Goal: Task Accomplishment & Management: Manage account settings

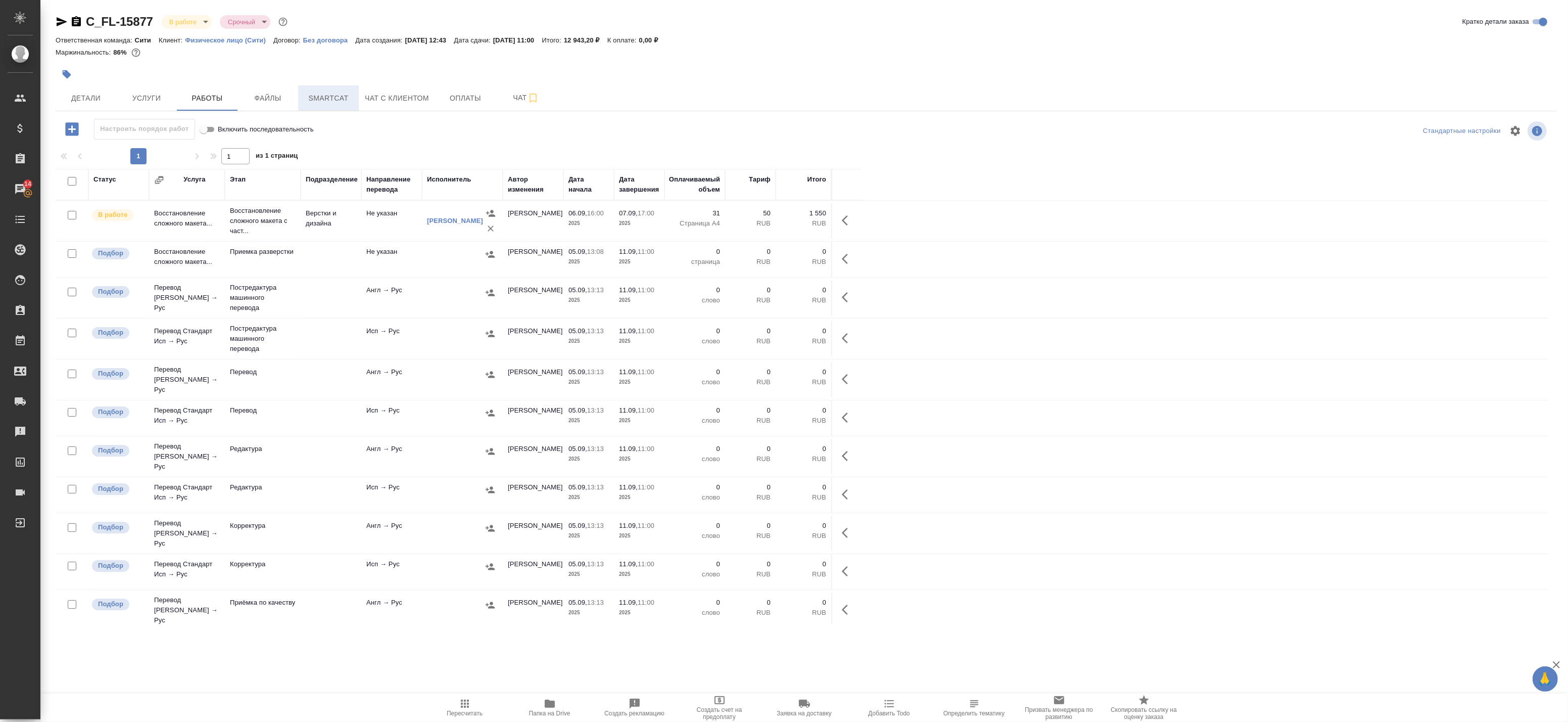
click at [332, 96] on span "Smartcat" at bounding box center [329, 99] width 49 height 13
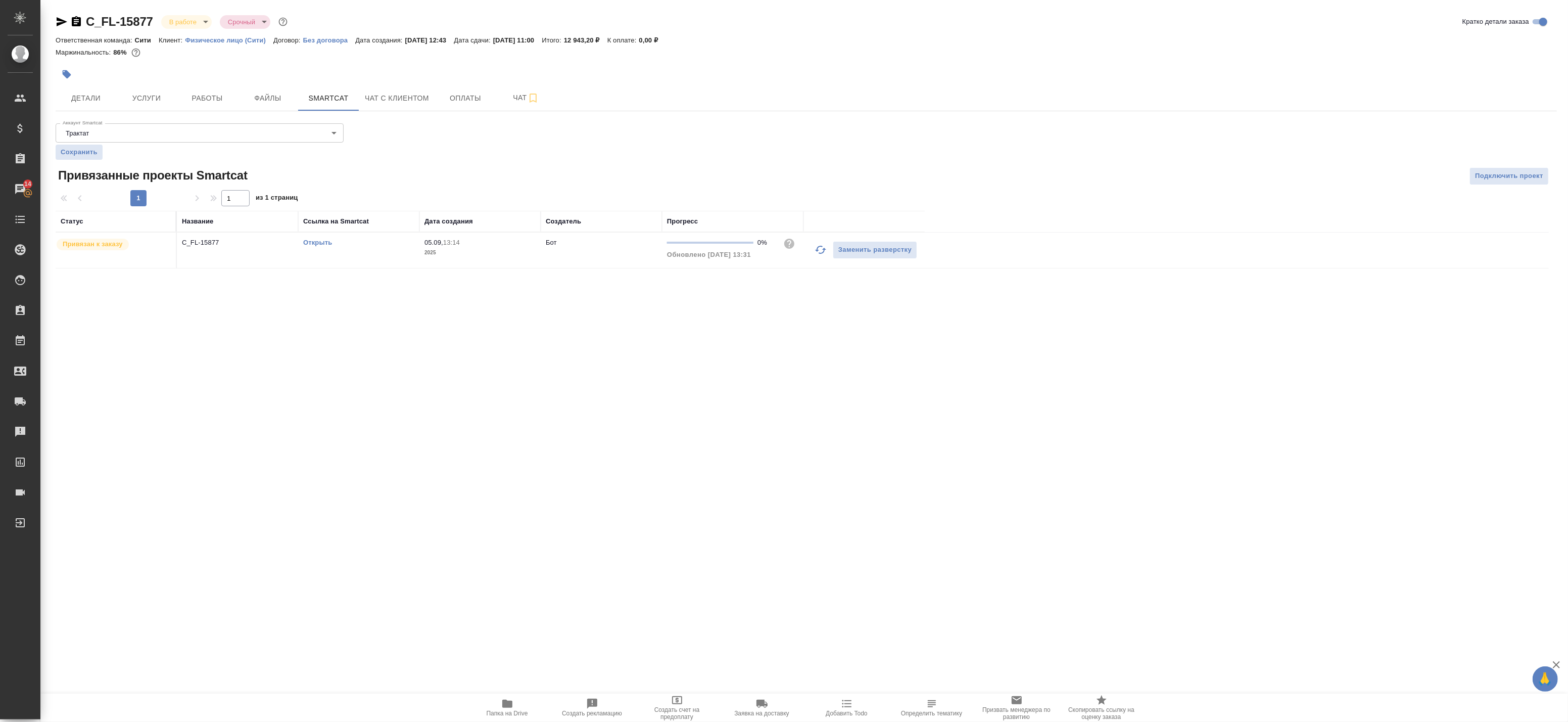
click at [316, 242] on link "Открыть" at bounding box center [317, 242] width 29 height 8
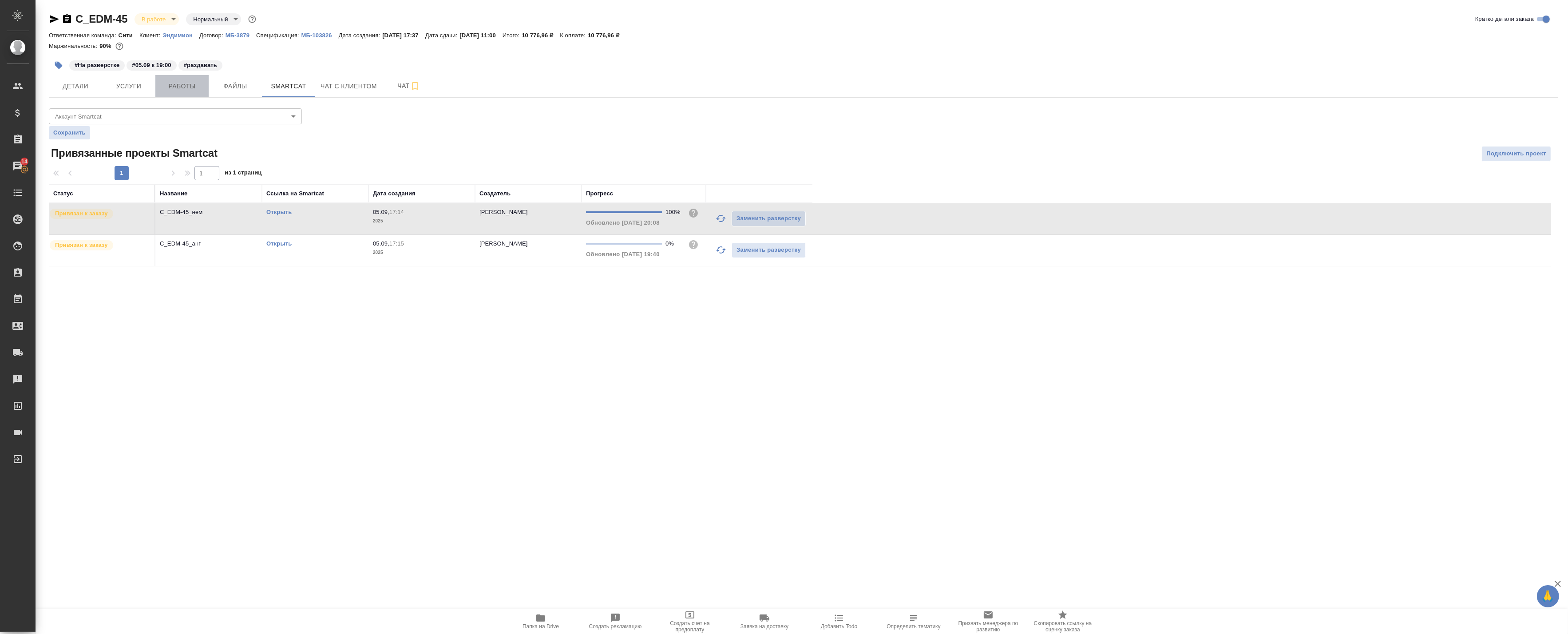
click at [183, 83] on span "Работы" at bounding box center [182, 87] width 43 height 11
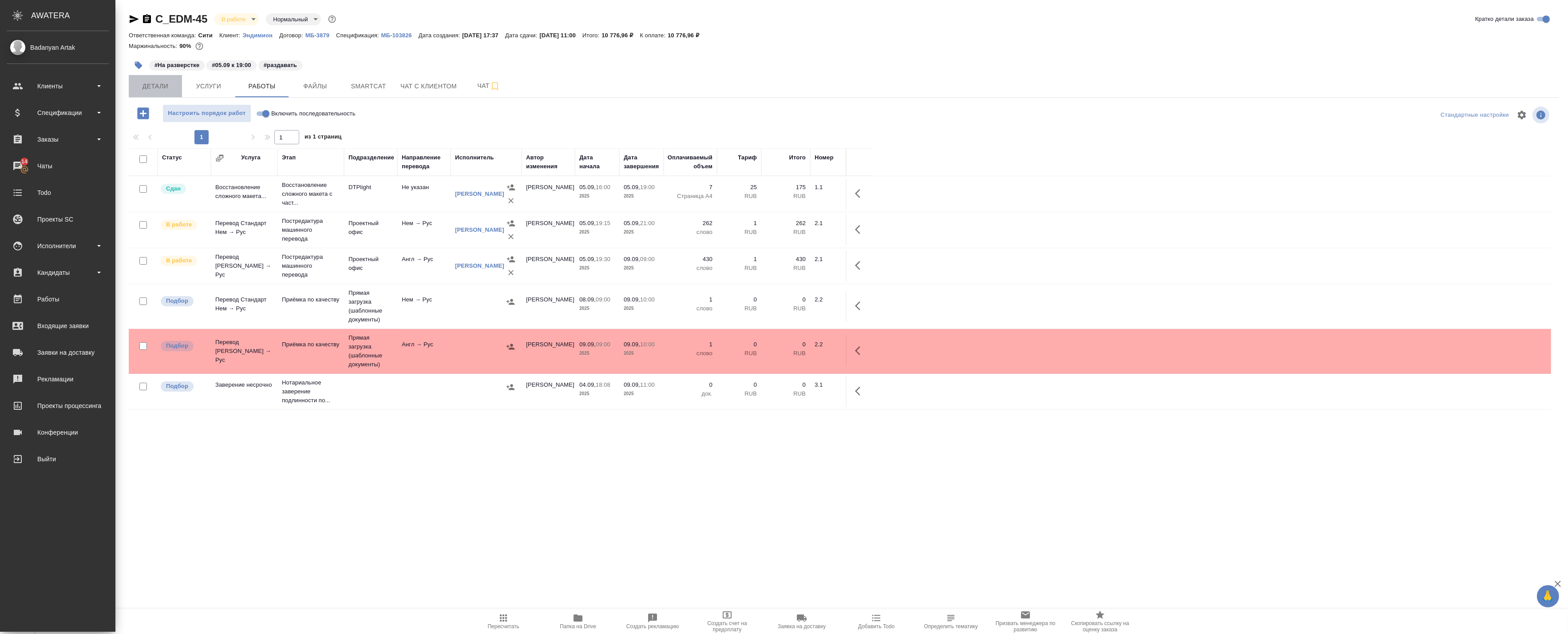
click at [159, 79] on button "Детали" at bounding box center [155, 85] width 53 height 22
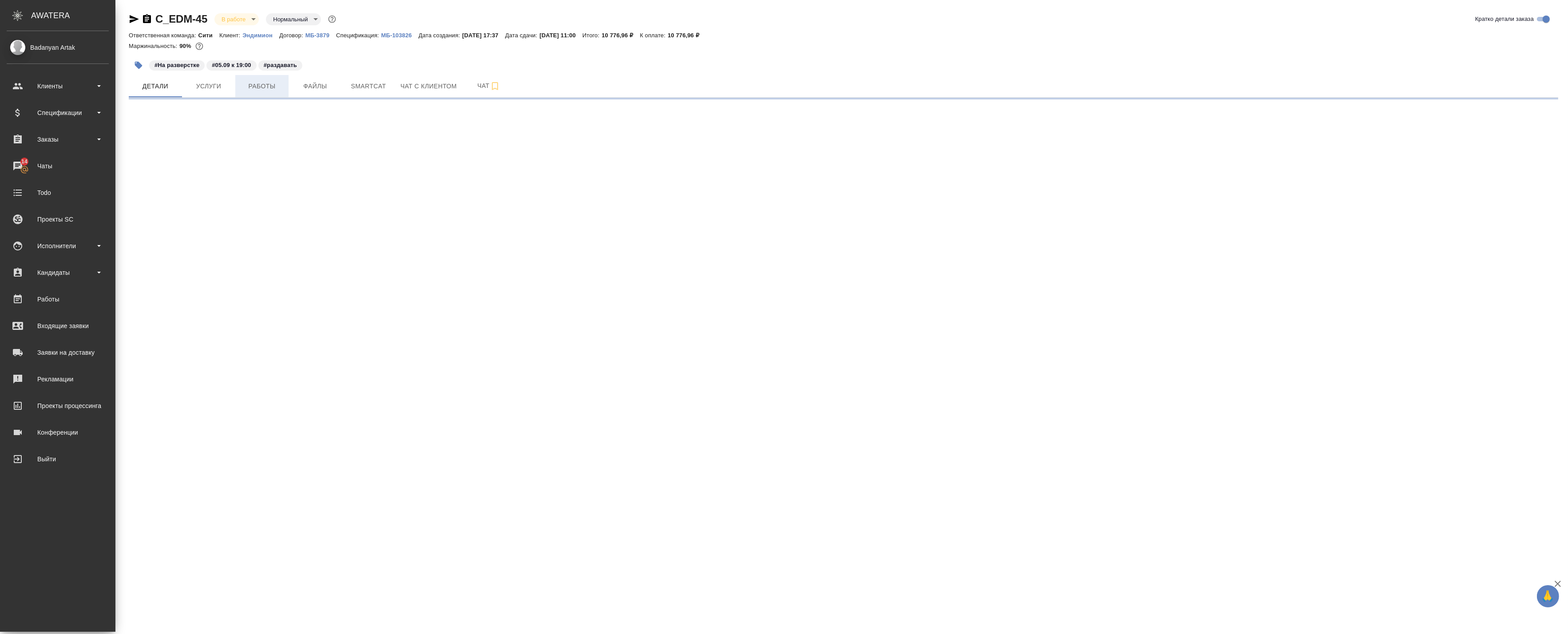
select select "RU"
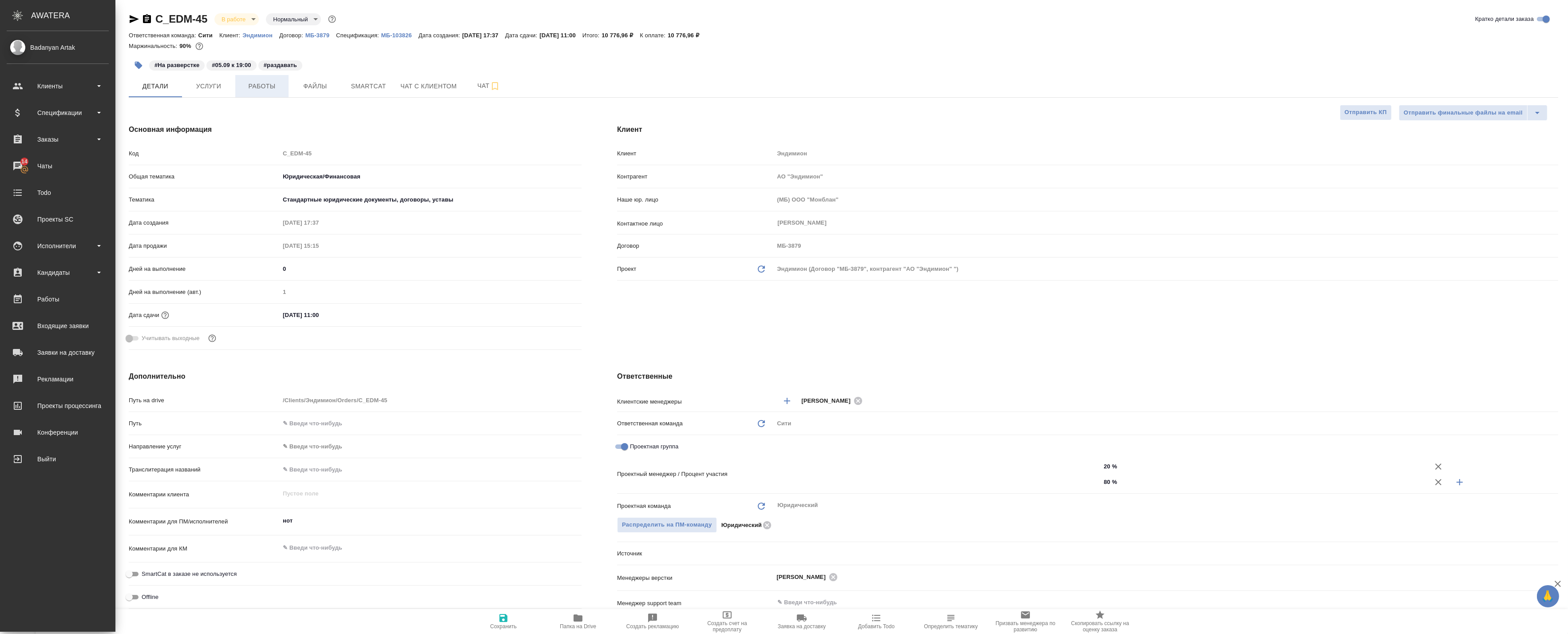
type textarea "x"
type input "Matveeva Anastasia"
type input "Chernova Anna"
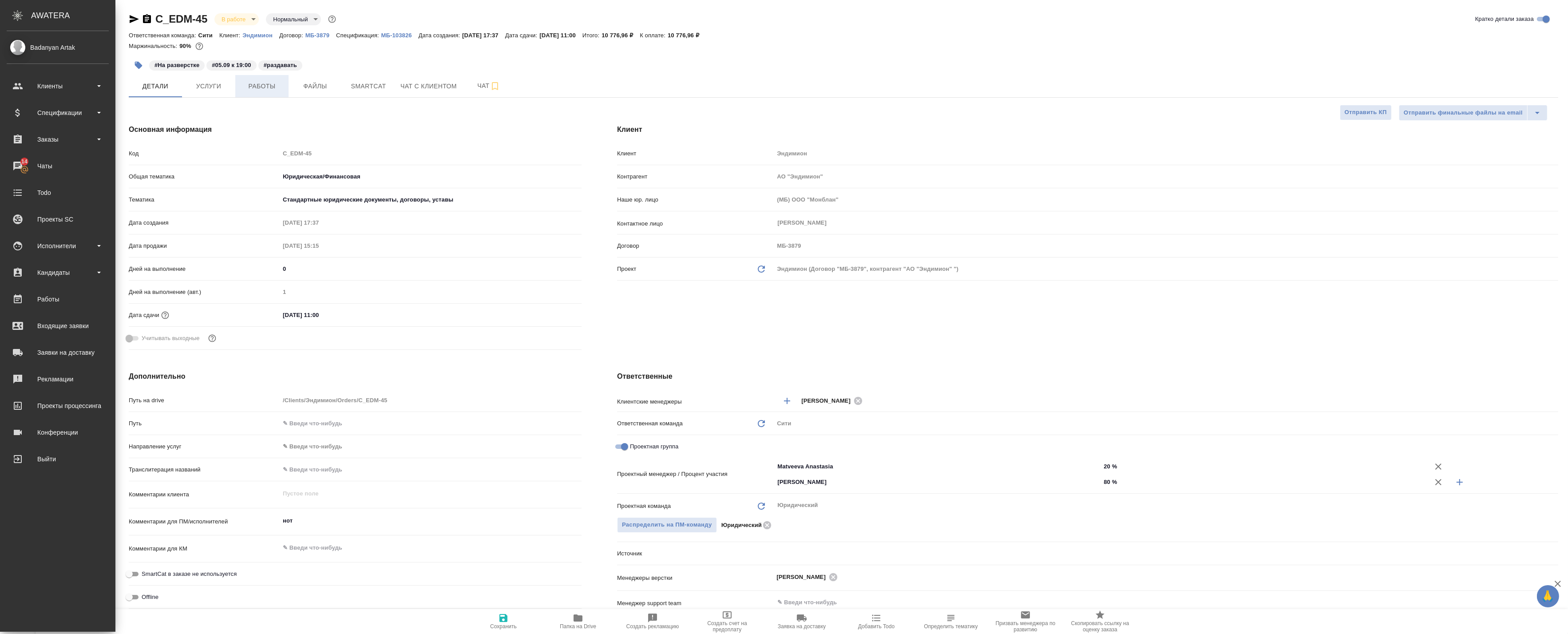
click at [253, 89] on span "Работы" at bounding box center [262, 87] width 43 height 11
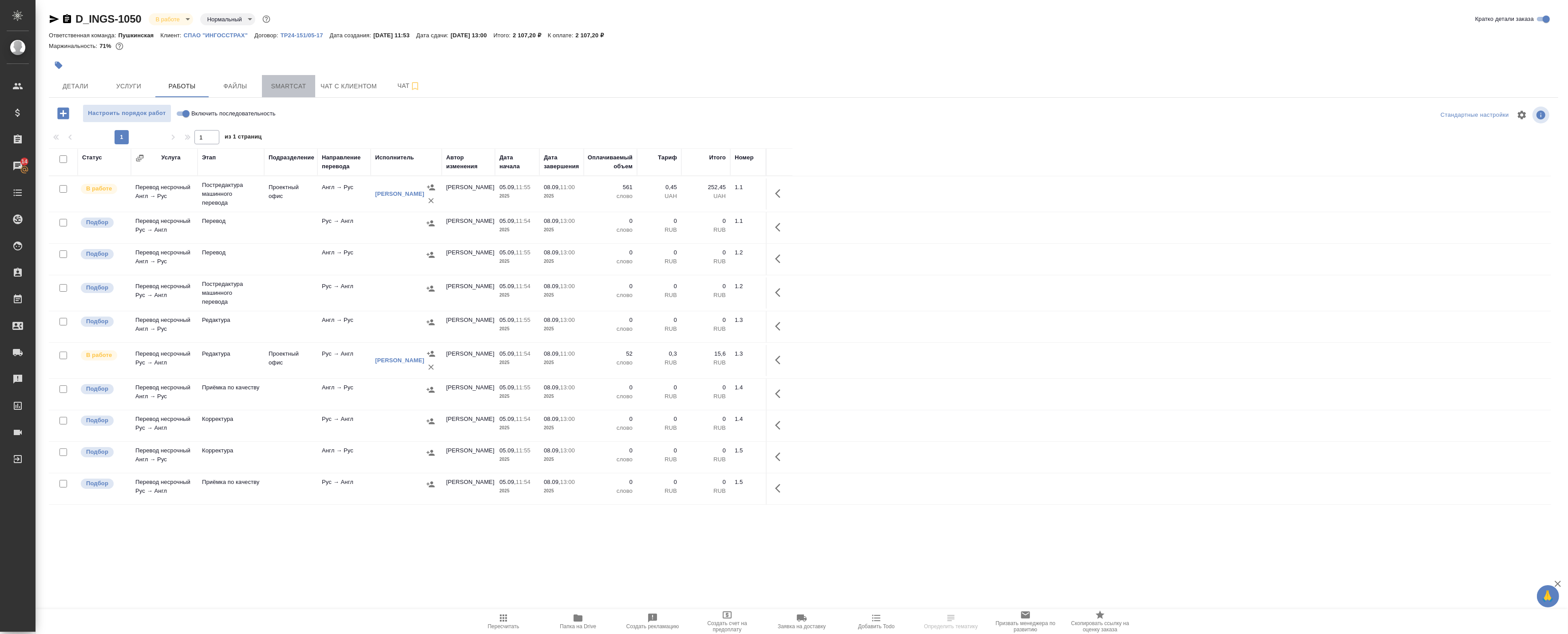
click at [268, 86] on span "Smartcat" at bounding box center [289, 87] width 43 height 11
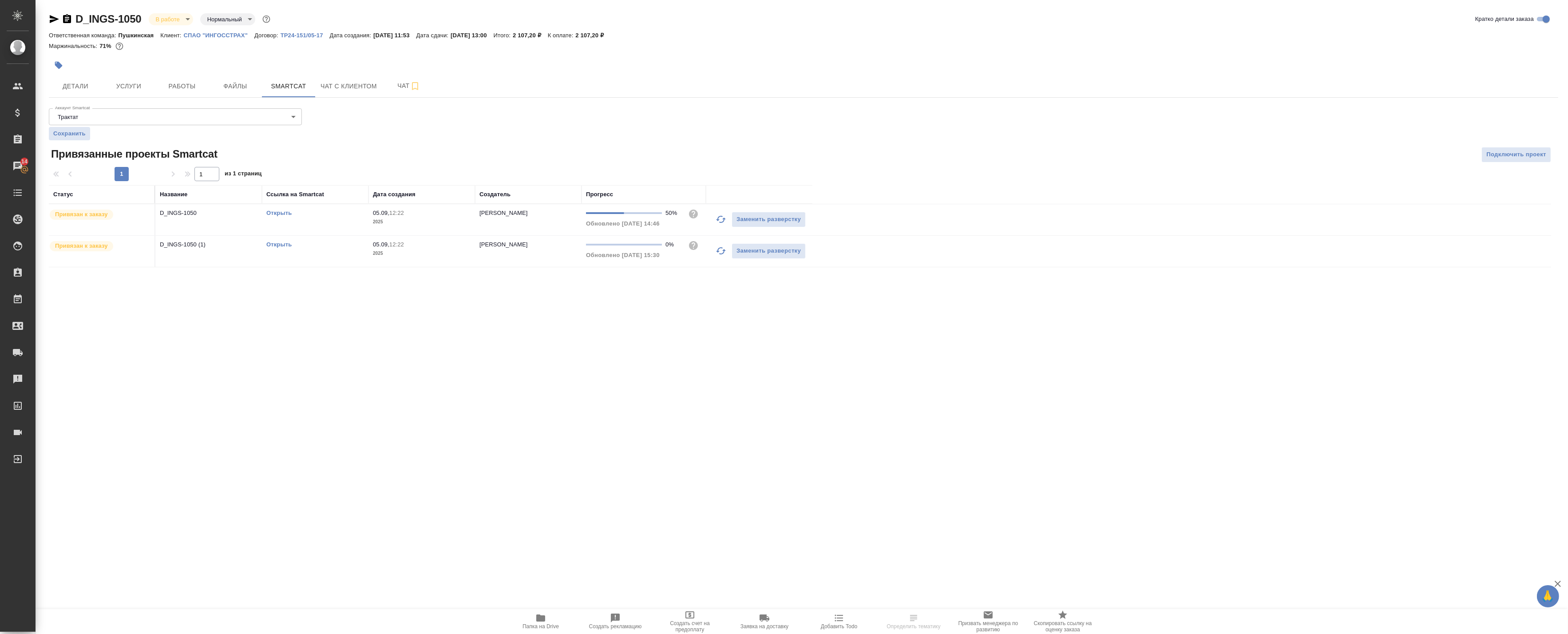
click at [720, 215] on icon "button" at bounding box center [721, 219] width 11 height 11
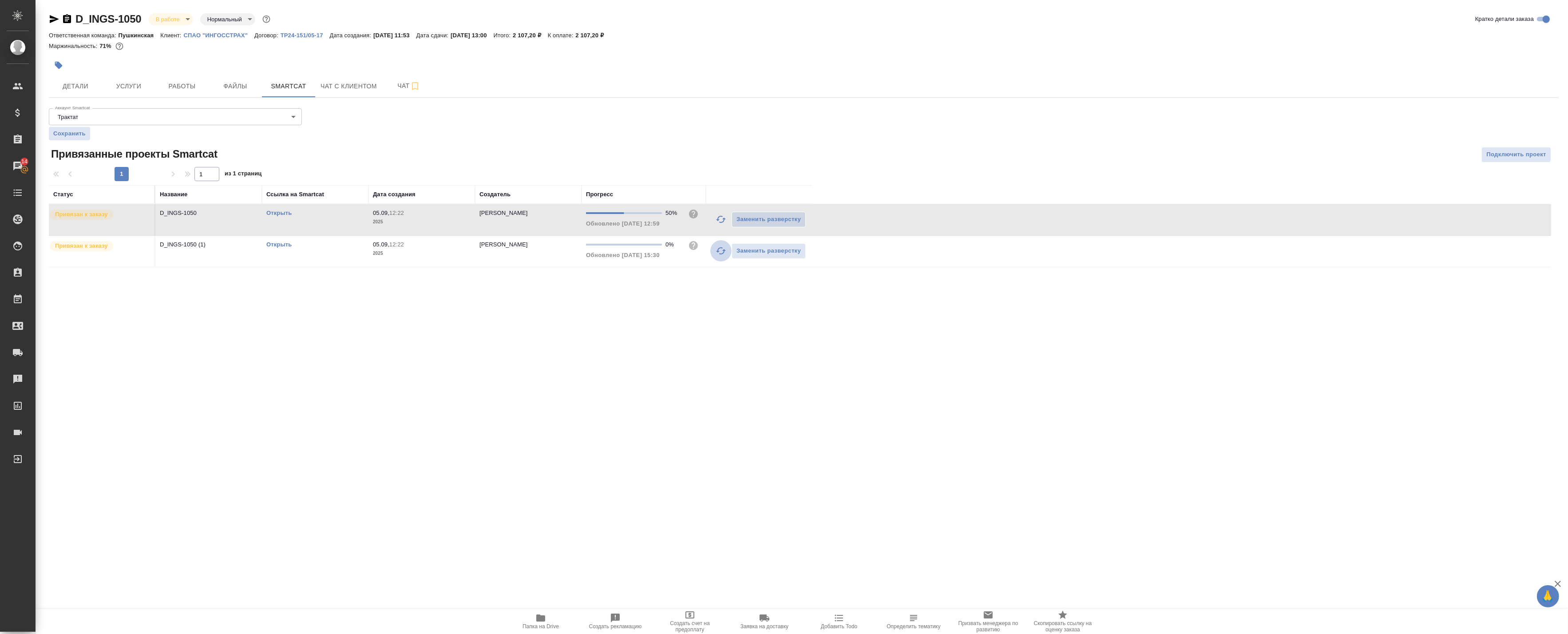
click at [716, 252] on icon "button" at bounding box center [721, 250] width 11 height 11
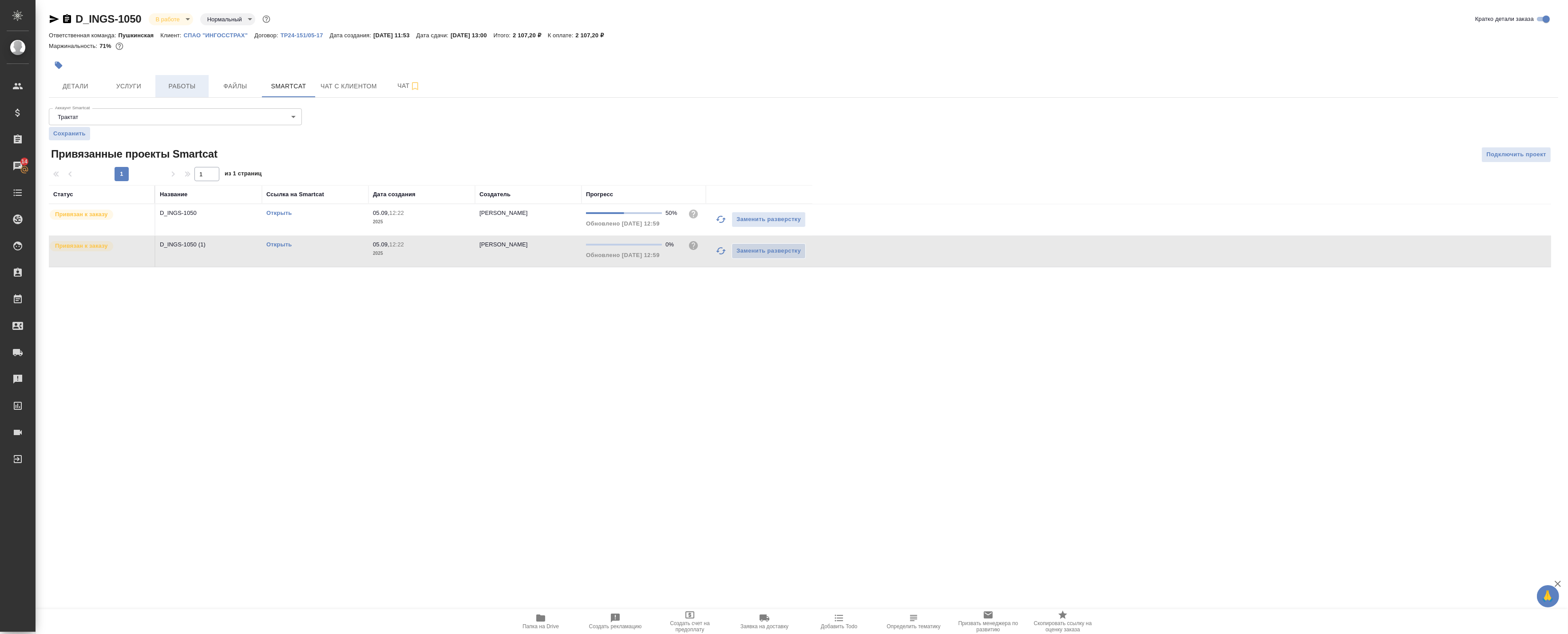
drag, startPoint x: 182, startPoint y: 73, endPoint x: 180, endPoint y: 82, distance: 9.2
click at [182, 73] on div at bounding box center [552, 65] width 1007 height 19
click at [181, 83] on span "Работы" at bounding box center [182, 87] width 43 height 11
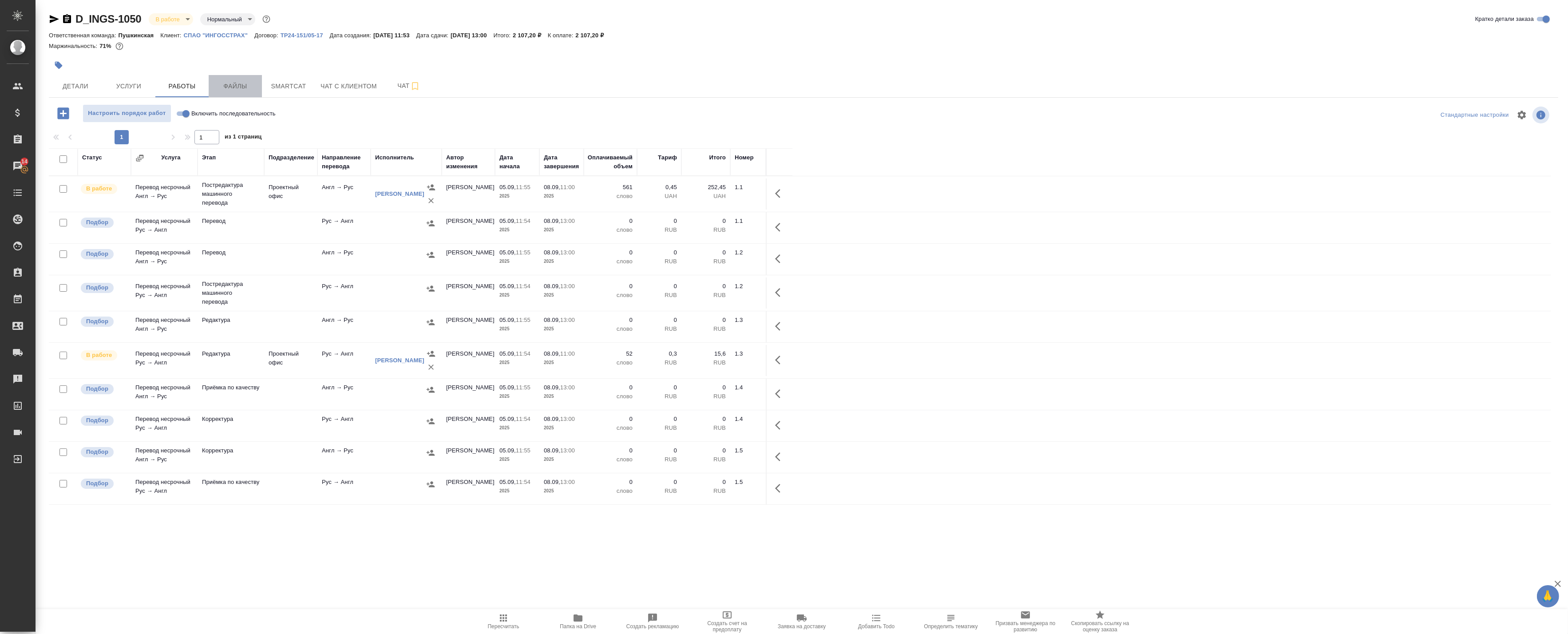
click at [256, 90] on span "Файлы" at bounding box center [235, 87] width 43 height 11
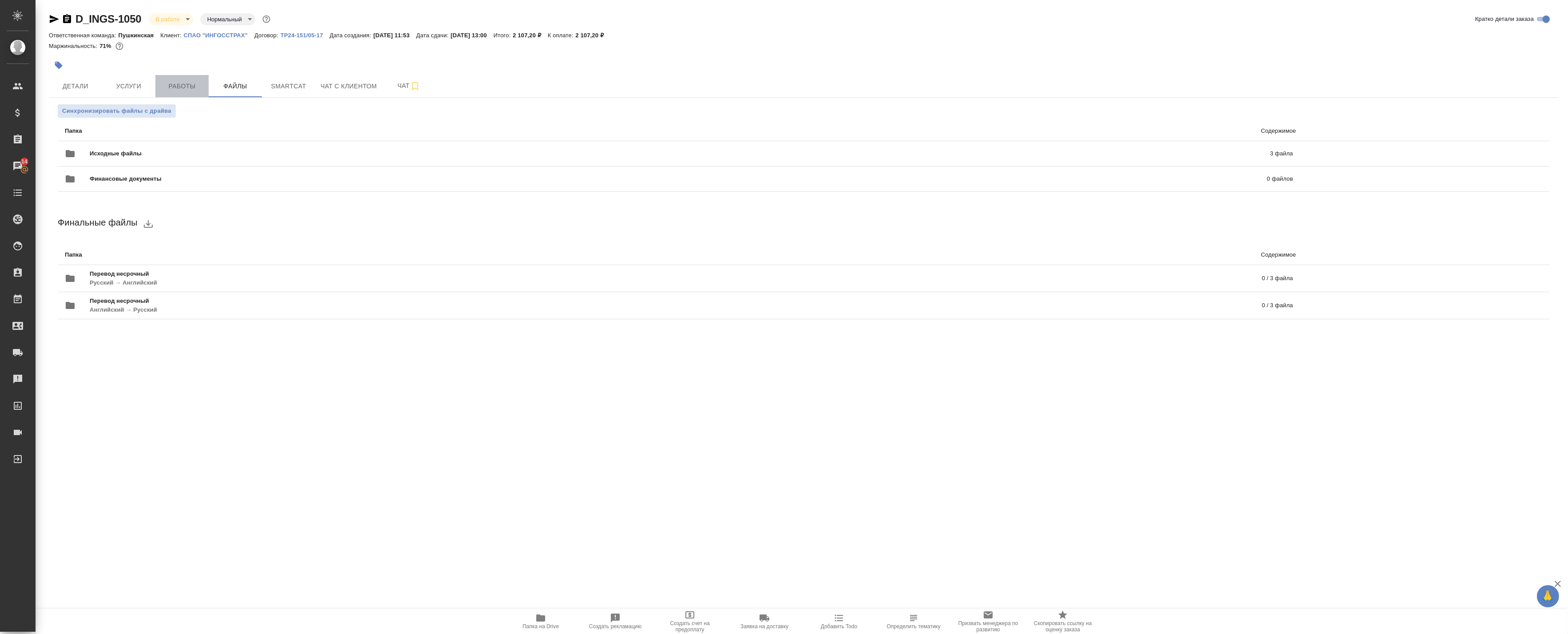
click at [200, 85] on span "Работы" at bounding box center [182, 87] width 43 height 11
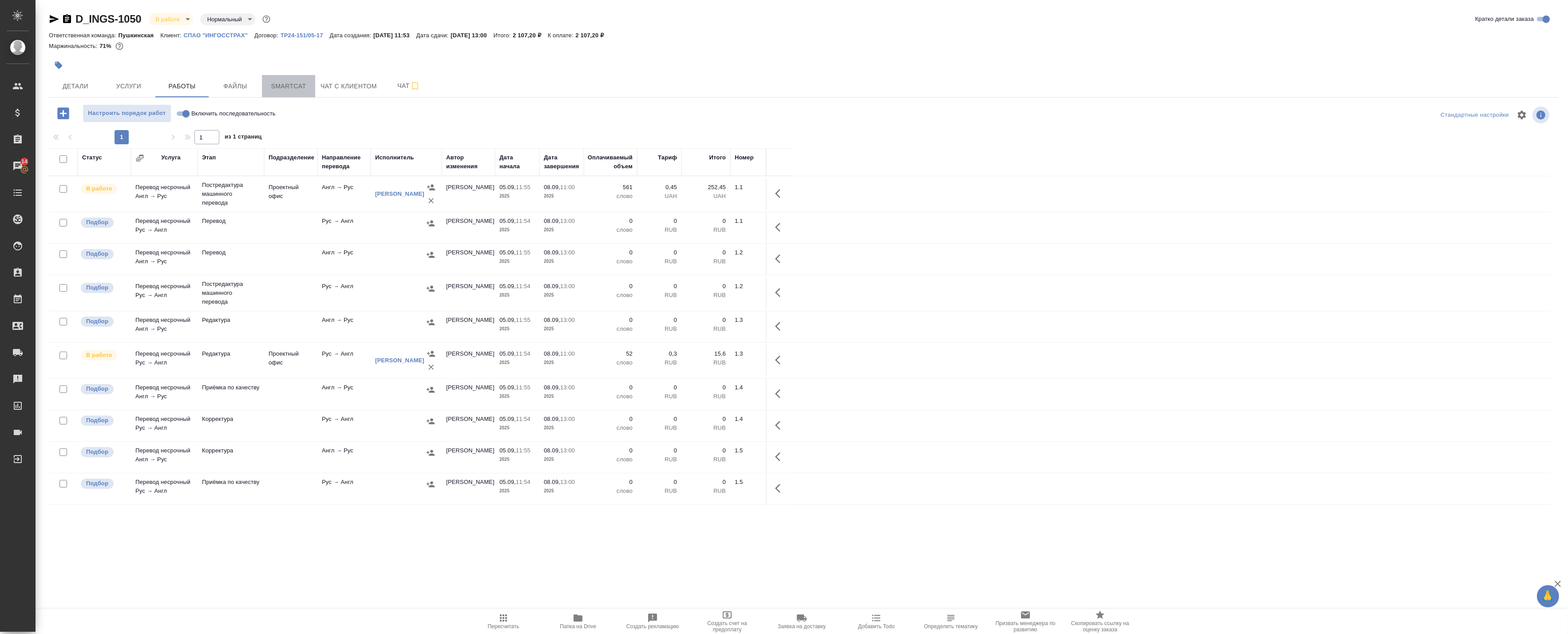
click at [305, 90] on span "Smartcat" at bounding box center [289, 87] width 43 height 11
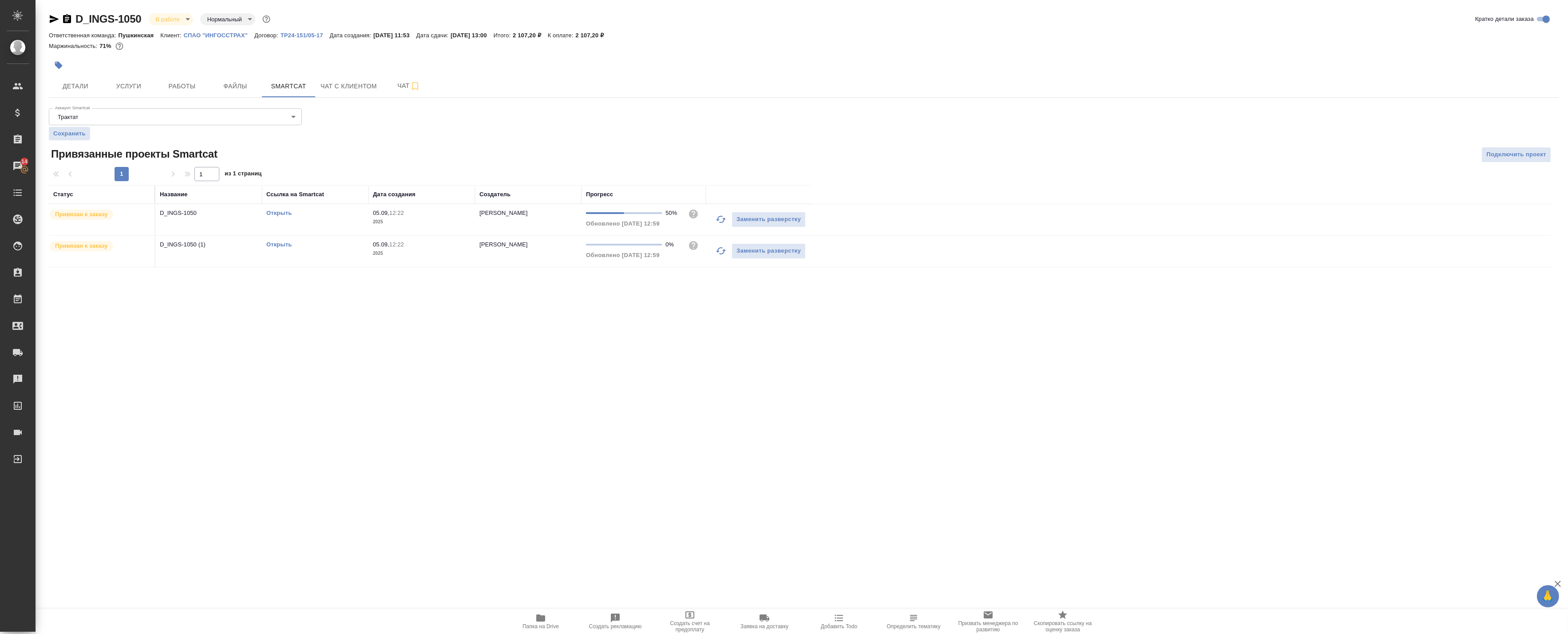
click at [276, 242] on link "Открыть" at bounding box center [279, 244] width 25 height 7
click at [198, 85] on span "Работы" at bounding box center [182, 87] width 43 height 11
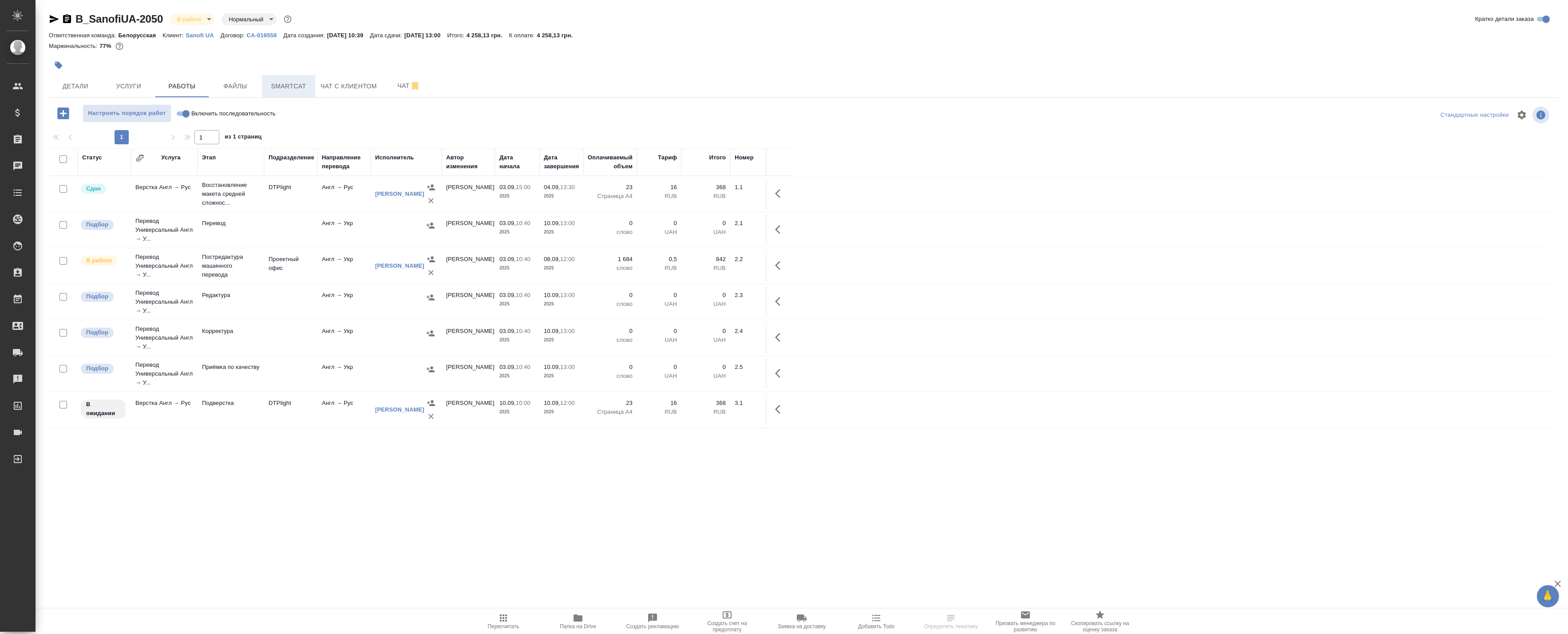
click at [293, 83] on span "Smartcat" at bounding box center [289, 87] width 43 height 11
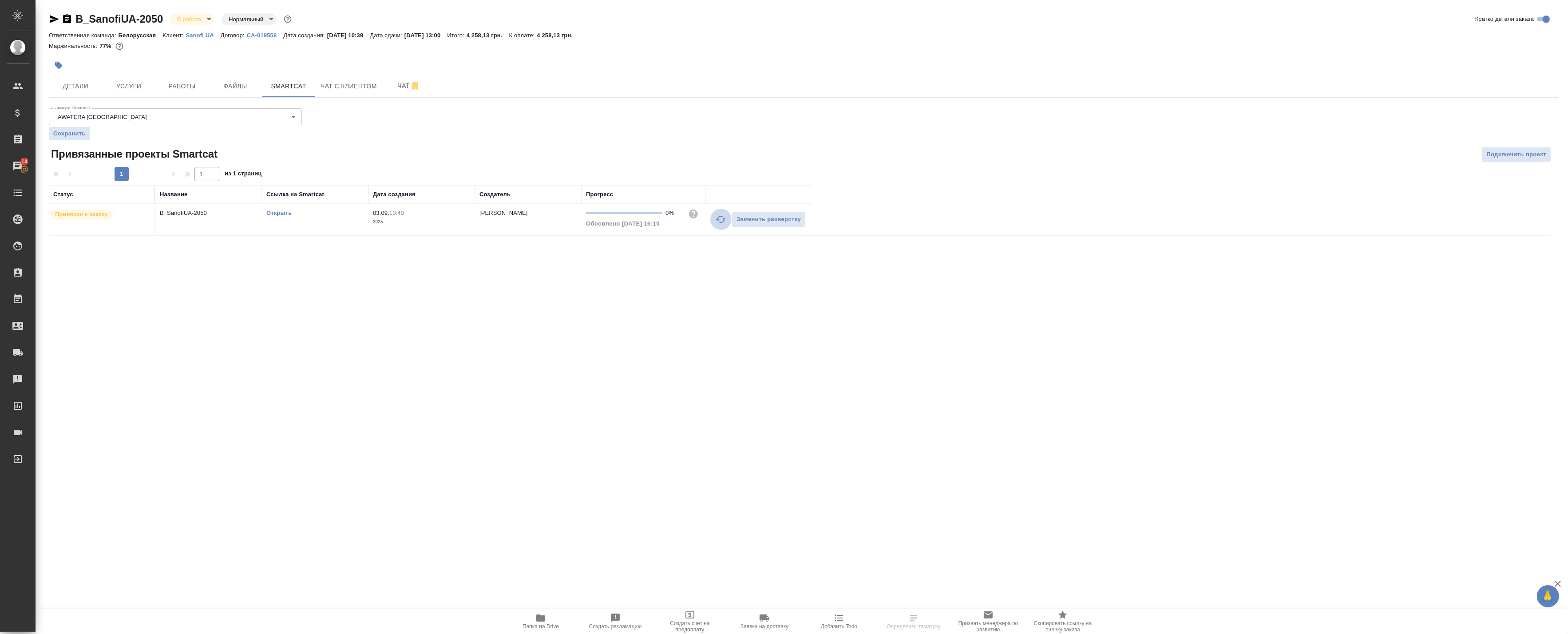
click at [720, 217] on icon "button" at bounding box center [721, 219] width 11 height 11
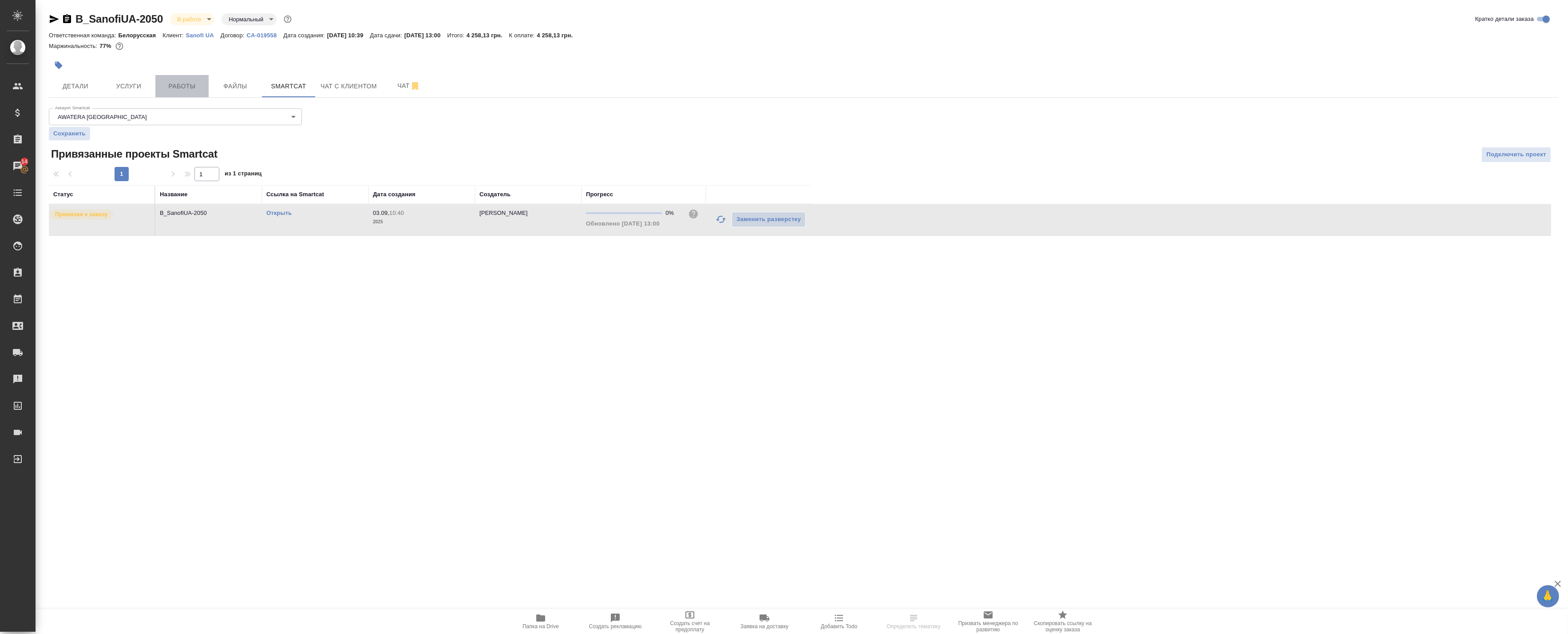
click at [192, 91] on span "Работы" at bounding box center [182, 87] width 43 height 11
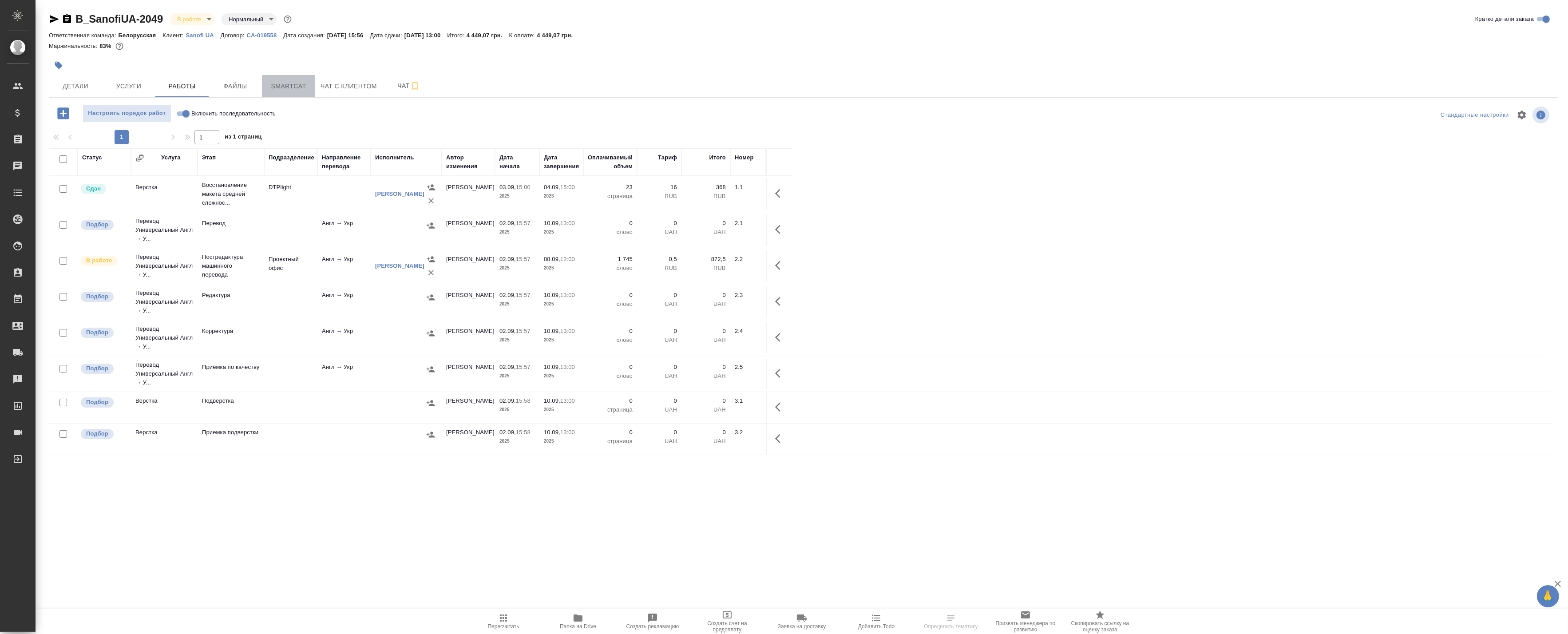
click at [310, 87] on span "Smartcat" at bounding box center [289, 87] width 43 height 11
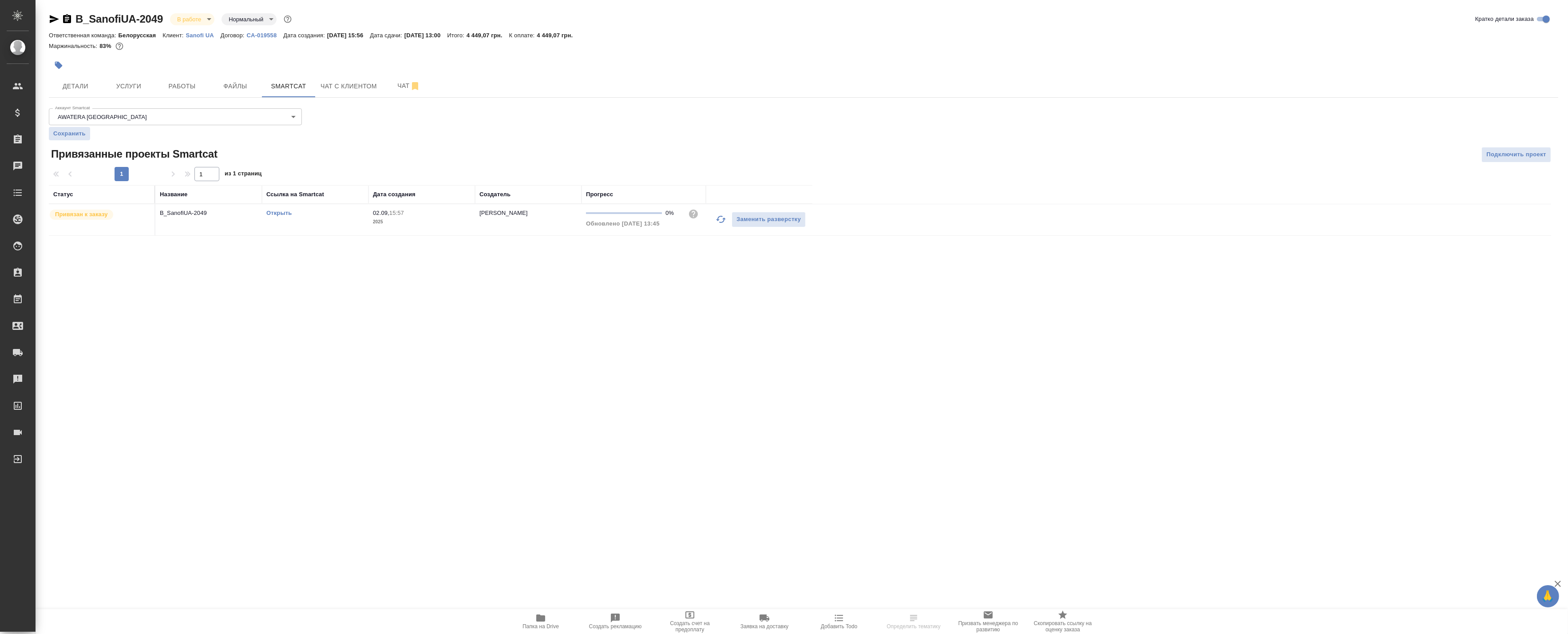
click at [718, 219] on icon "button" at bounding box center [721, 219] width 10 height 7
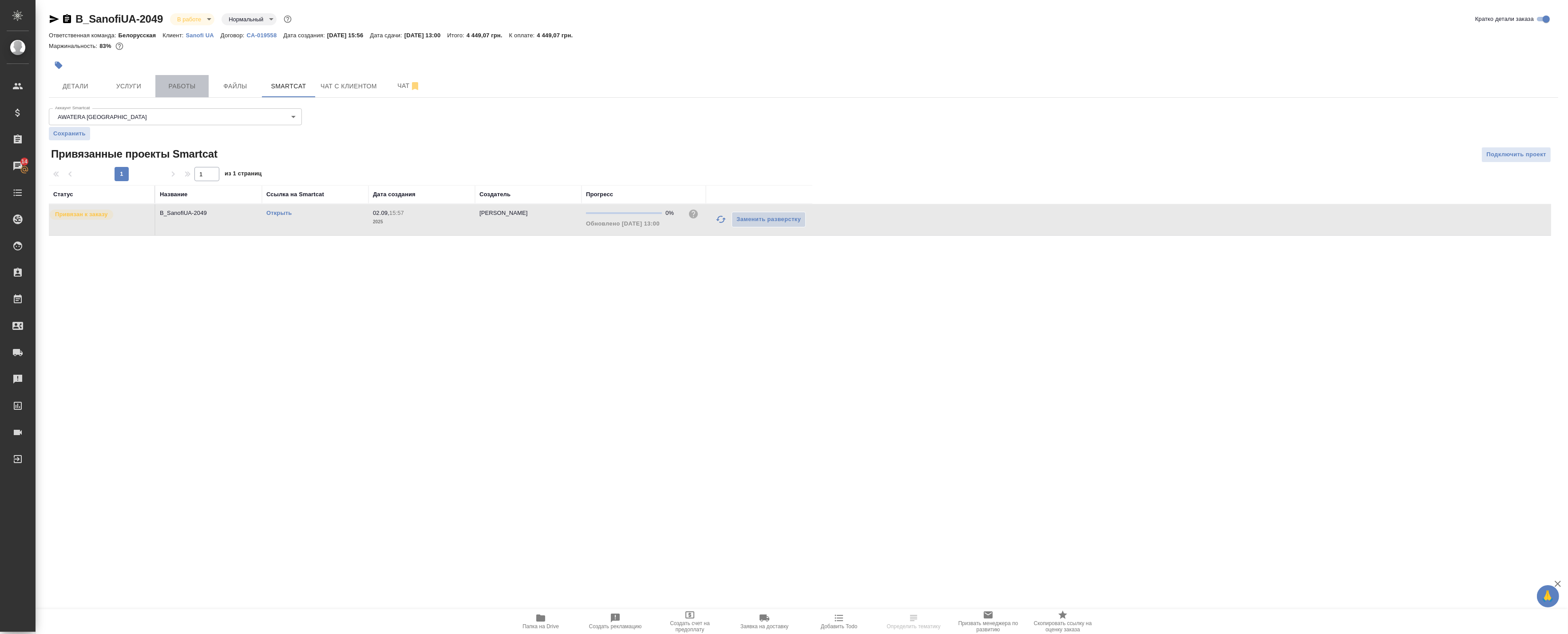
click at [175, 90] on span "Работы" at bounding box center [182, 87] width 43 height 11
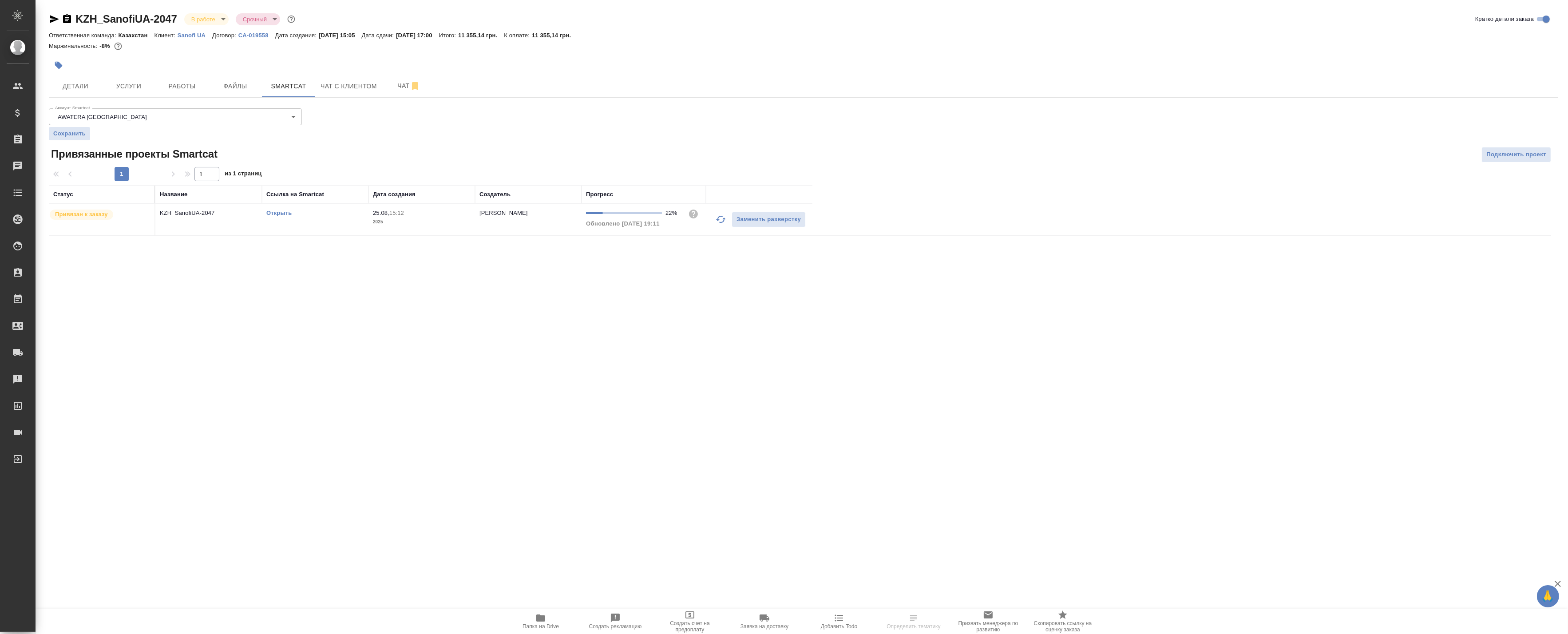
click at [718, 223] on icon "button" at bounding box center [721, 219] width 11 height 11
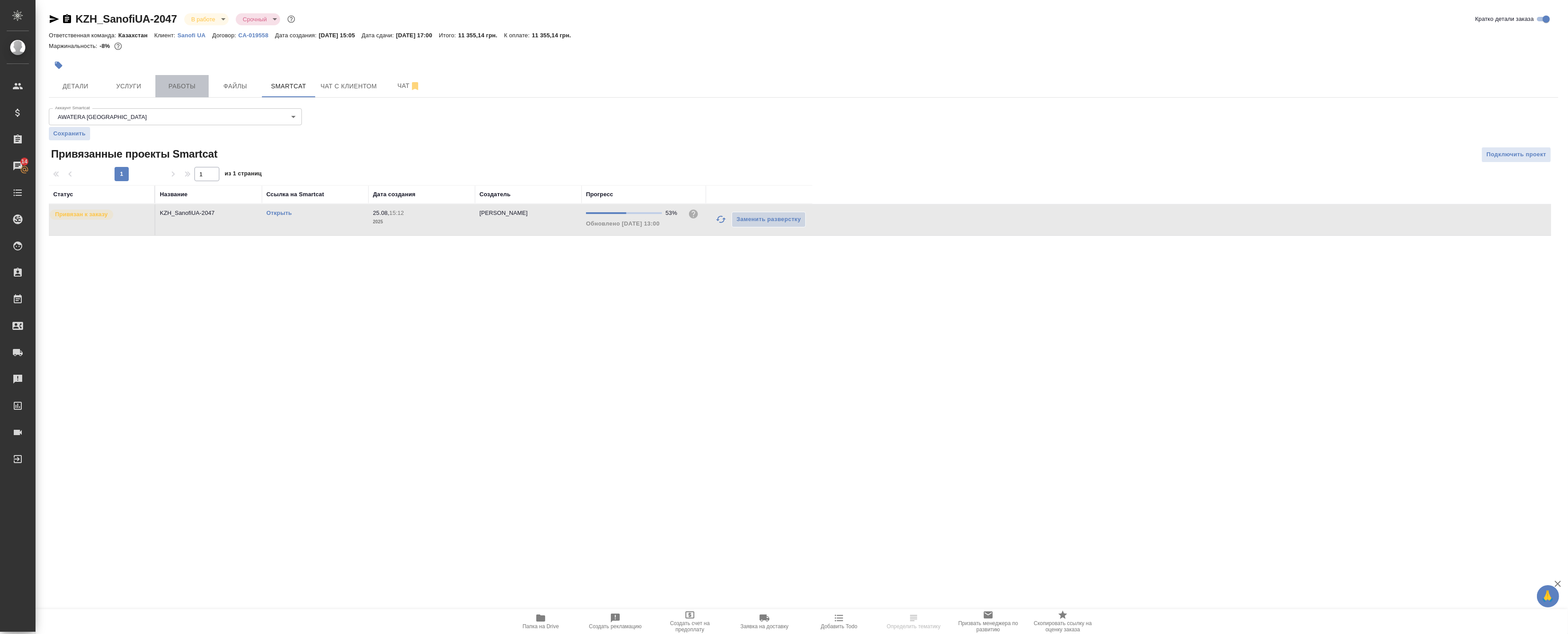
click at [180, 89] on span "Работы" at bounding box center [182, 87] width 43 height 11
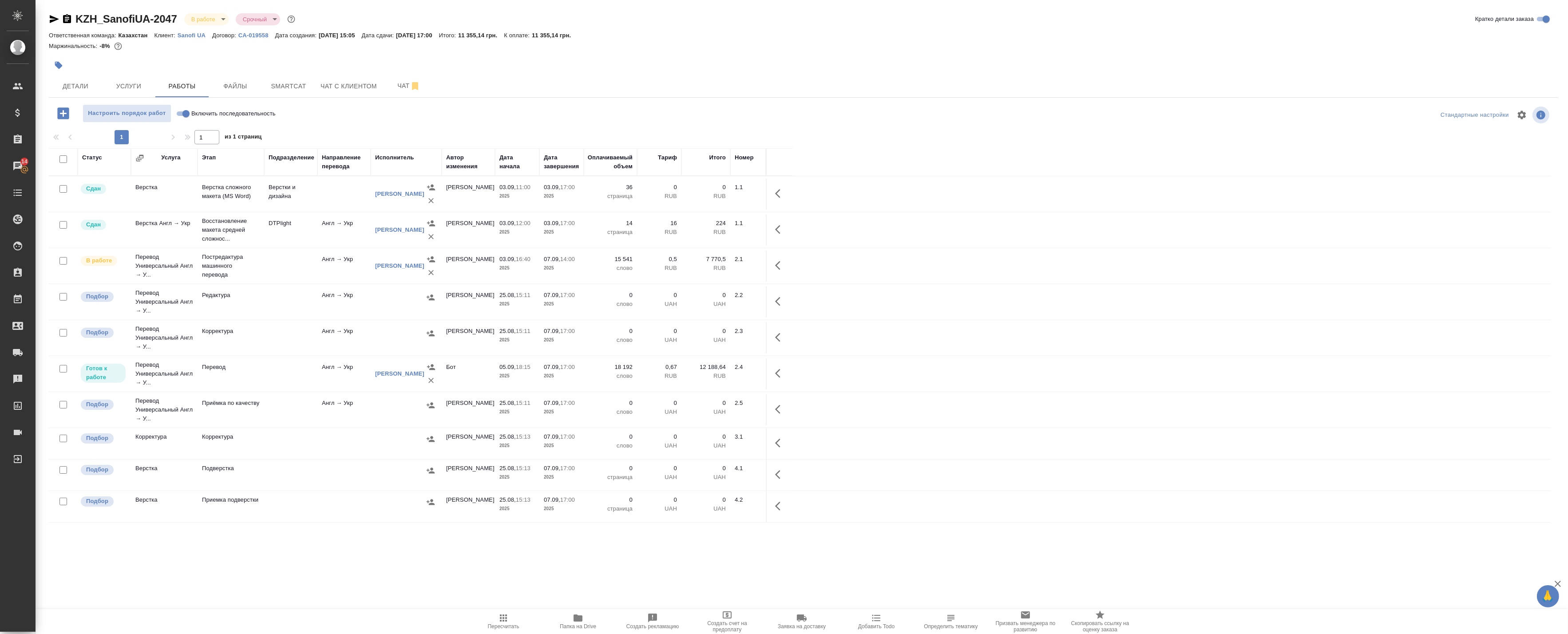
click at [65, 368] on input "checkbox" at bounding box center [63, 368] width 8 height 8
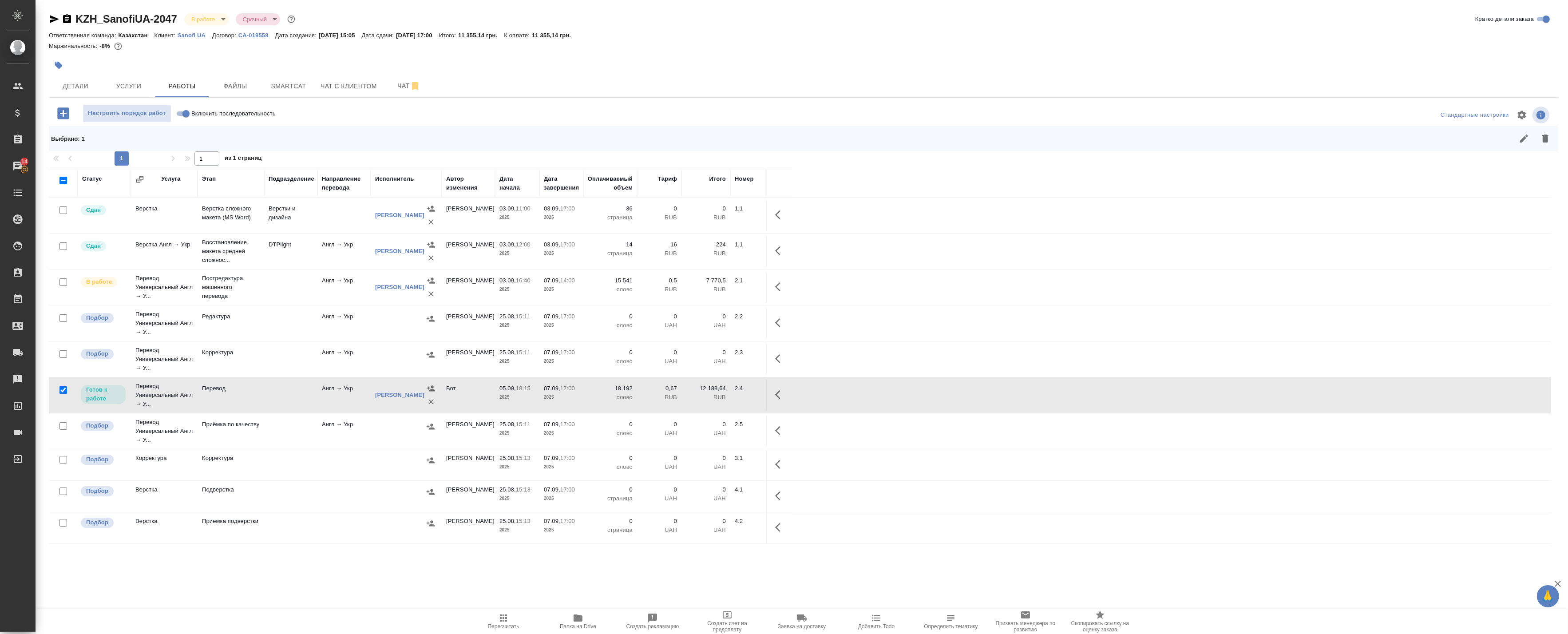
click at [63, 387] on input "checkbox" at bounding box center [63, 390] width 8 height 8
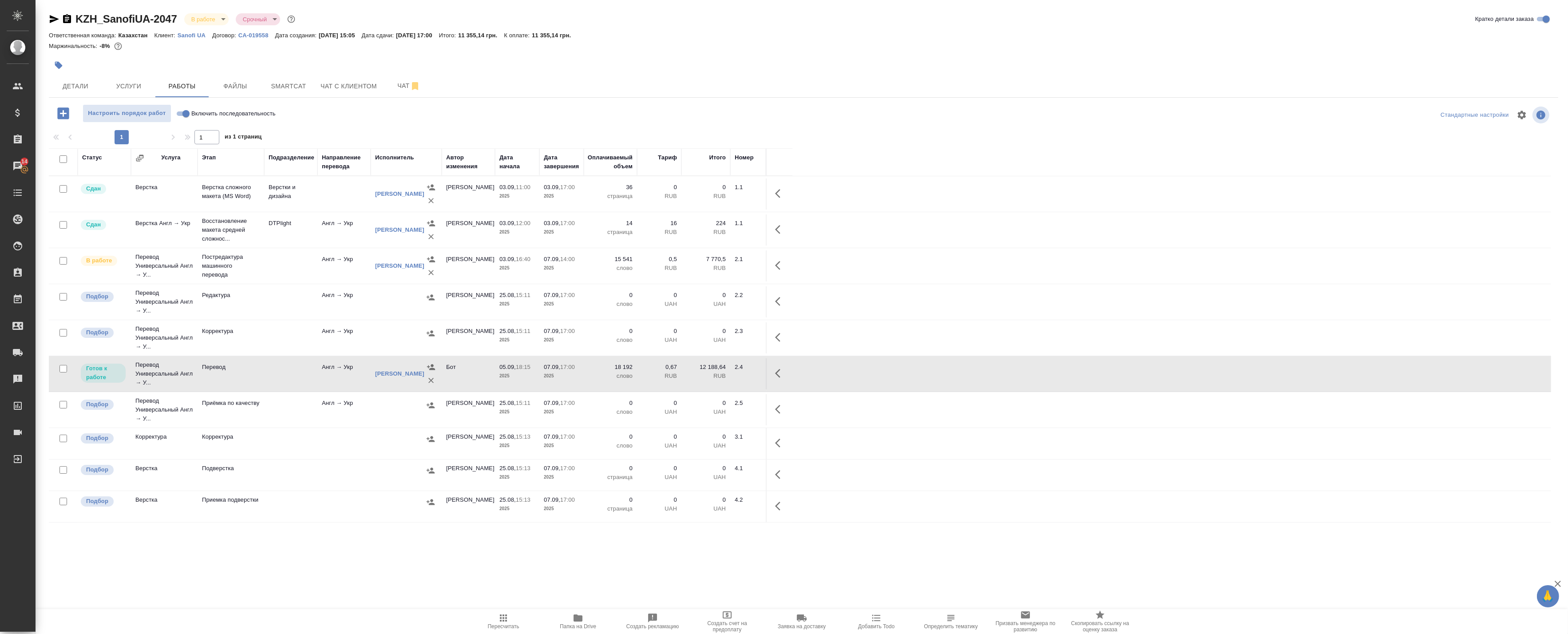
click at [62, 370] on input "checkbox" at bounding box center [63, 368] width 8 height 8
checkbox input "true"
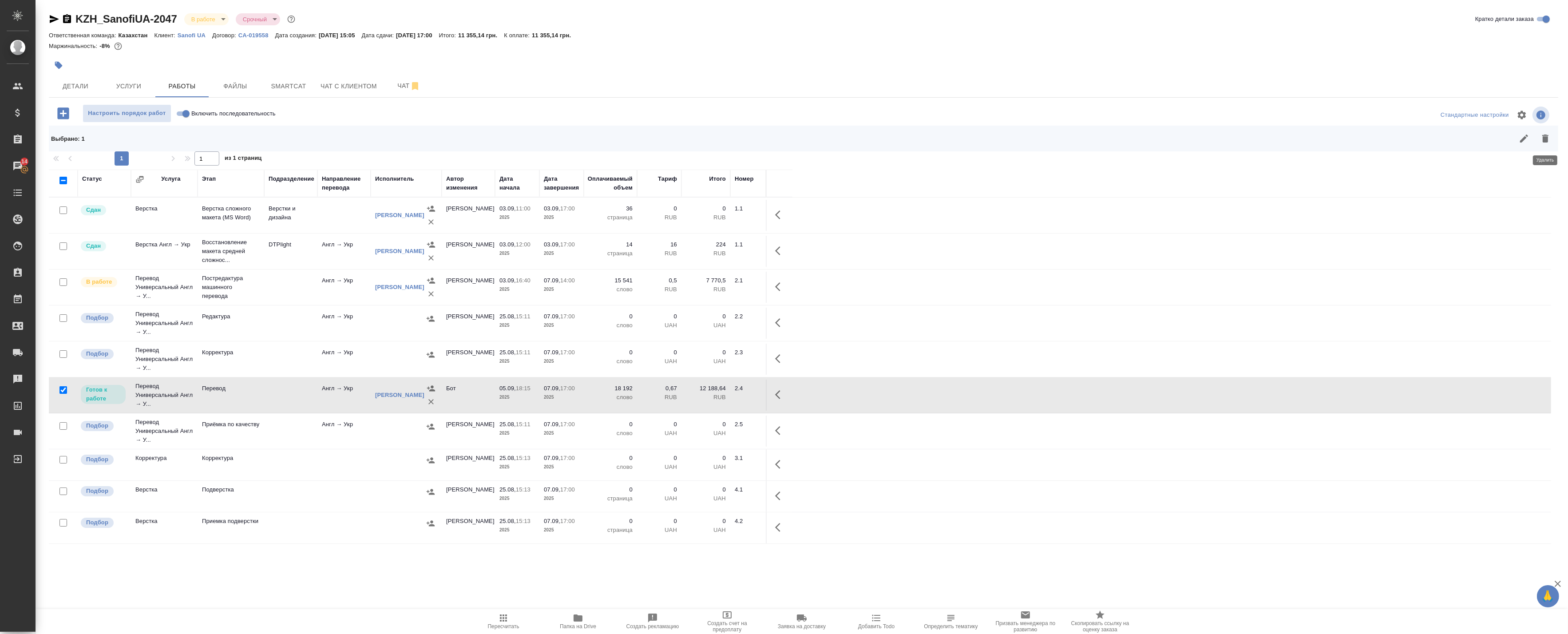
click at [1550, 136] on icon "button" at bounding box center [1545, 138] width 11 height 11
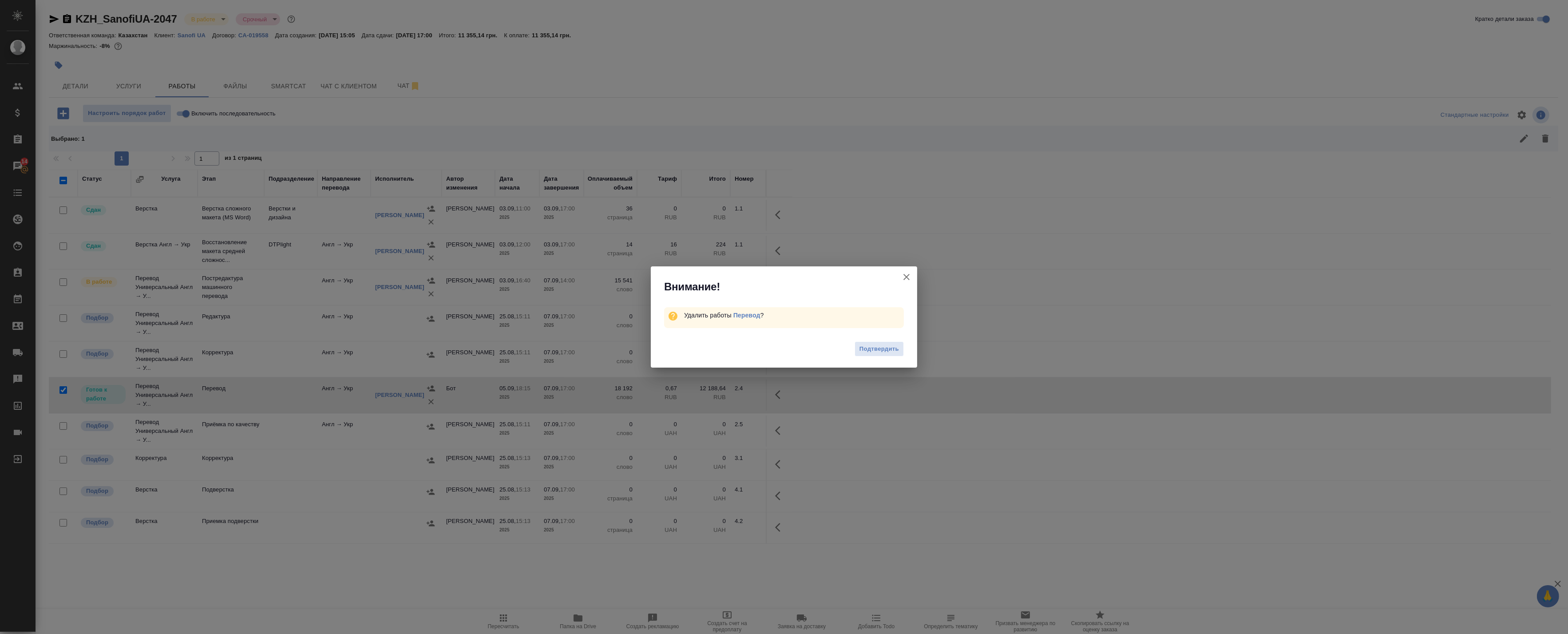
click at [906, 278] on icon "button" at bounding box center [906, 277] width 11 height 11
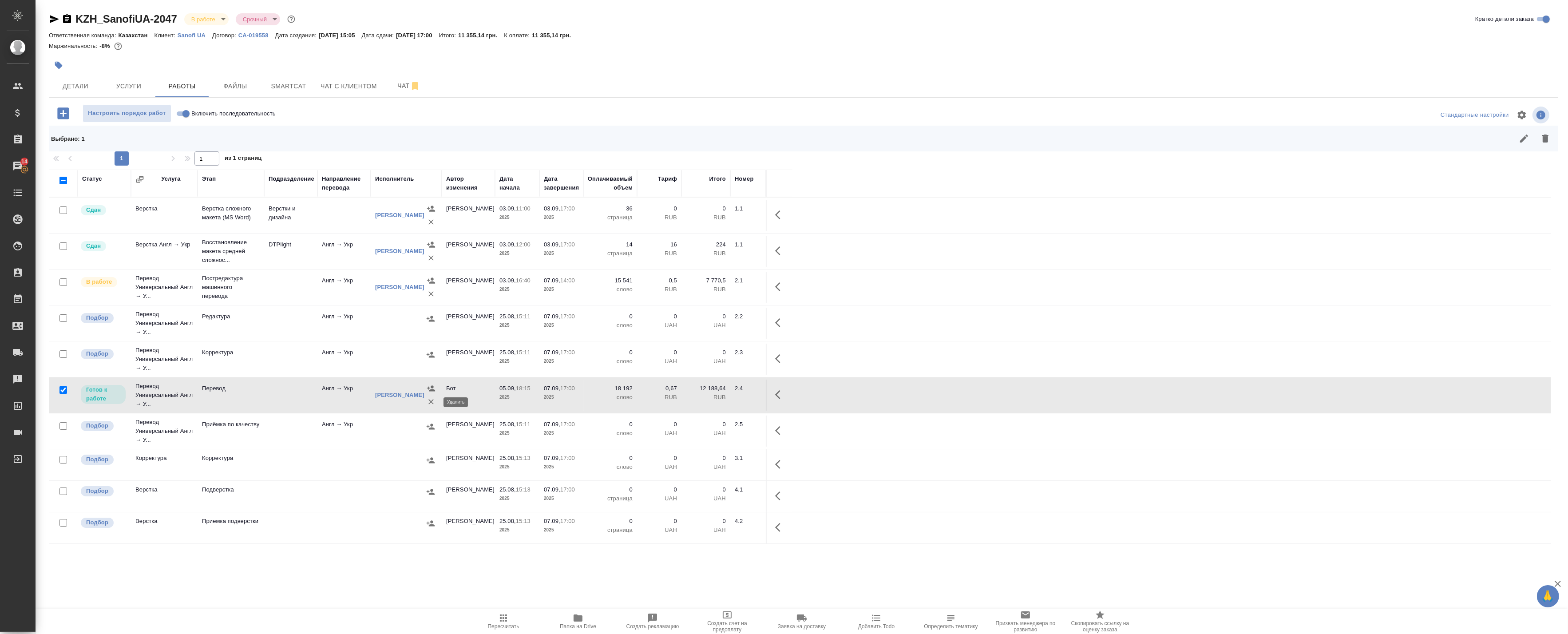
click at [430, 402] on icon "button" at bounding box center [431, 402] width 9 height 9
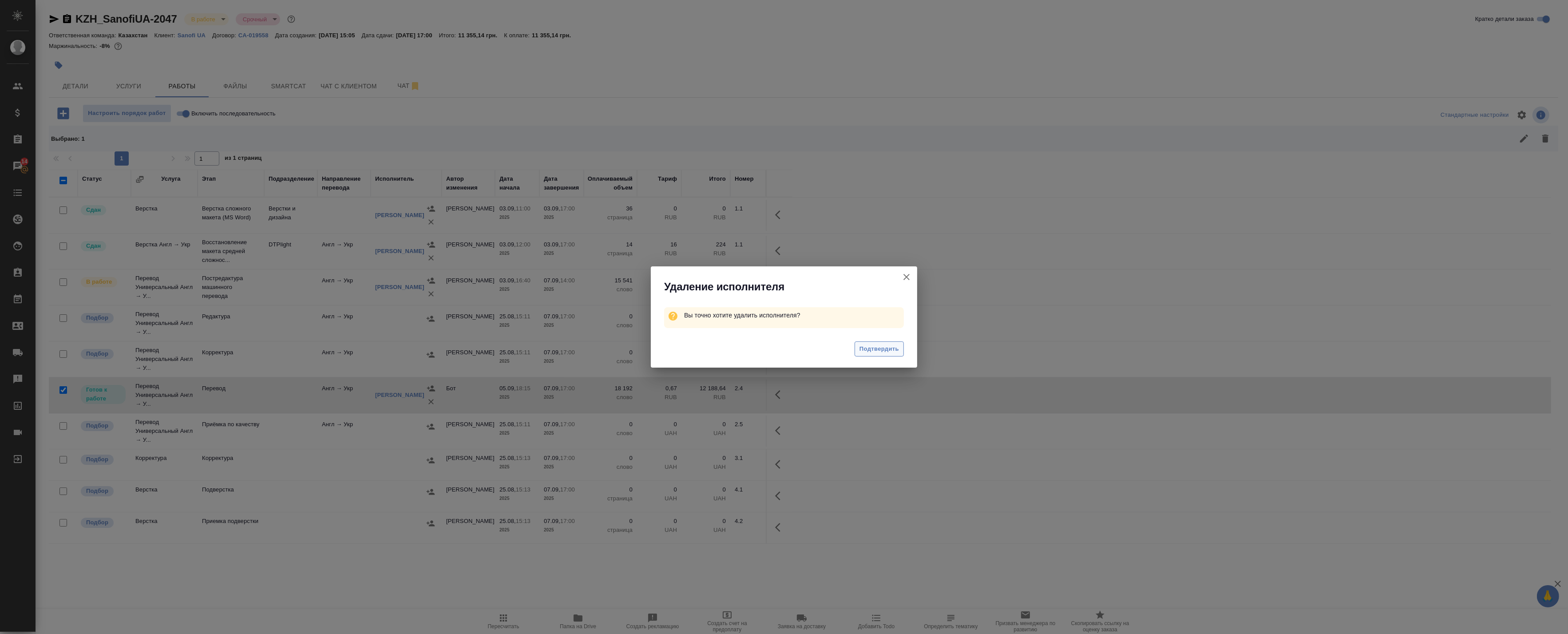
drag, startPoint x: 907, startPoint y: 348, endPoint x: 884, endPoint y: 347, distance: 23.0
click at [890, 347] on div "Подтвердить" at bounding box center [784, 350] width 266 height 36
click at [884, 347] on span "Подтвердить" at bounding box center [879, 349] width 40 height 10
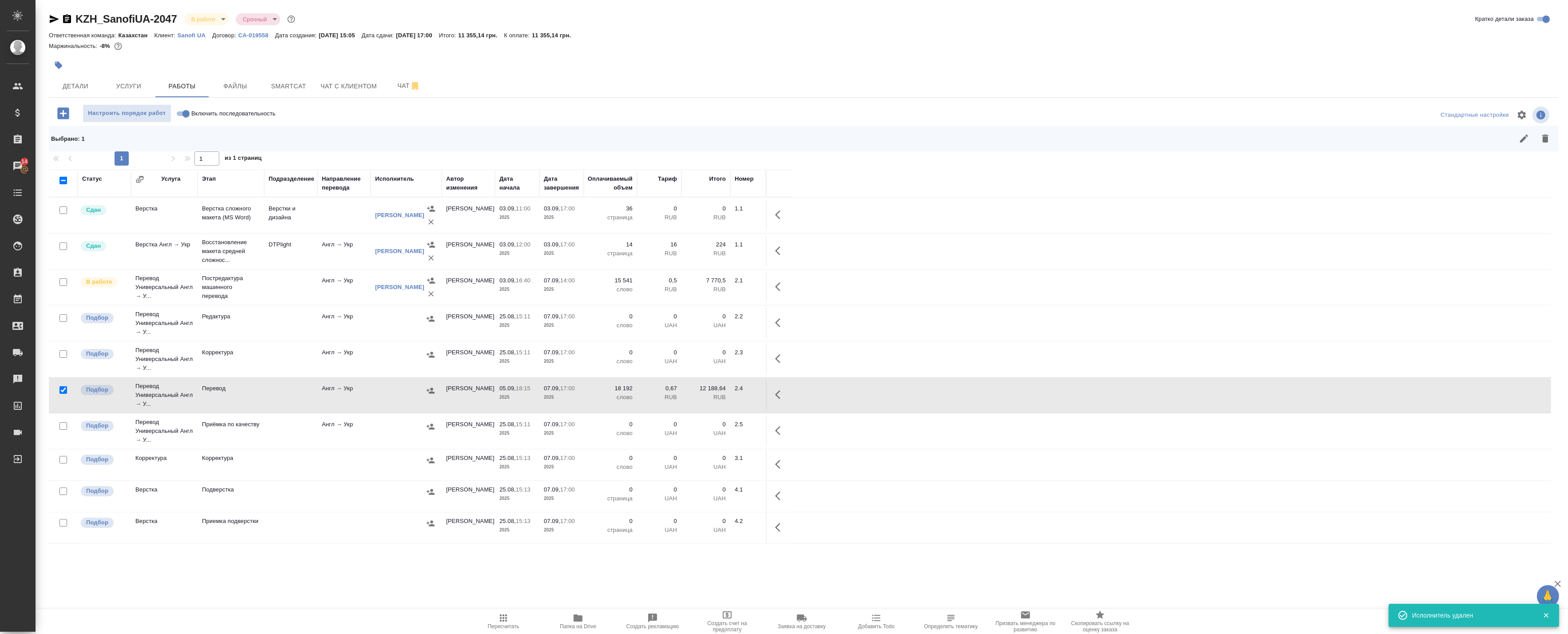
click at [1544, 137] on icon "button" at bounding box center [1545, 138] width 6 height 8
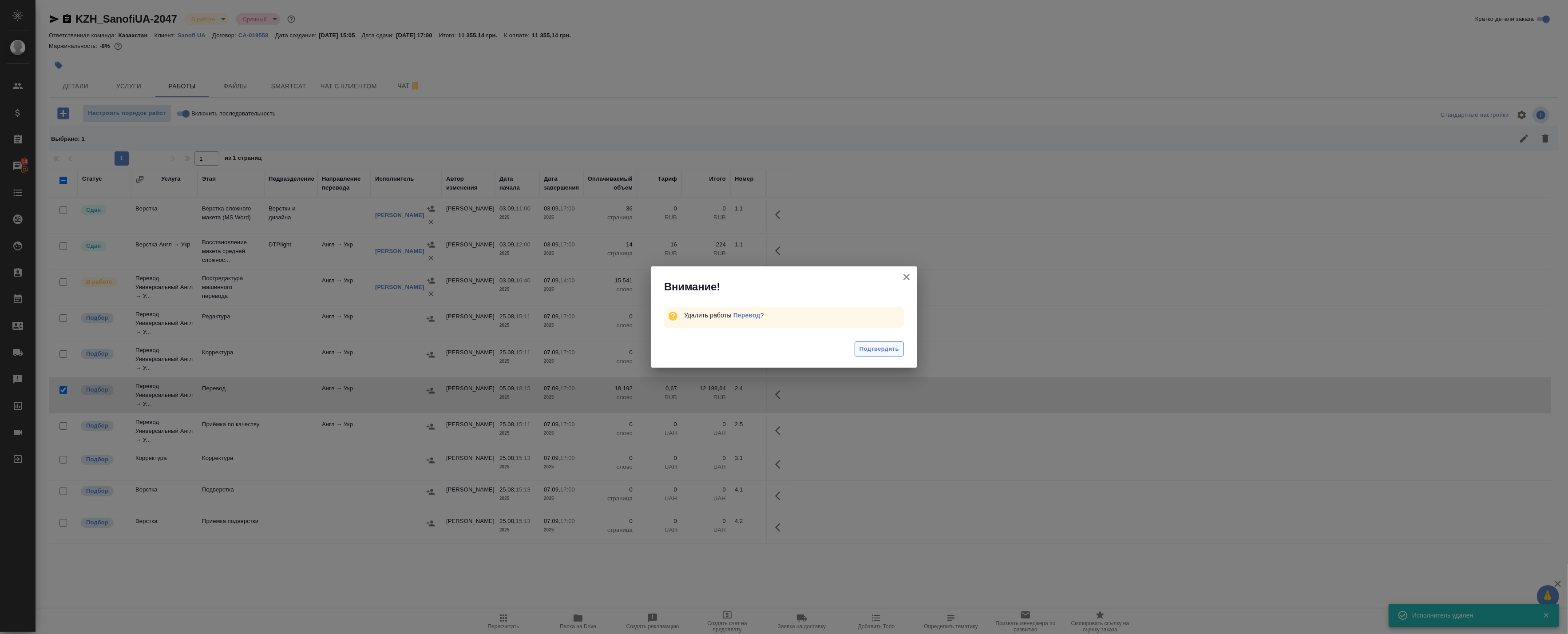
click at [869, 348] on span "Подтвердить" at bounding box center [879, 349] width 40 height 10
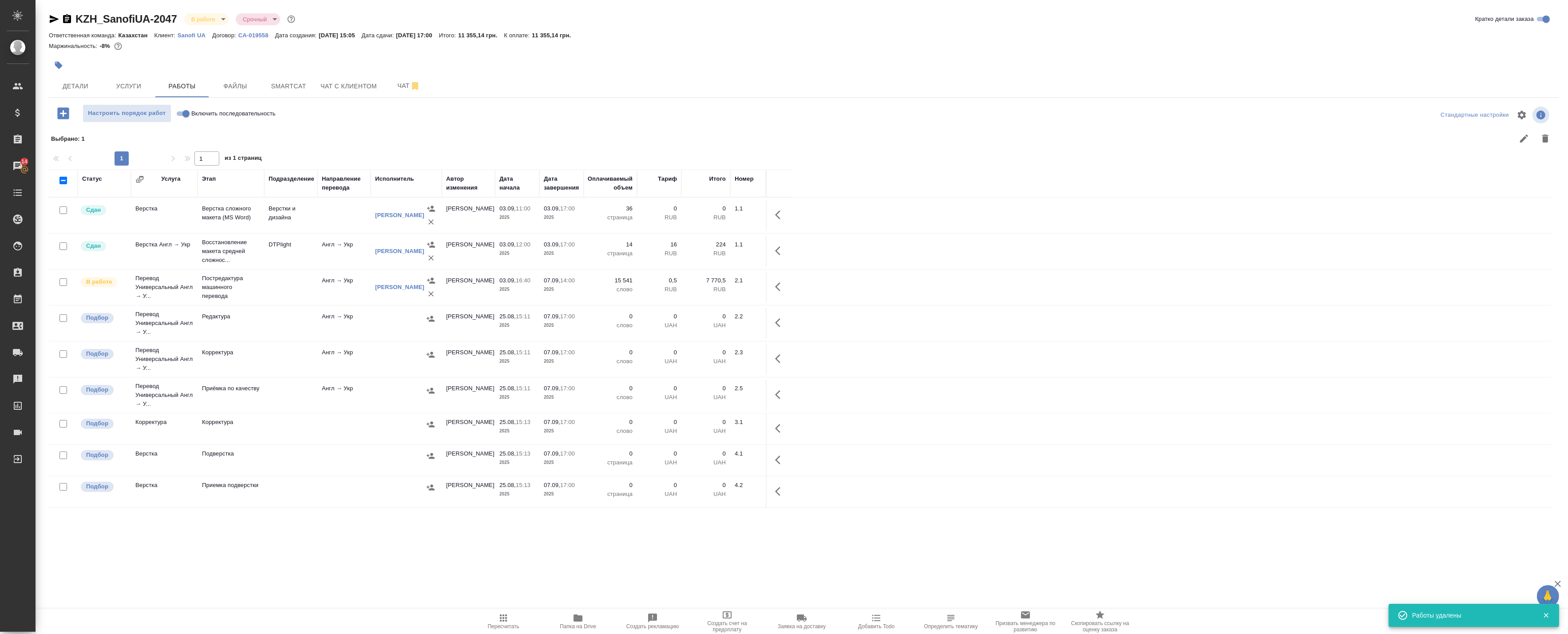
click at [506, 626] on span "Пересчитать" at bounding box center [504, 626] width 31 height 6
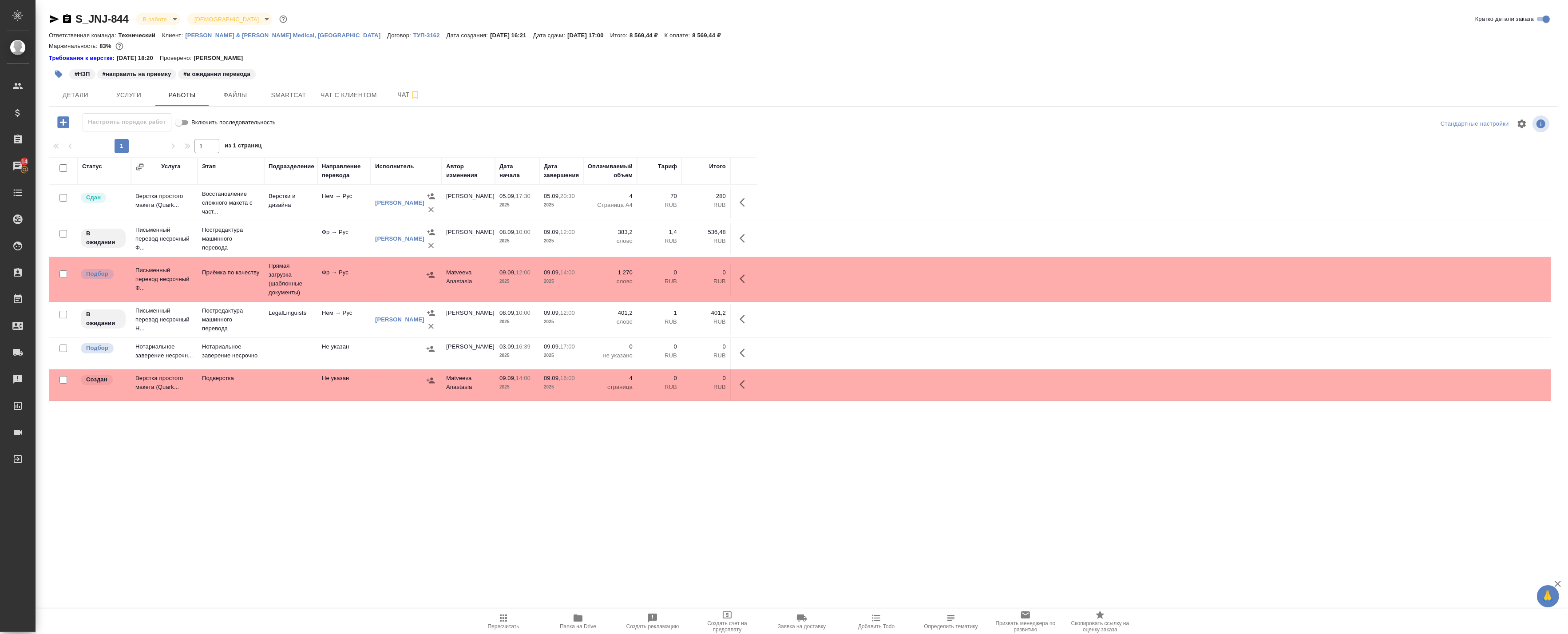
drag, startPoint x: 268, startPoint y: 95, endPoint x: 404, endPoint y: 45, distance: 144.9
click at [404, 45] on div "S_JNJ-844 В работе inProgress Святая троица holyTrinity Кратко детали заказа От…" at bounding box center [803, 289] width 1519 height 579
click at [301, 96] on span "Smartcat" at bounding box center [289, 95] width 43 height 11
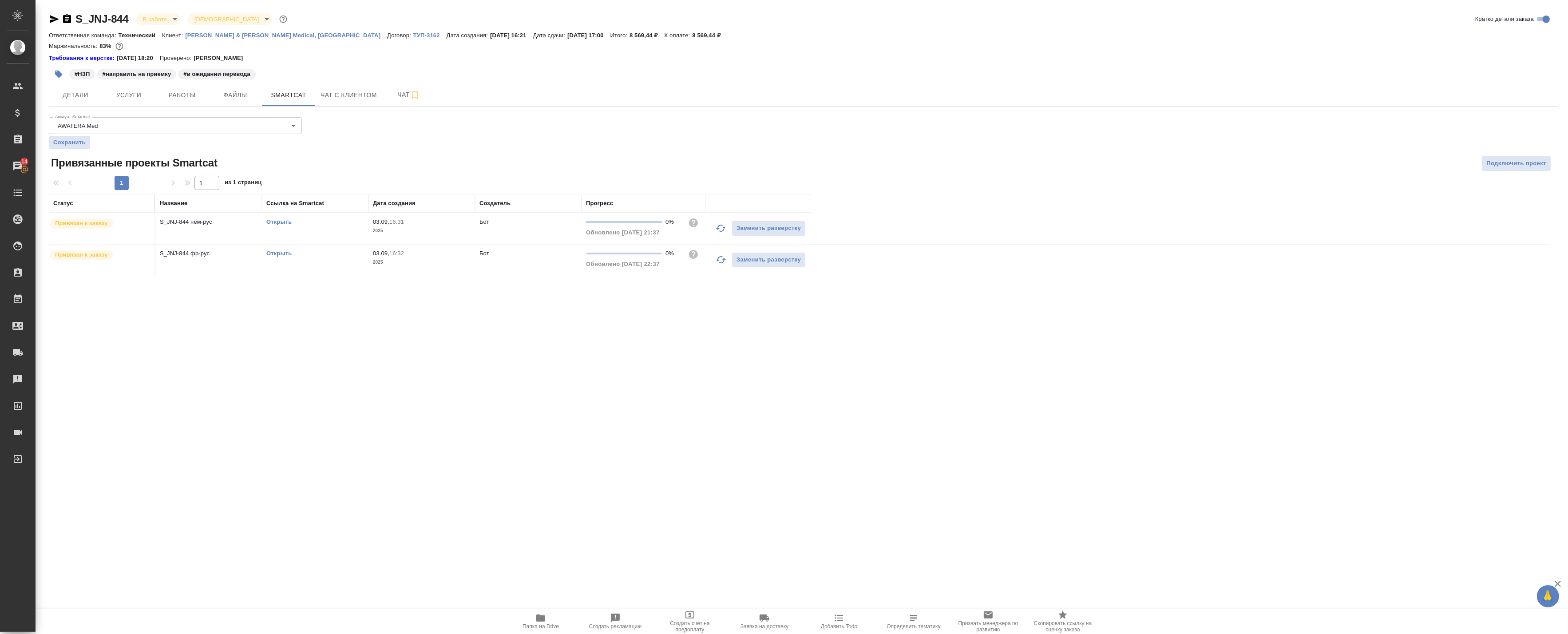
click at [718, 225] on icon "button" at bounding box center [721, 228] width 11 height 11
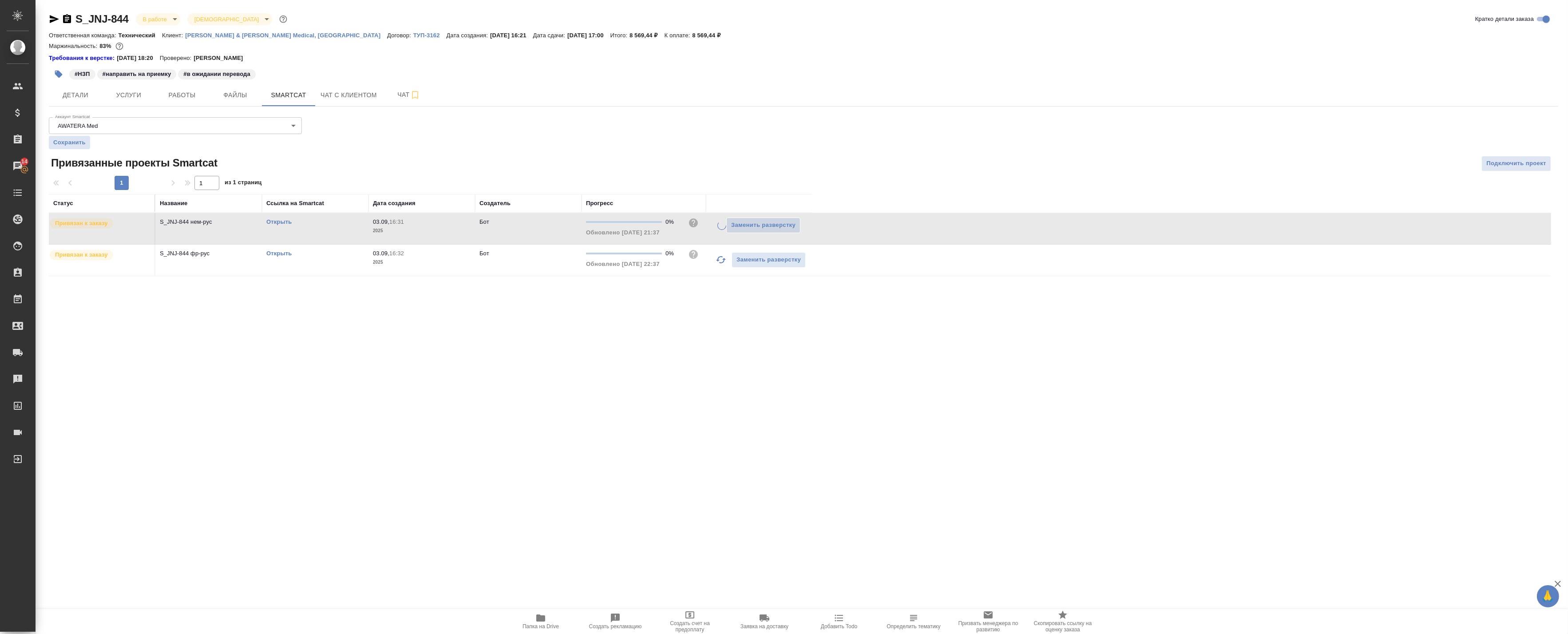
click at [720, 263] on icon "button" at bounding box center [721, 259] width 10 height 7
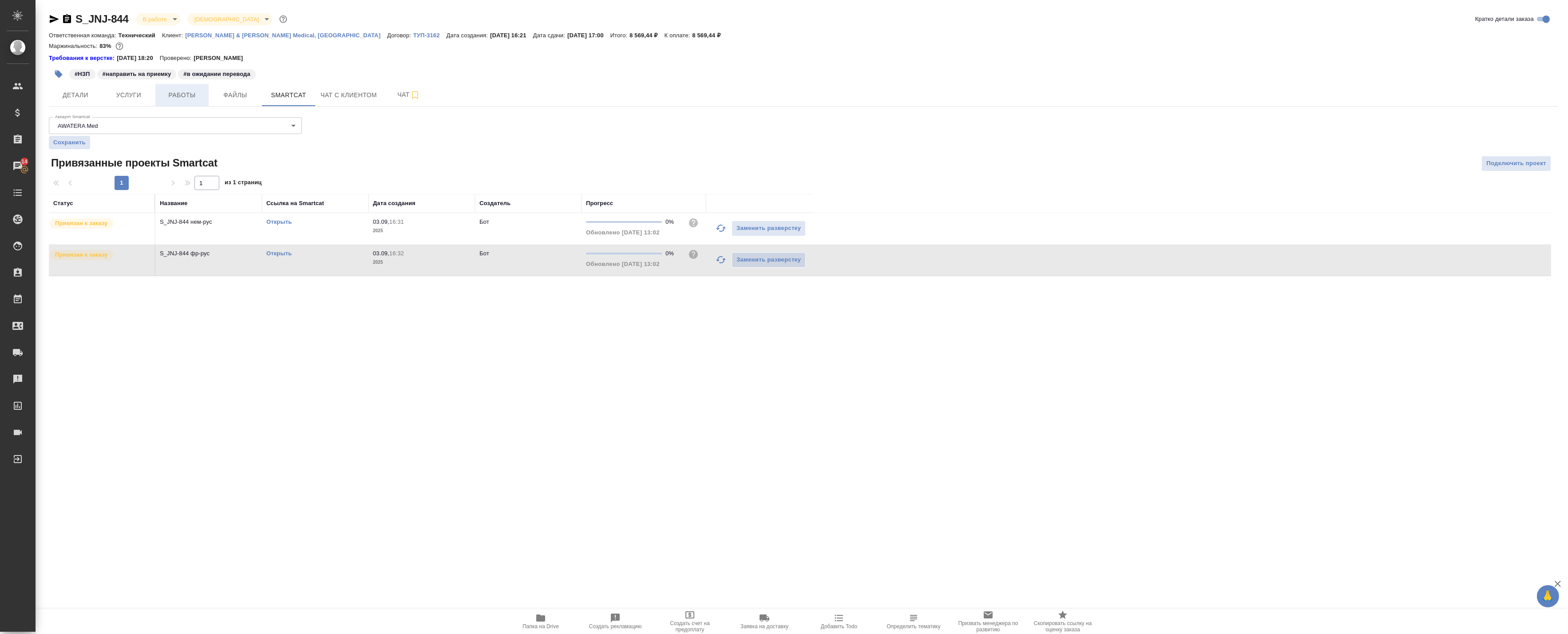
click at [176, 91] on span "Работы" at bounding box center [182, 95] width 43 height 11
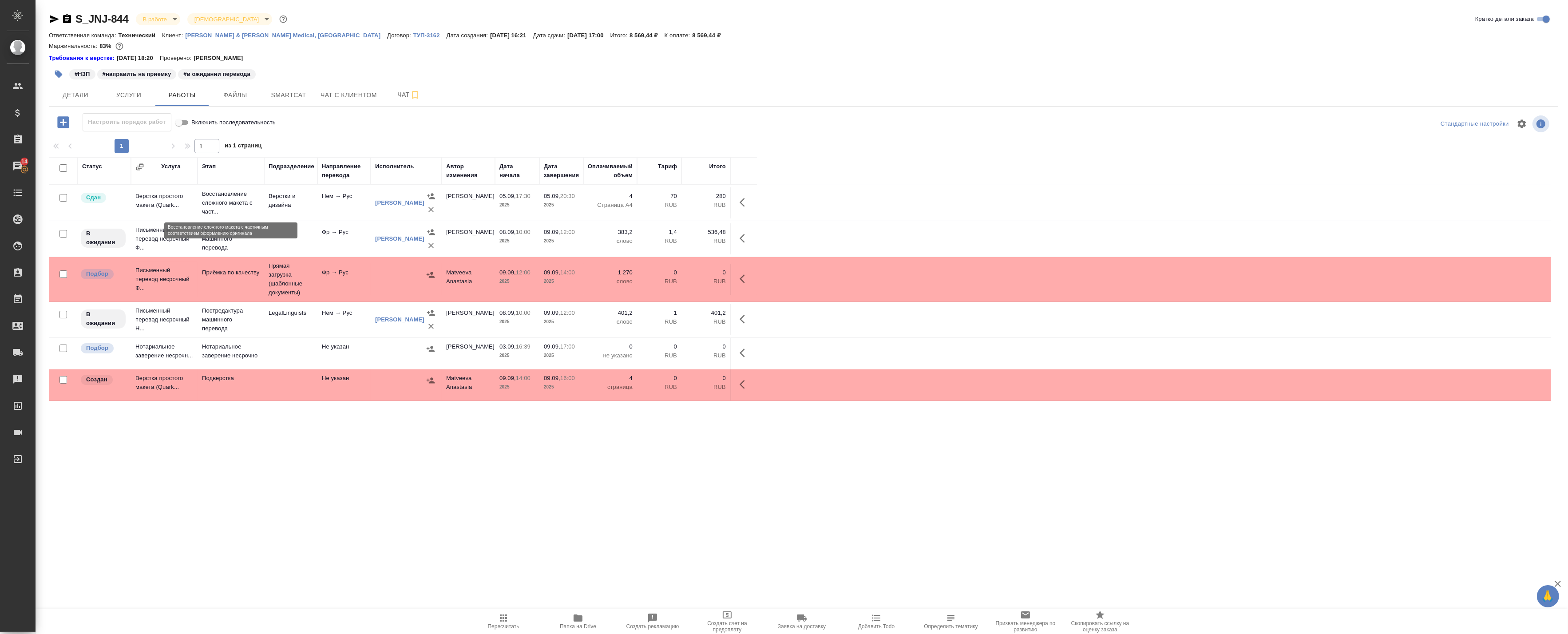
click at [245, 205] on p "Восстановление сложного макета с част..." at bounding box center [231, 203] width 58 height 26
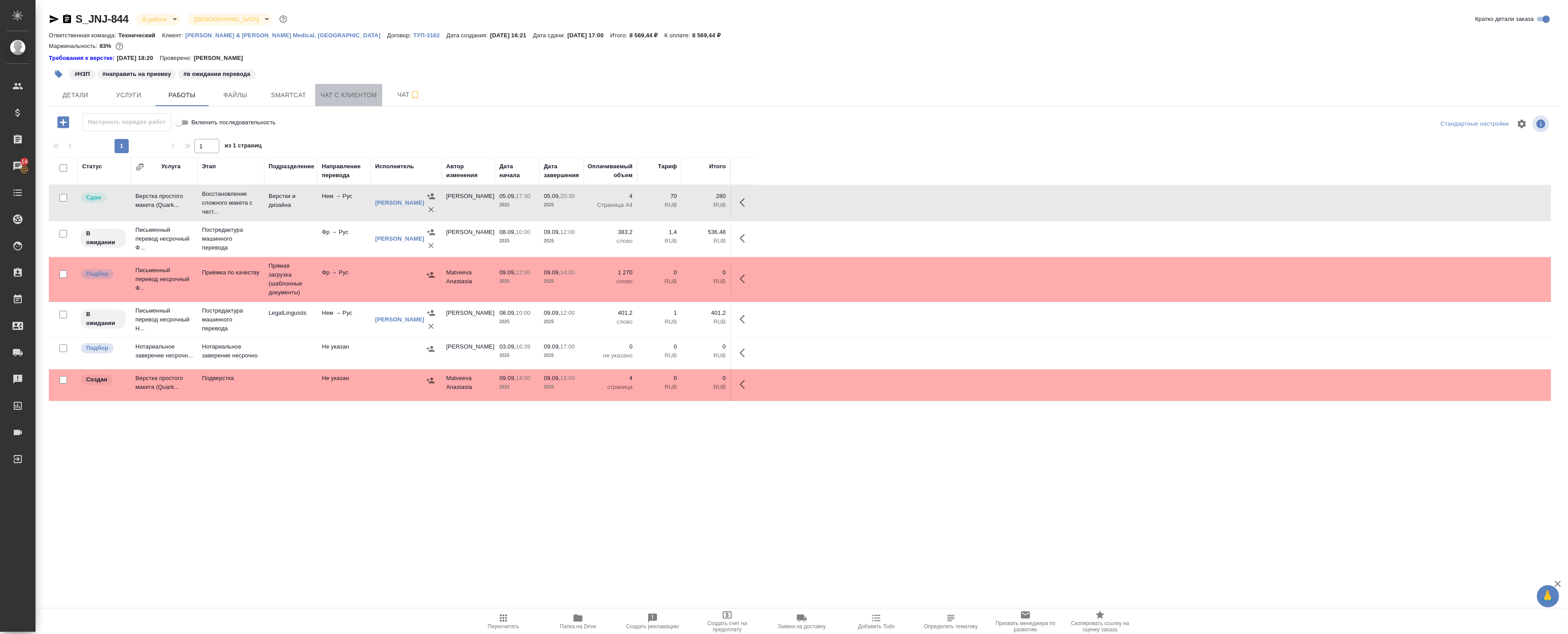
click at [333, 98] on span "Чат с клиентом" at bounding box center [349, 95] width 57 height 11
click at [296, 99] on span "Smartcat" at bounding box center [289, 95] width 43 height 11
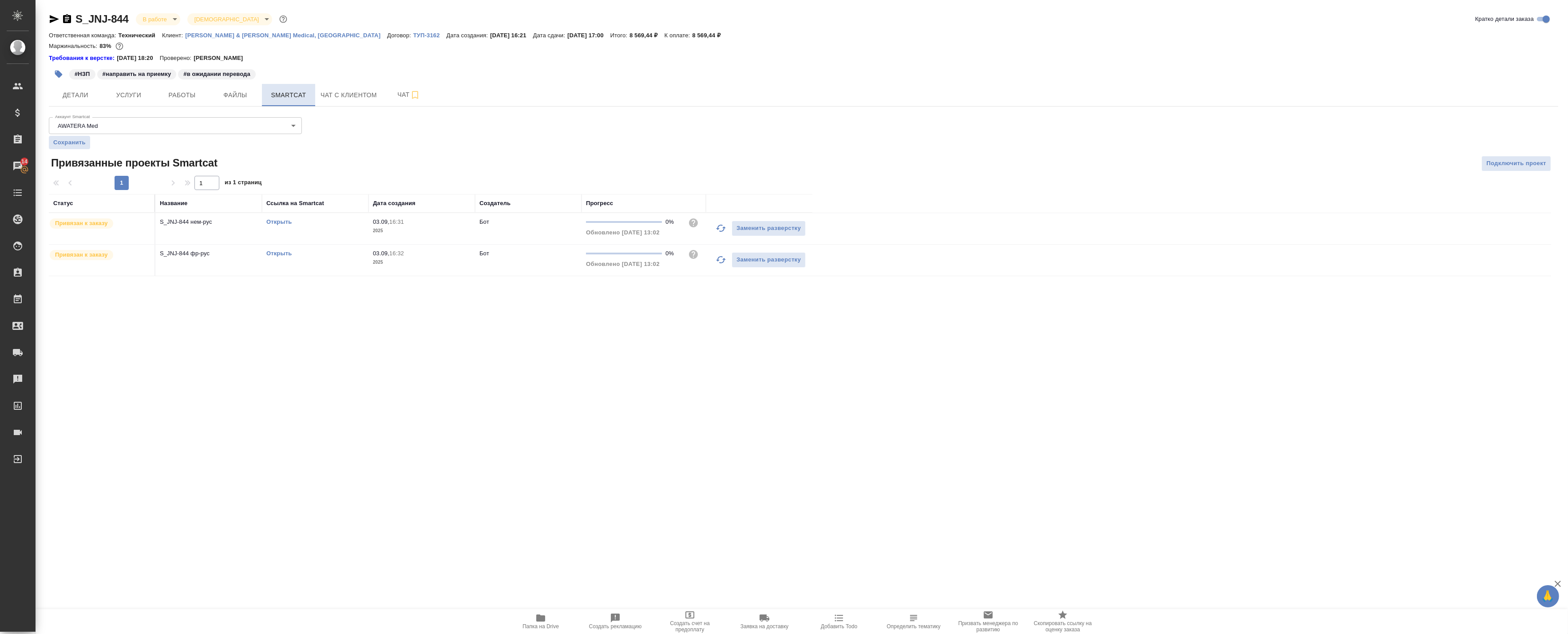
click at [296, 99] on span "Smartcat" at bounding box center [289, 95] width 43 height 11
drag, startPoint x: 278, startPoint y: 228, endPoint x: 274, endPoint y: 222, distance: 7.2
click at [276, 227] on td "Открыть" at bounding box center [315, 228] width 107 height 31
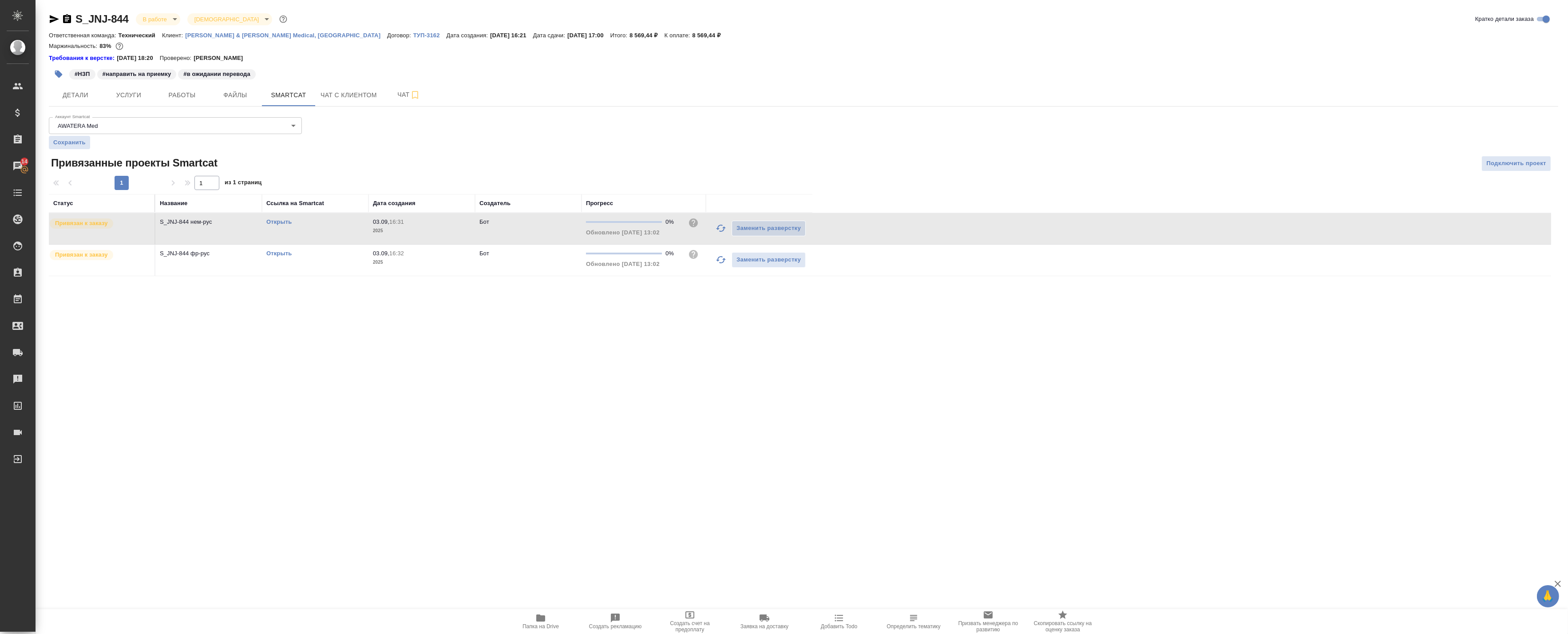
click at [274, 222] on link "Открыть" at bounding box center [279, 222] width 25 height 7
click at [279, 250] on link "Открыть" at bounding box center [279, 253] width 25 height 7
click at [187, 96] on span "Работы" at bounding box center [182, 95] width 43 height 11
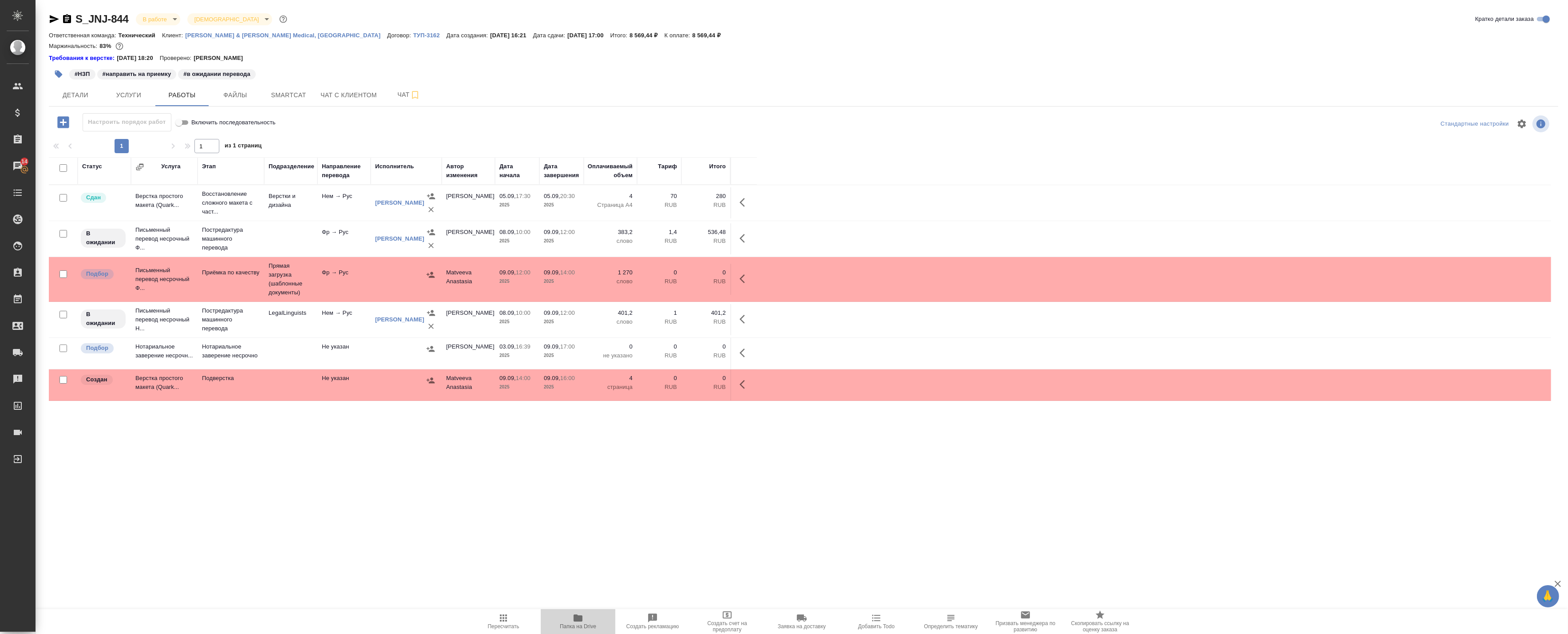
click at [580, 631] on button "Папка на Drive" at bounding box center [578, 621] width 75 height 25
click at [514, 234] on p "08.09," at bounding box center [507, 232] width 16 height 7
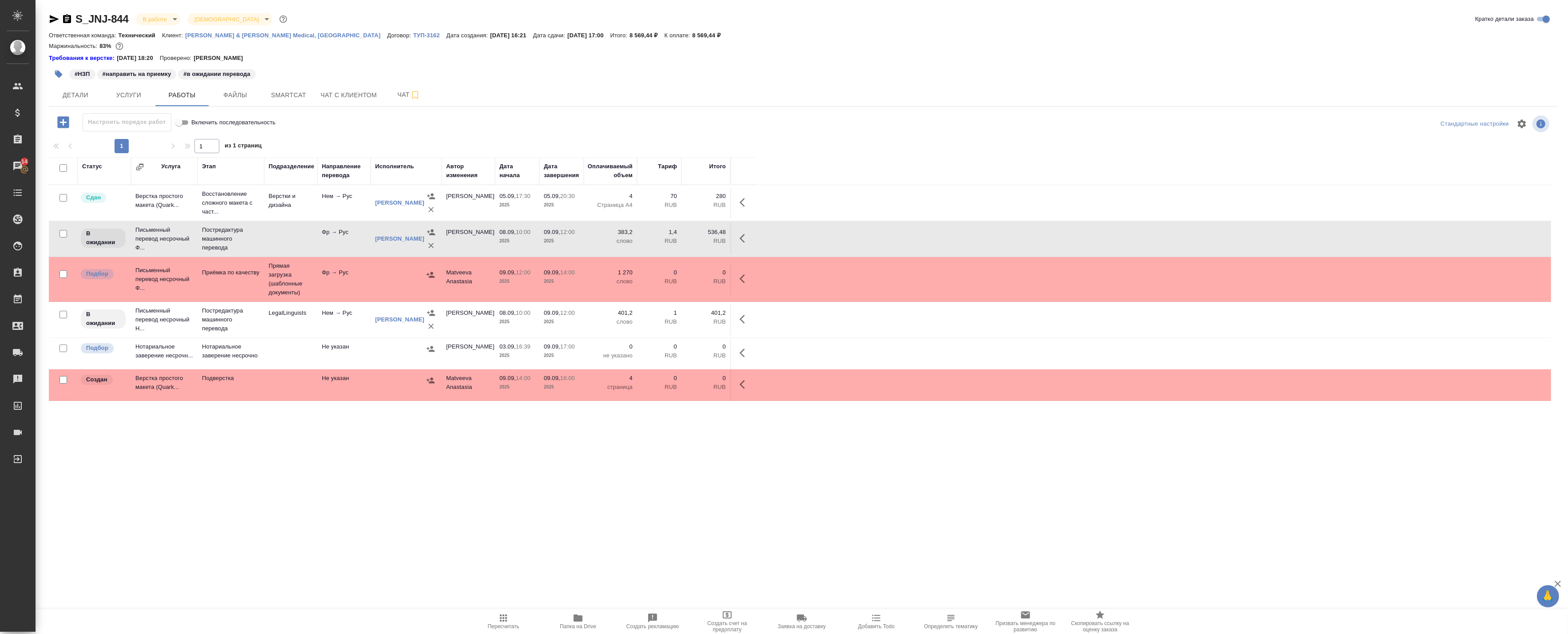
click at [541, 318] on td "09.09, 12:00 2025" at bounding box center [561, 319] width 45 height 31
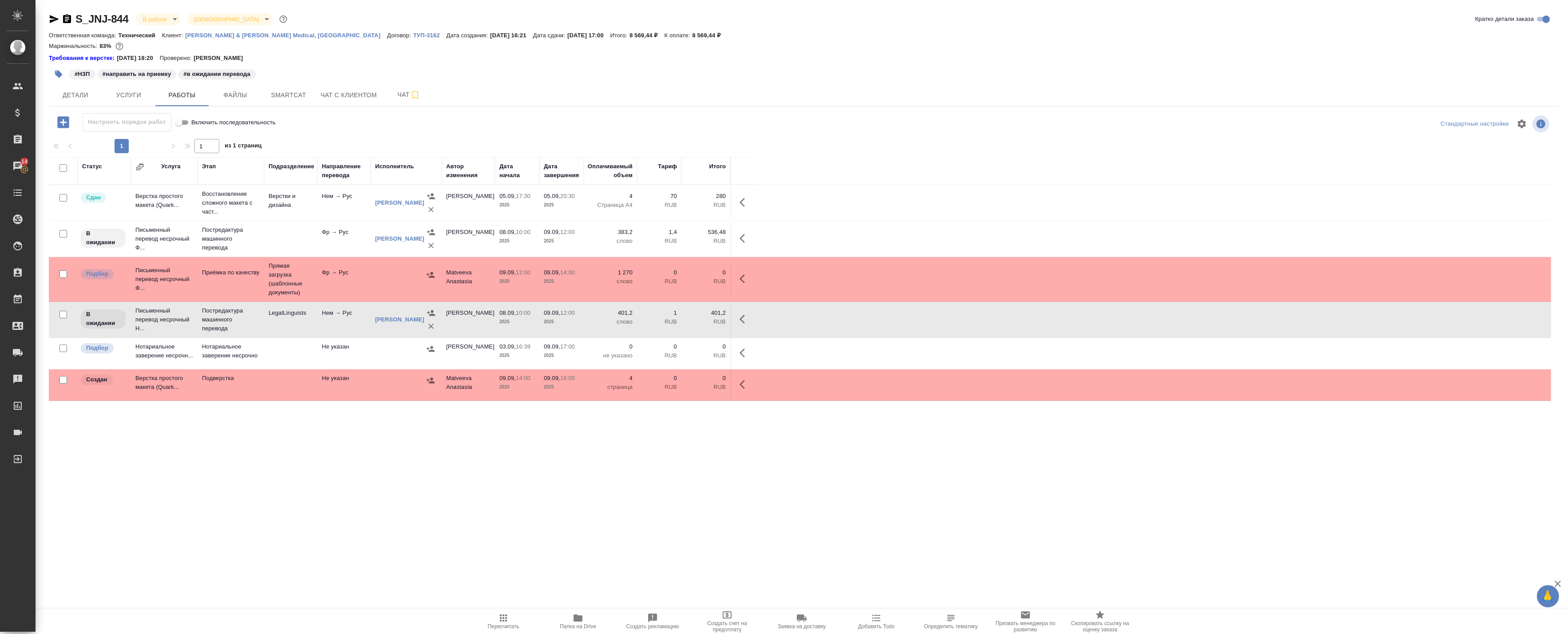
click at [316, 233] on td at bounding box center [291, 239] width 53 height 31
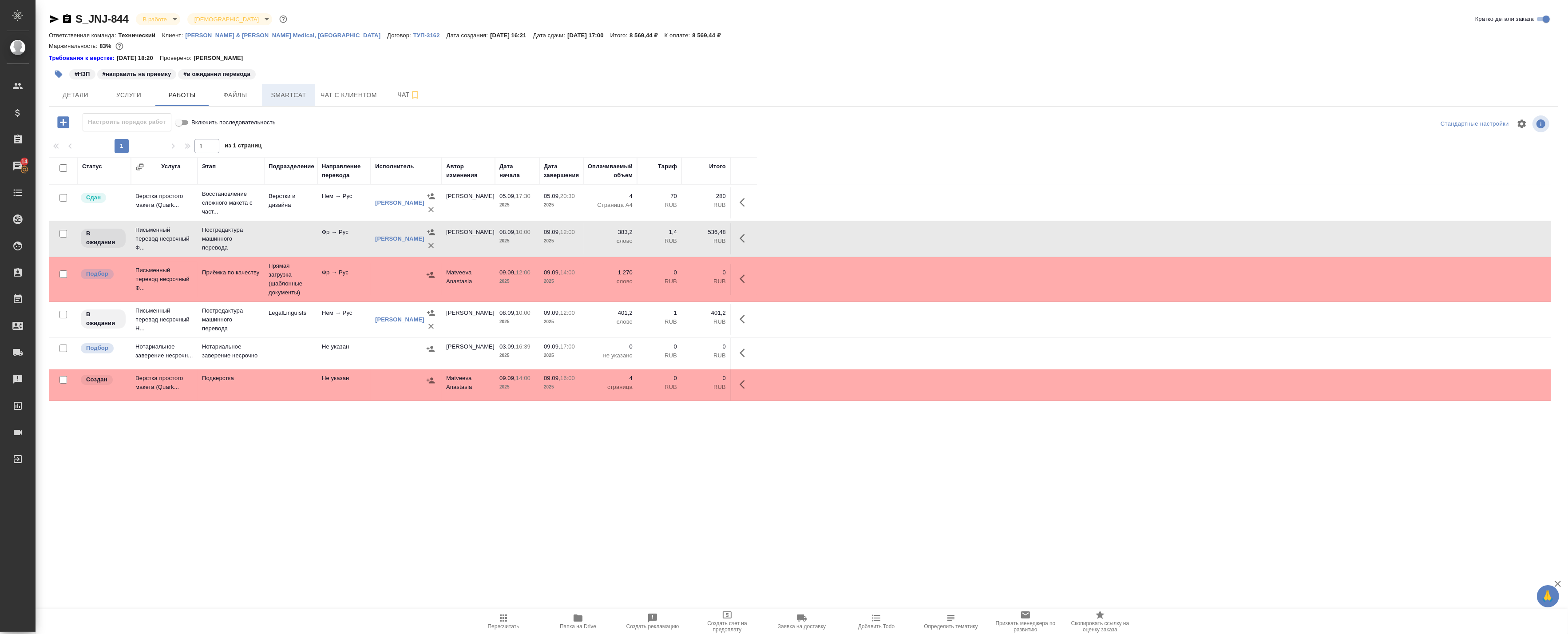
click at [263, 93] on button "Smartcat" at bounding box center [288, 95] width 53 height 22
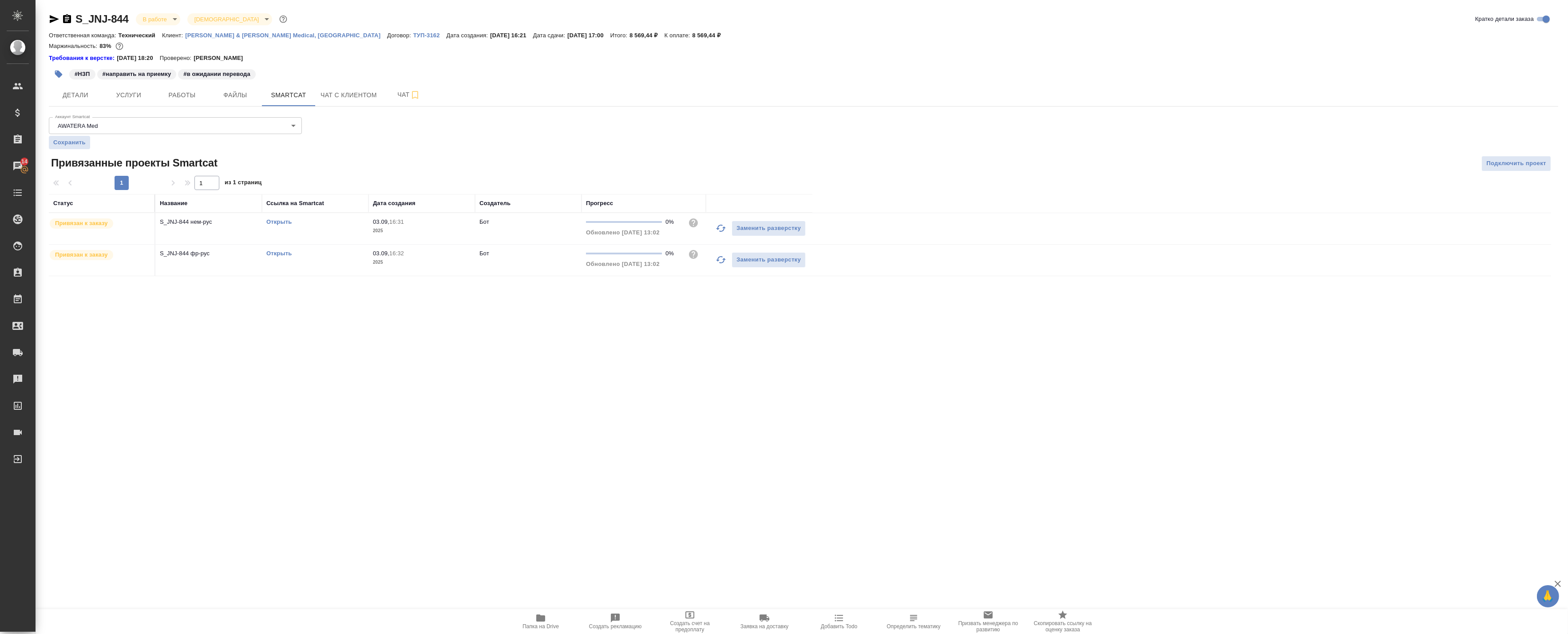
click at [278, 221] on link "Открыть" at bounding box center [279, 222] width 25 height 7
click at [176, 92] on span "Работы" at bounding box center [182, 95] width 43 height 11
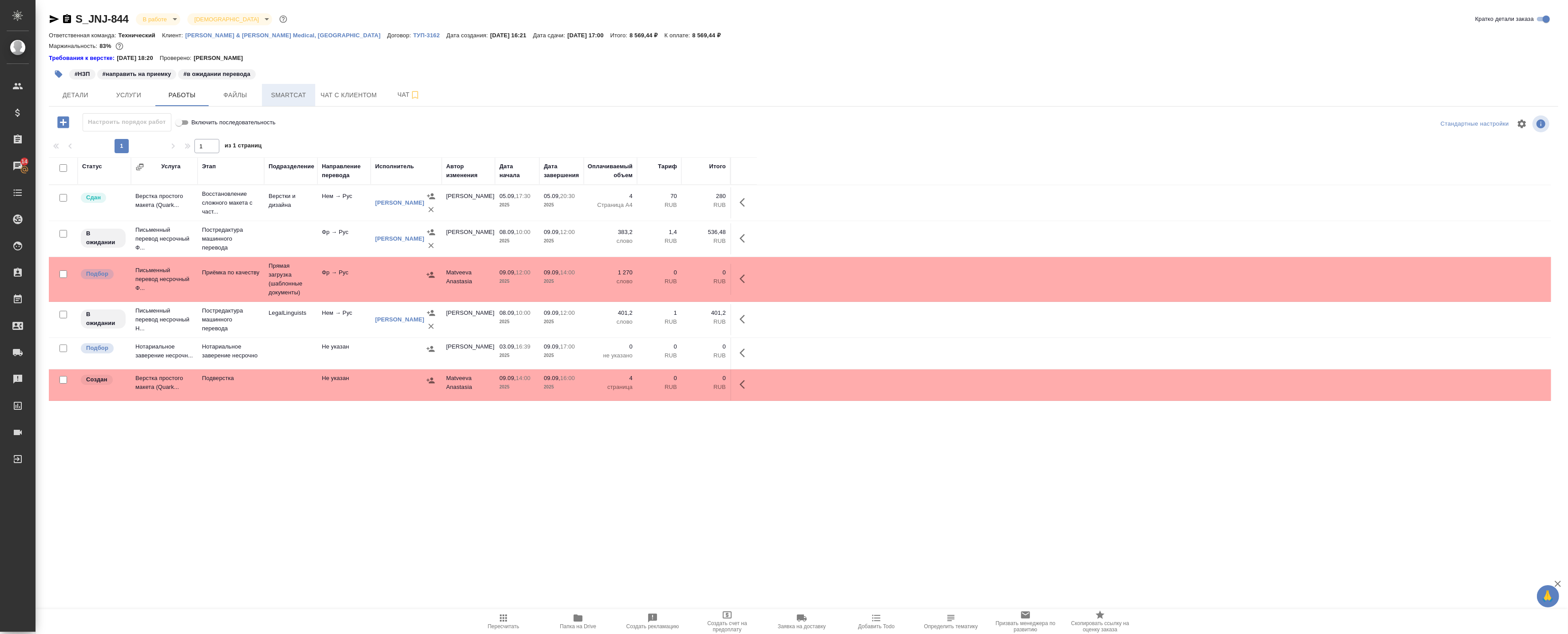
click at [296, 98] on span "Smartcat" at bounding box center [289, 95] width 43 height 11
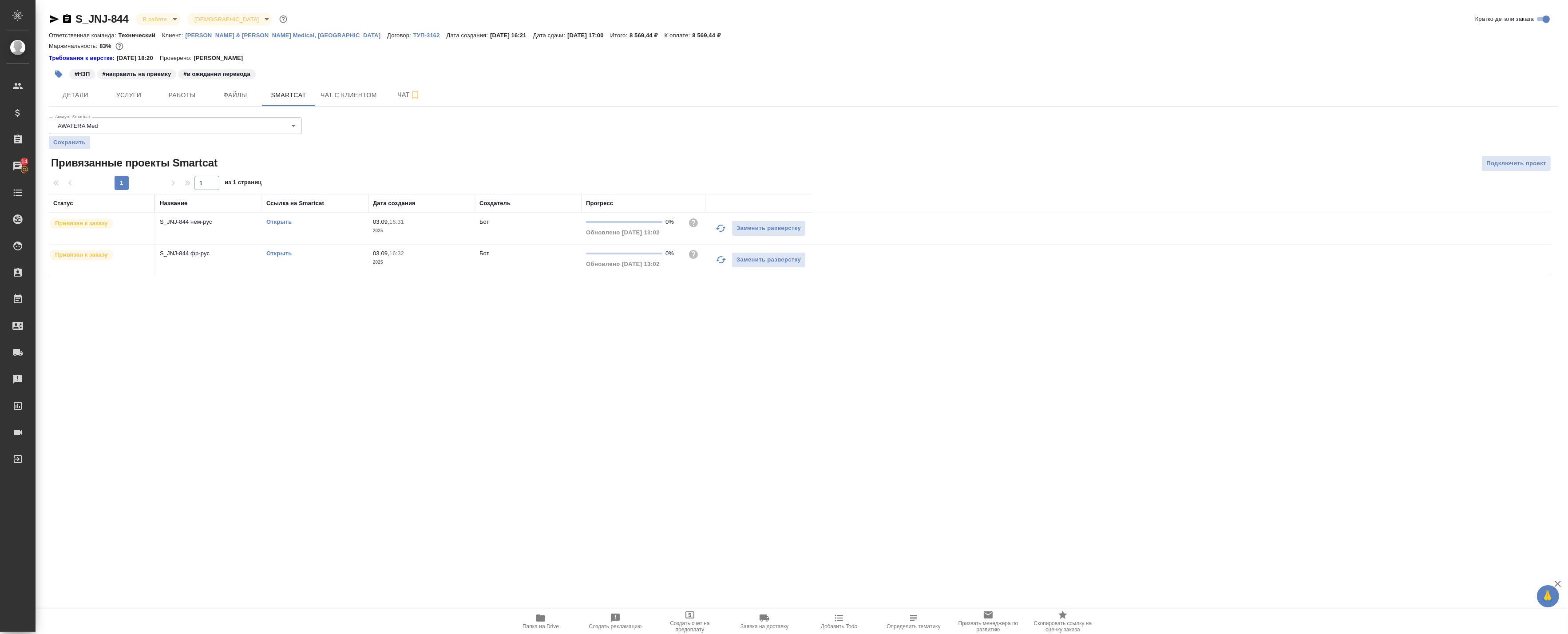
click at [272, 252] on link "Открыть" at bounding box center [279, 253] width 25 height 7
click at [187, 103] on button "Работы" at bounding box center [181, 95] width 53 height 22
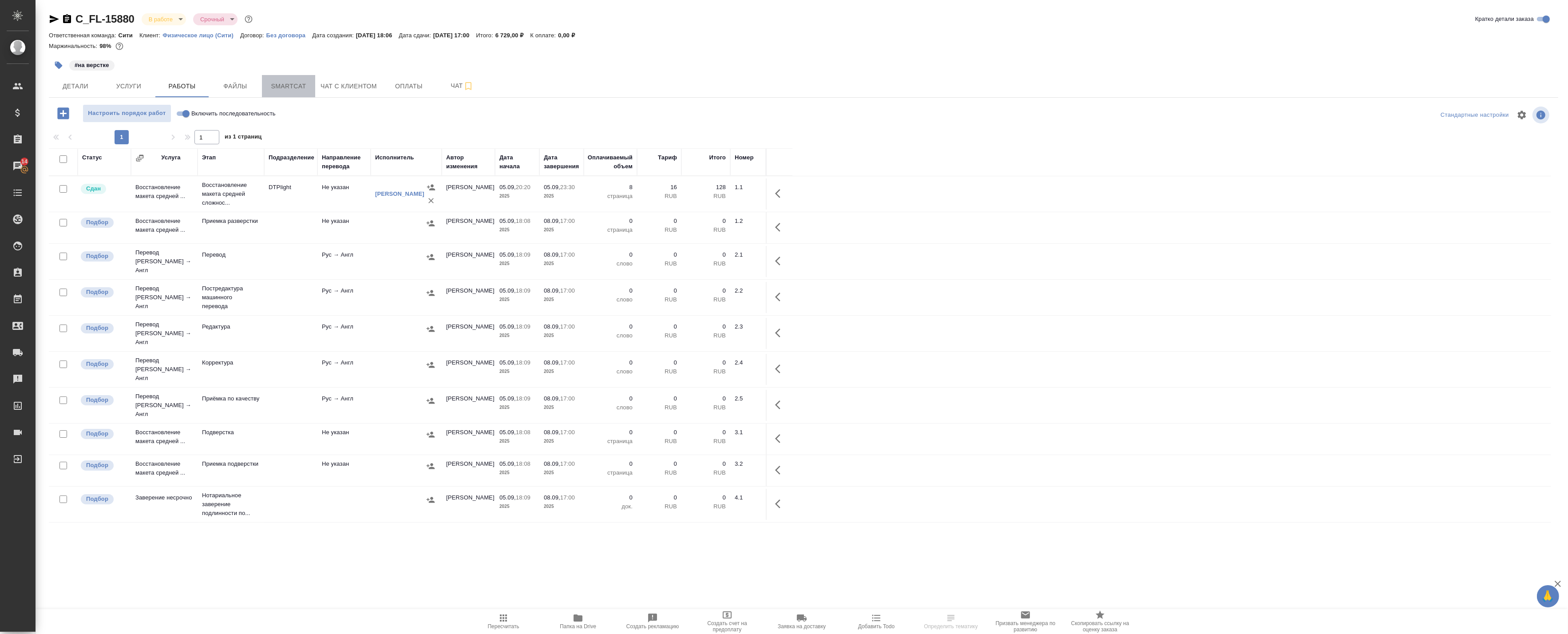
click at [287, 87] on span "Smartcat" at bounding box center [289, 87] width 43 height 11
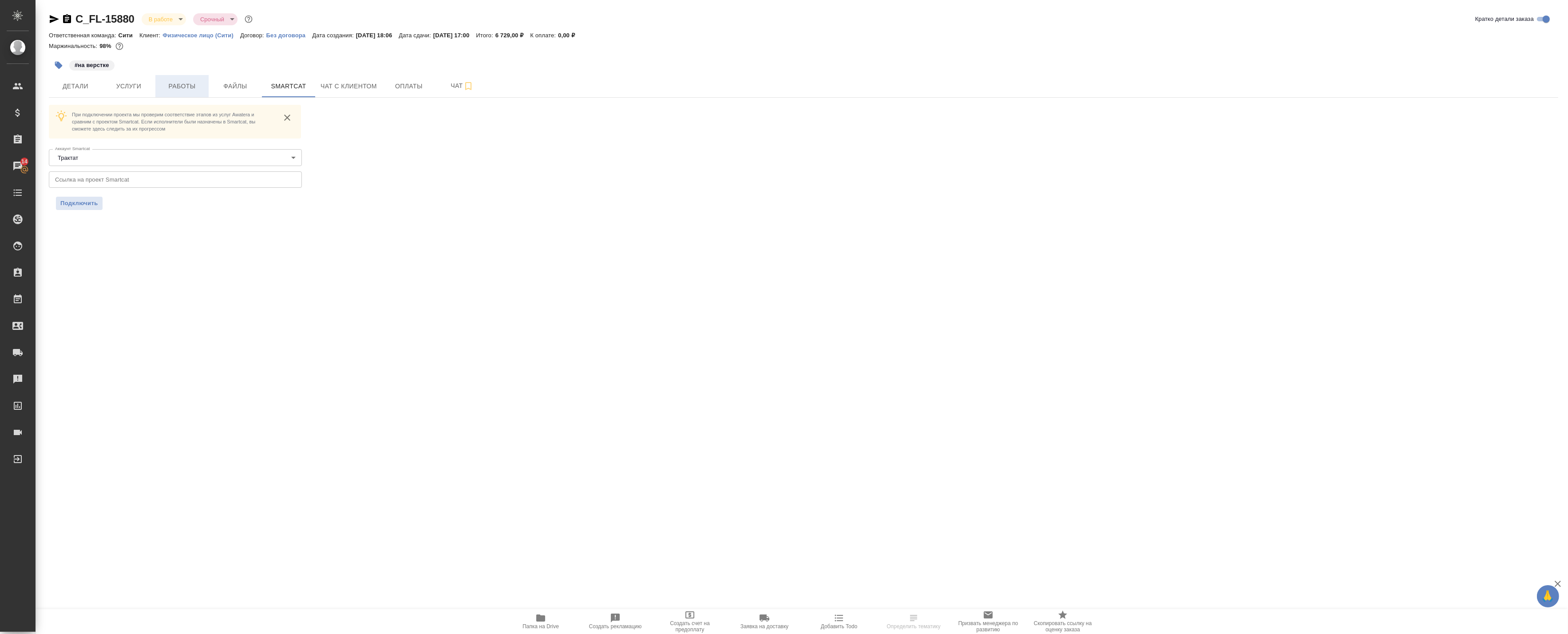
click at [183, 87] on span "Работы" at bounding box center [182, 87] width 43 height 11
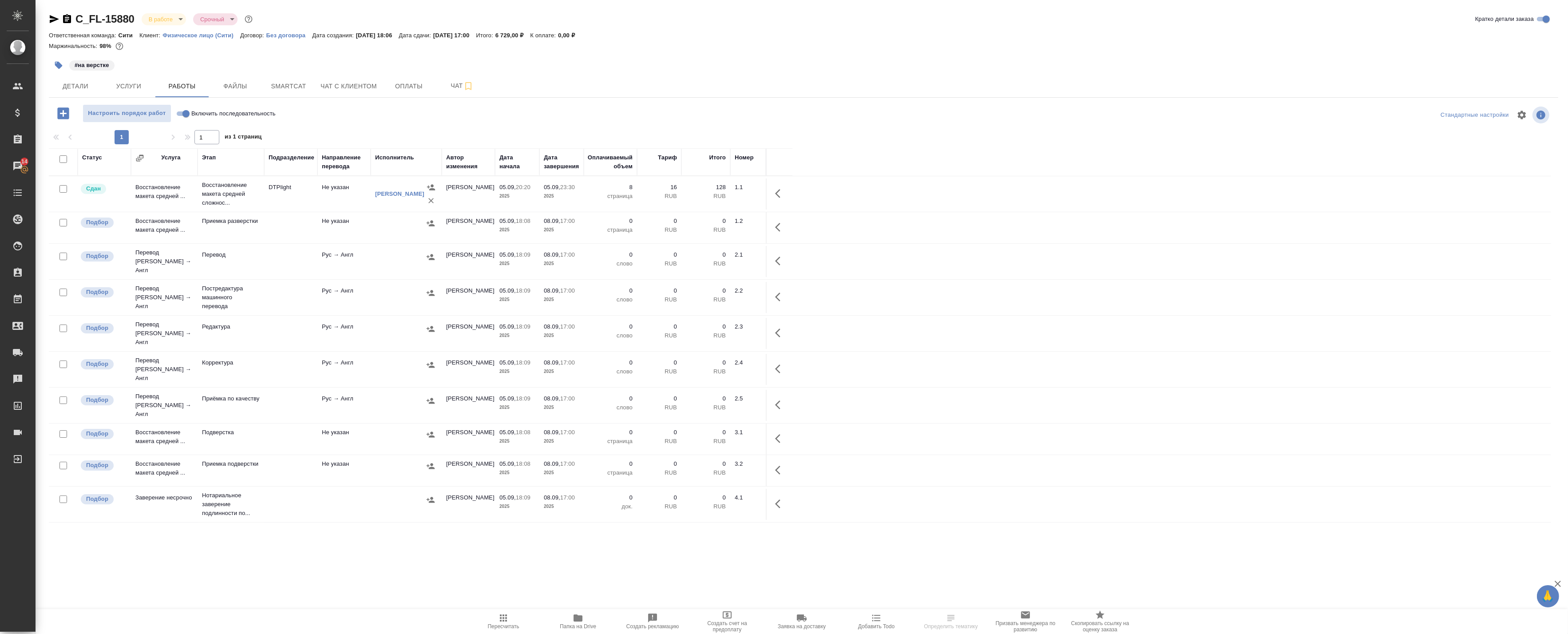
click at [587, 621] on span "Папка на Drive" at bounding box center [578, 621] width 64 height 17
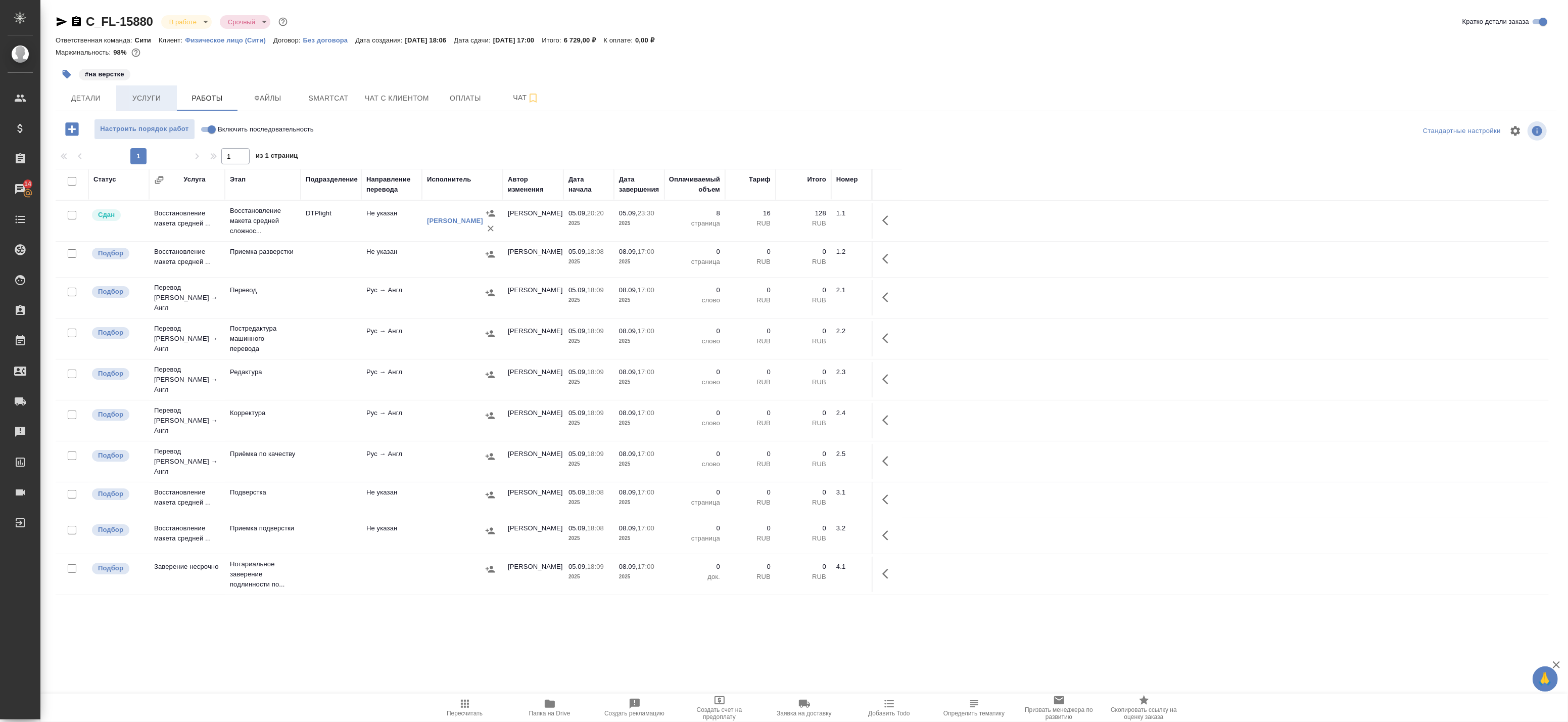
click at [142, 99] on span "Услуги" at bounding box center [147, 99] width 49 height 13
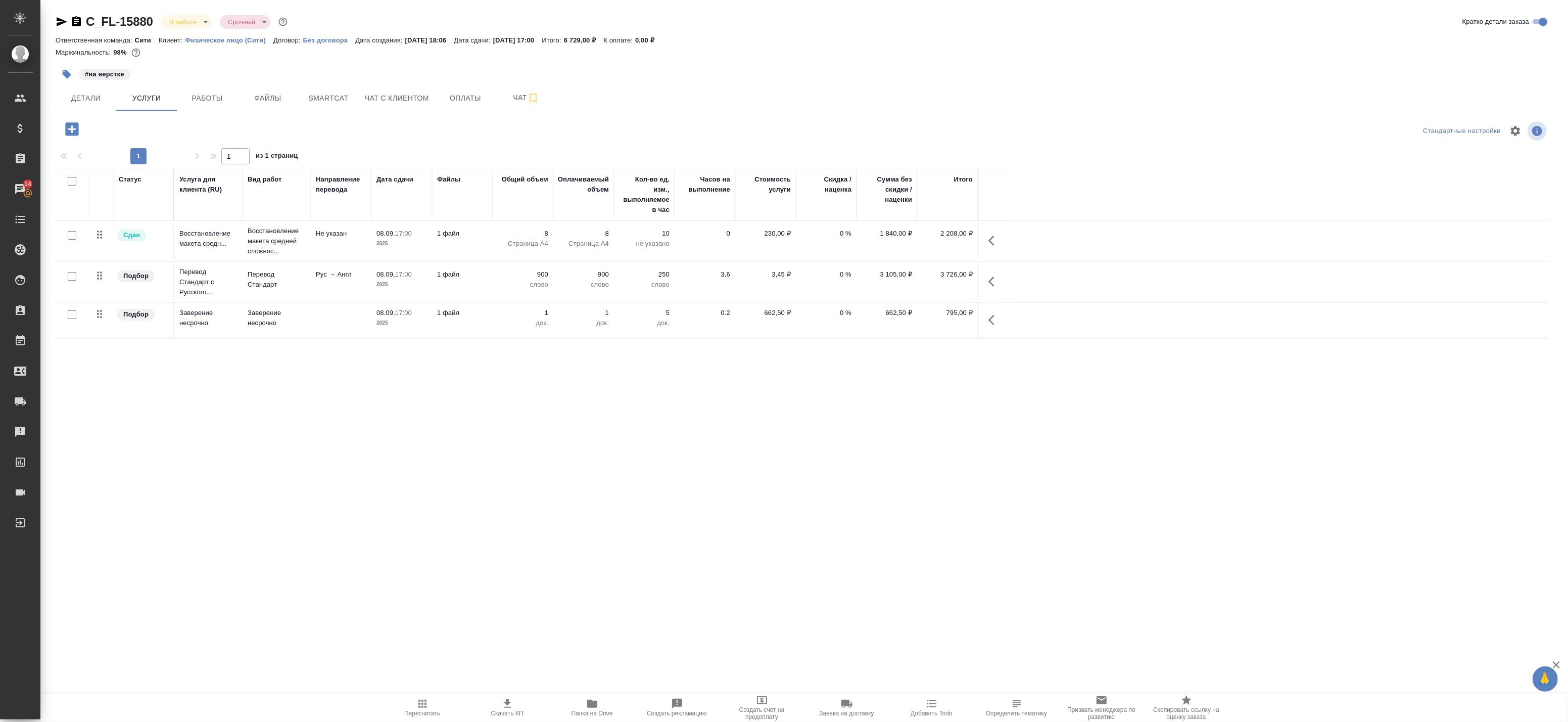
click at [71, 275] on input "checkbox" at bounding box center [72, 276] width 9 height 9
checkbox input "true"
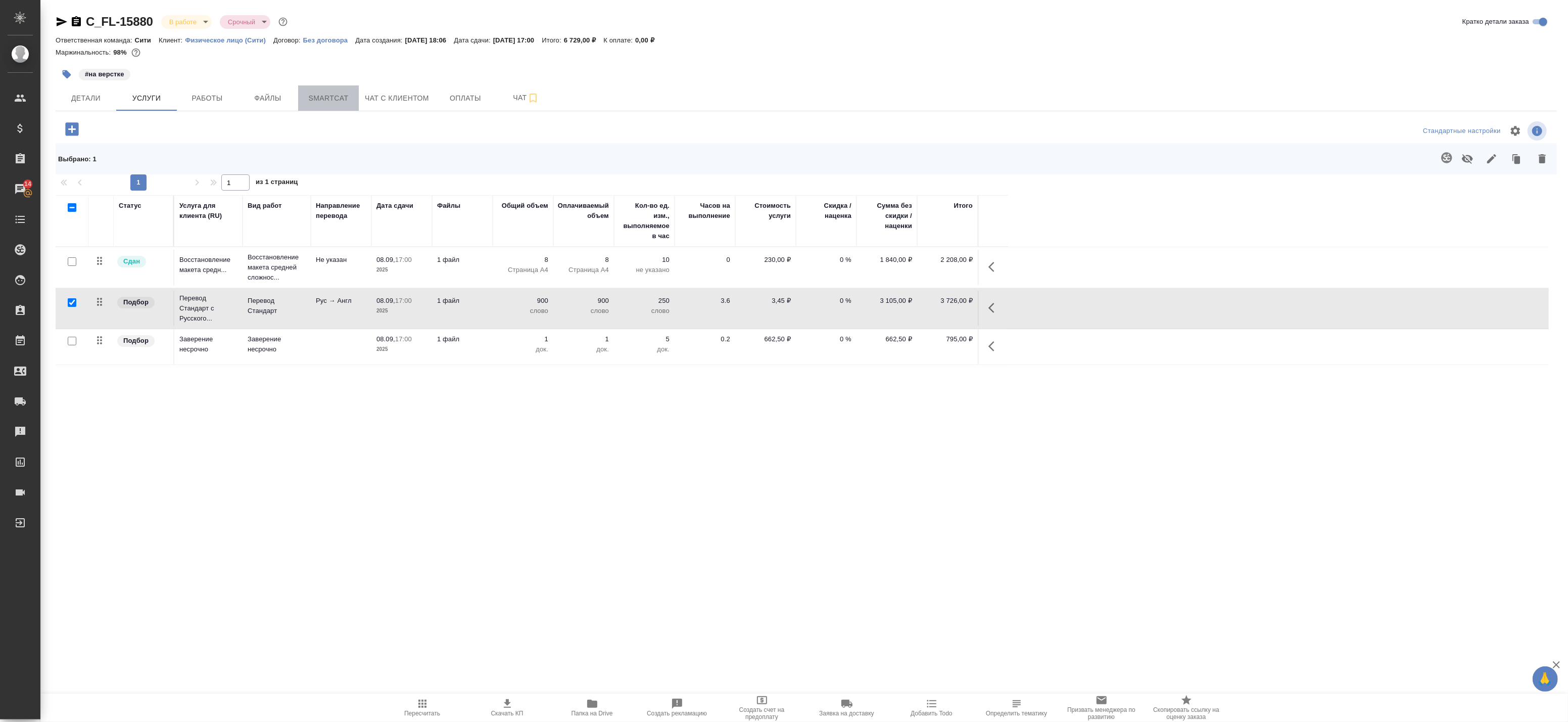
click at [308, 96] on span "Smartcat" at bounding box center [329, 99] width 49 height 13
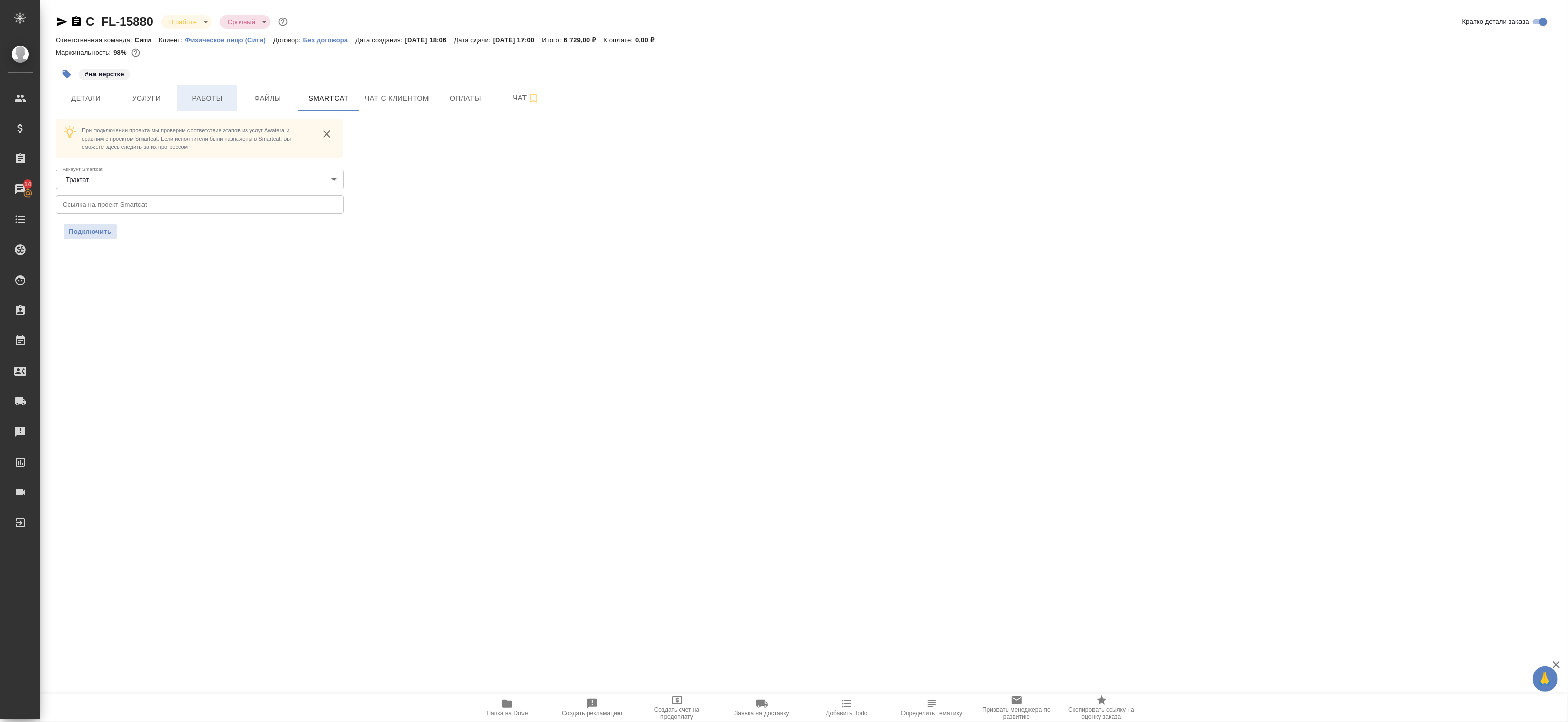
click at [220, 103] on span "Работы" at bounding box center [207, 99] width 49 height 13
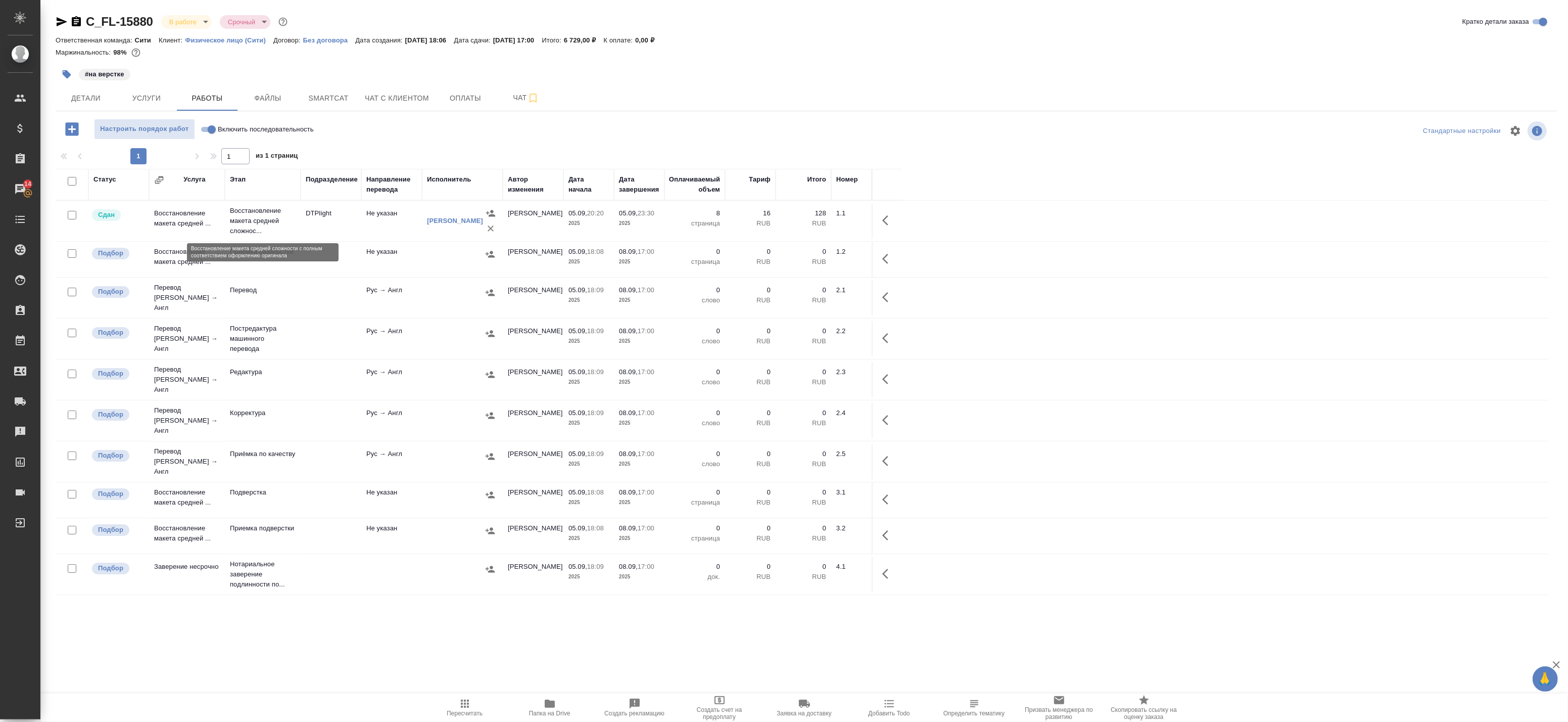
click at [286, 227] on p "Восстановление макета средней сложнос..." at bounding box center [263, 221] width 66 height 30
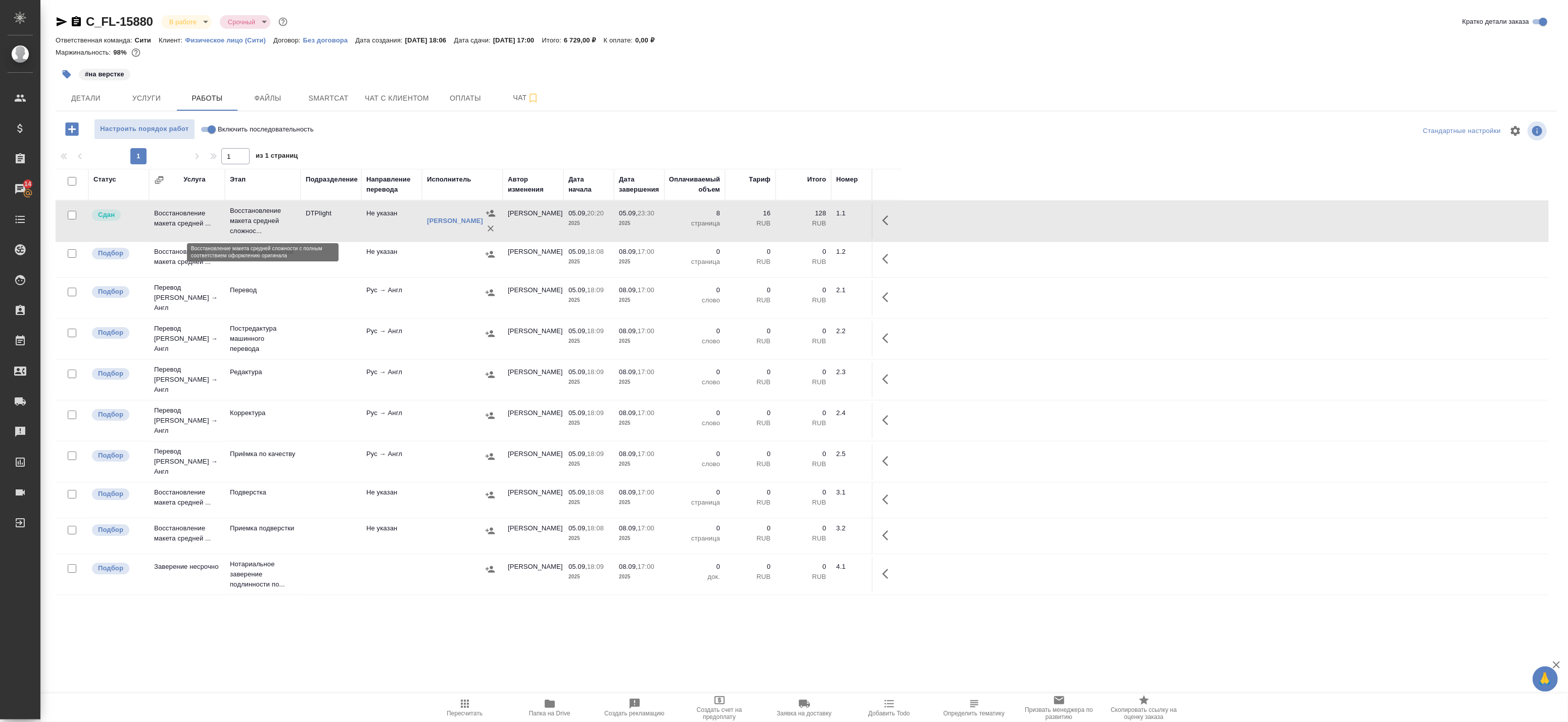
click at [286, 227] on p "Восстановление макета средней сложнос..." at bounding box center [263, 221] width 66 height 30
click at [262, 97] on span "Файлы" at bounding box center [268, 99] width 49 height 13
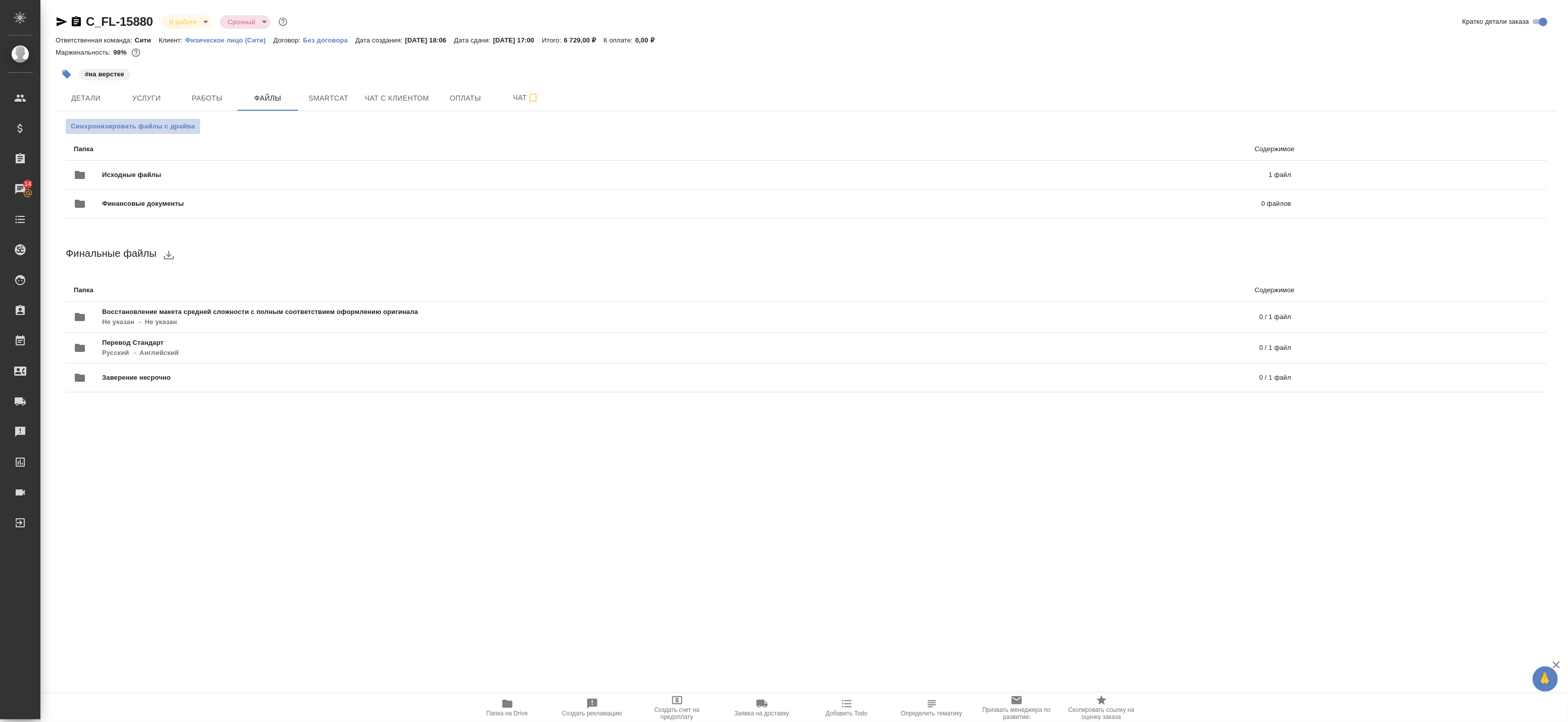
click at [160, 127] on span "Синхронизировать файлы с драйва" at bounding box center [133, 127] width 124 height 10
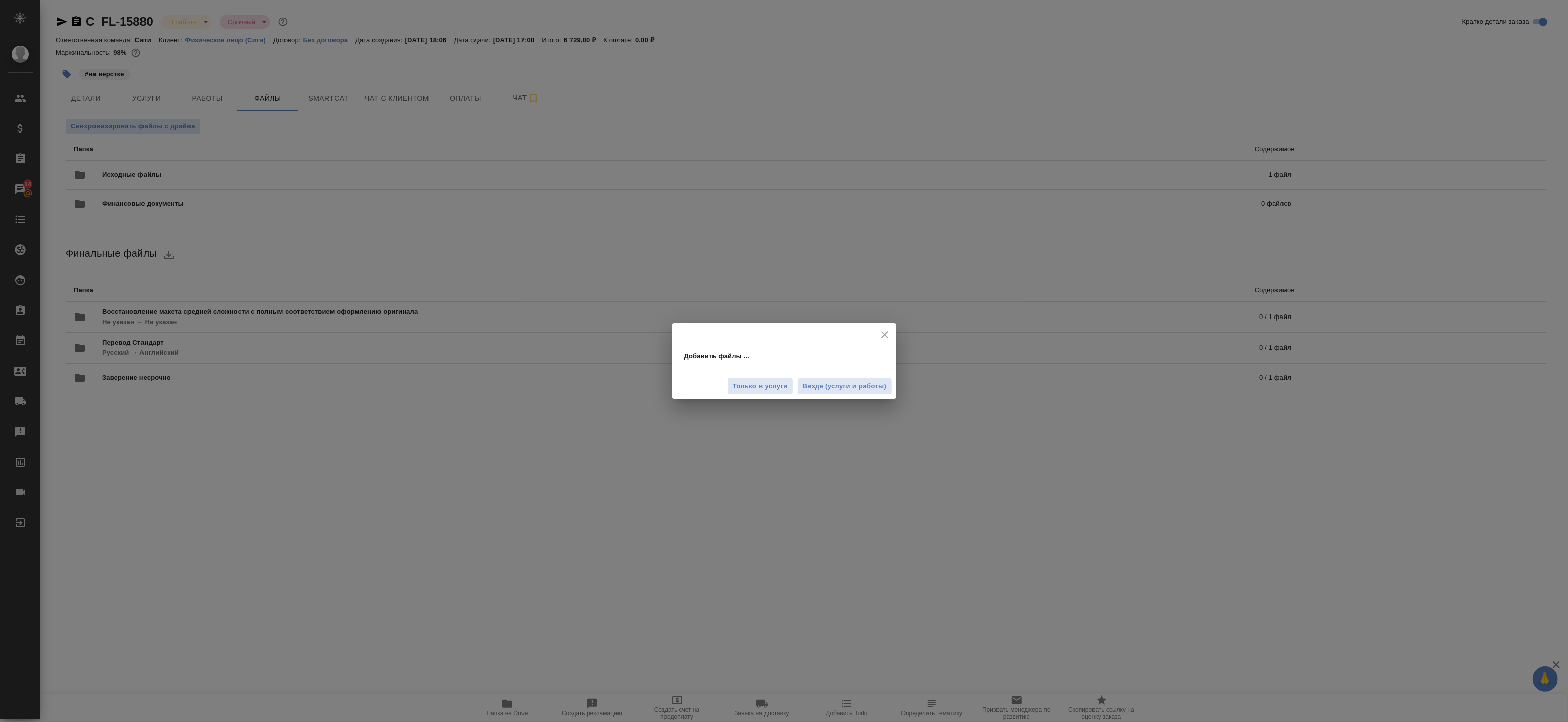
click at [840, 395] on div "Только в услуги Везде (услуги и работы)" at bounding box center [784, 382] width 224 height 34
click at [841, 388] on span "Везде (услуги и работы)" at bounding box center [844, 386] width 84 height 11
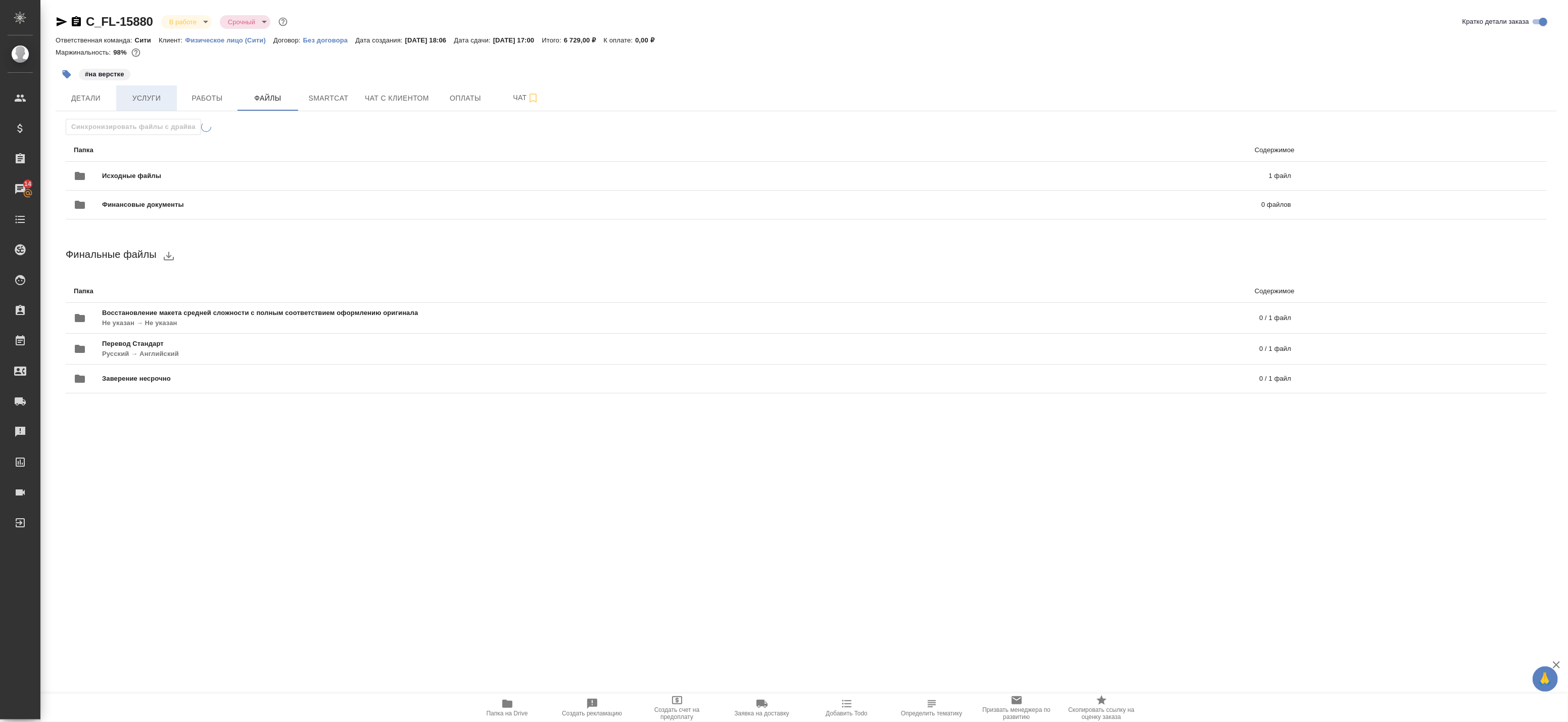
click at [158, 99] on span "Услуги" at bounding box center [147, 99] width 49 height 13
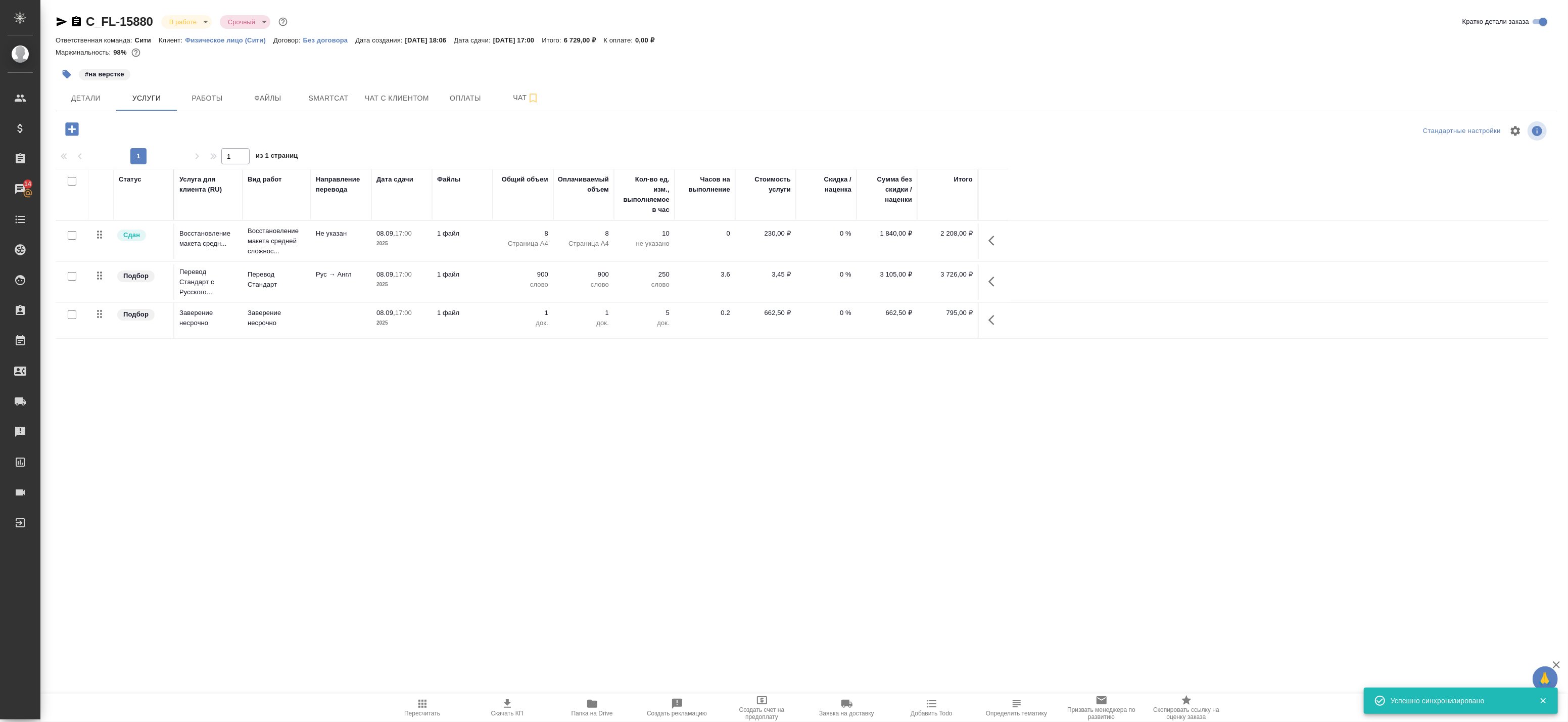
click at [70, 276] on input "checkbox" at bounding box center [72, 276] width 9 height 9
checkbox input "true"
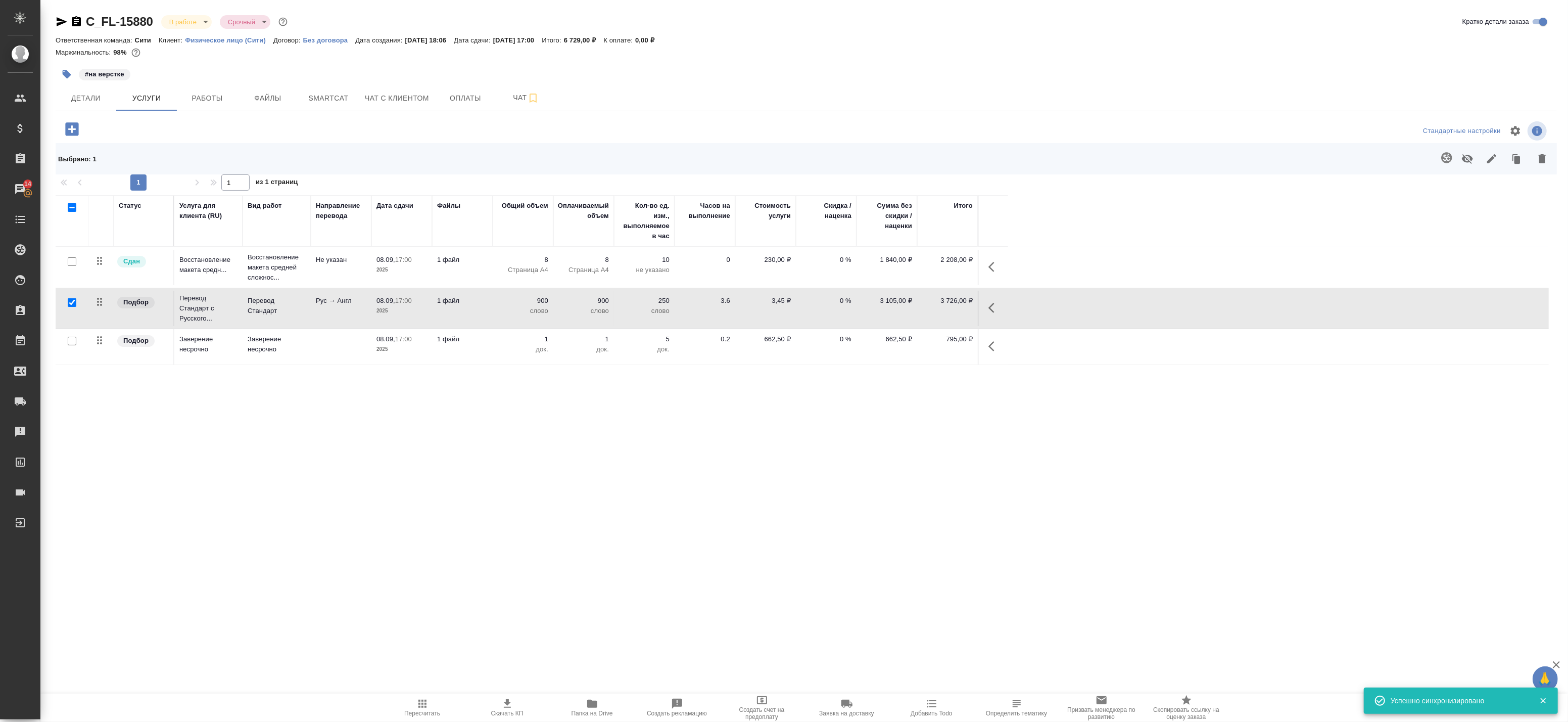
click at [1444, 158] on icon "button" at bounding box center [1446, 157] width 11 height 11
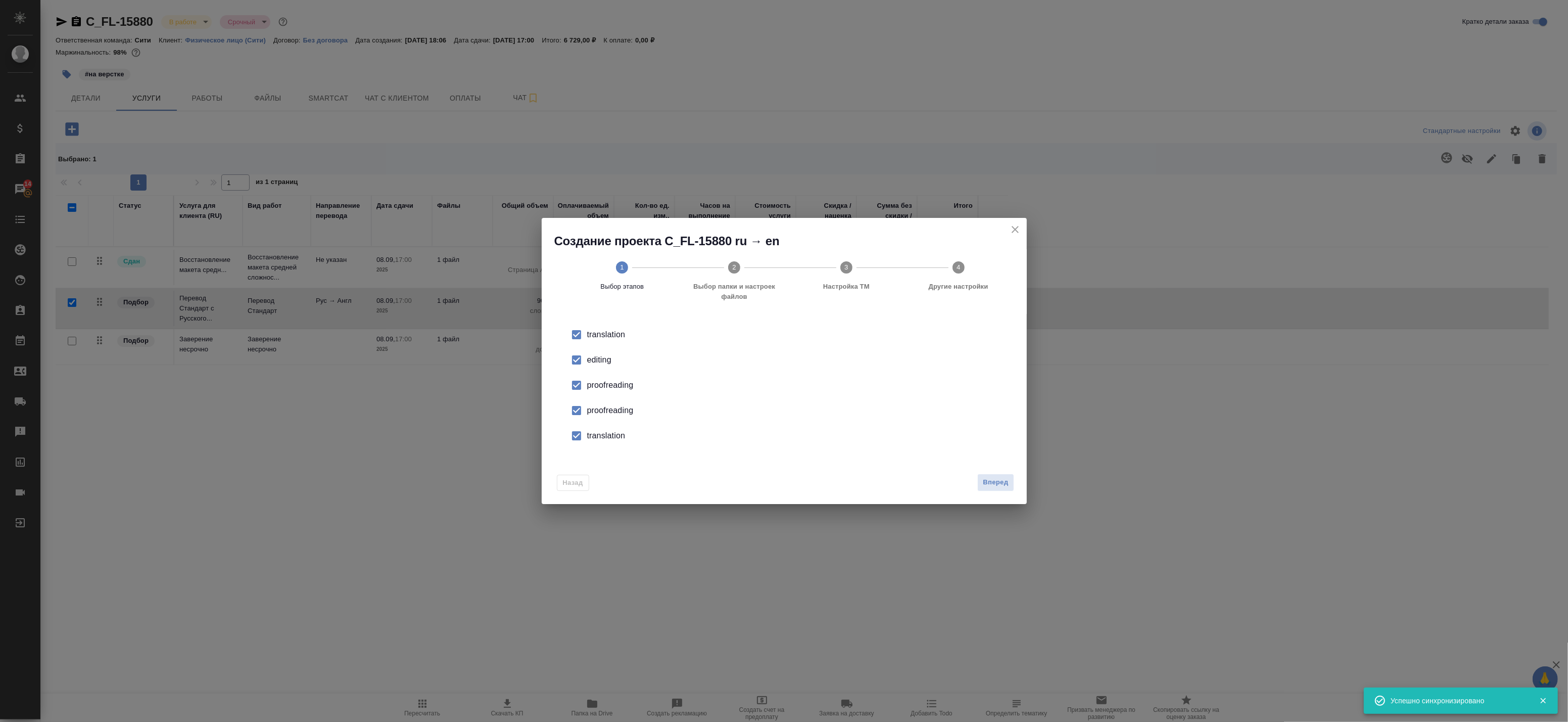
click at [586, 365] on input "checkbox" at bounding box center [577, 360] width 21 height 21
click at [587, 388] on li "proofreading" at bounding box center [784, 385] width 452 height 25
drag, startPoint x: 592, startPoint y: 412, endPoint x: 594, endPoint y: 422, distance: 10.2
click at [594, 422] on ul "translation editing proofreading proofreading translation" at bounding box center [784, 385] width 452 height 127
drag, startPoint x: 594, startPoint y: 422, endPoint x: 579, endPoint y: 417, distance: 15.8
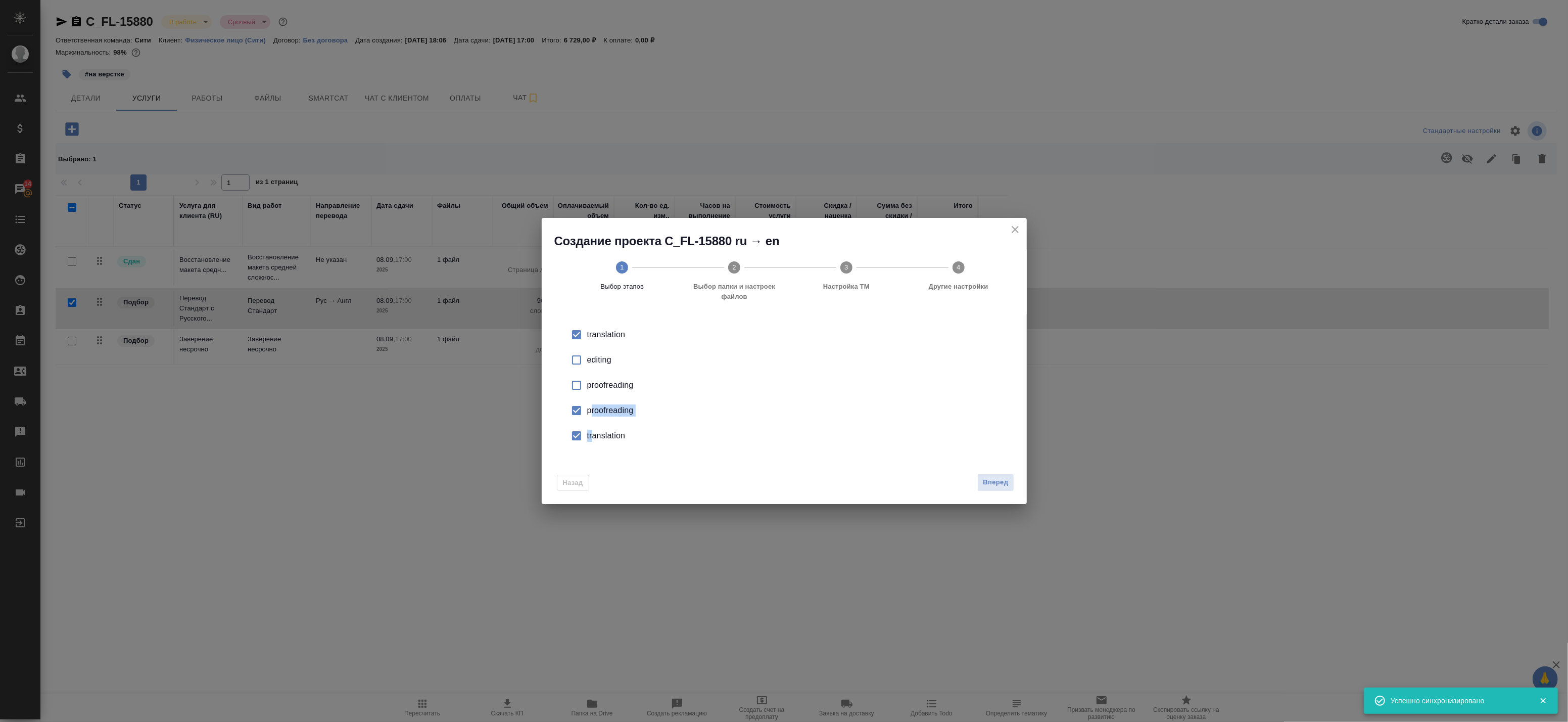
click at [579, 417] on input "checkbox" at bounding box center [577, 410] width 21 height 21
click at [576, 432] on input "checkbox" at bounding box center [577, 436] width 21 height 21
click at [994, 484] on span "Вперед" at bounding box center [995, 483] width 25 height 11
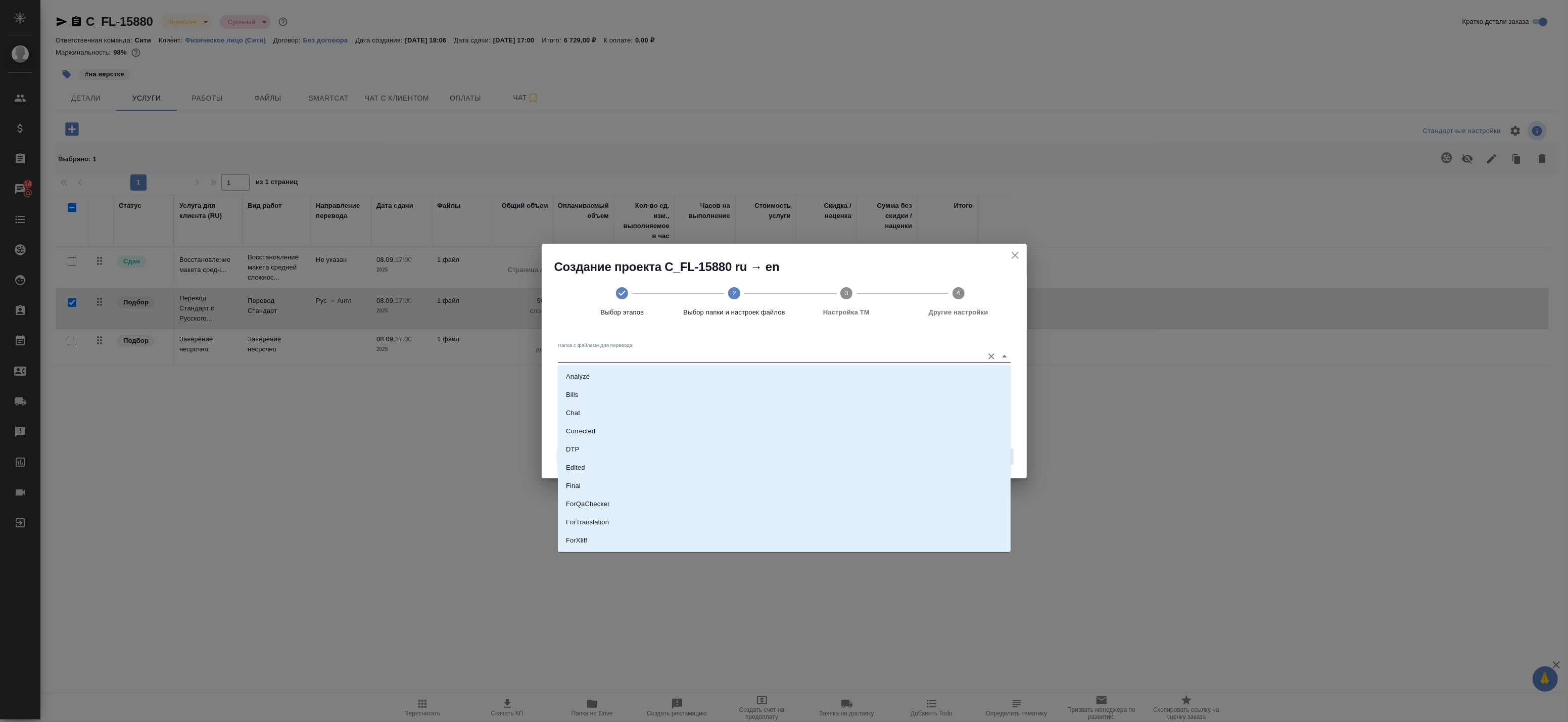
click at [735, 355] on input "Папка с файлами для перевода" at bounding box center [768, 355] width 420 height 12
click at [630, 463] on li "ForTranslation" at bounding box center [784, 465] width 452 height 18
type input "ForTranslation"
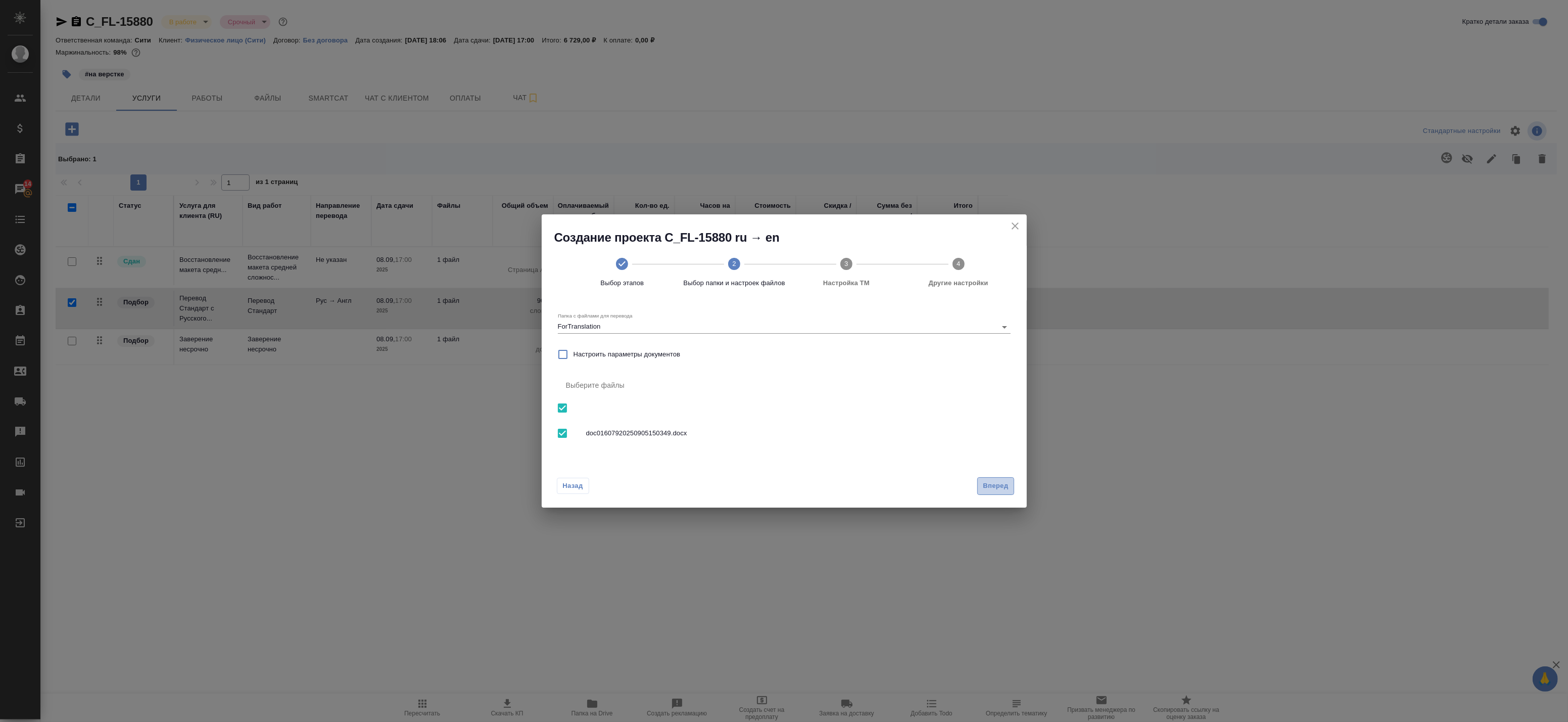
click at [1004, 485] on span "Вперед" at bounding box center [995, 486] width 25 height 11
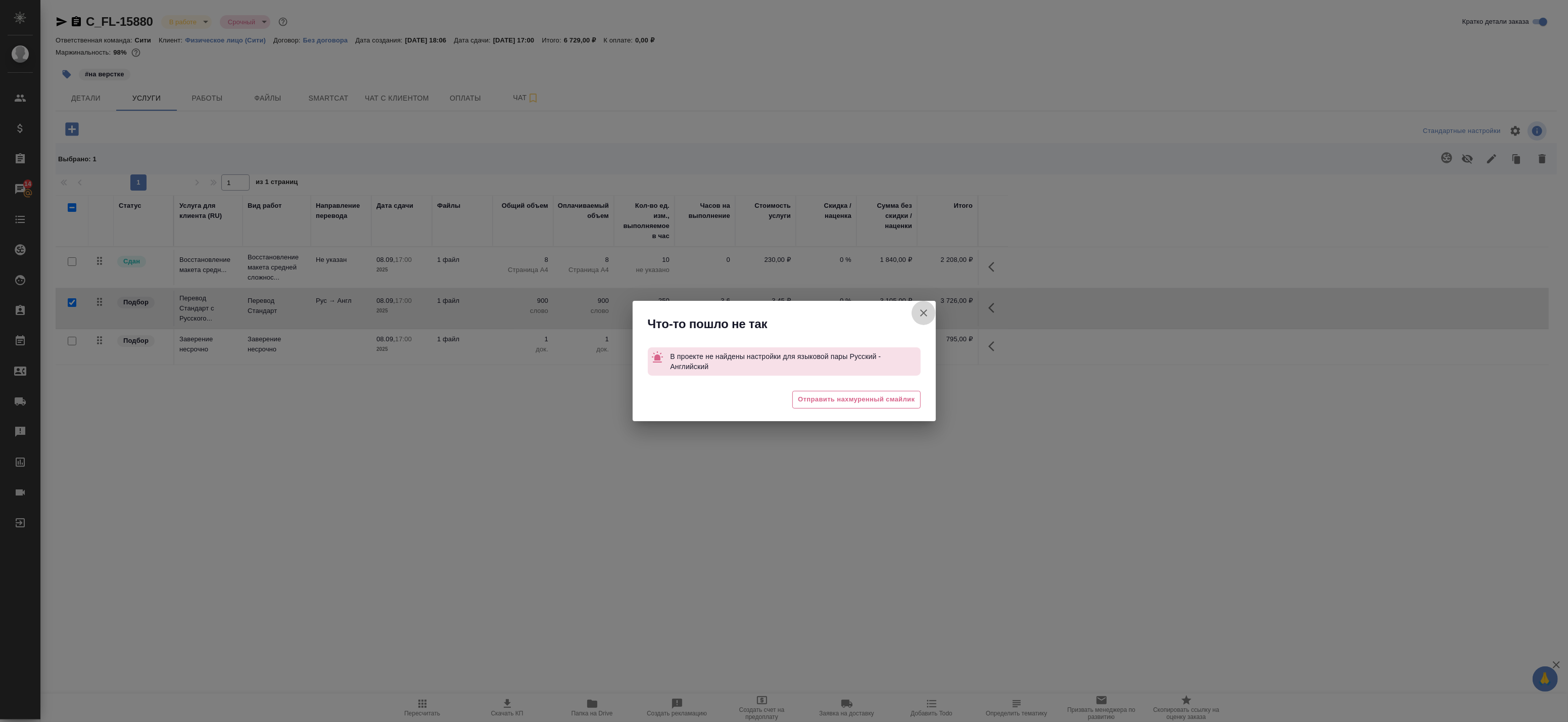
click at [928, 310] on icon "button" at bounding box center [923, 312] width 12 height 12
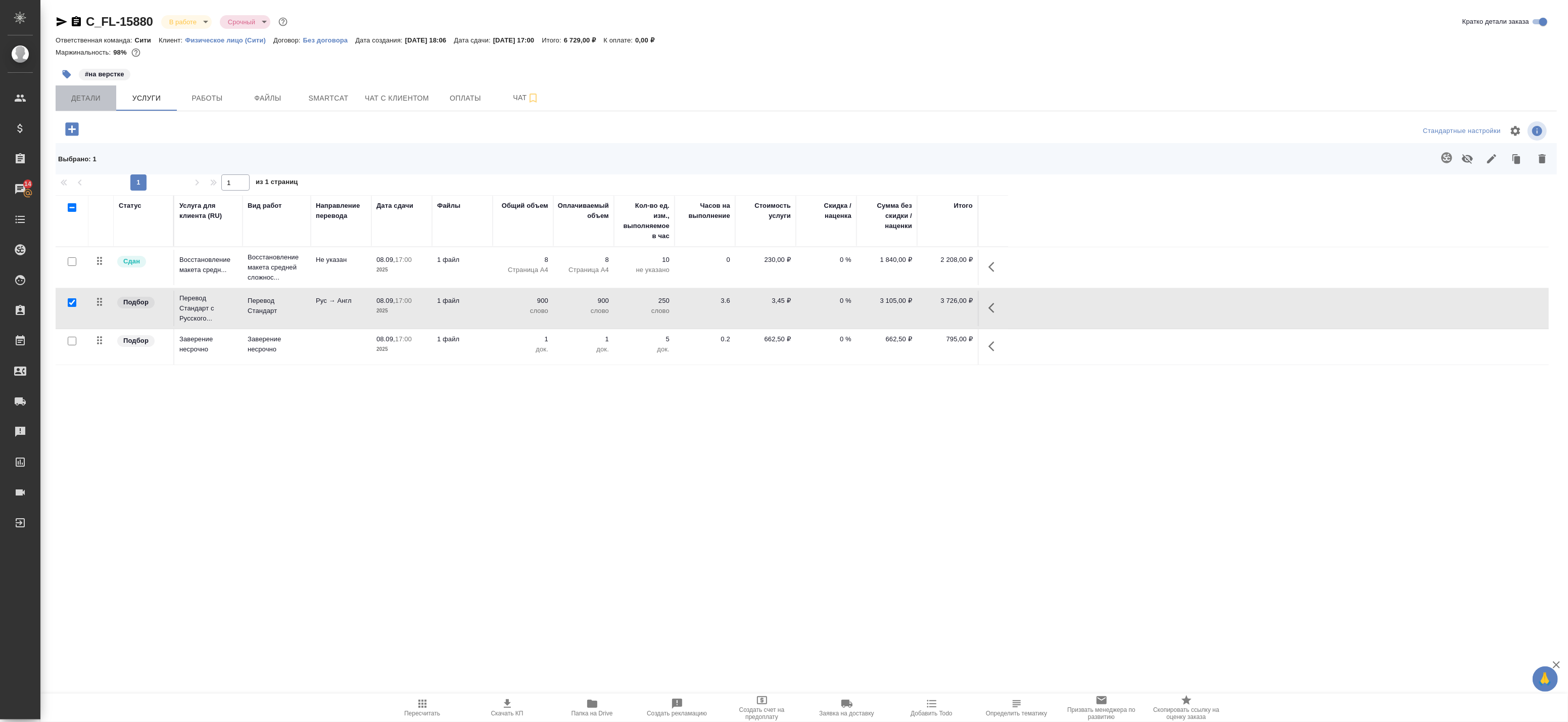
click at [62, 101] on span "Детали" at bounding box center [86, 99] width 49 height 13
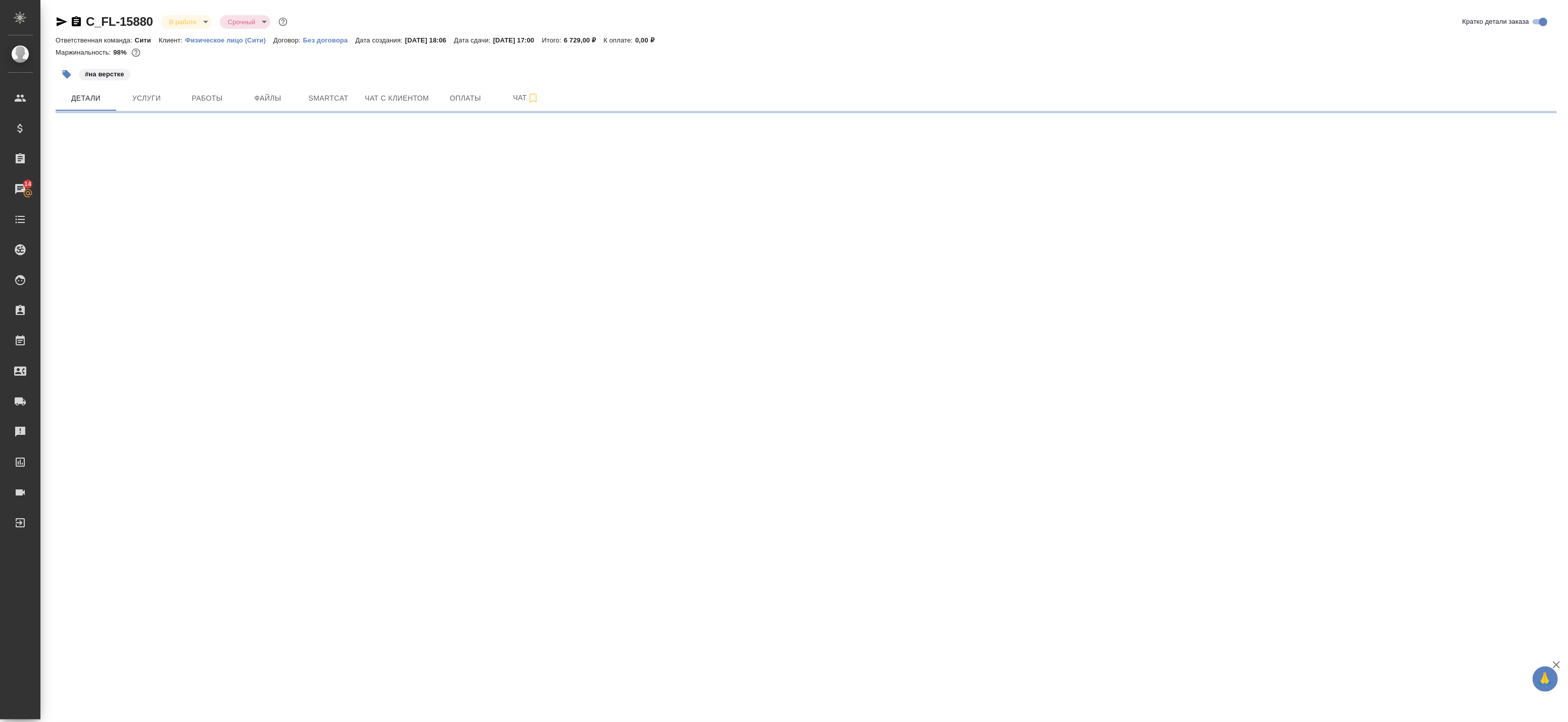
select select "RU"
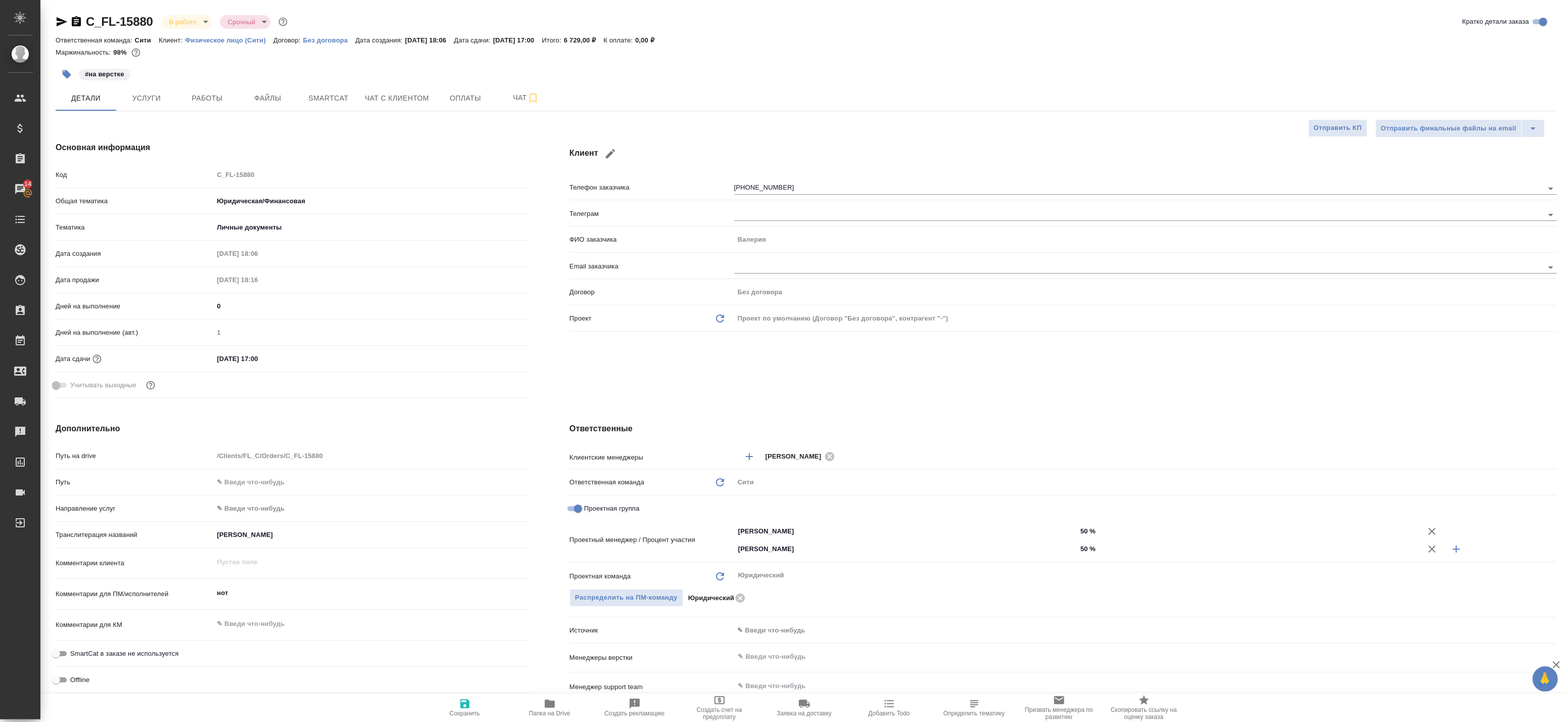
type textarea "x"
click at [217, 95] on span "Работы" at bounding box center [207, 99] width 49 height 13
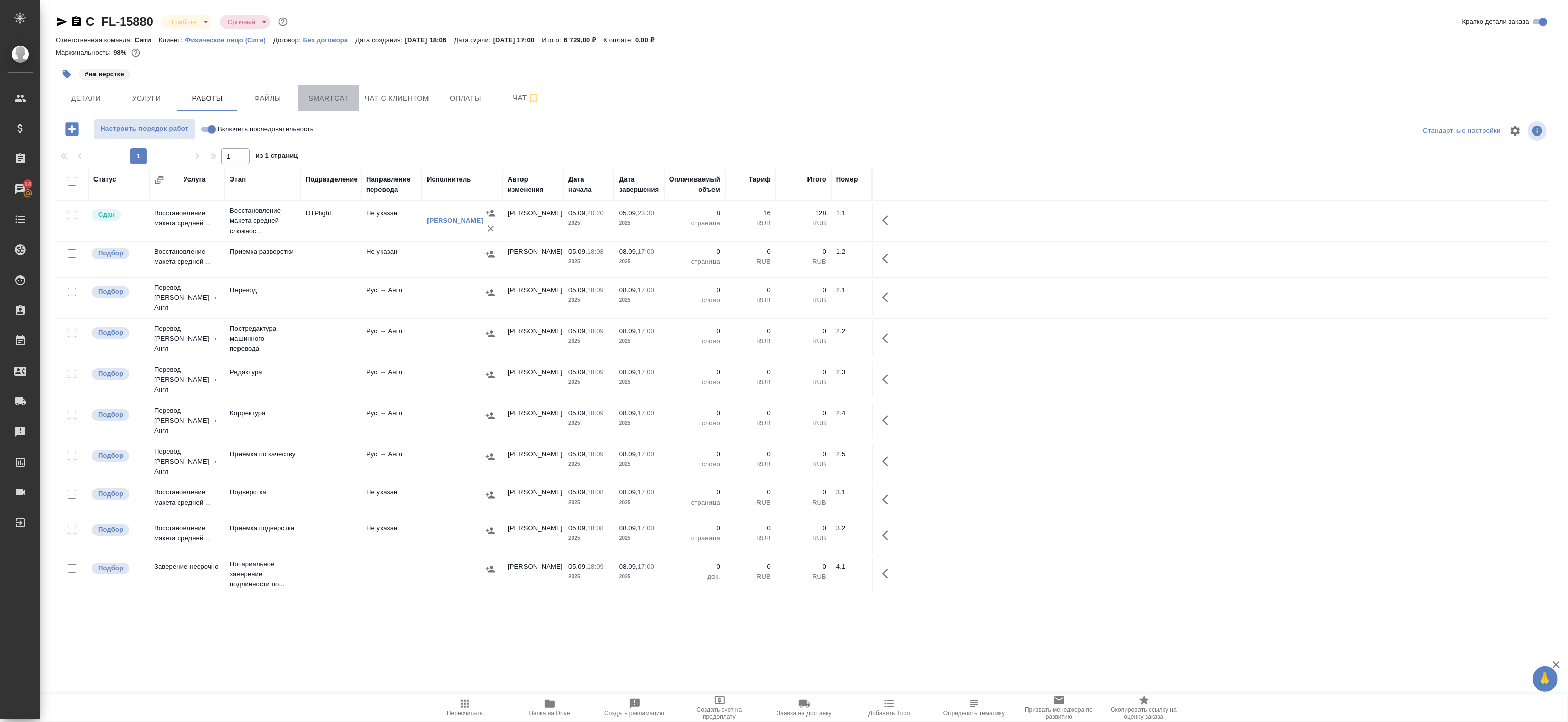
click at [319, 98] on span "Smartcat" at bounding box center [329, 99] width 49 height 13
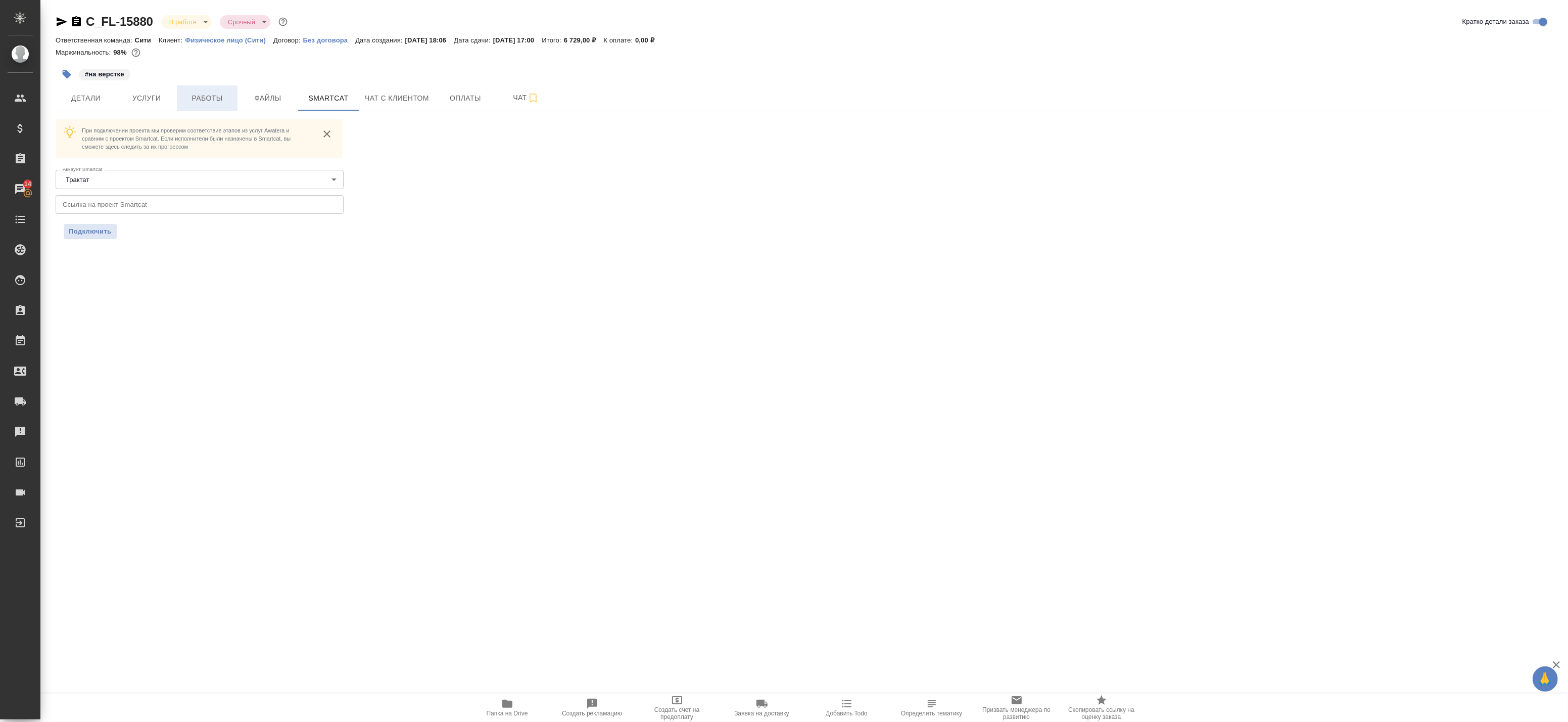
click at [190, 94] on span "Работы" at bounding box center [207, 99] width 49 height 13
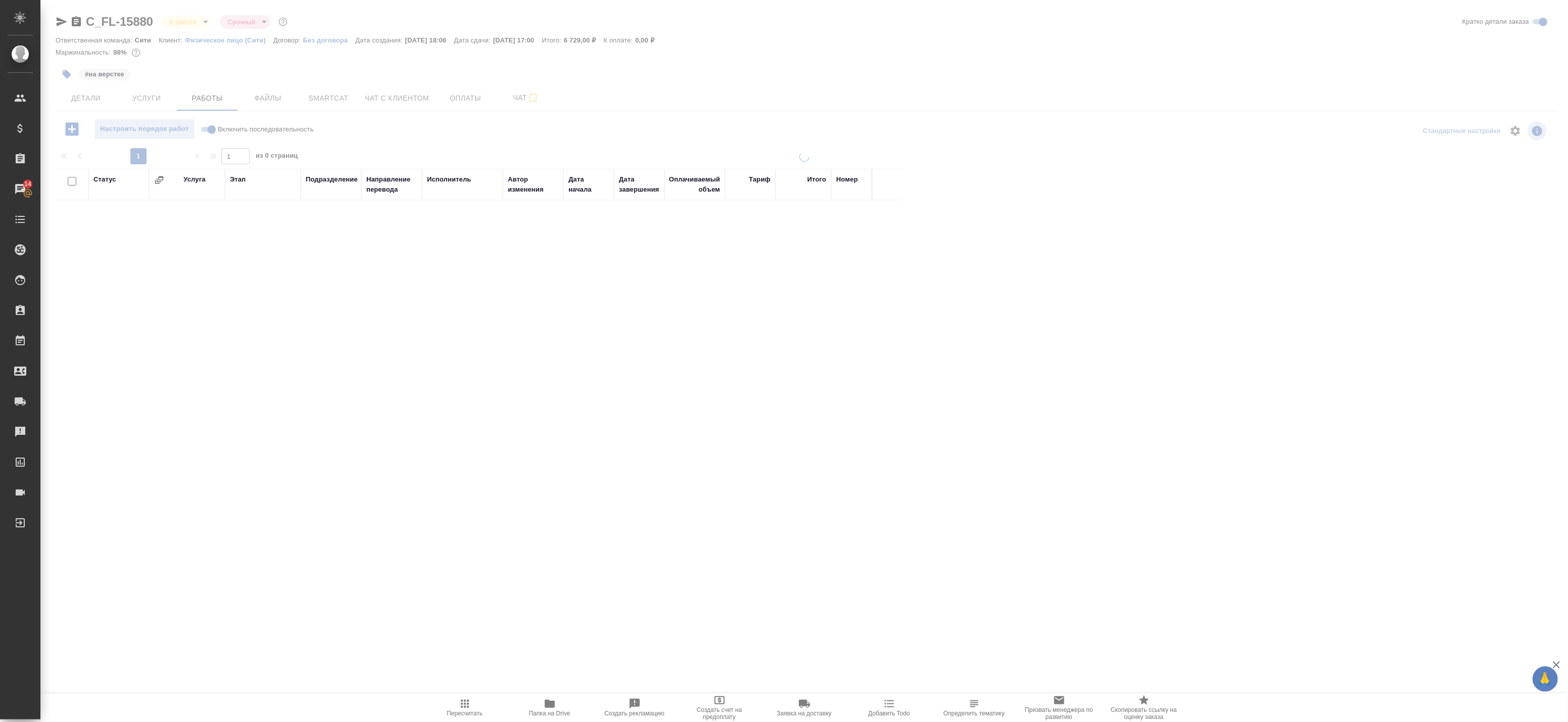
click at [62, 21] on div at bounding box center [804, 325] width 1527 height 649
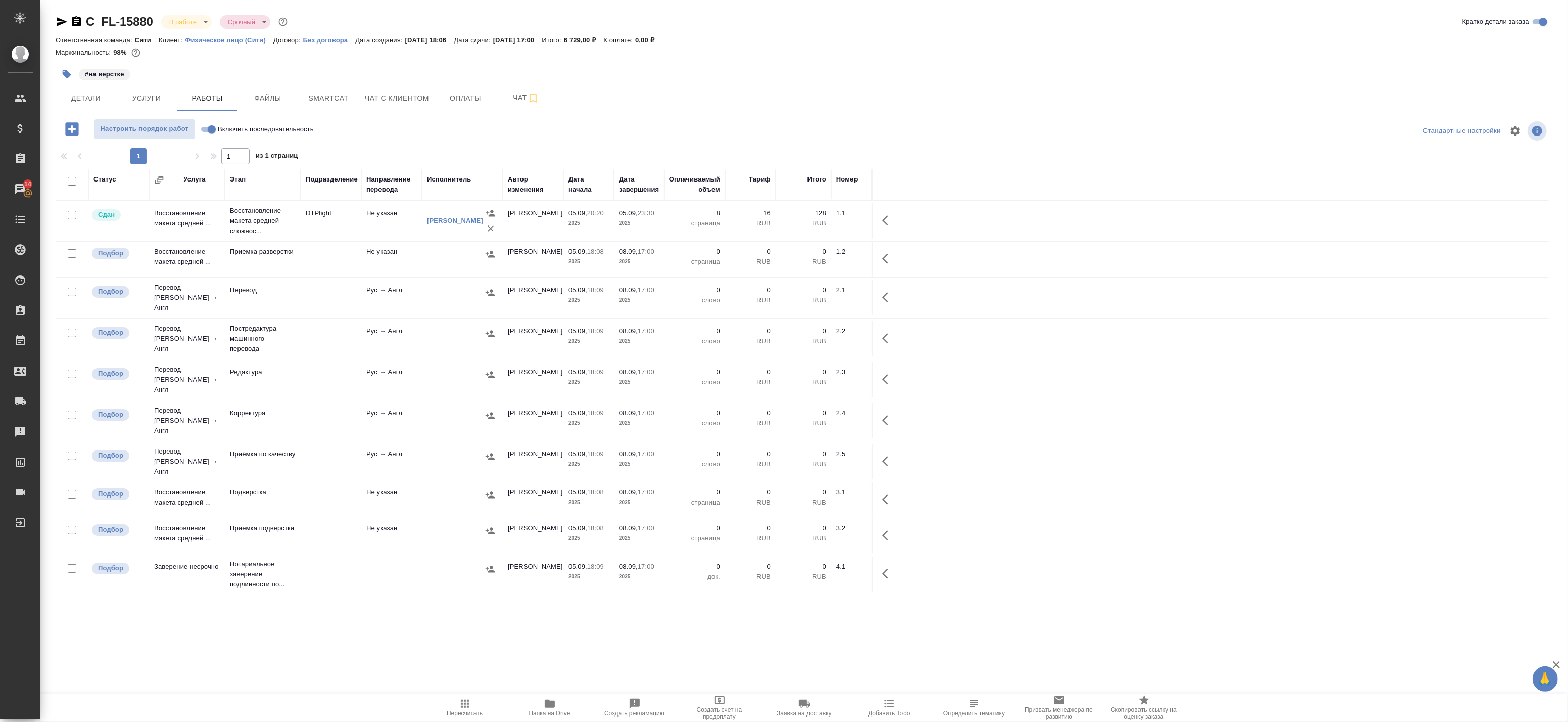
click at [58, 22] on icon "button" at bounding box center [61, 21] width 12 height 12
click at [109, 19] on link "C_FL-15880" at bounding box center [119, 21] width 67 height 14
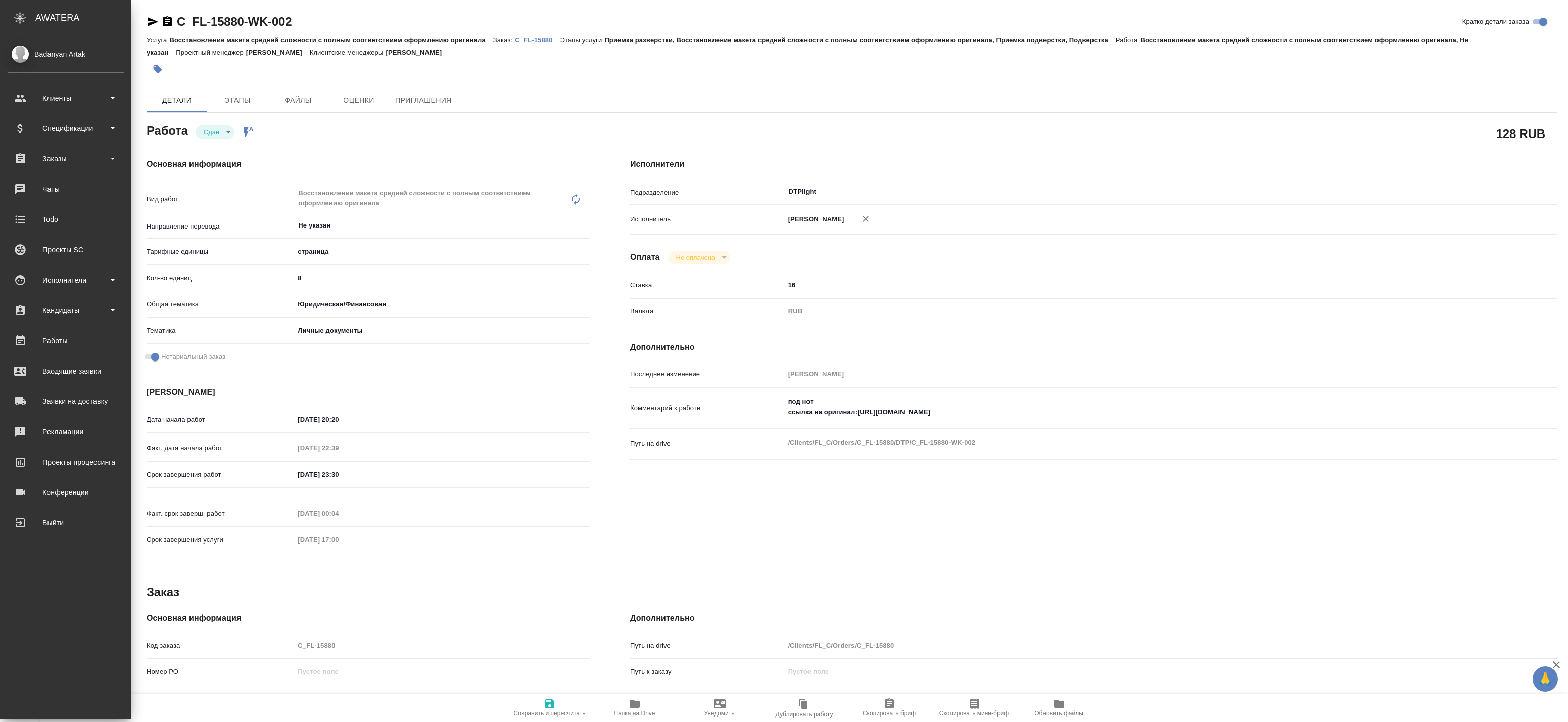
type textarea "x"
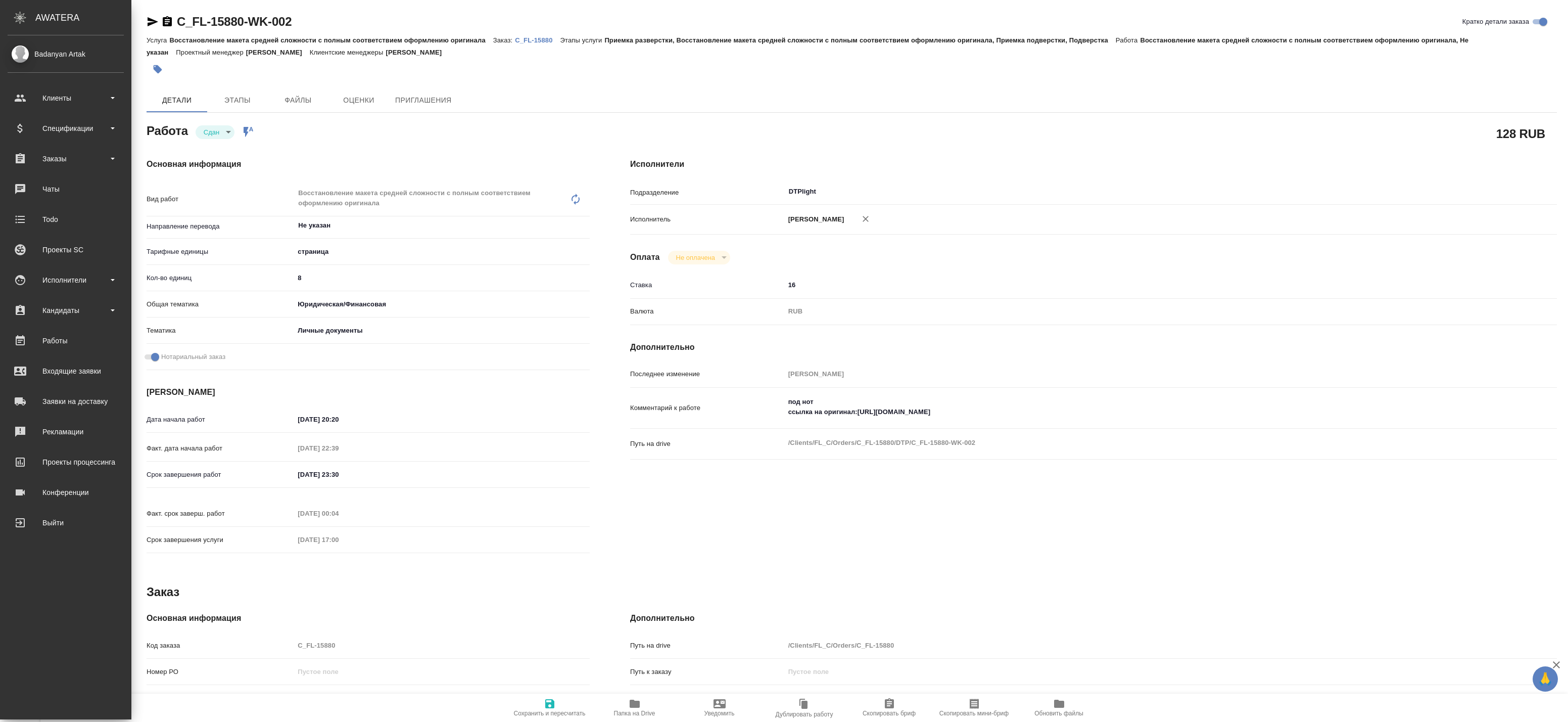
type textarea "x"
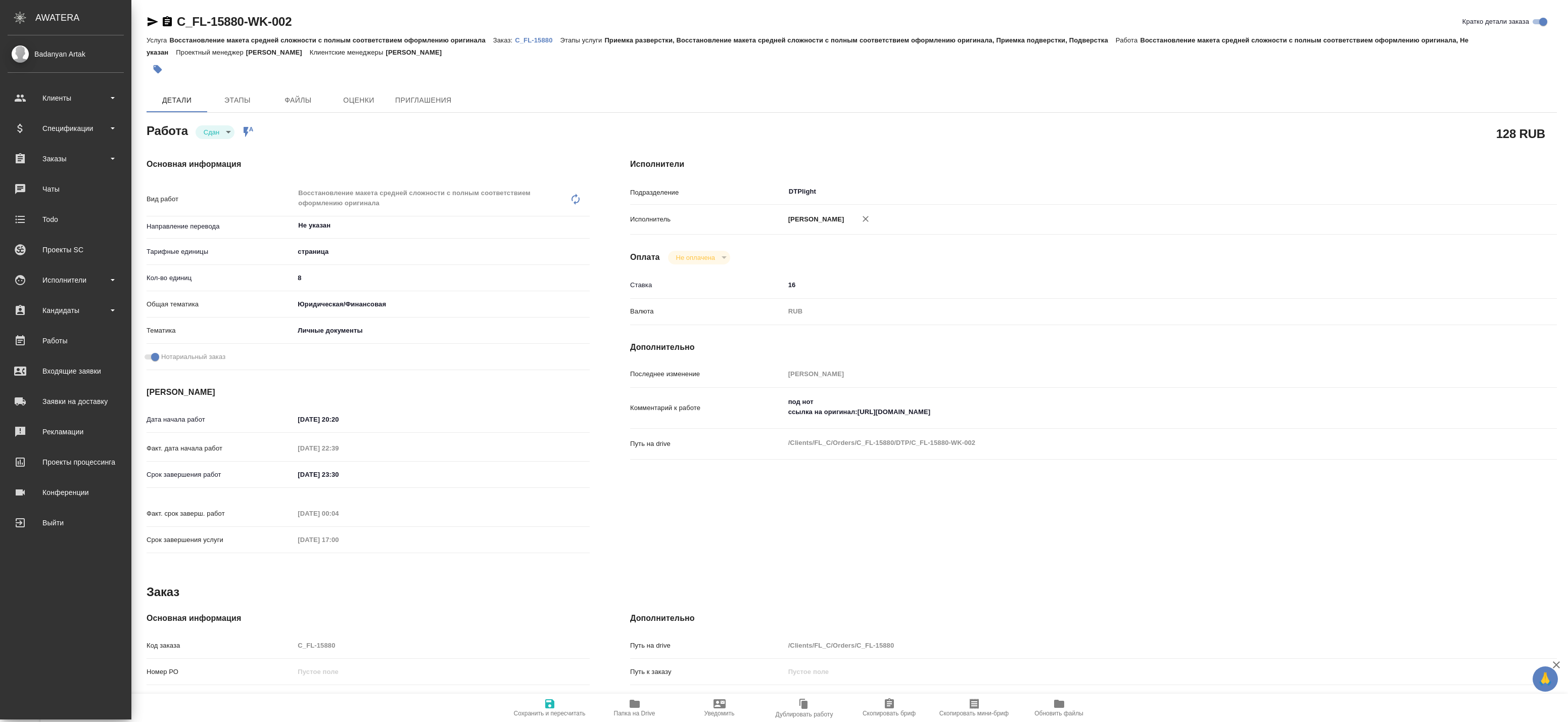
type textarea "x"
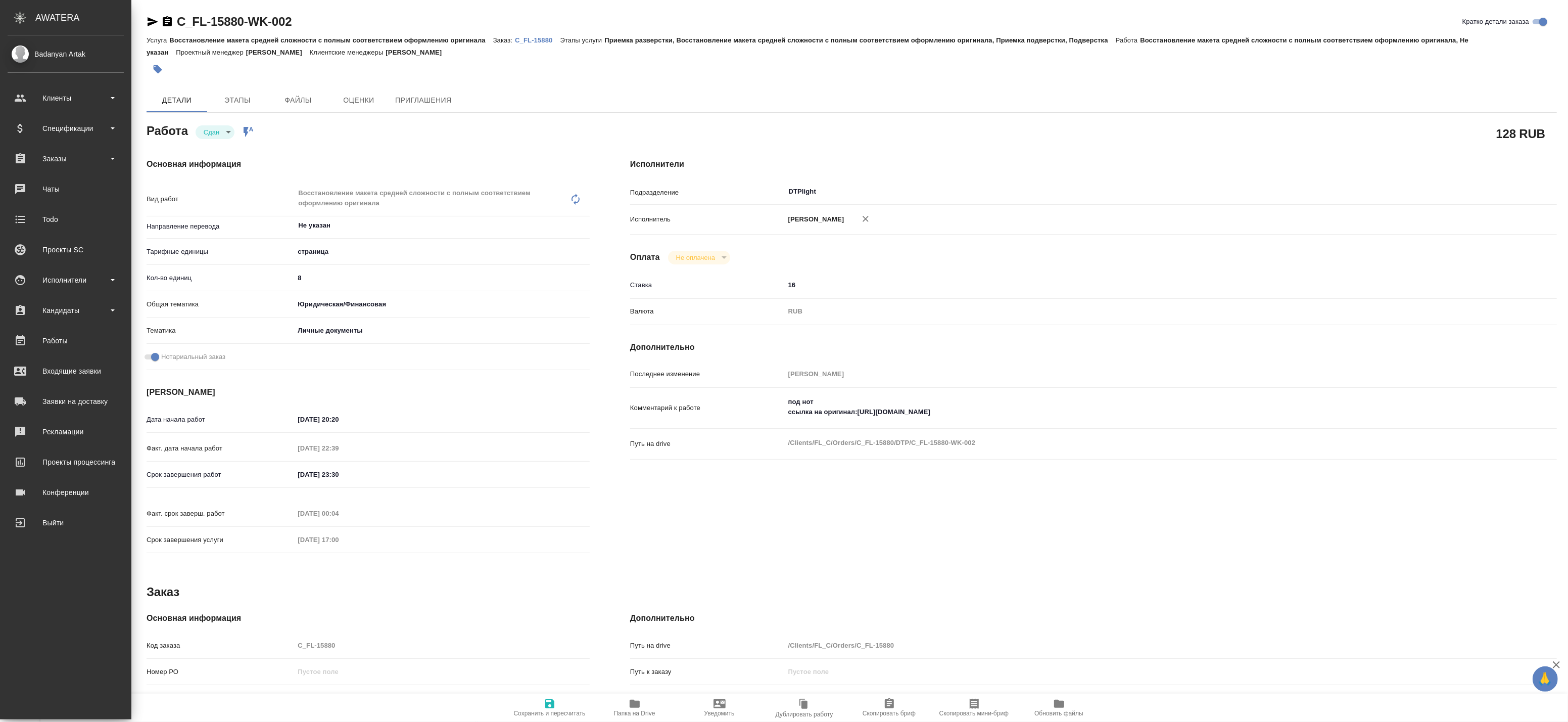
type textarea "x"
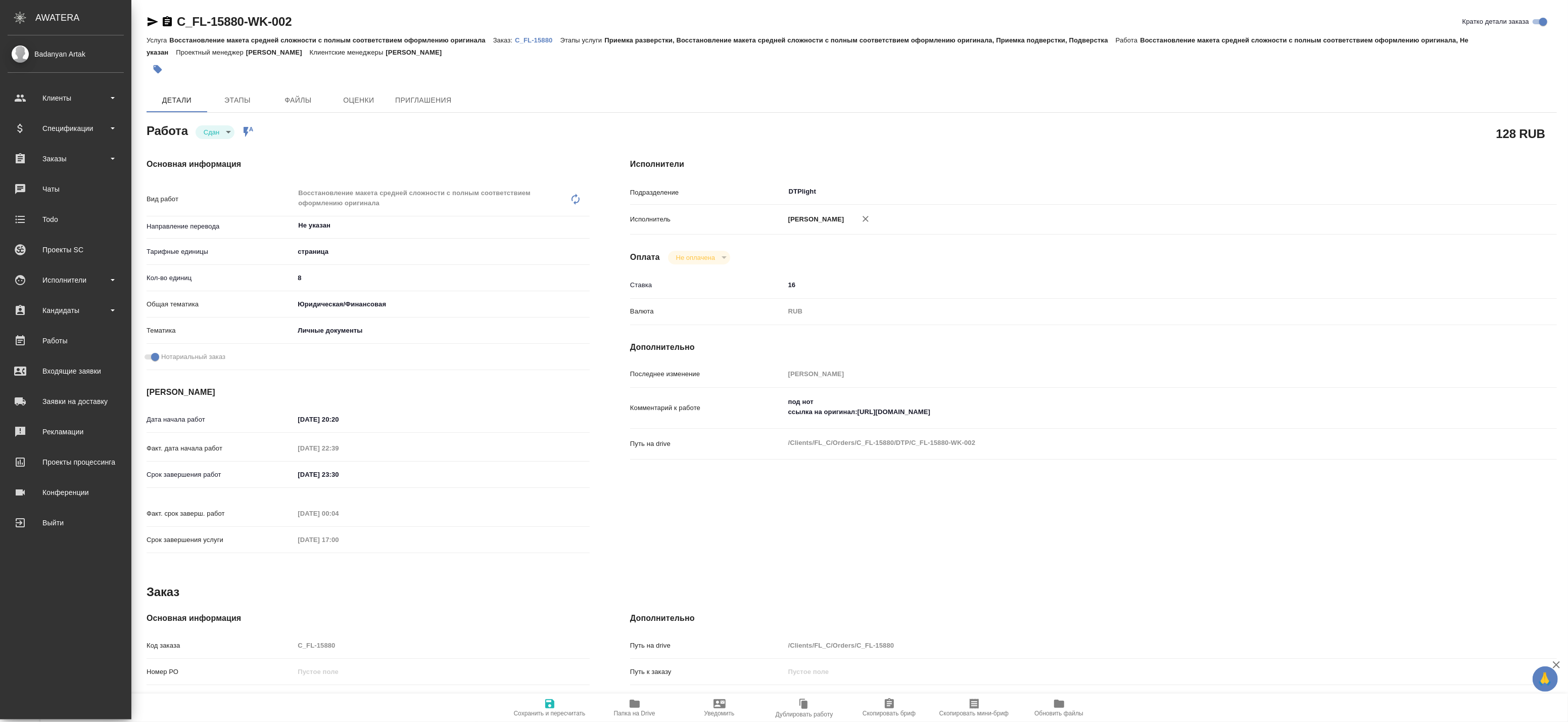
type textarea "x"
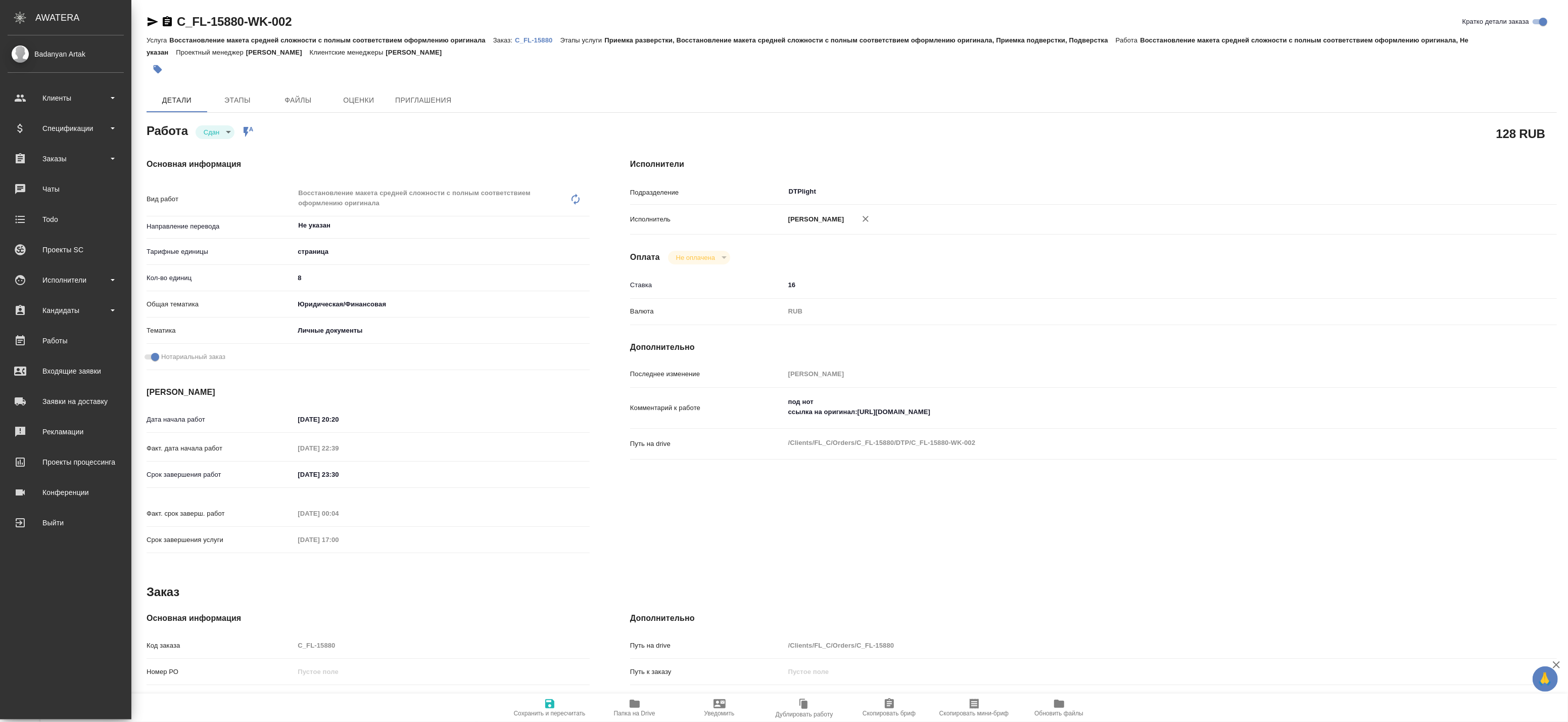
type textarea "x"
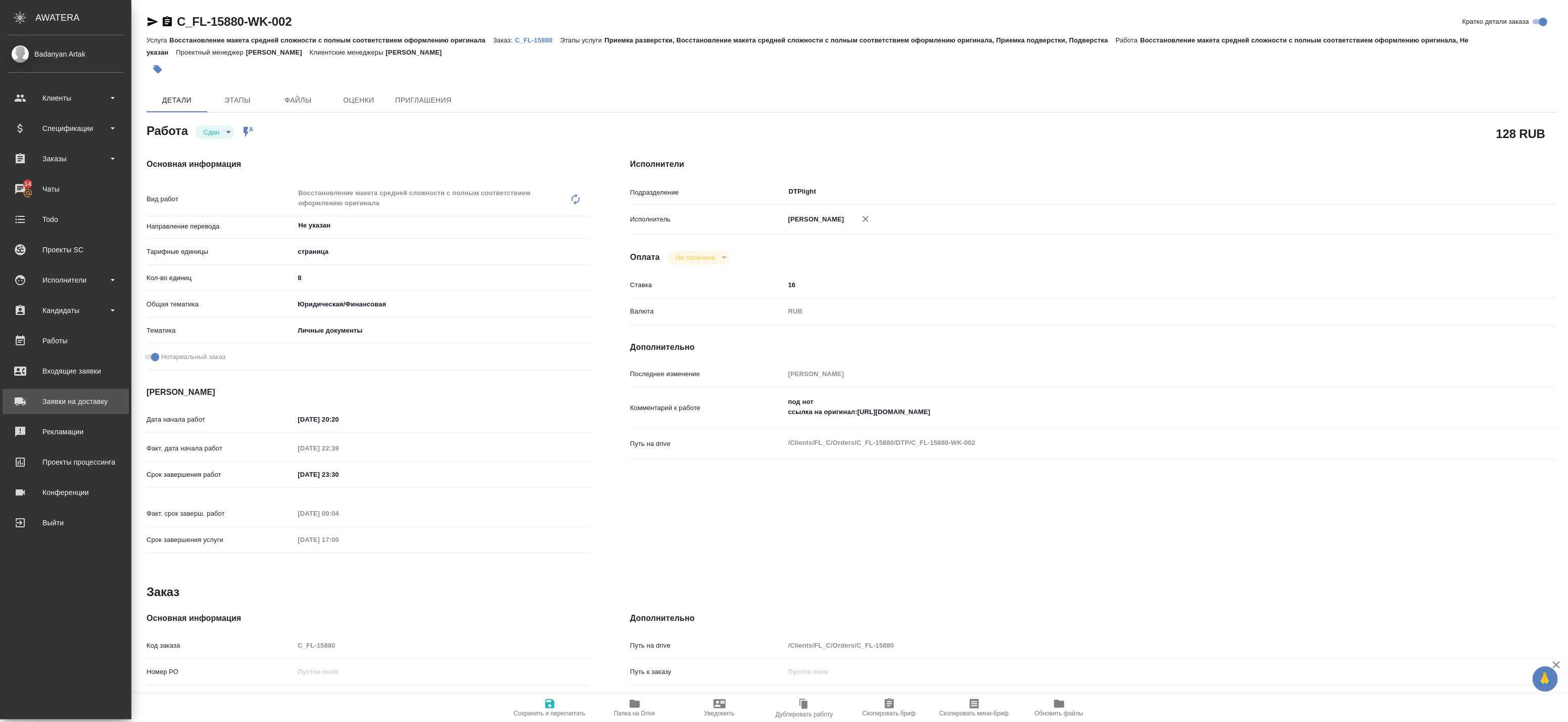
type textarea "x"
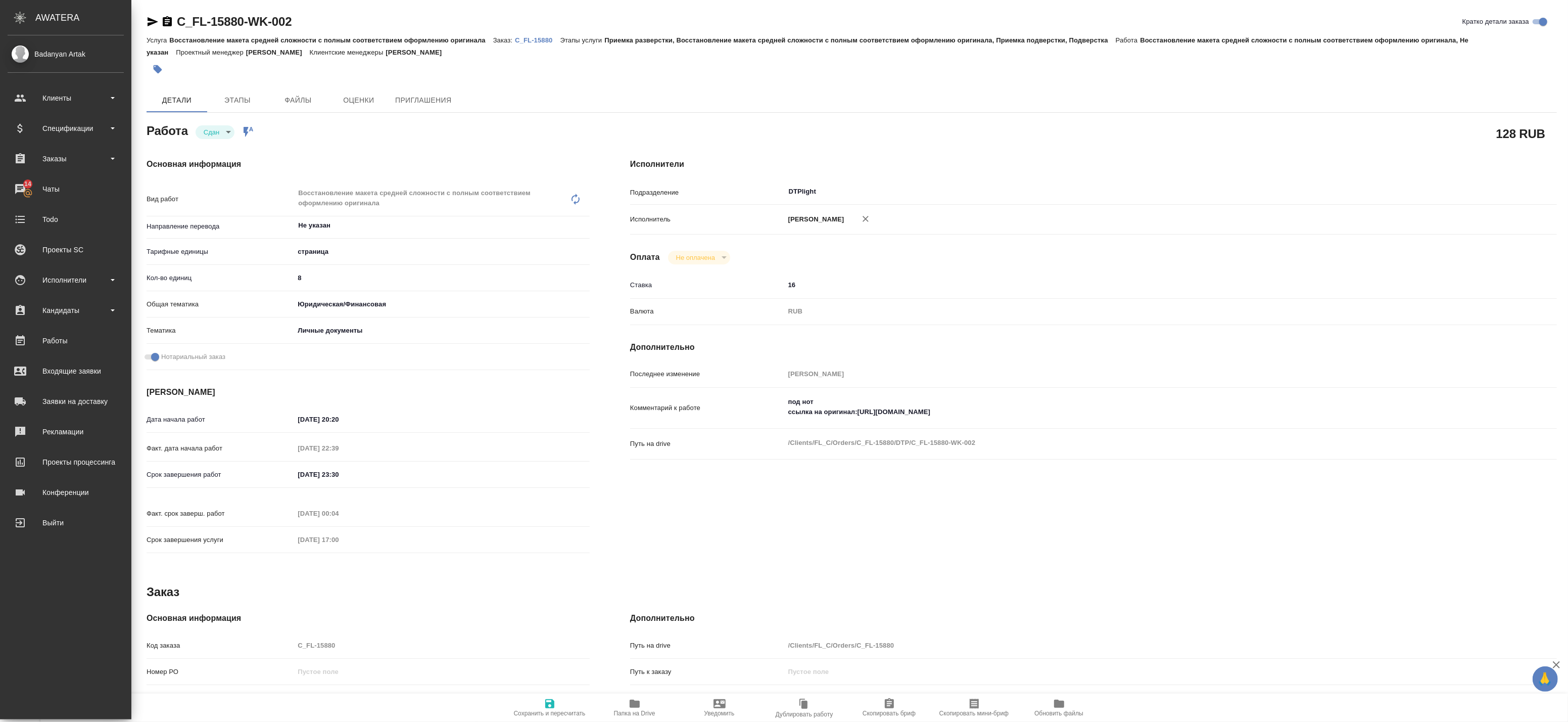
type textarea "x"
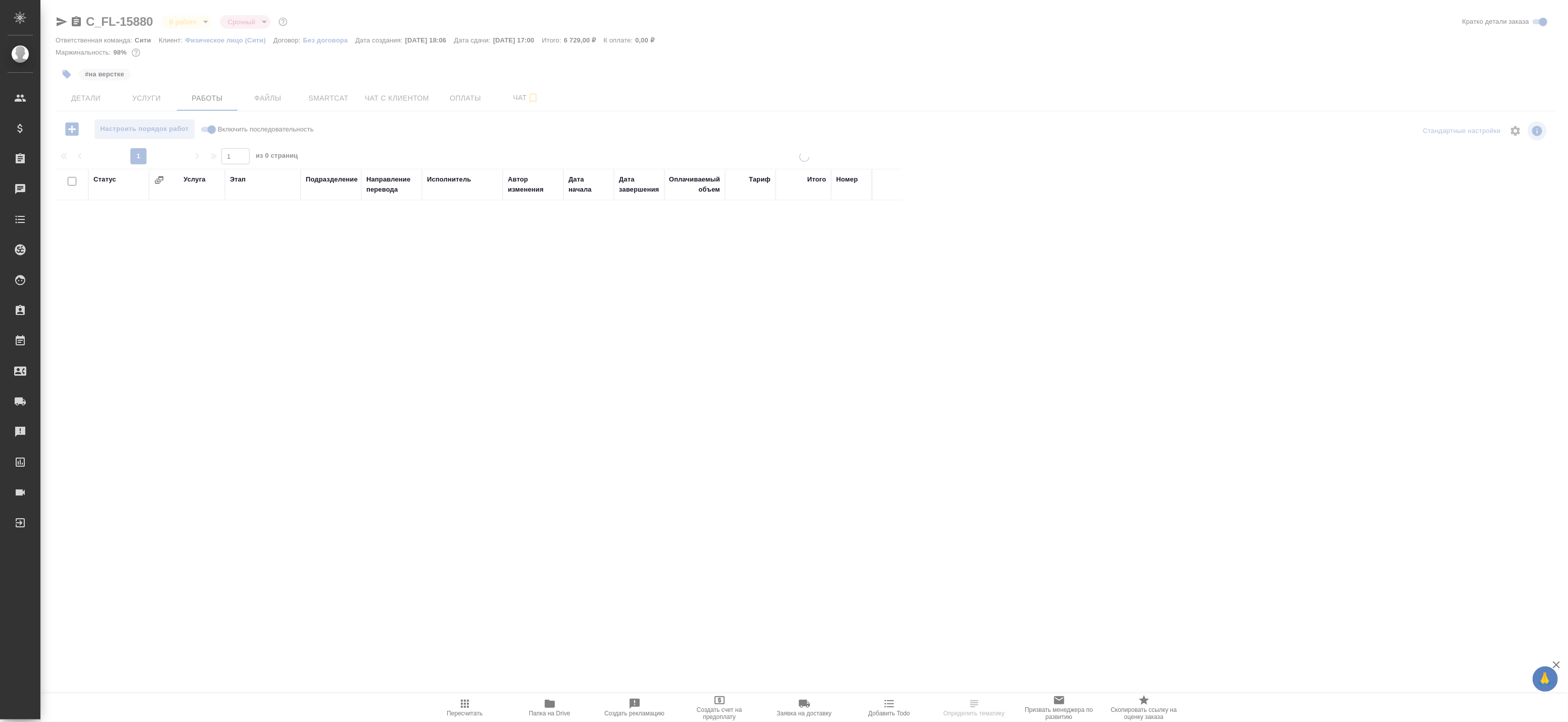
click at [77, 24] on div at bounding box center [804, 325] width 1527 height 649
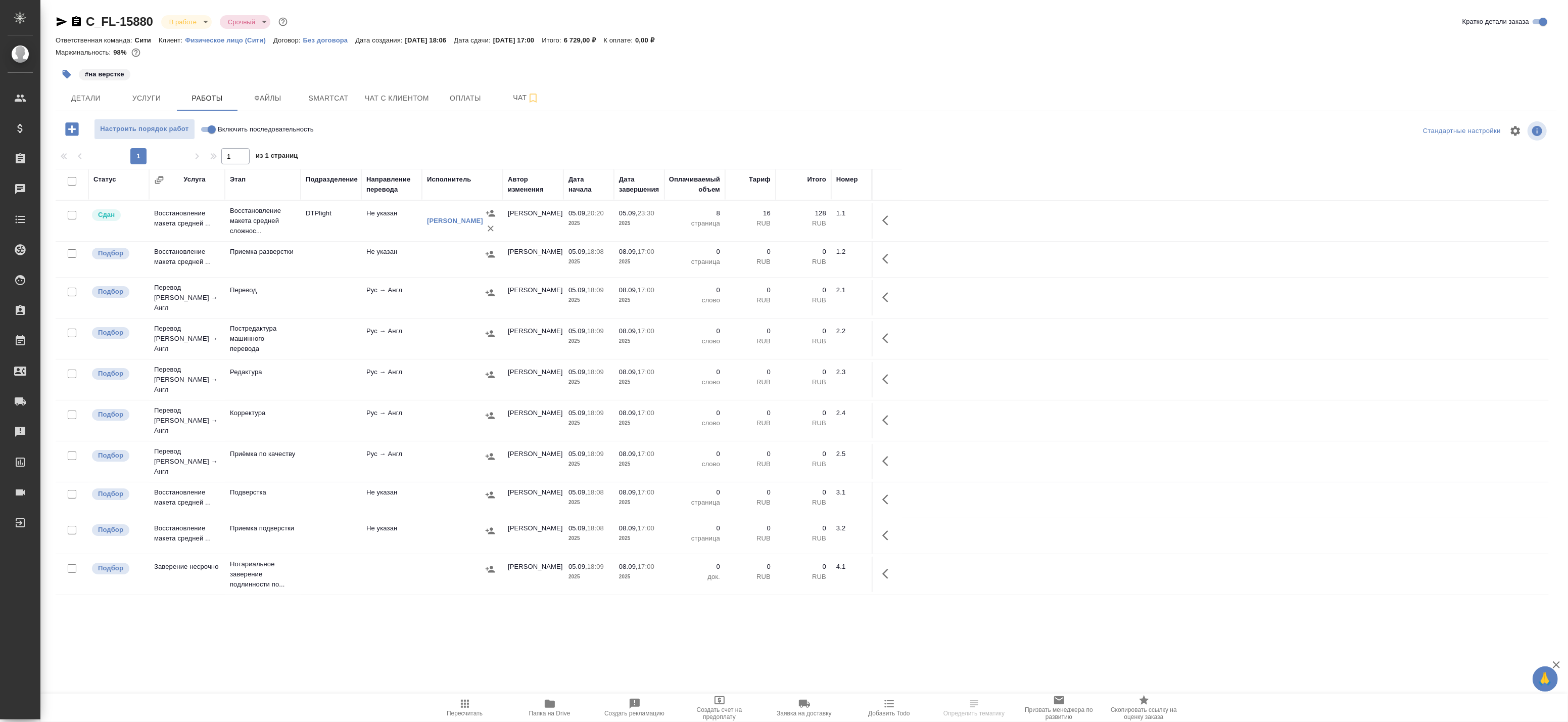
click at [75, 21] on icon "button" at bounding box center [76, 21] width 12 height 12
click at [334, 97] on span "Smartcat" at bounding box center [329, 99] width 49 height 13
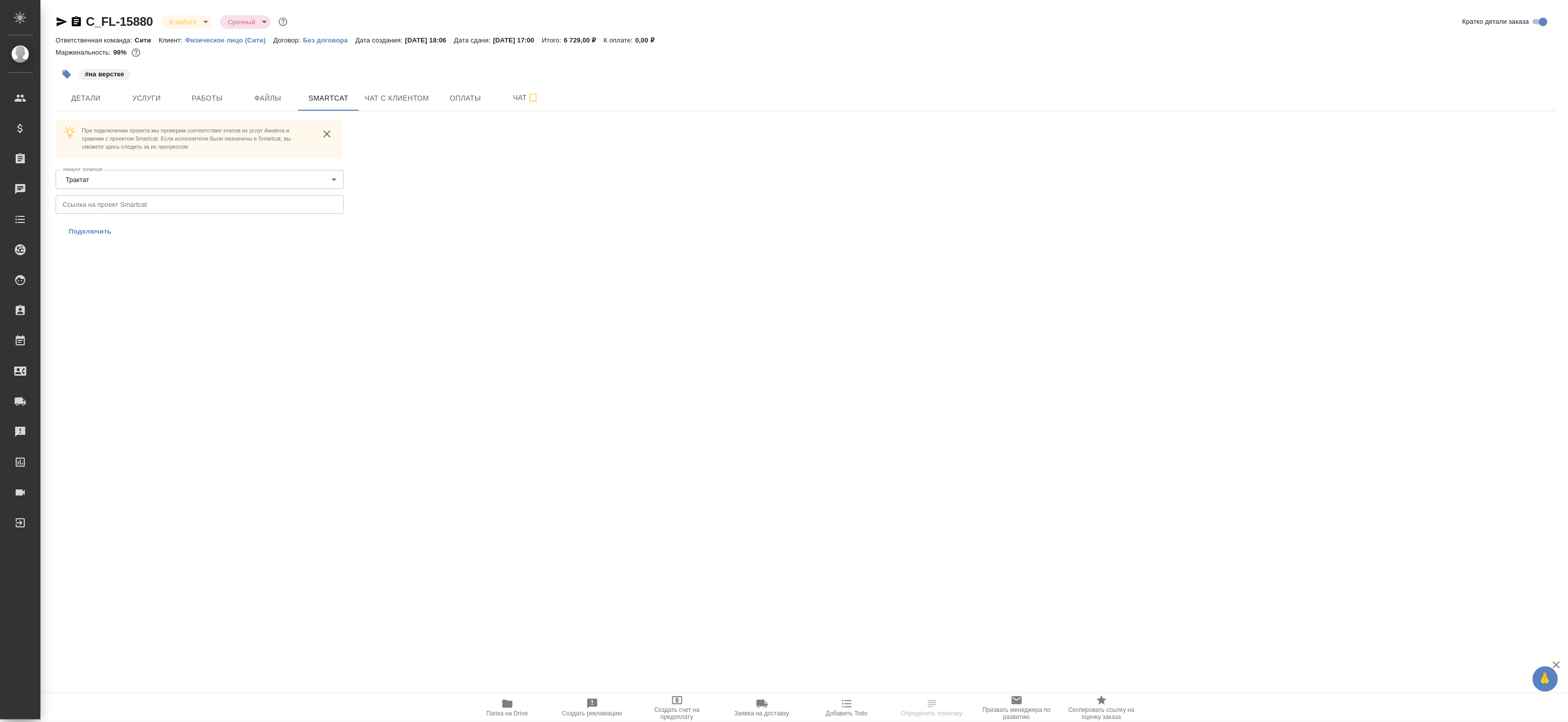
click at [79, 230] on span "Подключить" at bounding box center [90, 232] width 43 height 10
click at [109, 201] on input "text" at bounding box center [199, 204] width 288 height 18
click at [102, 232] on span "Подключить" at bounding box center [90, 232] width 43 height 10
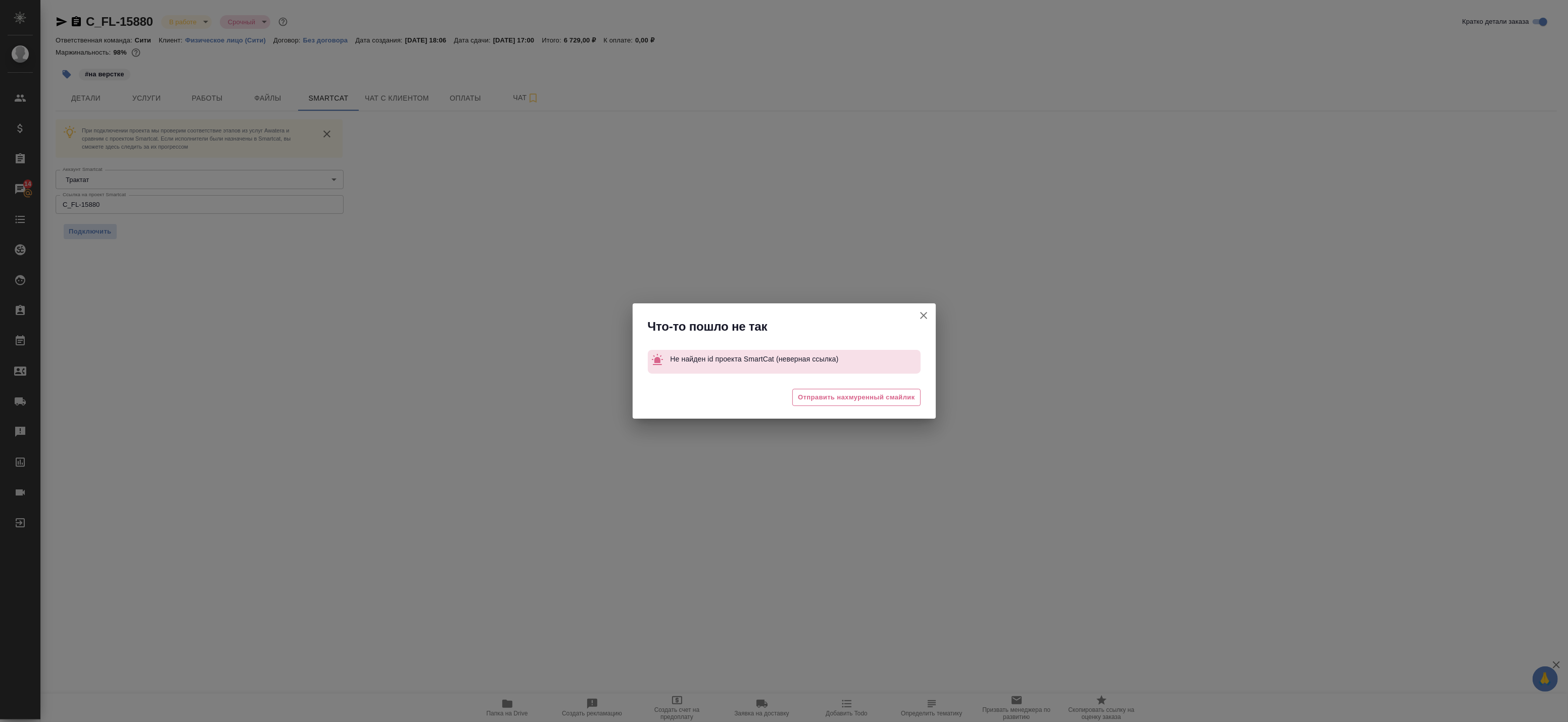
click at [923, 313] on icon "button" at bounding box center [923, 315] width 12 height 12
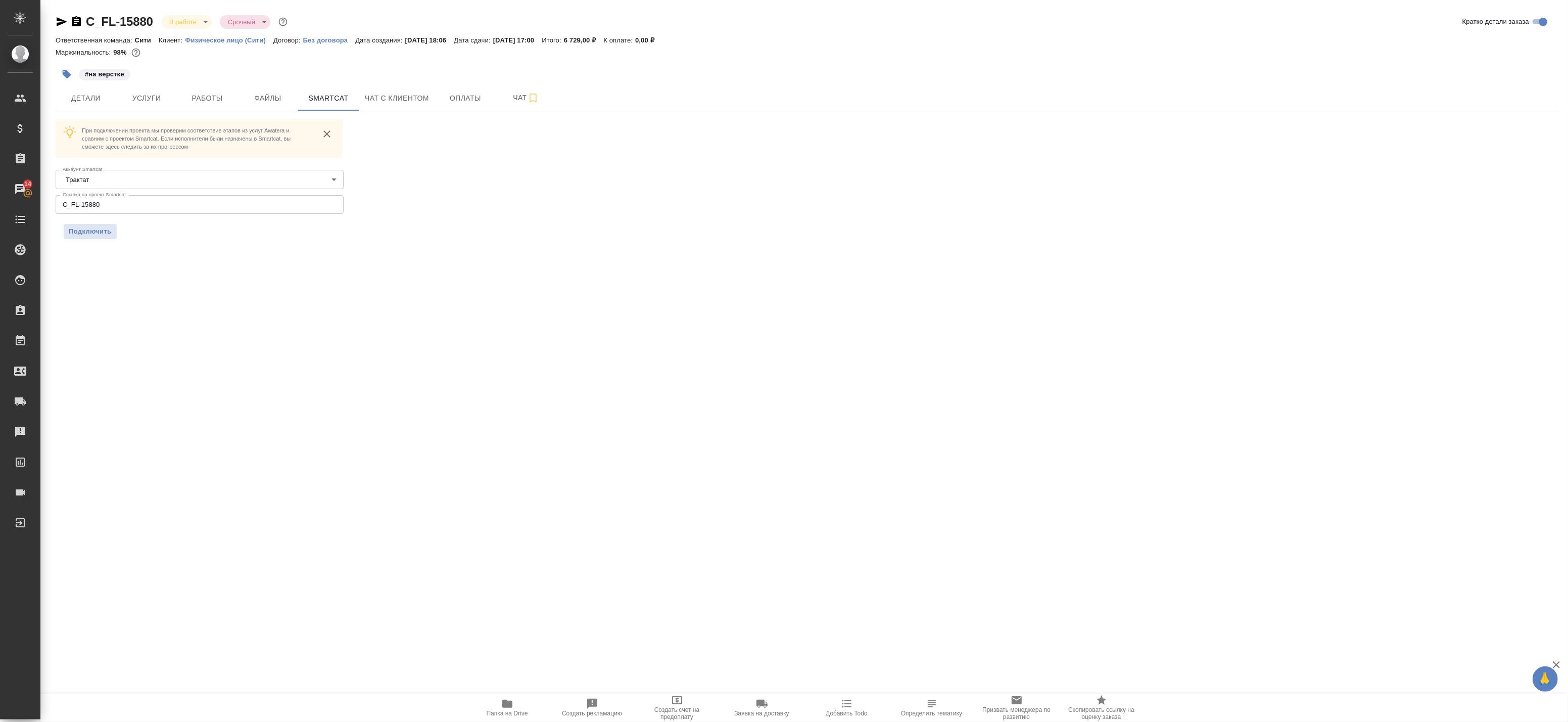
click at [127, 202] on input "C_FL-15880" at bounding box center [199, 204] width 288 height 18
click at [113, 282] on div ".cls-1 fill:#fff; AWATERA Badanyan Artak Клиенты Спецификации Заказы 14 Чаты To…" at bounding box center [784, 361] width 1568 height 722
click at [96, 234] on span "Подключить" at bounding box center [90, 232] width 43 height 10
click at [159, 179] on body "🙏 .cls-1 fill:#fff; AWATERA Badanyan Artak Клиенты Спецификации Заказы 14 Чаты …" at bounding box center [784, 361] width 1568 height 722
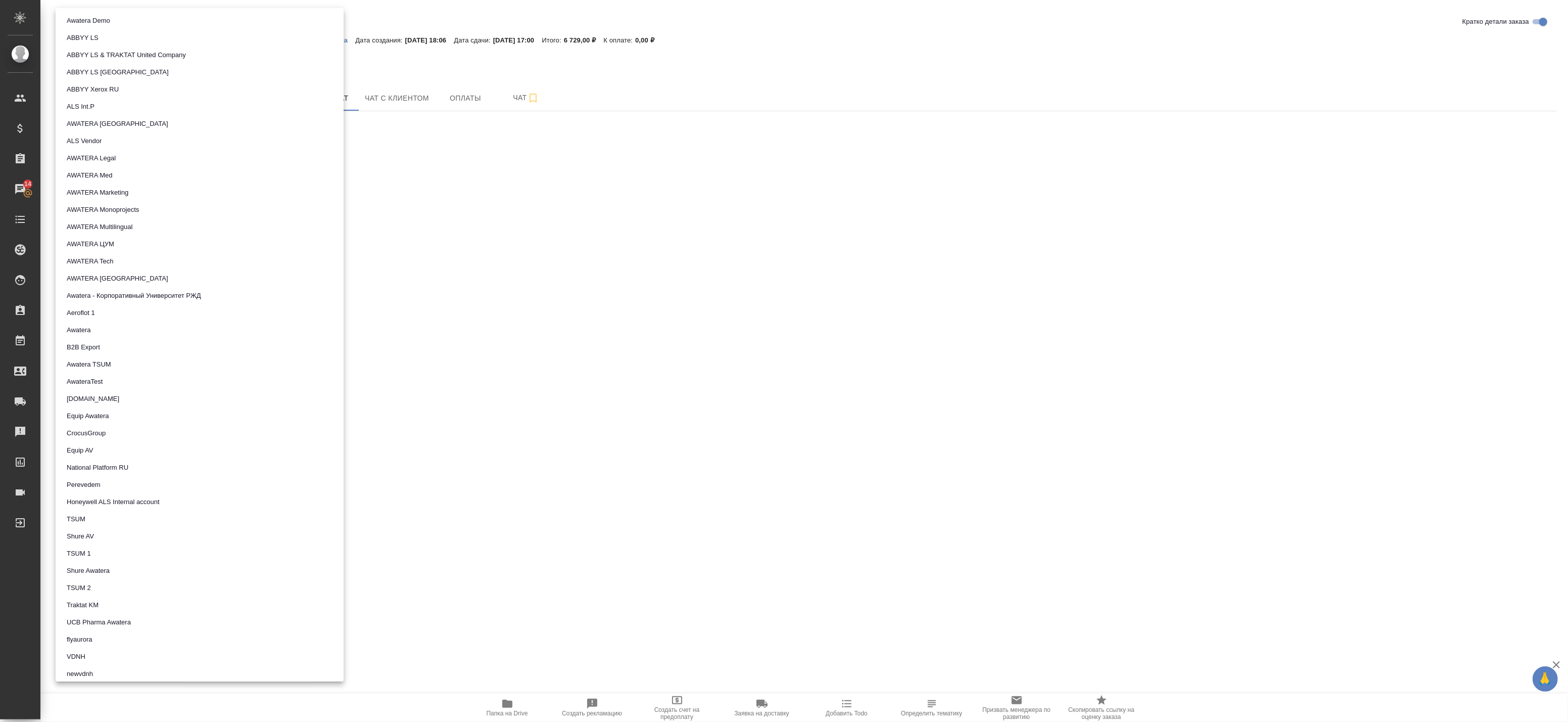
scroll to position [447, 0]
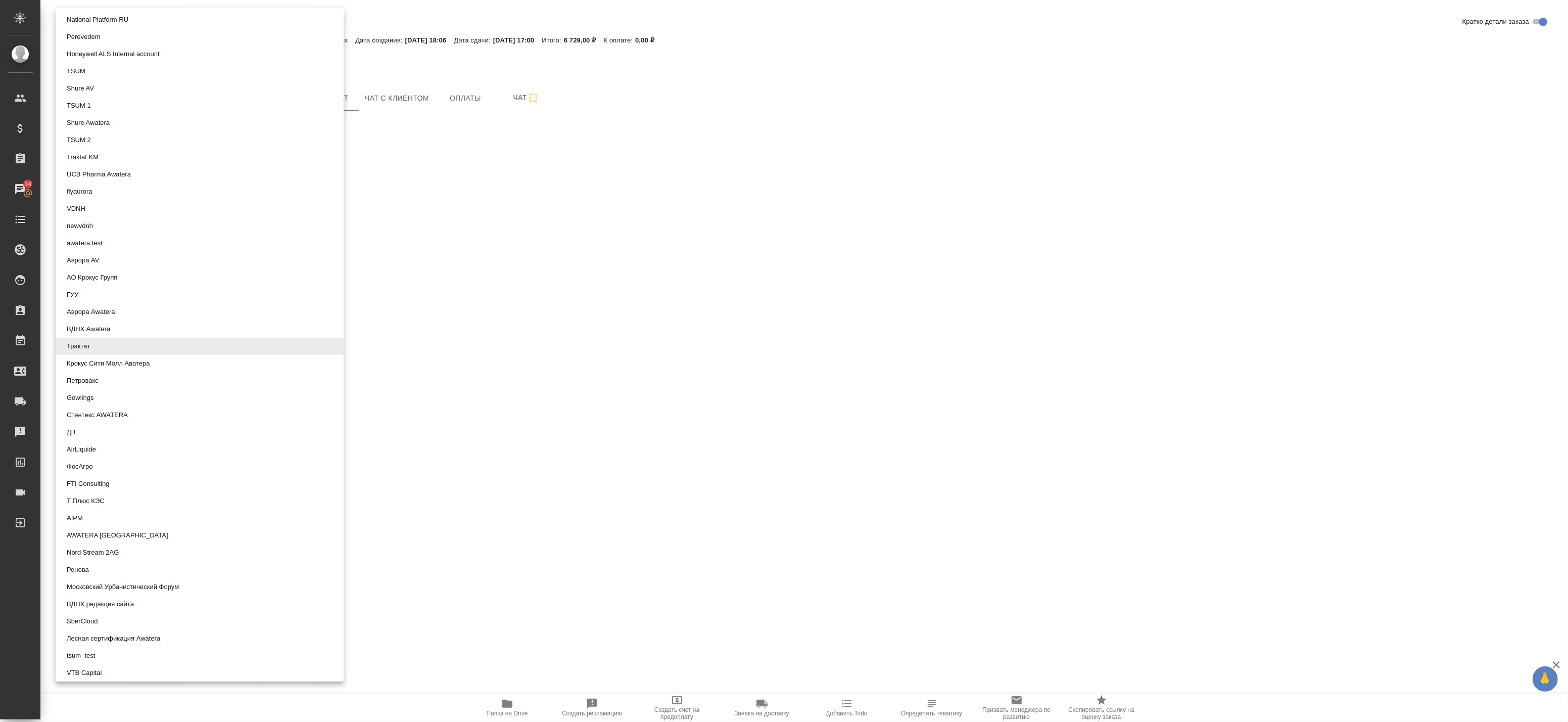
click at [511, 284] on div at bounding box center [784, 361] width 1568 height 722
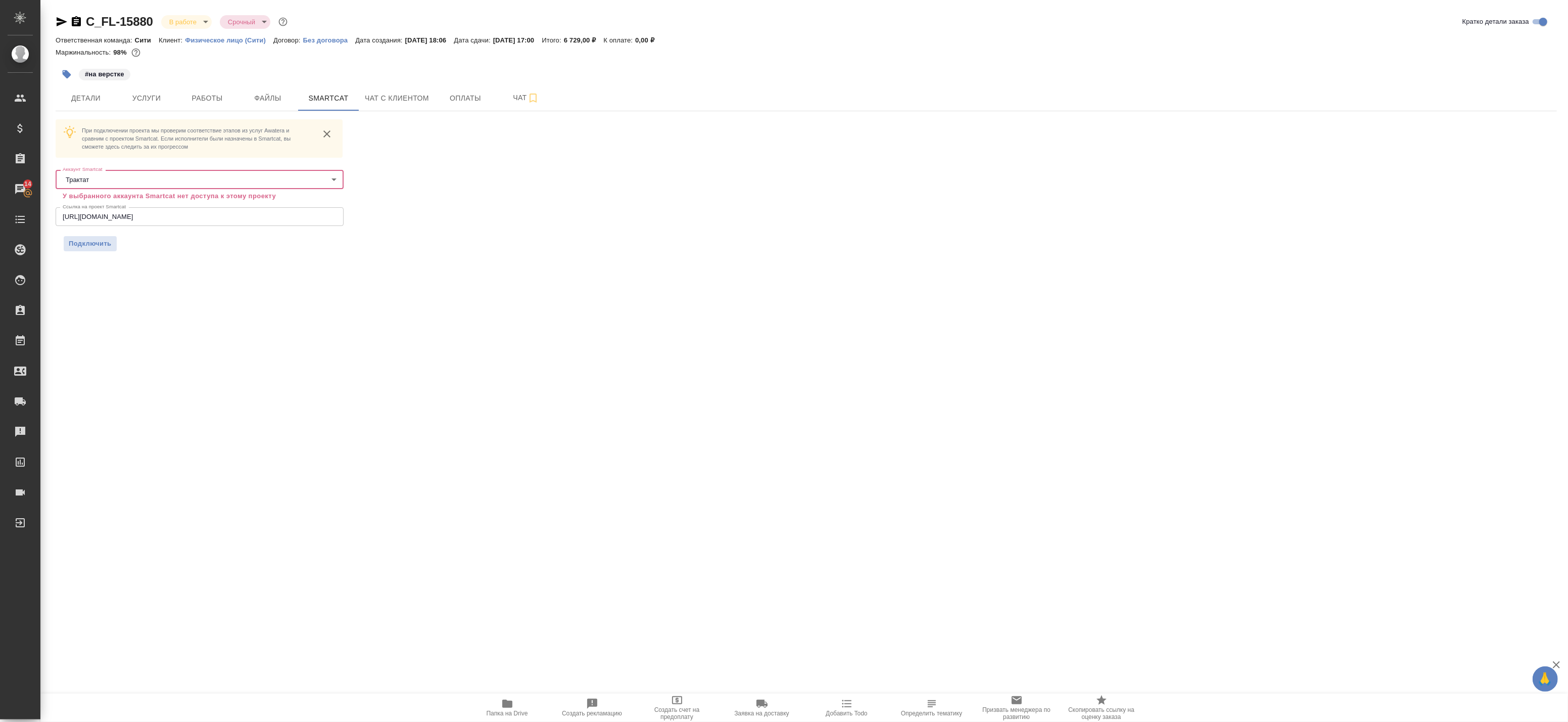
click at [74, 18] on icon "button" at bounding box center [76, 21] width 9 height 10
click at [128, 202] on input "text" at bounding box center [199, 204] width 288 height 18
click at [99, 230] on span "Подключить" at bounding box center [90, 232] width 43 height 10
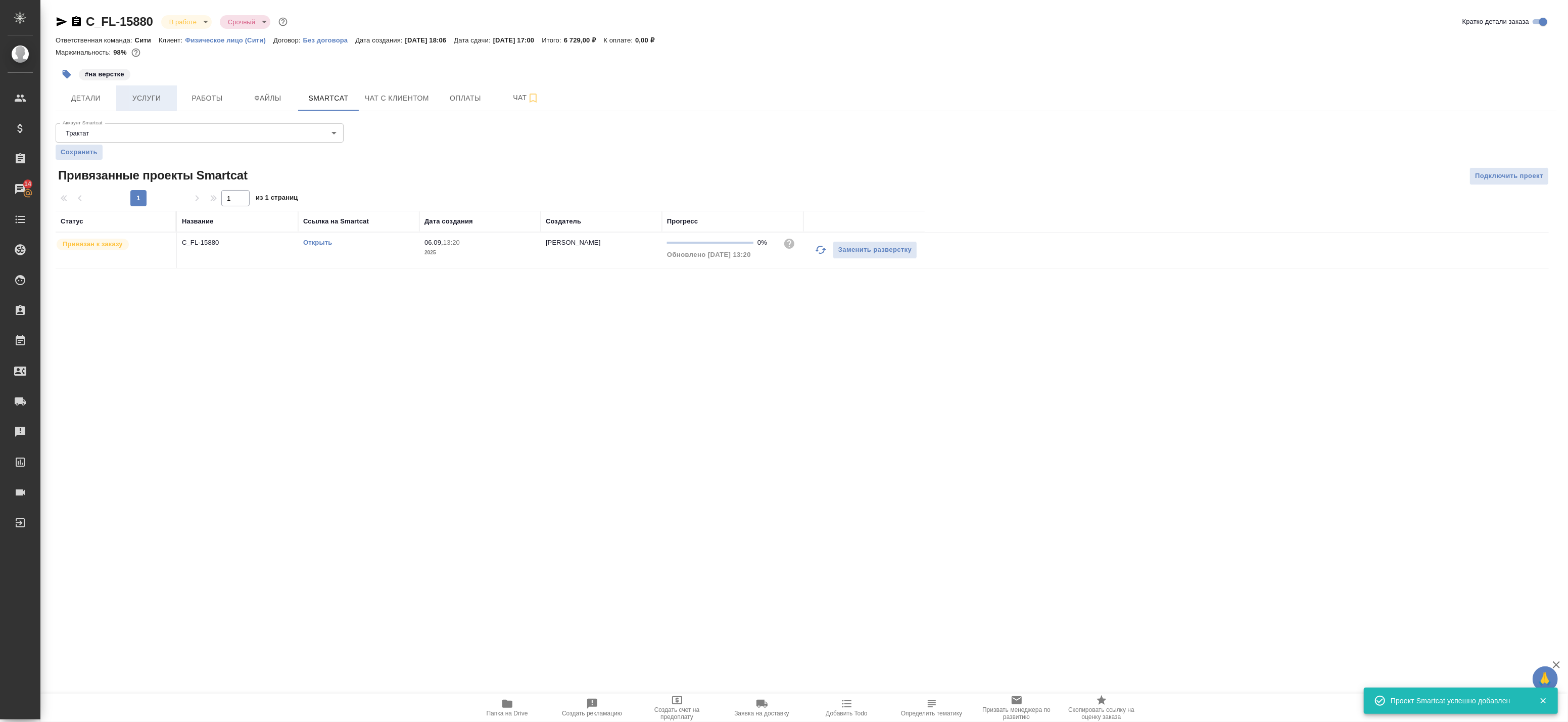
click at [161, 97] on span "Услуги" at bounding box center [147, 99] width 49 height 13
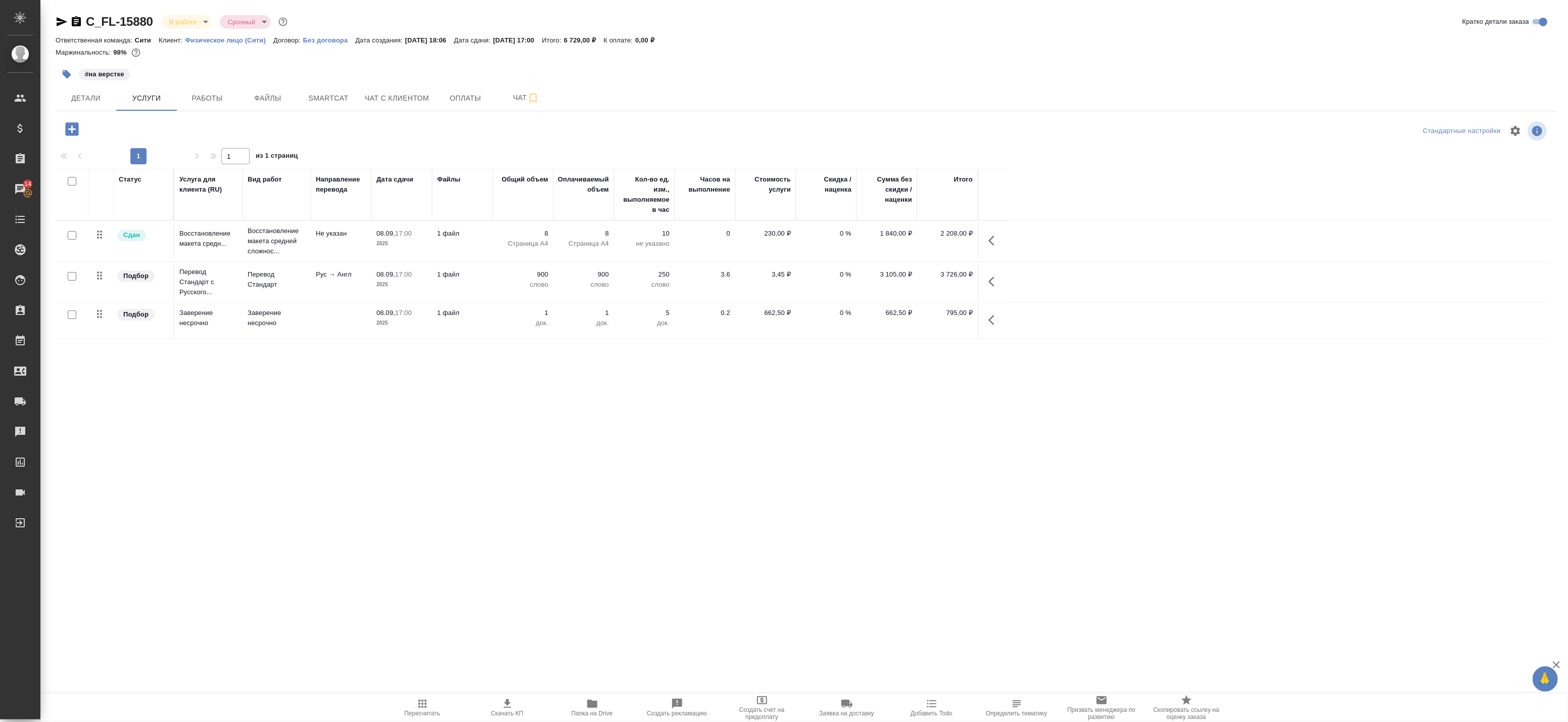
click at [76, 278] on div at bounding box center [72, 277] width 23 height 14
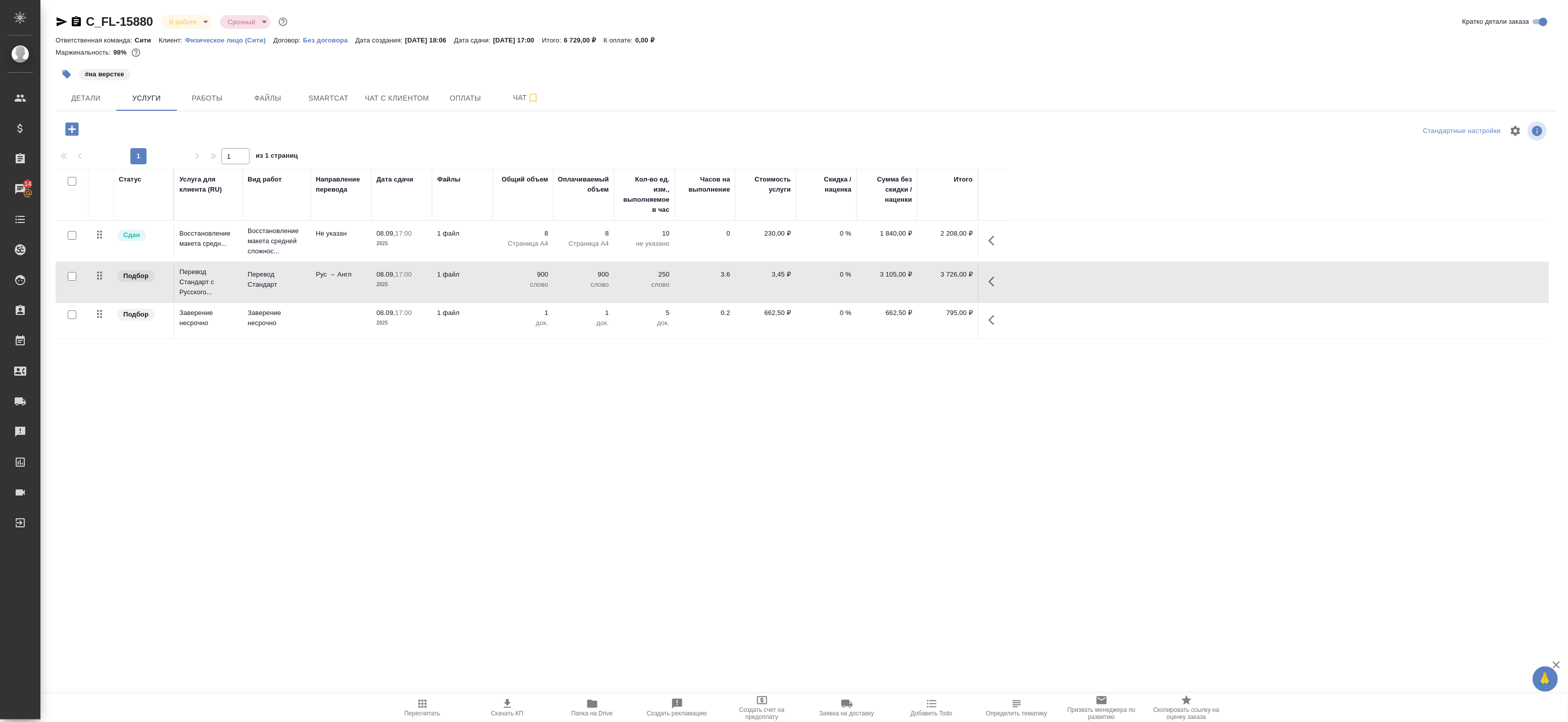
click at [71, 276] on input "checkbox" at bounding box center [72, 276] width 9 height 9
checkbox input "true"
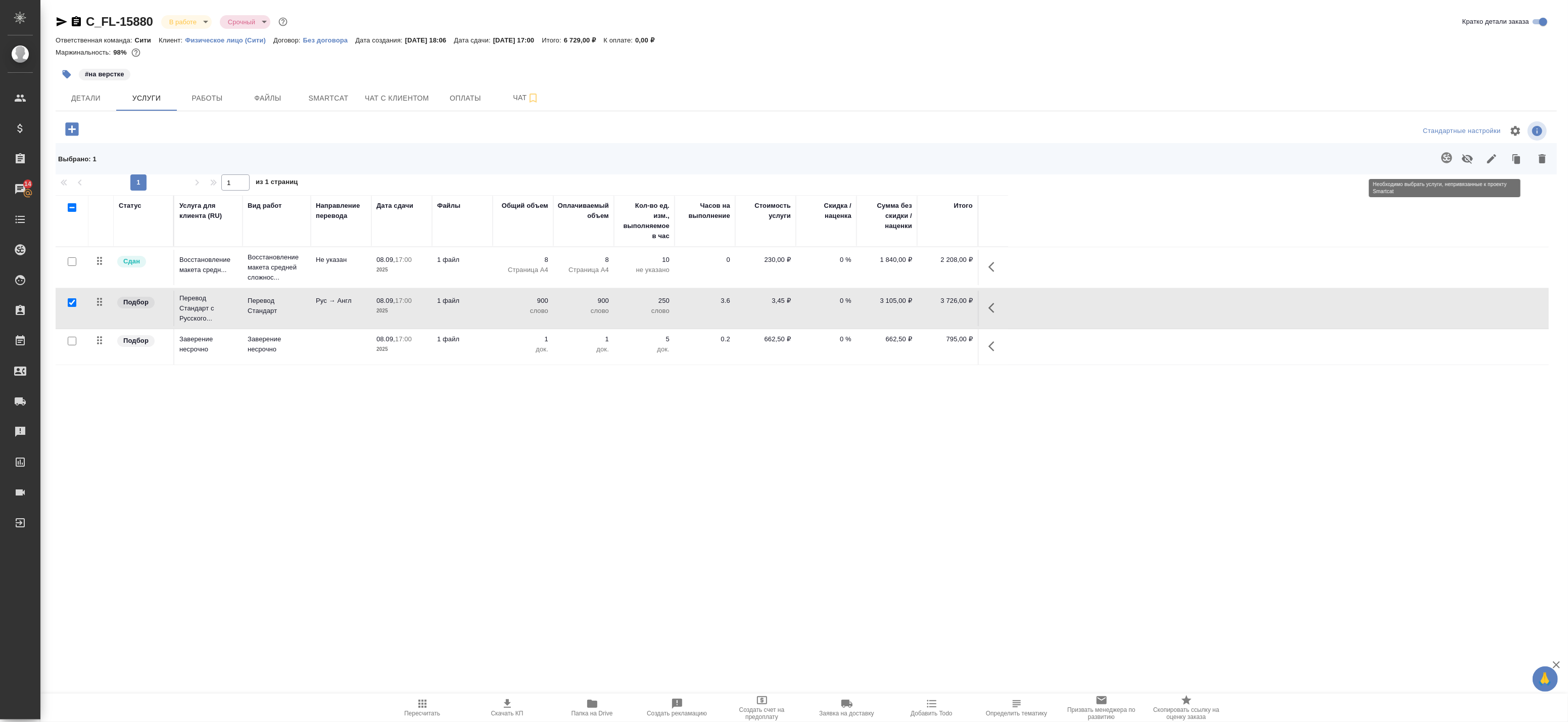
click at [1446, 158] on span at bounding box center [1444, 159] width 21 height 26
click at [1450, 157] on span at bounding box center [1444, 159] width 21 height 26
click at [319, 99] on span "Smartcat" at bounding box center [329, 99] width 49 height 13
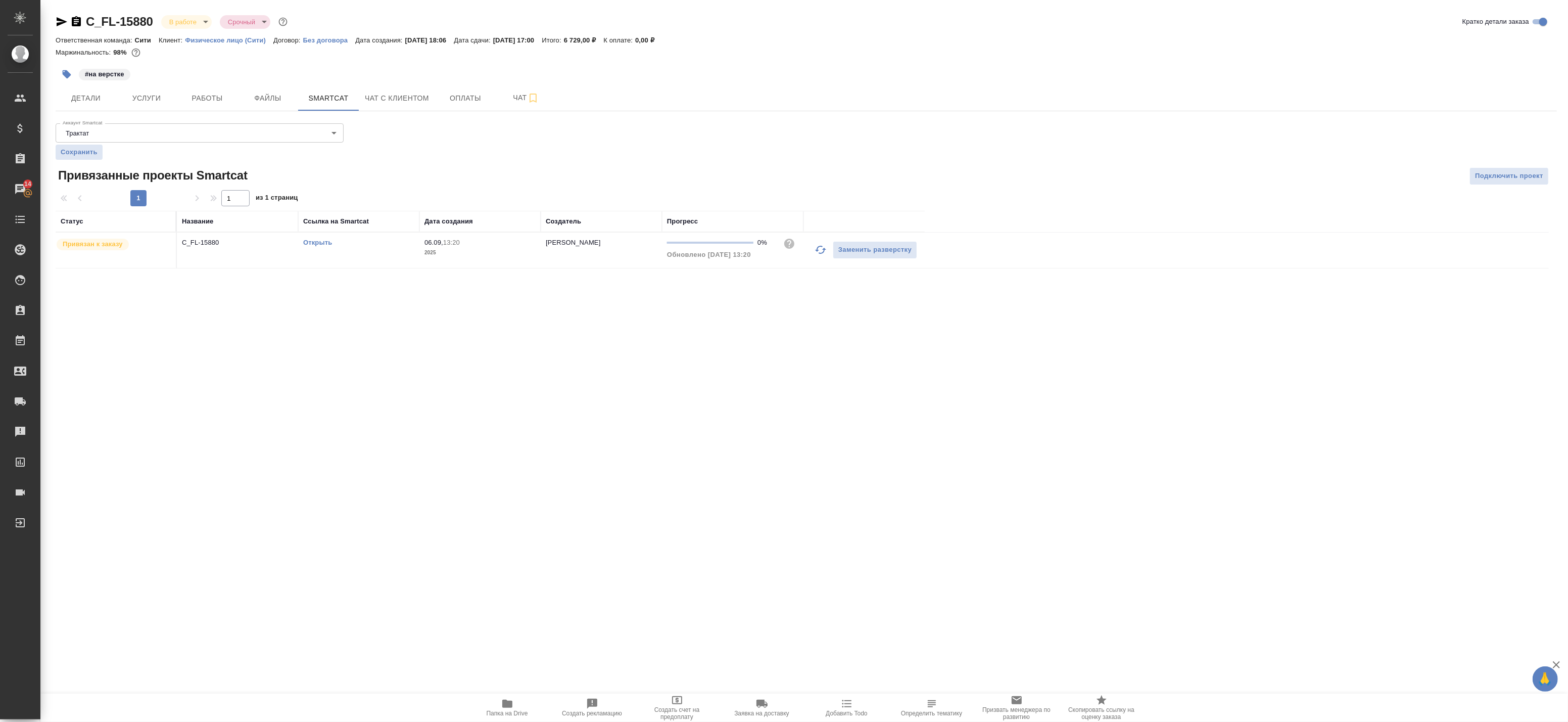
click at [280, 256] on td "C_FL-15880" at bounding box center [237, 249] width 121 height 35
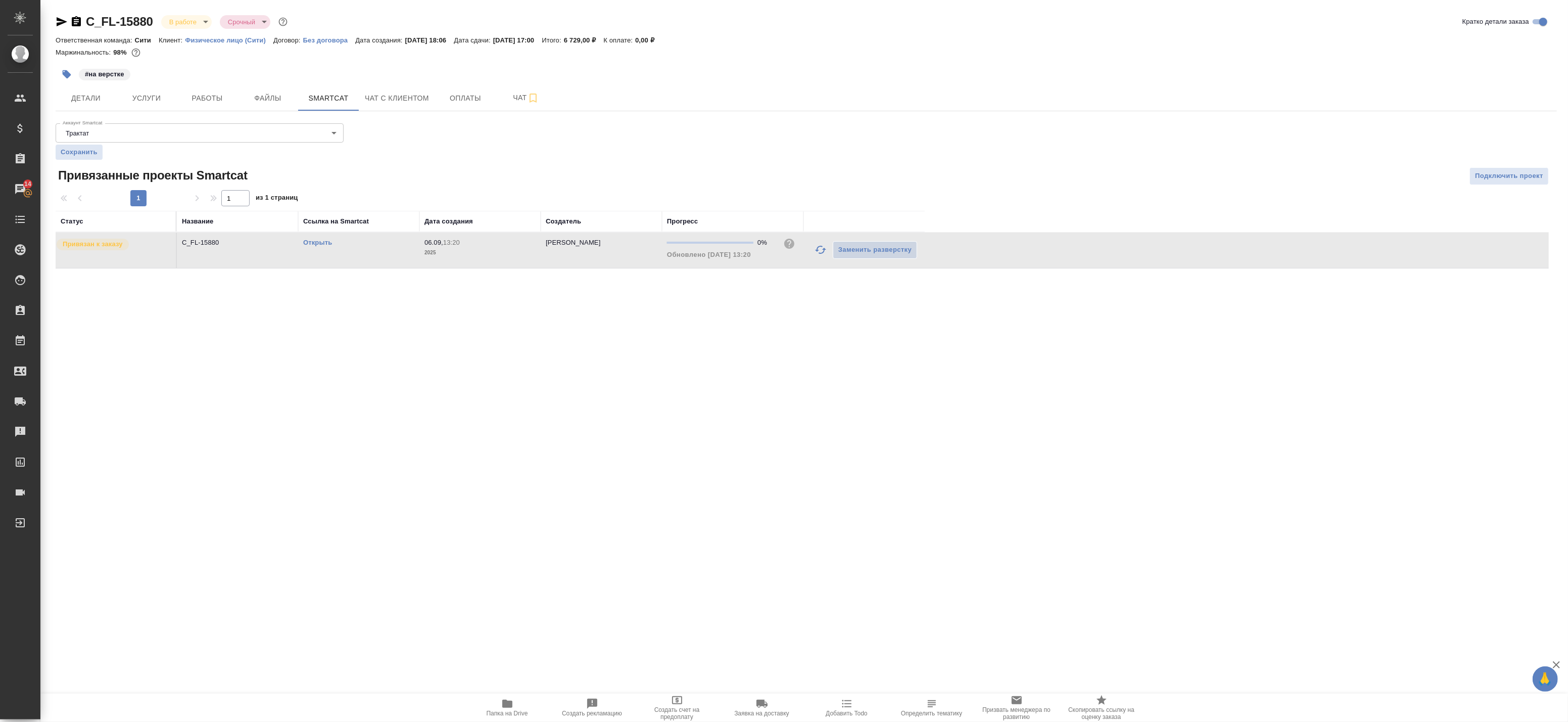
click at [280, 256] on td "C_FL-15880" at bounding box center [237, 249] width 121 height 35
click at [158, 104] on span "Услуги" at bounding box center [147, 99] width 49 height 13
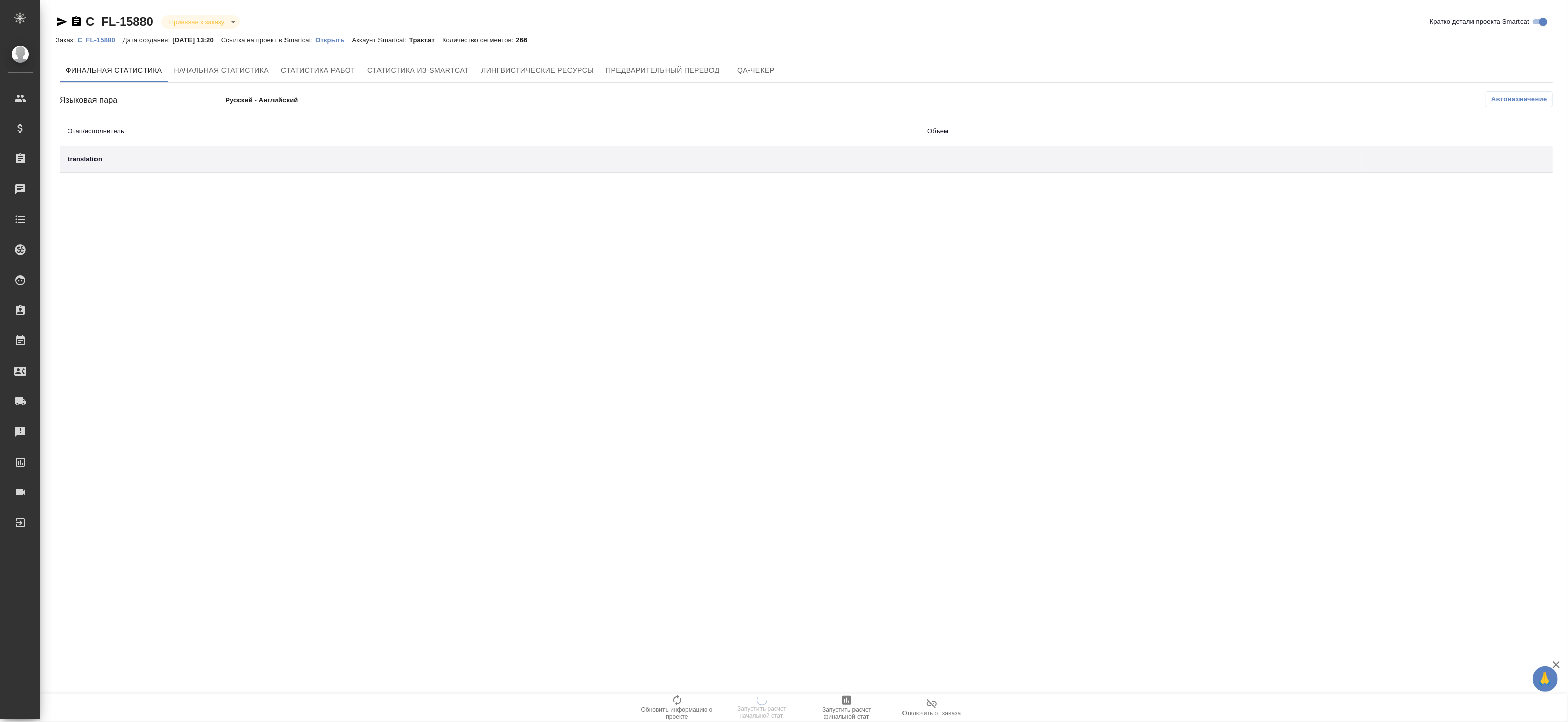
click at [936, 696] on button "Отключить от заказа" at bounding box center [931, 708] width 85 height 29
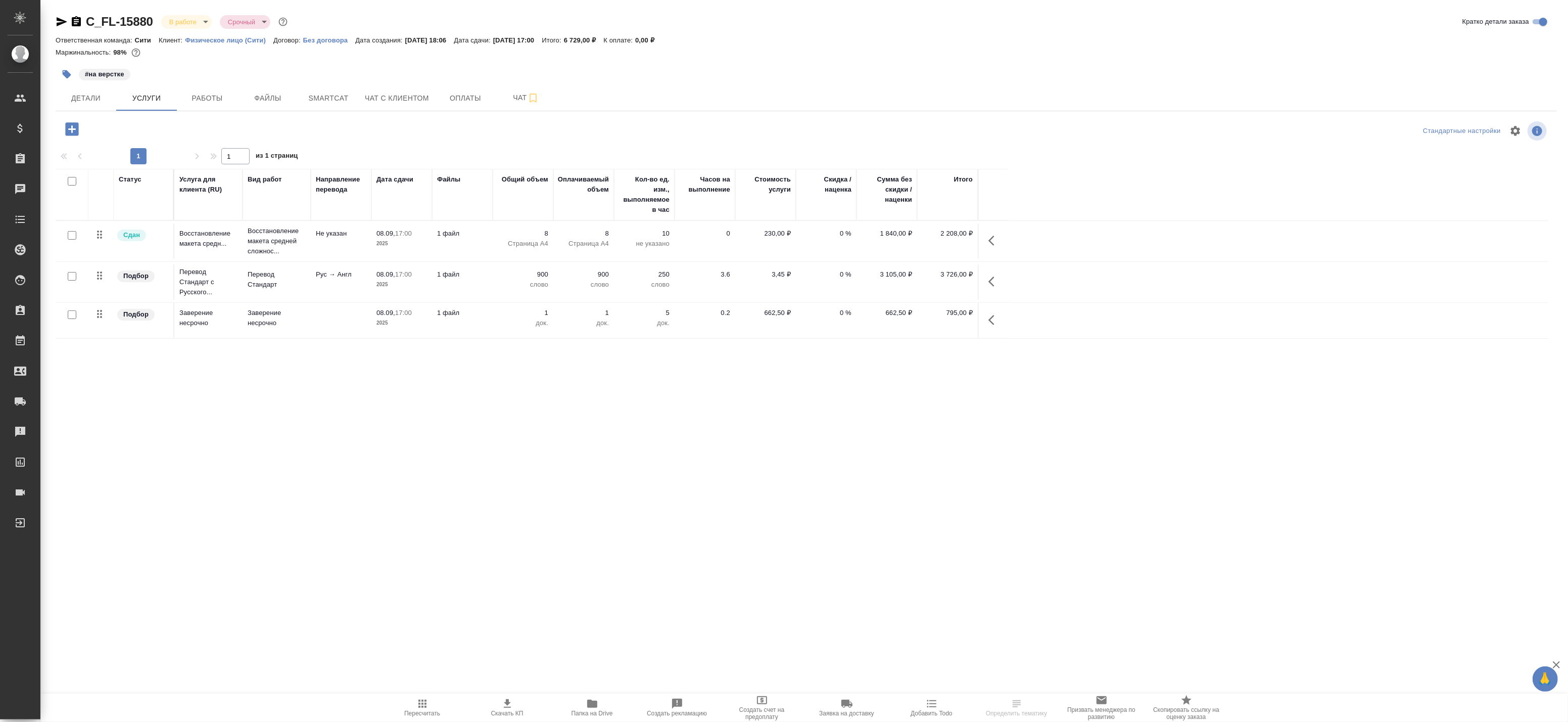
click at [69, 279] on input "checkbox" at bounding box center [72, 276] width 9 height 9
checkbox input "true"
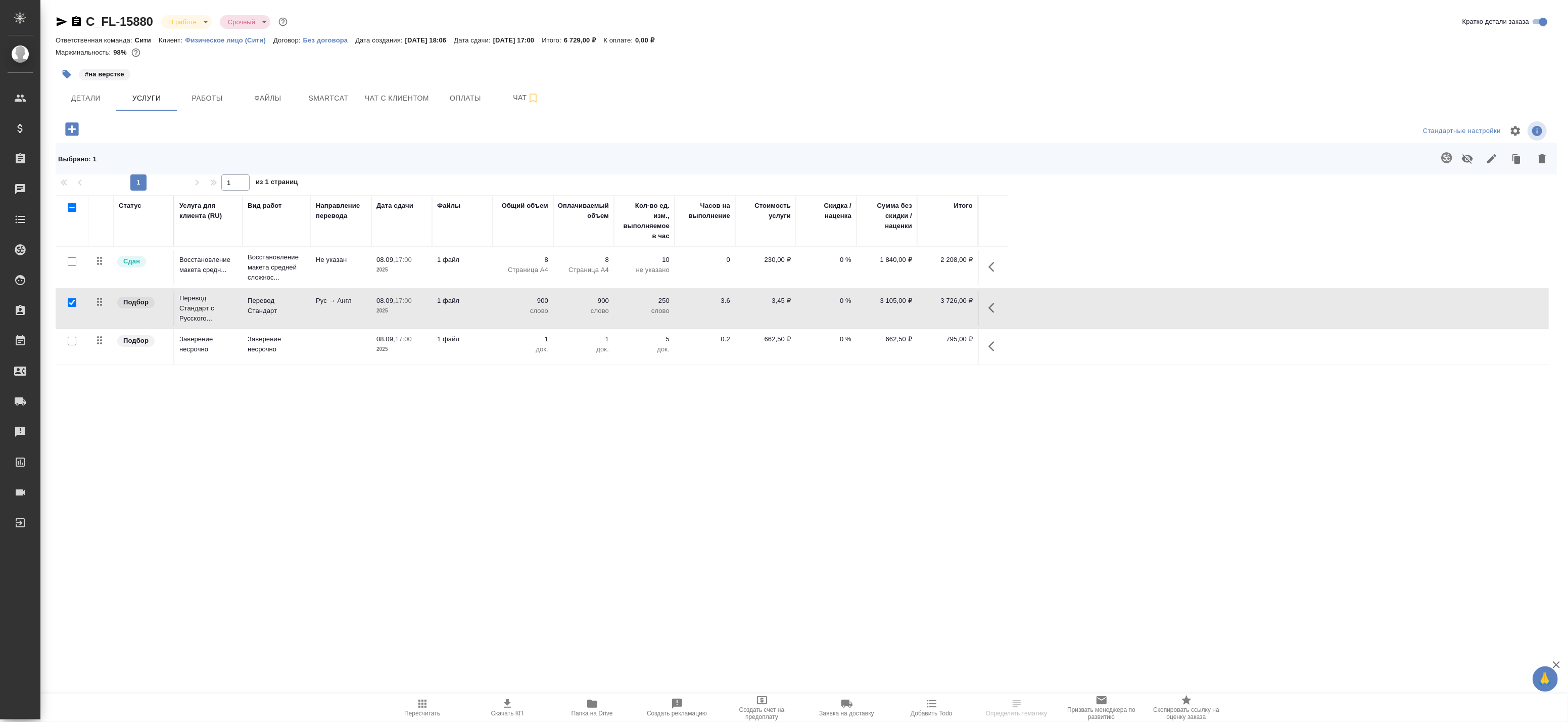
click at [1444, 155] on icon "button" at bounding box center [1447, 157] width 12 height 12
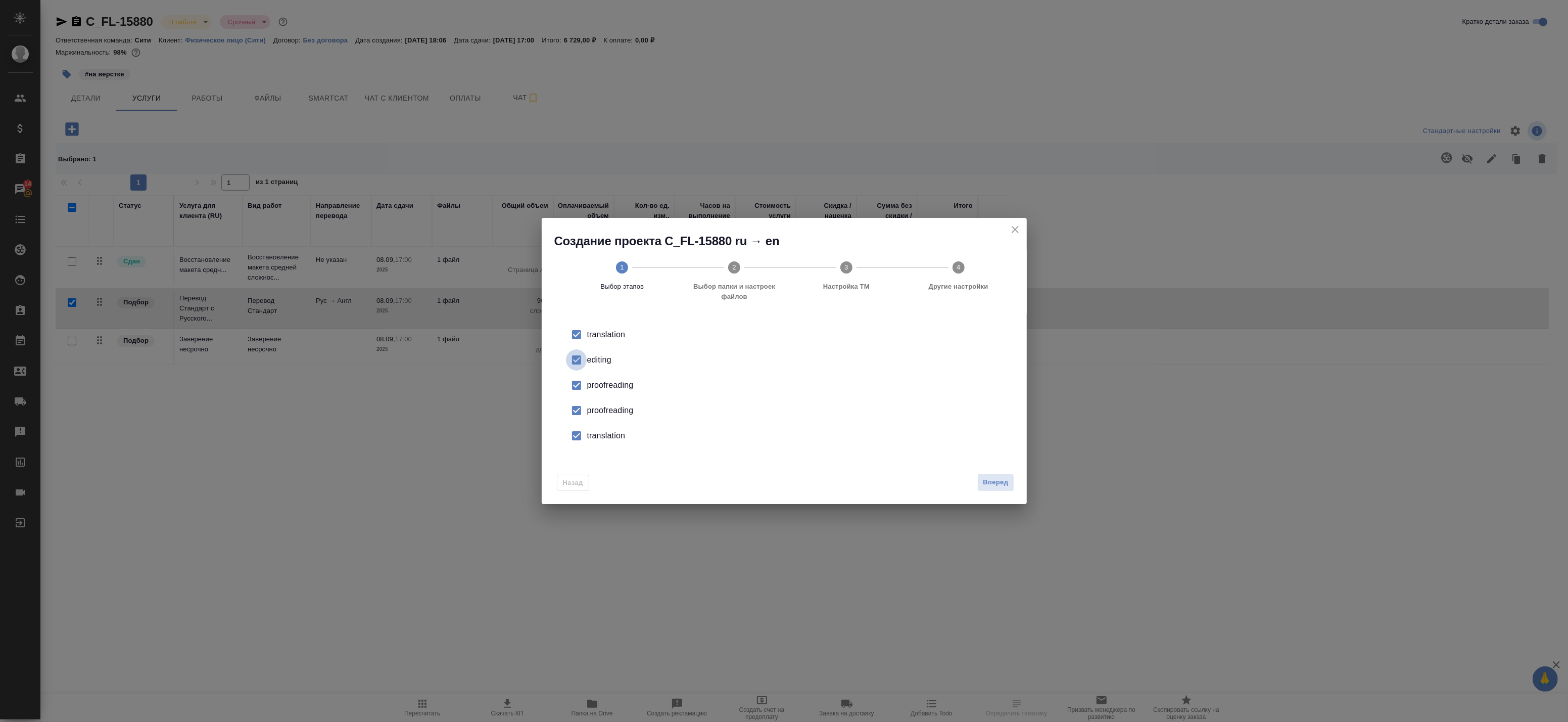
click at [578, 352] on input "checkbox" at bounding box center [577, 360] width 21 height 21
click at [585, 382] on input "checkbox" at bounding box center [577, 385] width 21 height 21
click at [583, 410] on input "checkbox" at bounding box center [577, 410] width 21 height 21
click at [582, 435] on input "checkbox" at bounding box center [577, 436] width 21 height 21
click at [998, 483] on span "Вперед" at bounding box center [995, 483] width 25 height 11
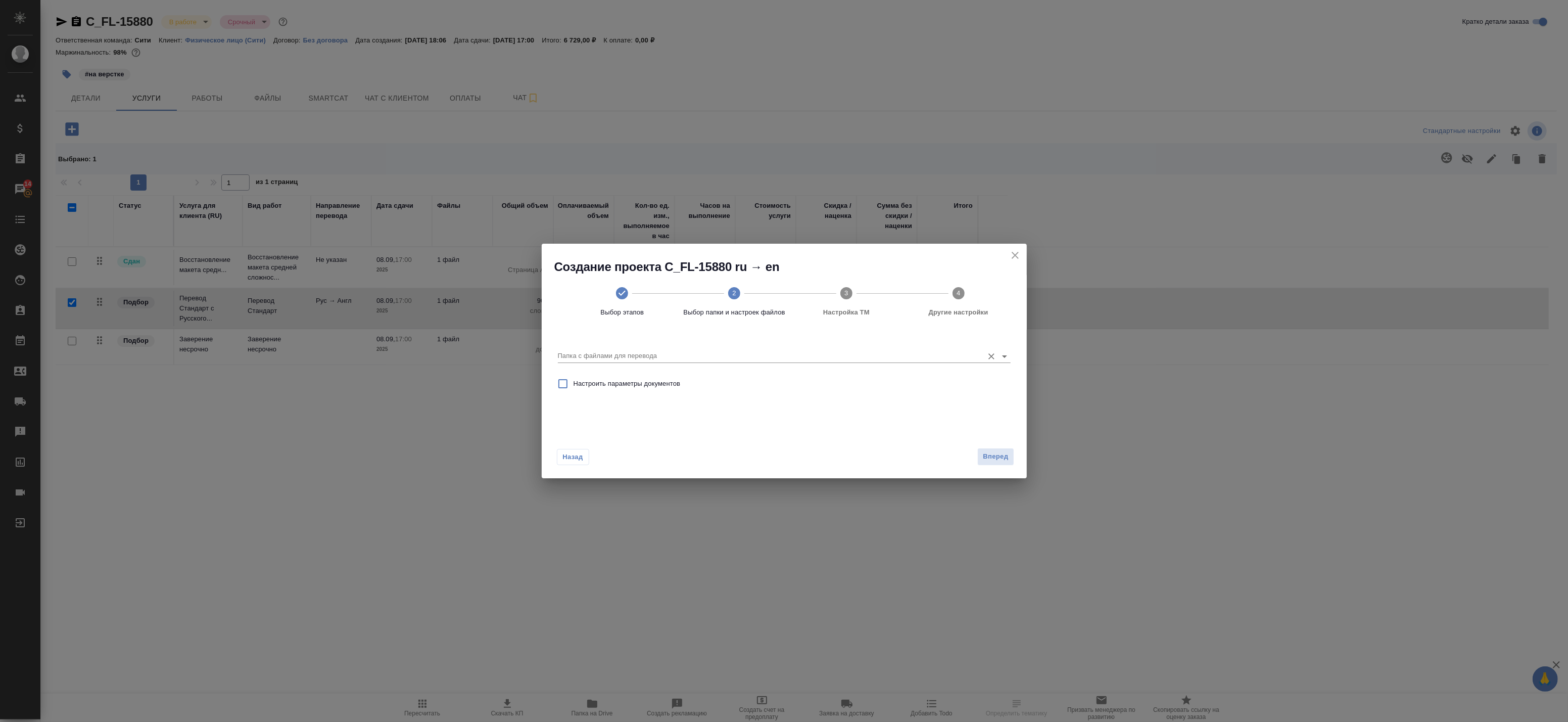
click at [640, 357] on input "Папка с файлами для перевода" at bounding box center [768, 355] width 420 height 12
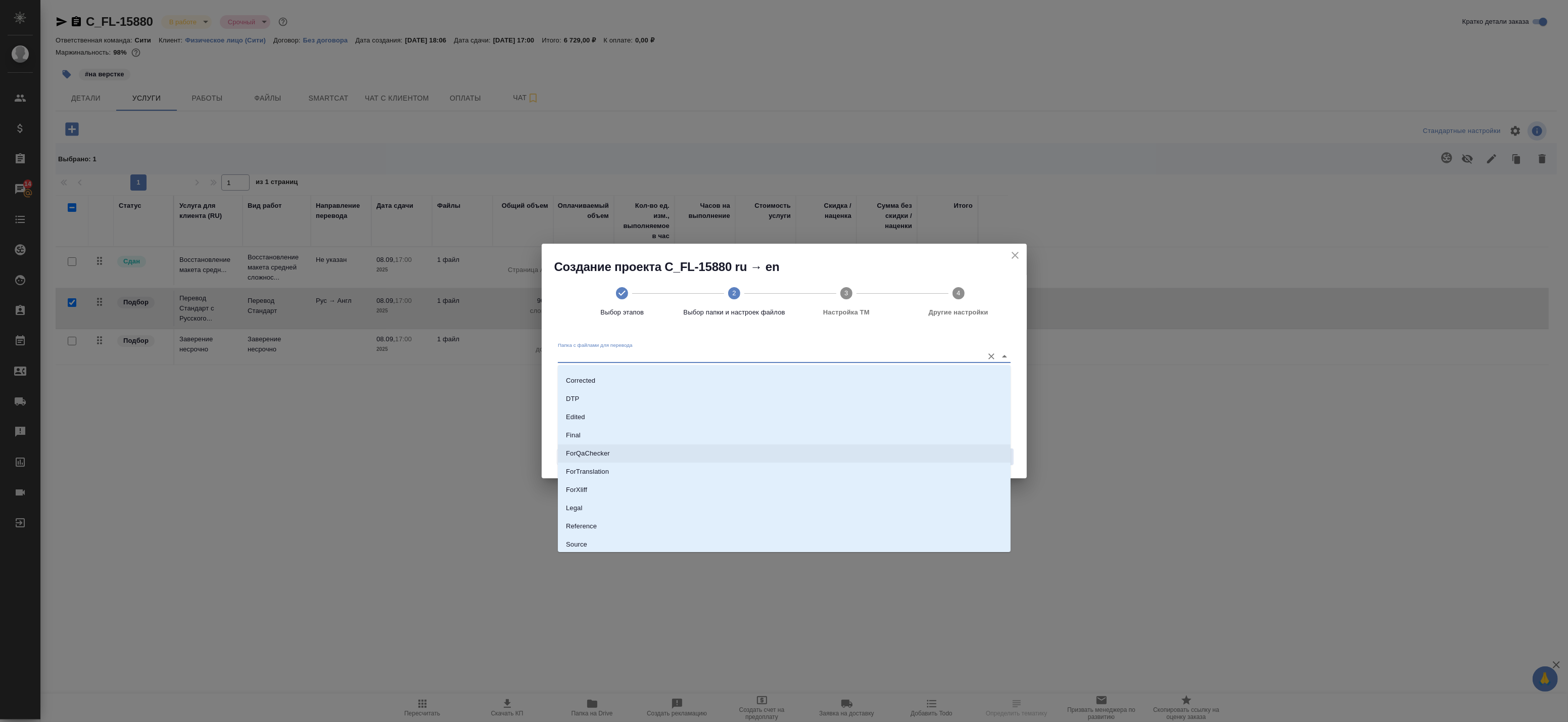
scroll to position [56, 0]
click at [597, 468] on p "ForTranslation" at bounding box center [587, 466] width 43 height 10
type input "ForTranslation"
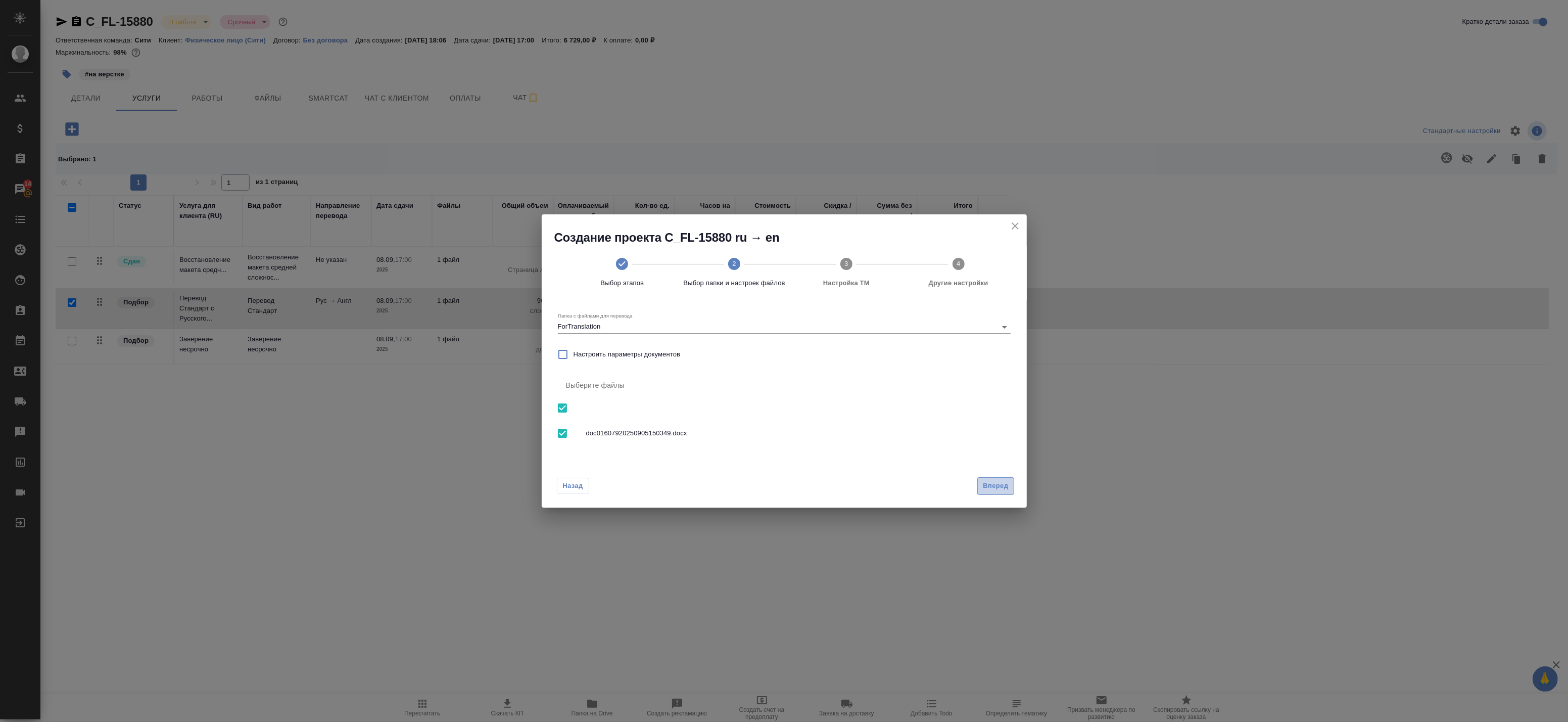
click at [992, 483] on span "Вперед" at bounding box center [995, 486] width 25 height 11
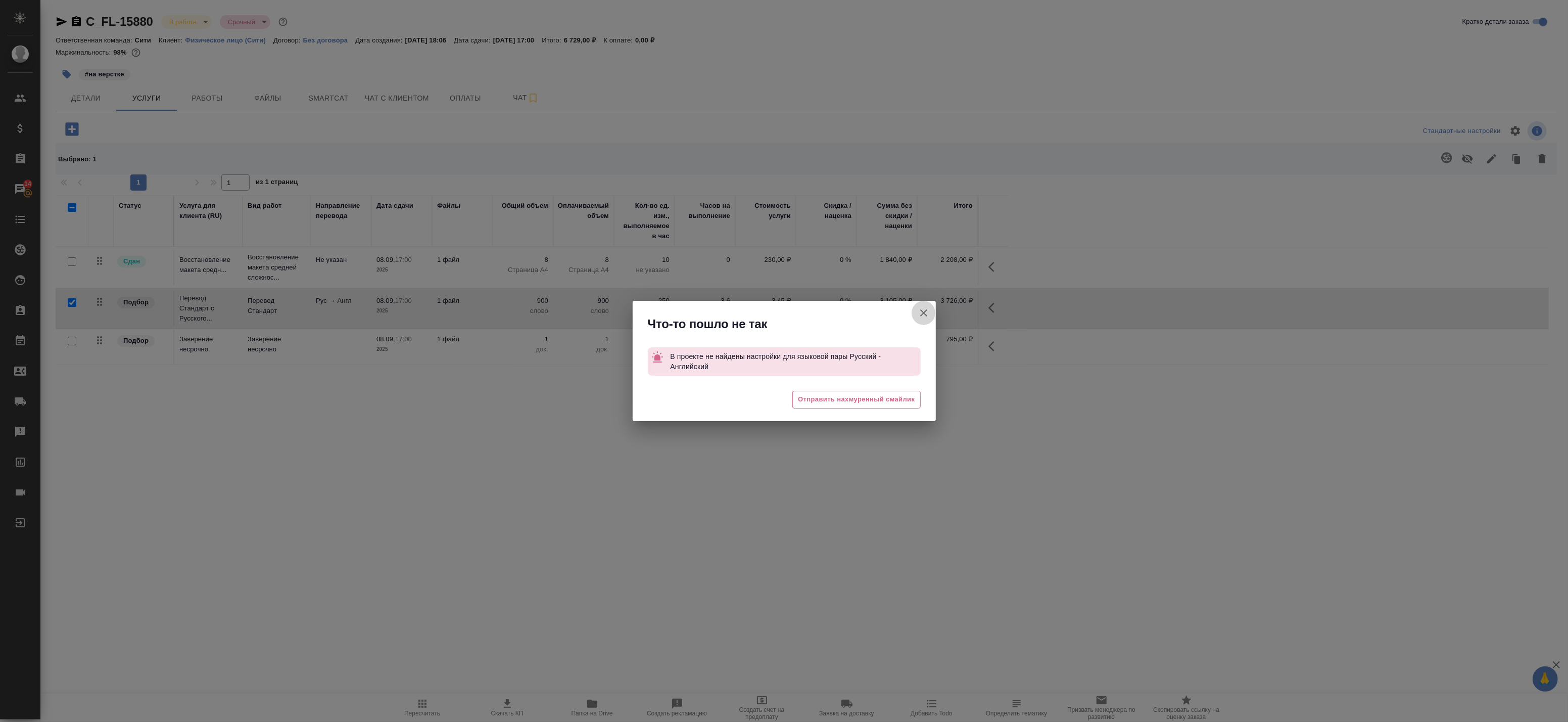
click at [925, 315] on icon "button" at bounding box center [923, 313] width 7 height 7
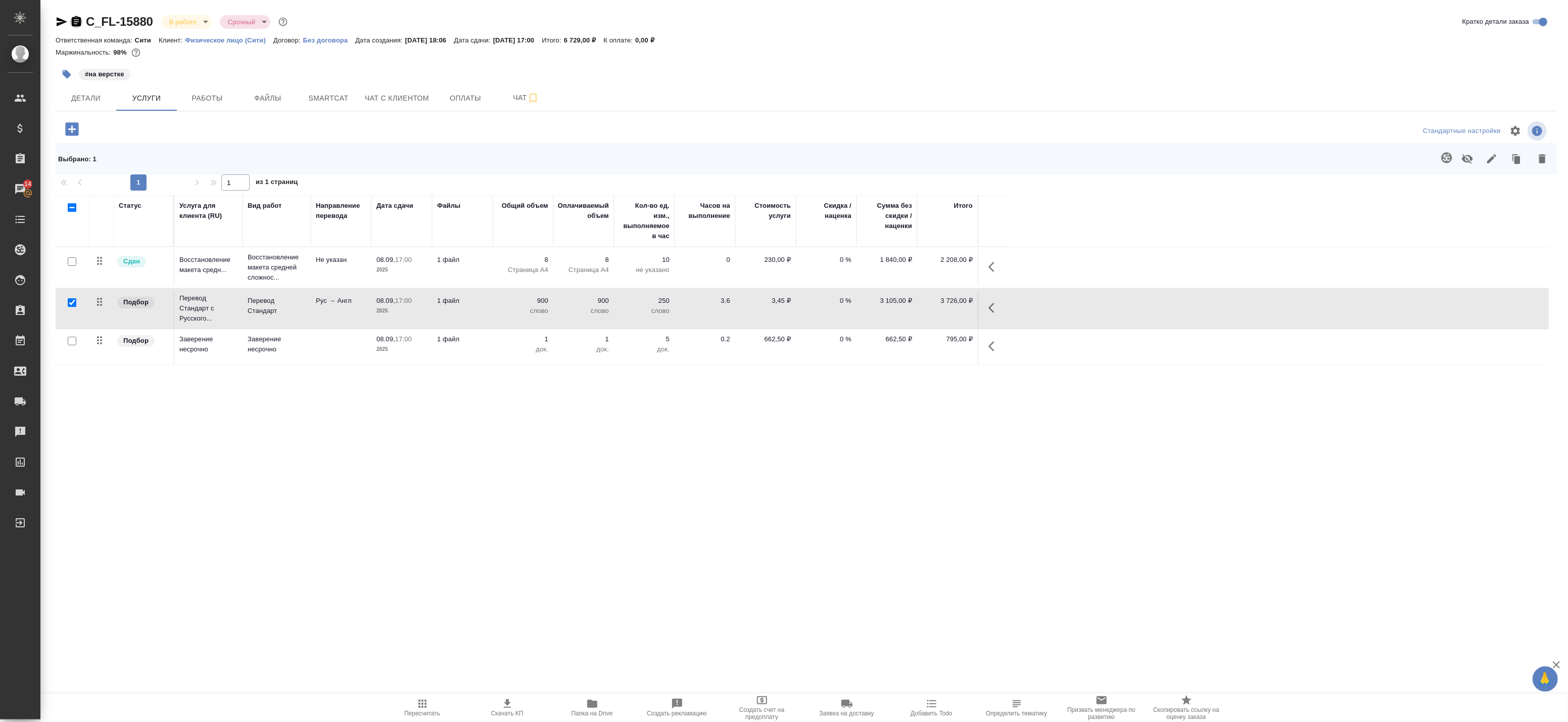
click at [76, 23] on icon "button" at bounding box center [76, 21] width 9 height 10
click at [337, 99] on span "Smartcat" at bounding box center [329, 99] width 49 height 13
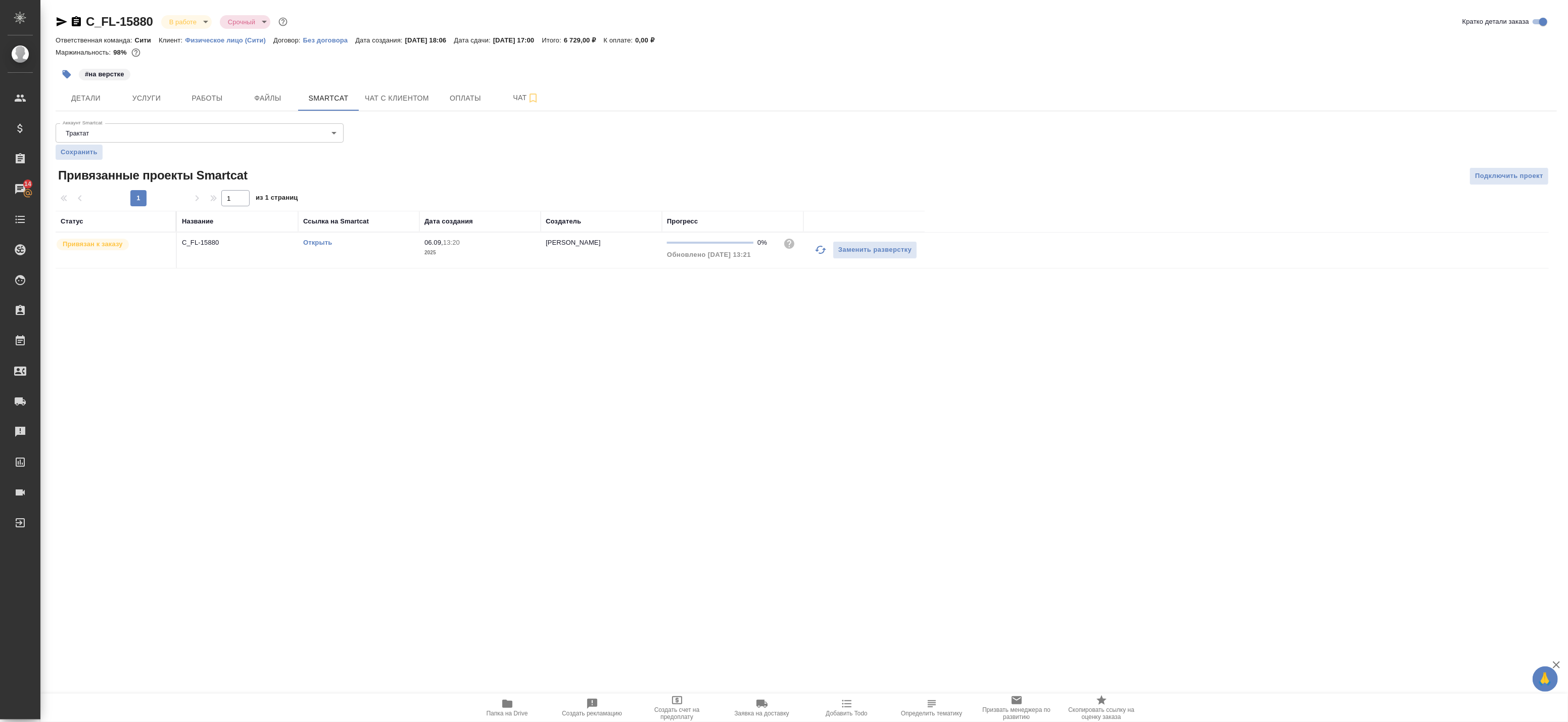
click at [317, 241] on link "Открыть" at bounding box center [317, 242] width 29 height 8
click at [1513, 170] on span "Подключить проект" at bounding box center [1509, 176] width 68 height 11
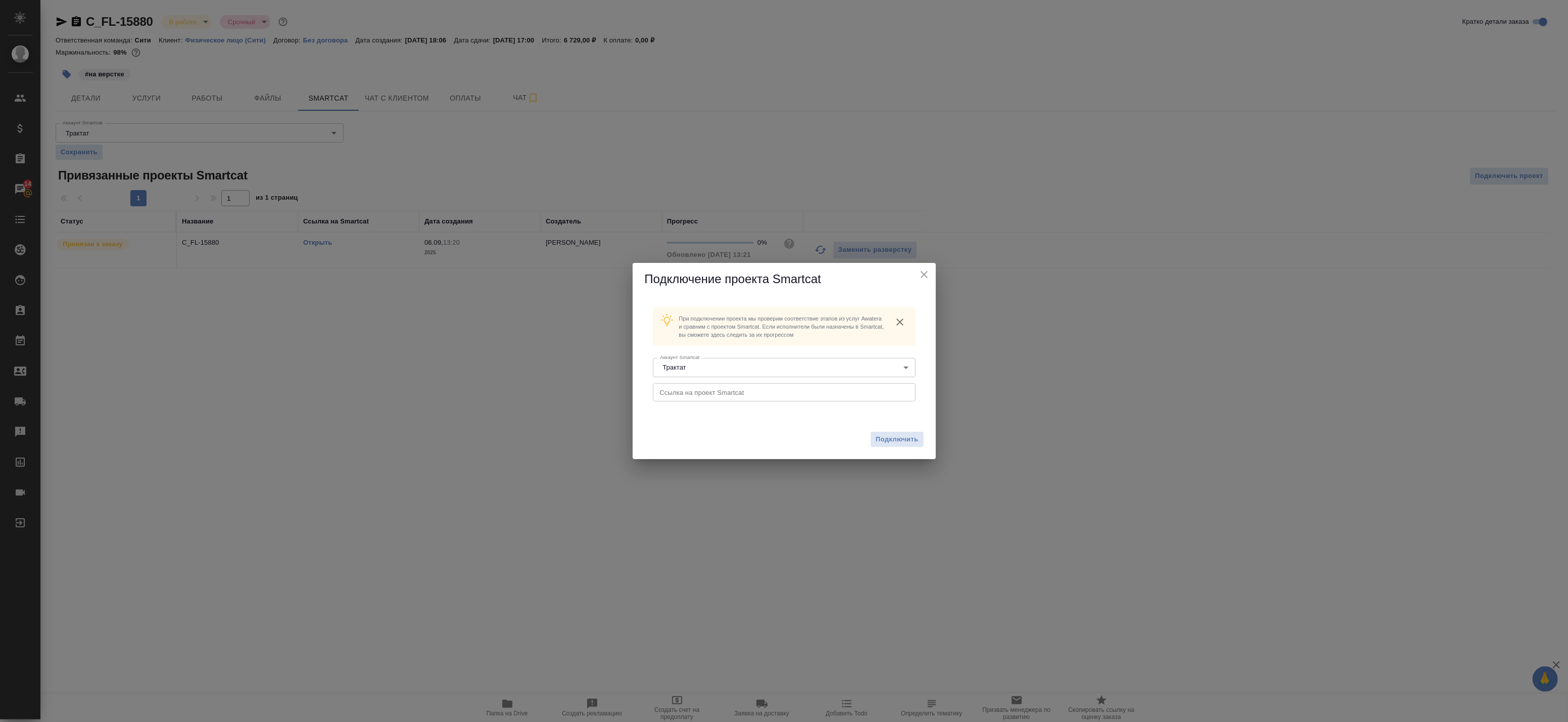
click at [694, 382] on div "При подключении проекта мы проверим соответствие этапов из услуг Awatera и срав…" at bounding box center [784, 355] width 263 height 97
drag, startPoint x: 710, startPoint y: 394, endPoint x: 688, endPoint y: 397, distance: 22.2
click at [708, 394] on input "text" at bounding box center [784, 392] width 263 height 18
click at [884, 451] on div "Подключить" at bounding box center [784, 439] width 303 height 39
click at [893, 444] on span "Подключить" at bounding box center [897, 439] width 43 height 10
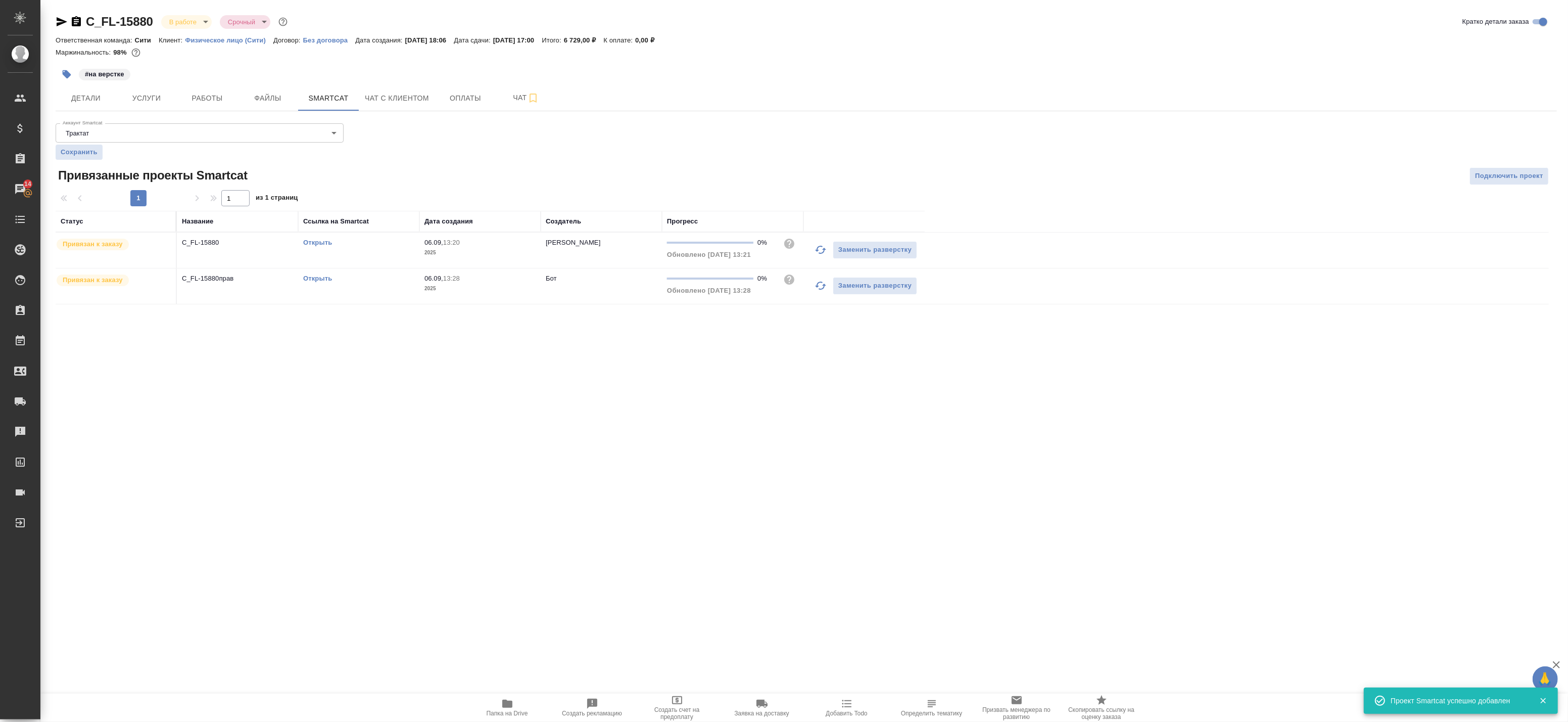
click at [398, 254] on td "Открыть" at bounding box center [359, 249] width 121 height 35
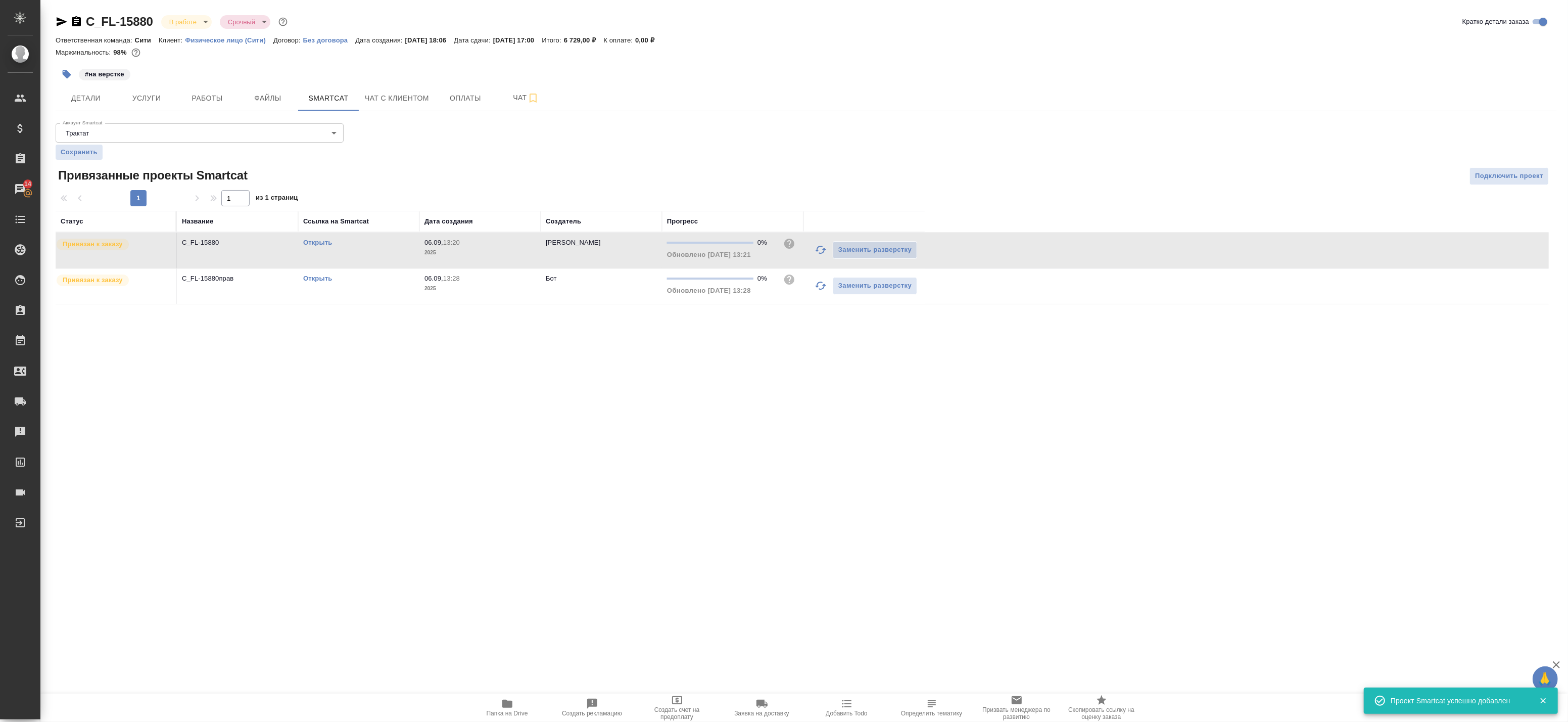
click at [280, 254] on td "C_FL-15880" at bounding box center [237, 249] width 121 height 35
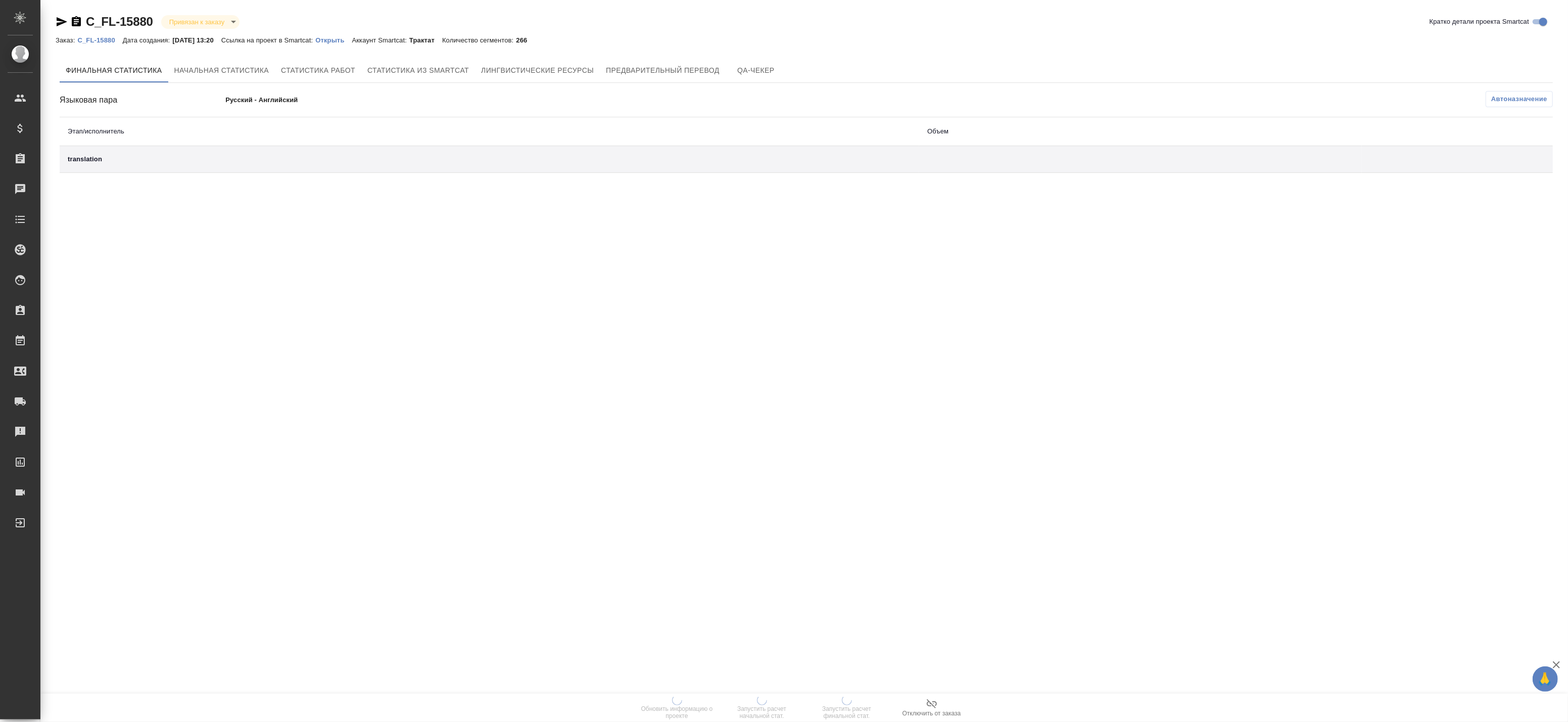
click at [937, 709] on icon "button" at bounding box center [931, 703] width 12 height 12
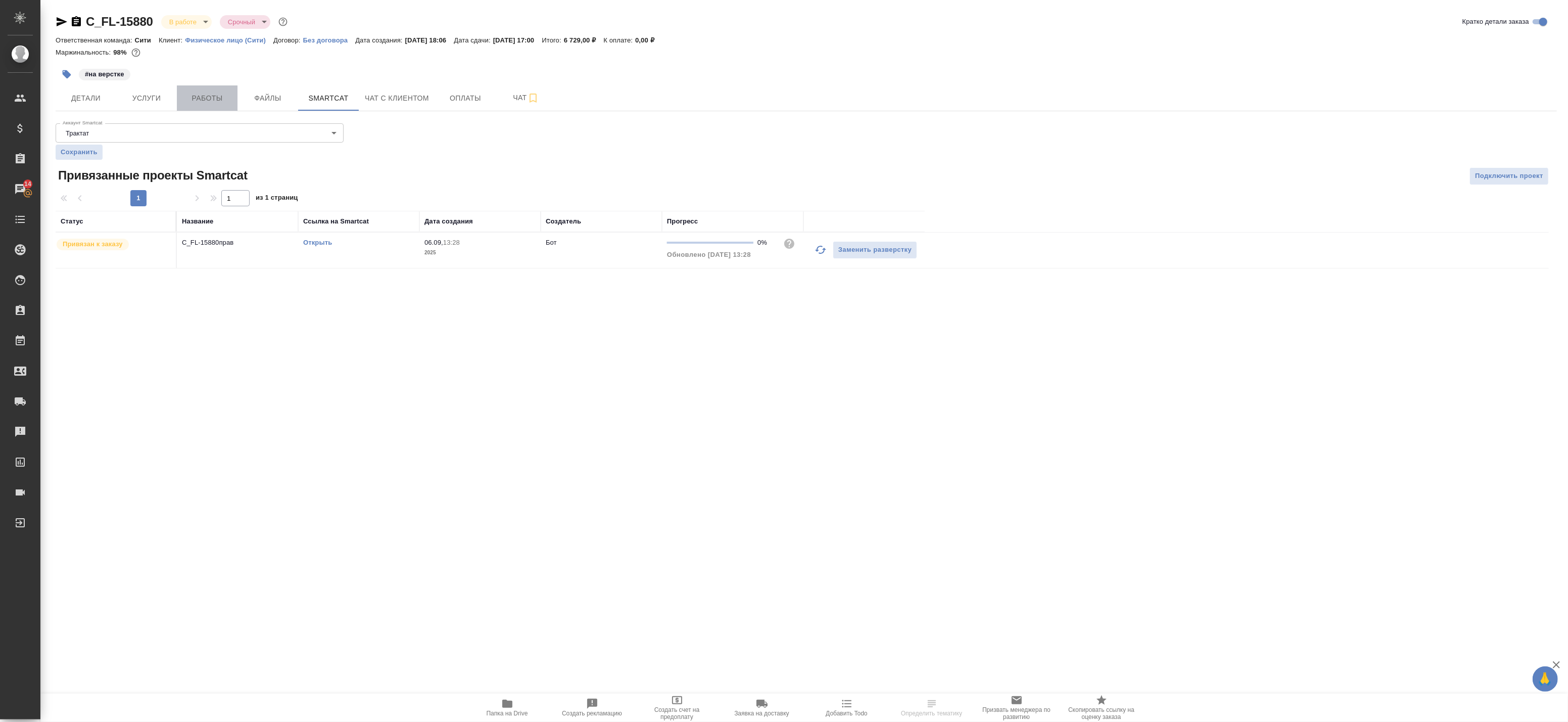
click at [213, 96] on span "Работы" at bounding box center [207, 99] width 49 height 13
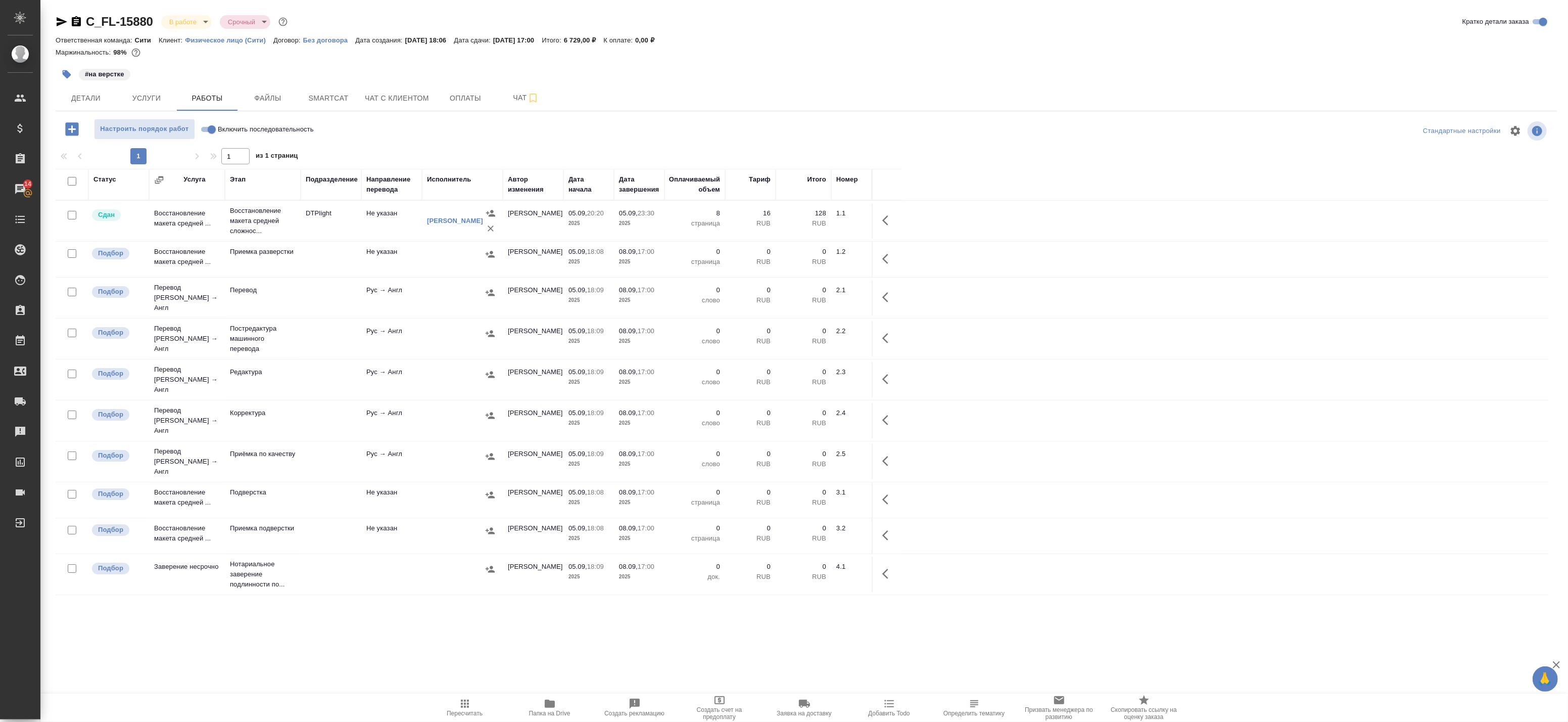
click at [888, 332] on icon "button" at bounding box center [888, 337] width 12 height 12
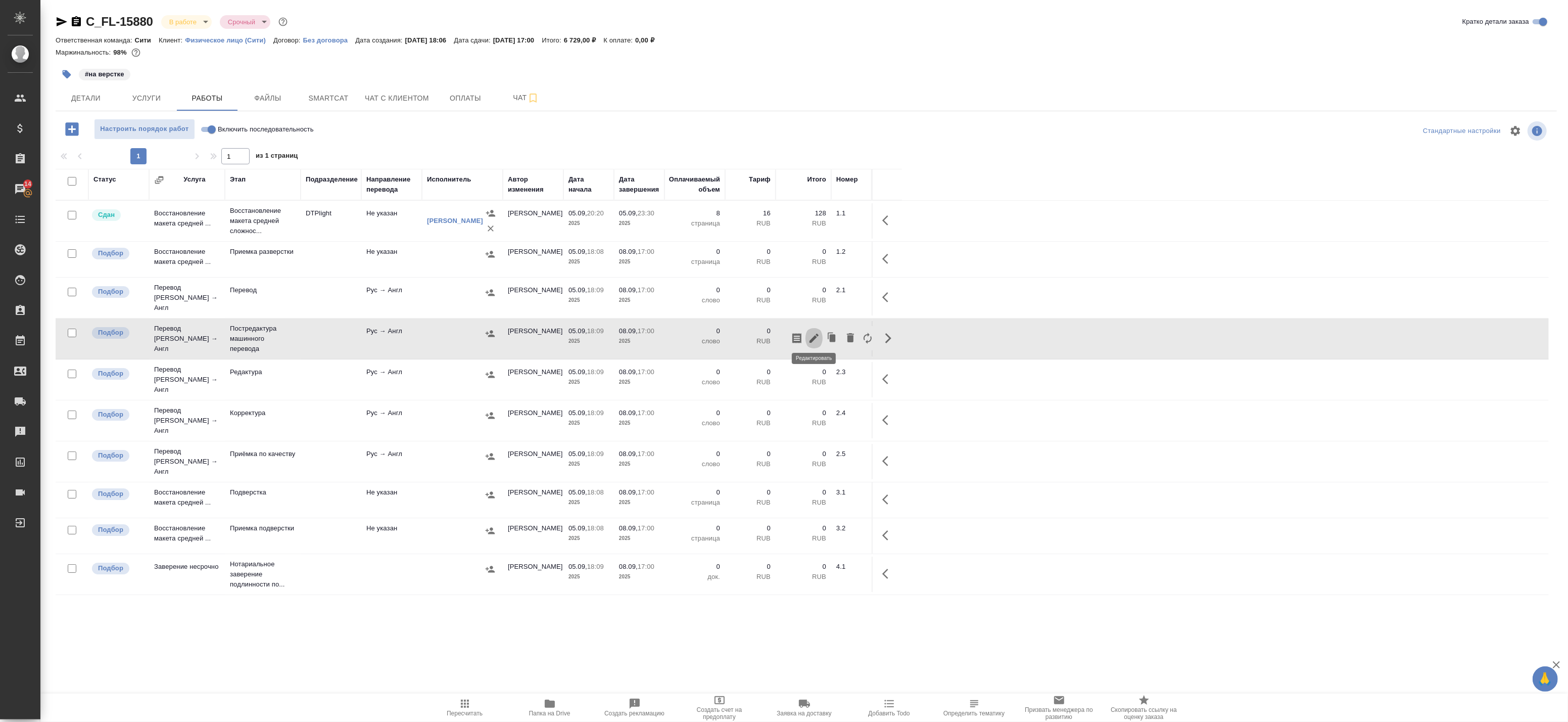
click at [816, 336] on icon "button" at bounding box center [813, 337] width 12 height 12
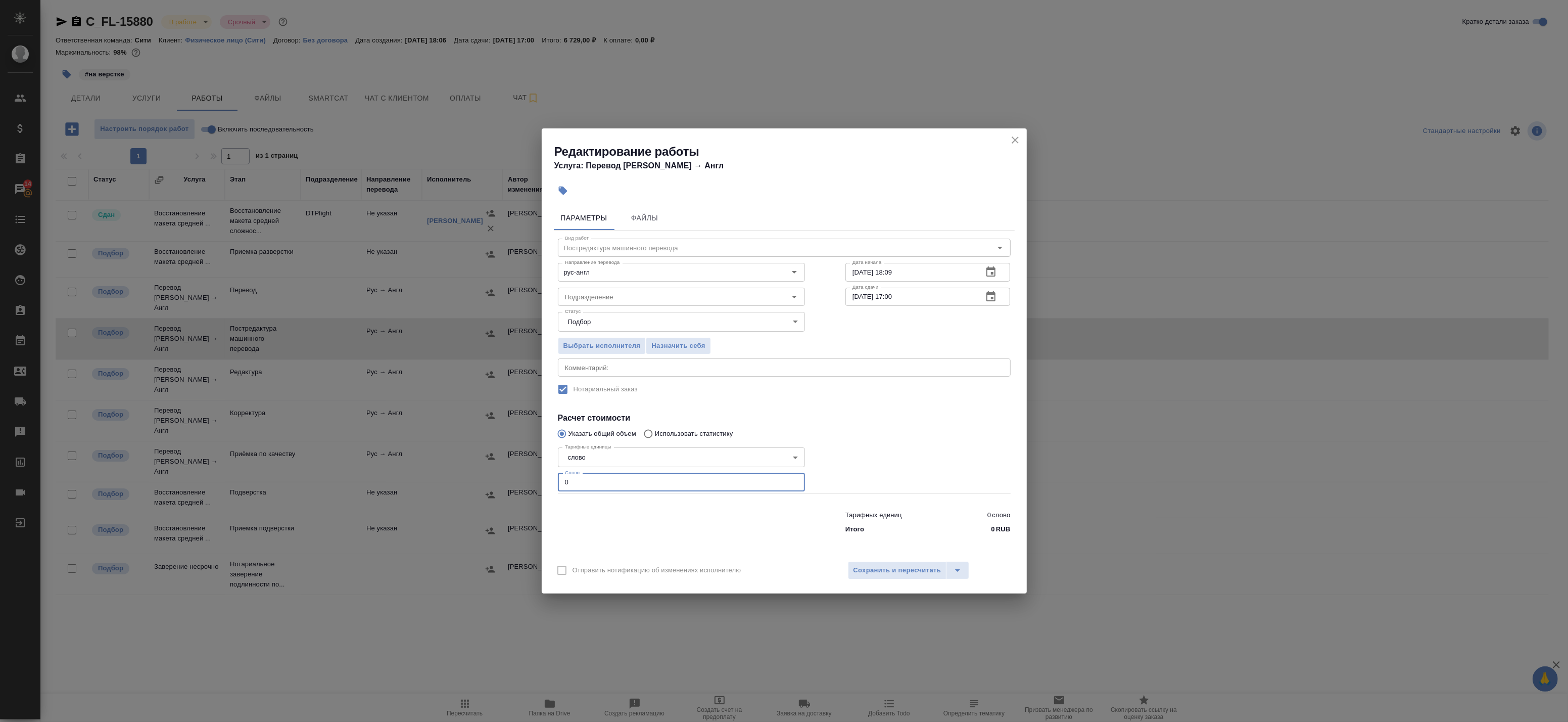
drag, startPoint x: 566, startPoint y: 478, endPoint x: 501, endPoint y: 473, distance: 65.2
click at [506, 475] on div "Редактирование работы Услуга: Перевод [PERSON_NAME] → Англ Параметры Файлы Вид …" at bounding box center [784, 361] width 1568 height 722
paste input "number"
click at [731, 368] on textarea at bounding box center [784, 367] width 439 height 8
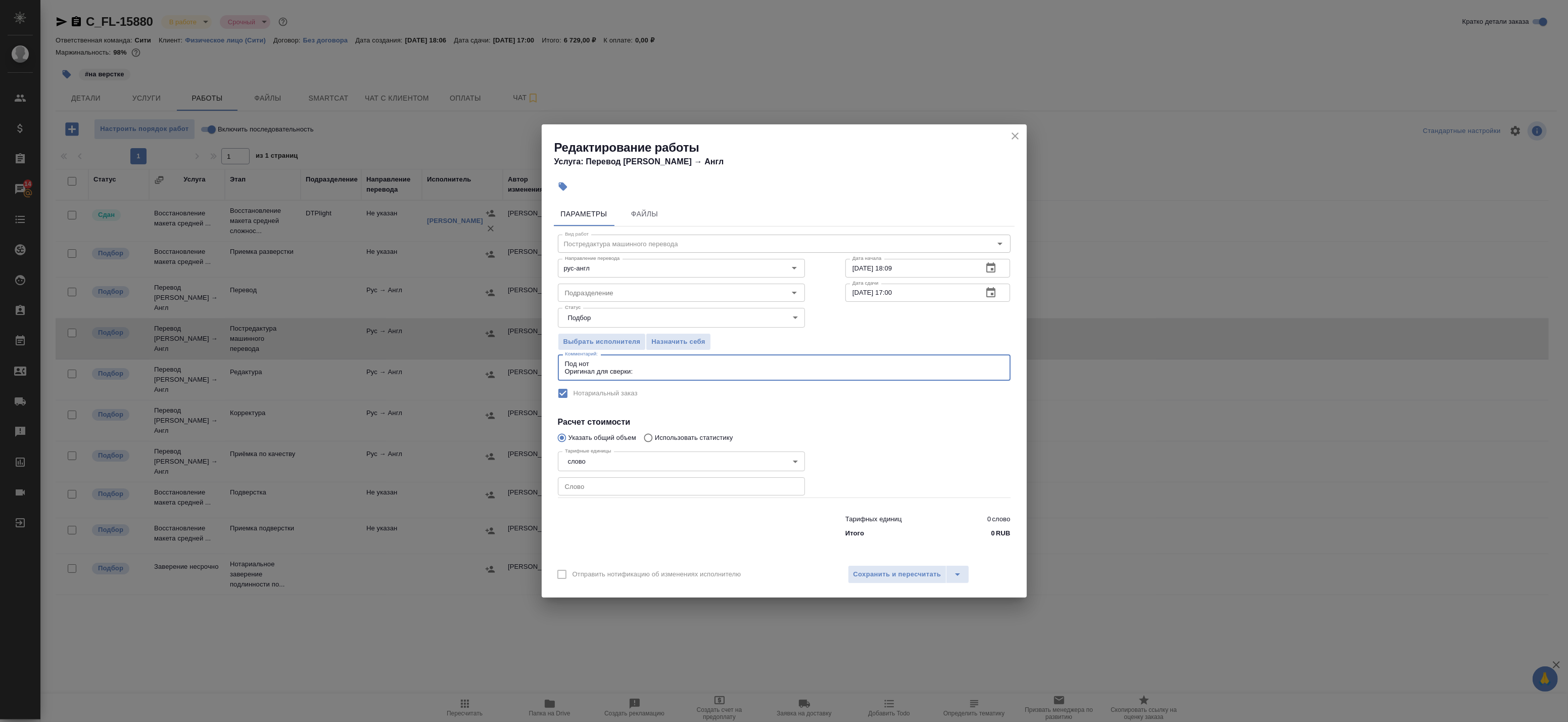
paste textarea "[URL][DOMAIN_NAME]"
type textarea "Под нот Оригинал для сверки: [URL][DOMAIN_NAME]"
click at [910, 575] on span "Сохранить и пересчитать" at bounding box center [897, 574] width 88 height 11
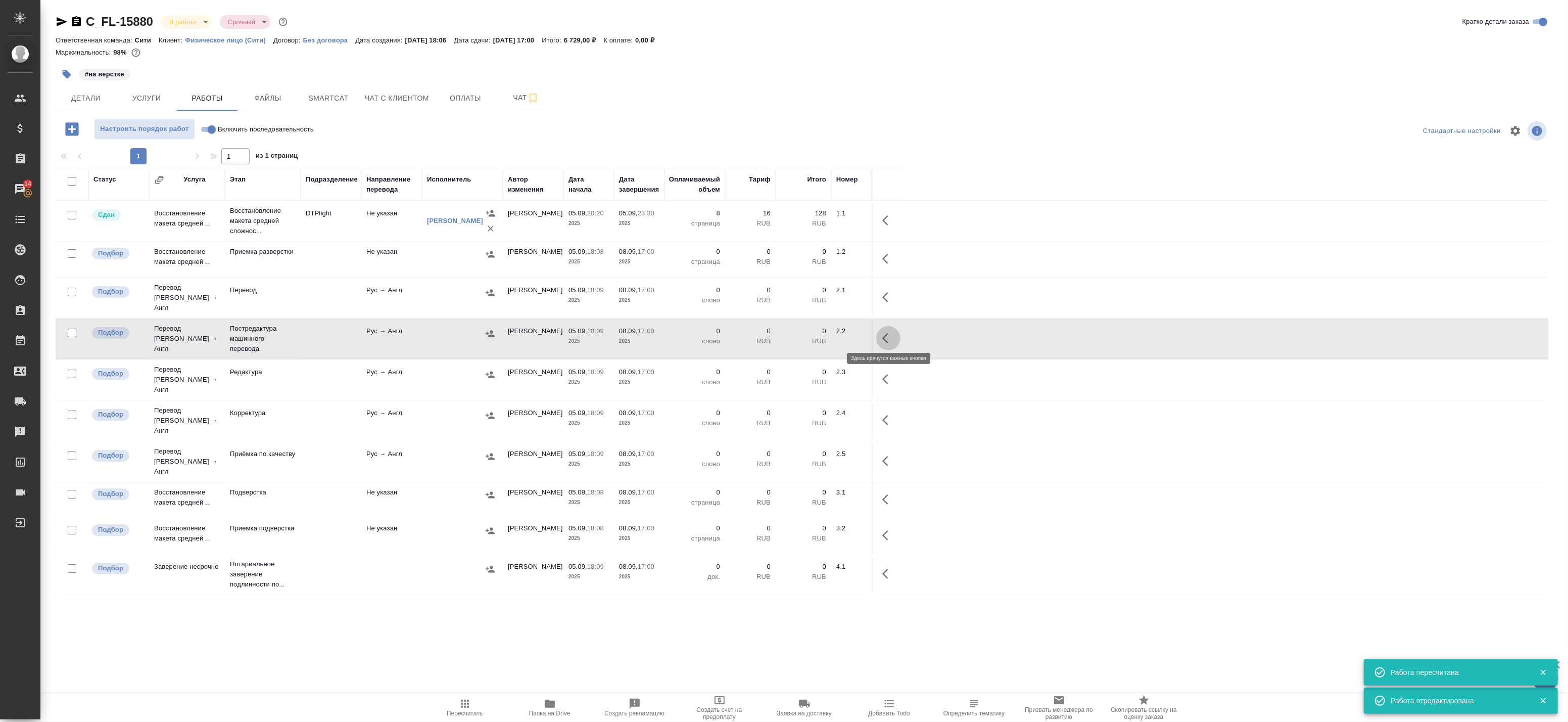
click at [885, 334] on icon "button" at bounding box center [888, 337] width 12 height 12
click at [816, 337] on icon "button" at bounding box center [813, 337] width 12 height 12
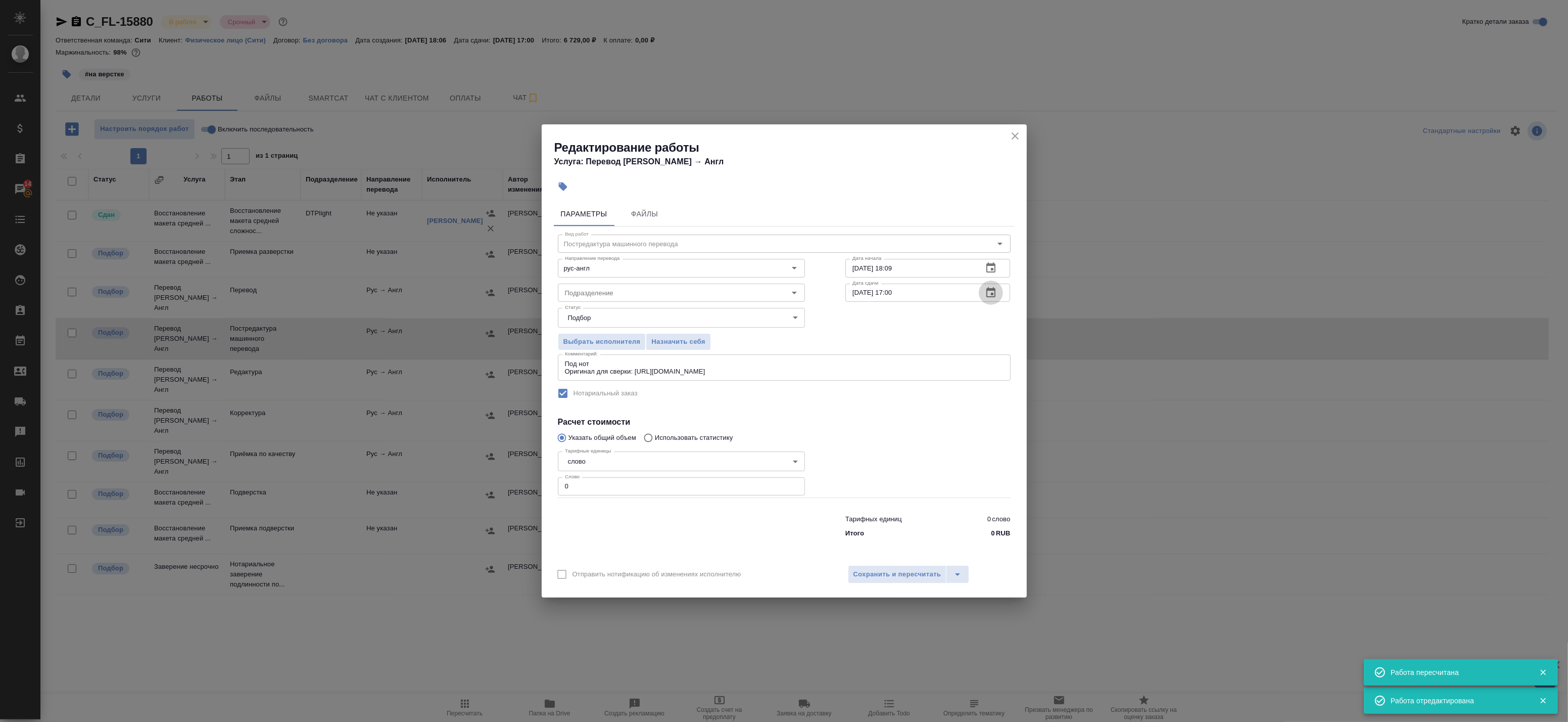
click at [994, 294] on icon "button" at bounding box center [991, 292] width 12 height 12
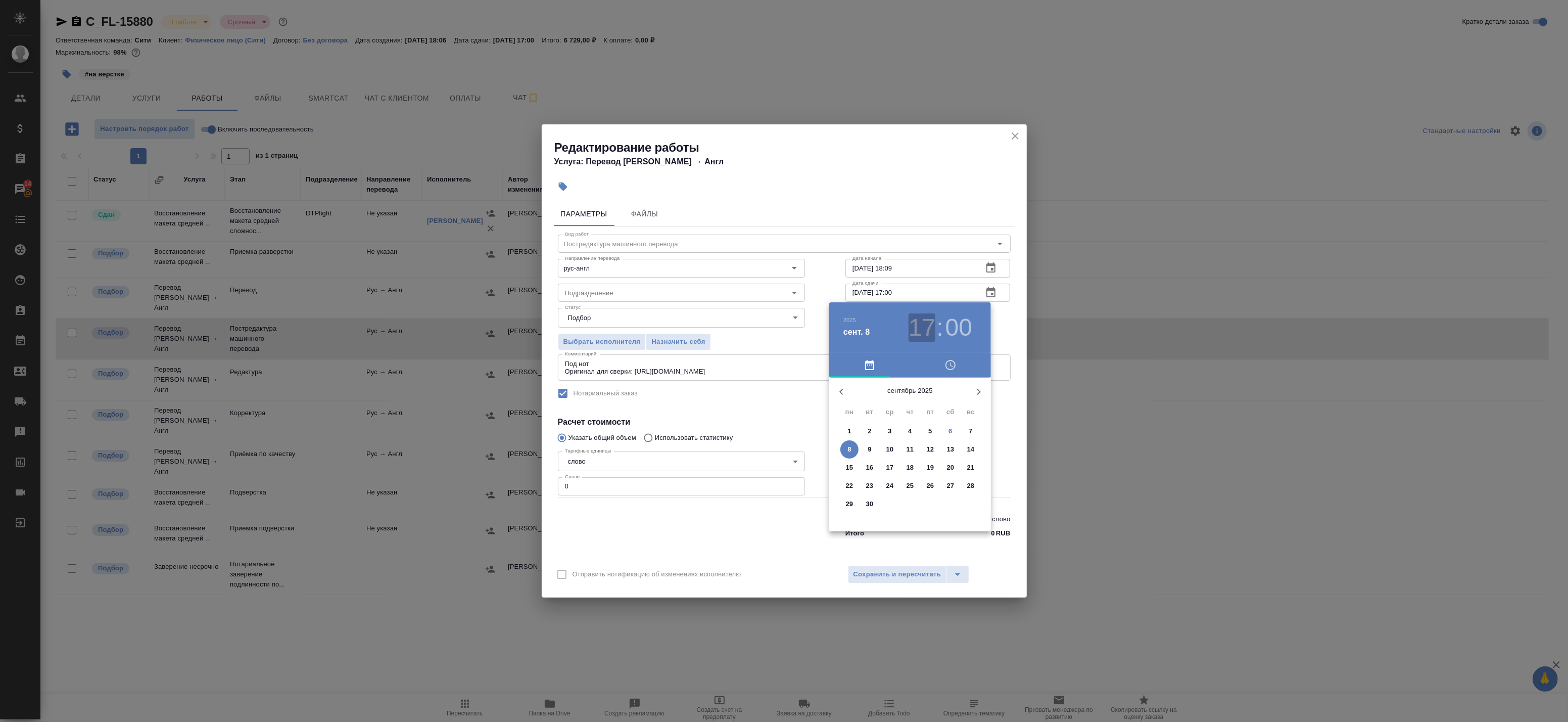
click at [920, 335] on h3 "17" at bounding box center [921, 327] width 26 height 29
click at [912, 401] on div at bounding box center [910, 457] width 132 height 132
type input "08.09.2025 12:00"
click at [998, 335] on div at bounding box center [784, 361] width 1568 height 722
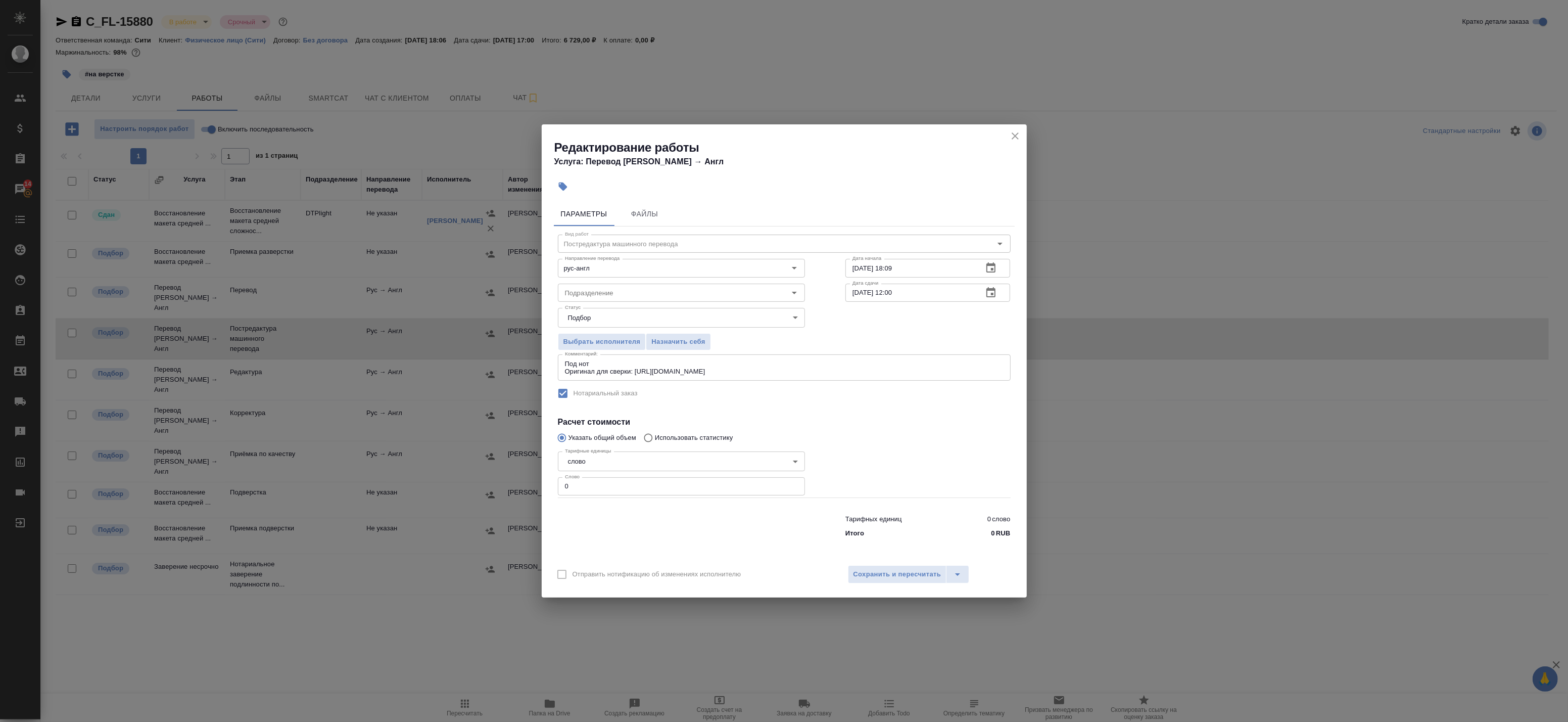
click at [984, 267] on button "button" at bounding box center [991, 268] width 24 height 24
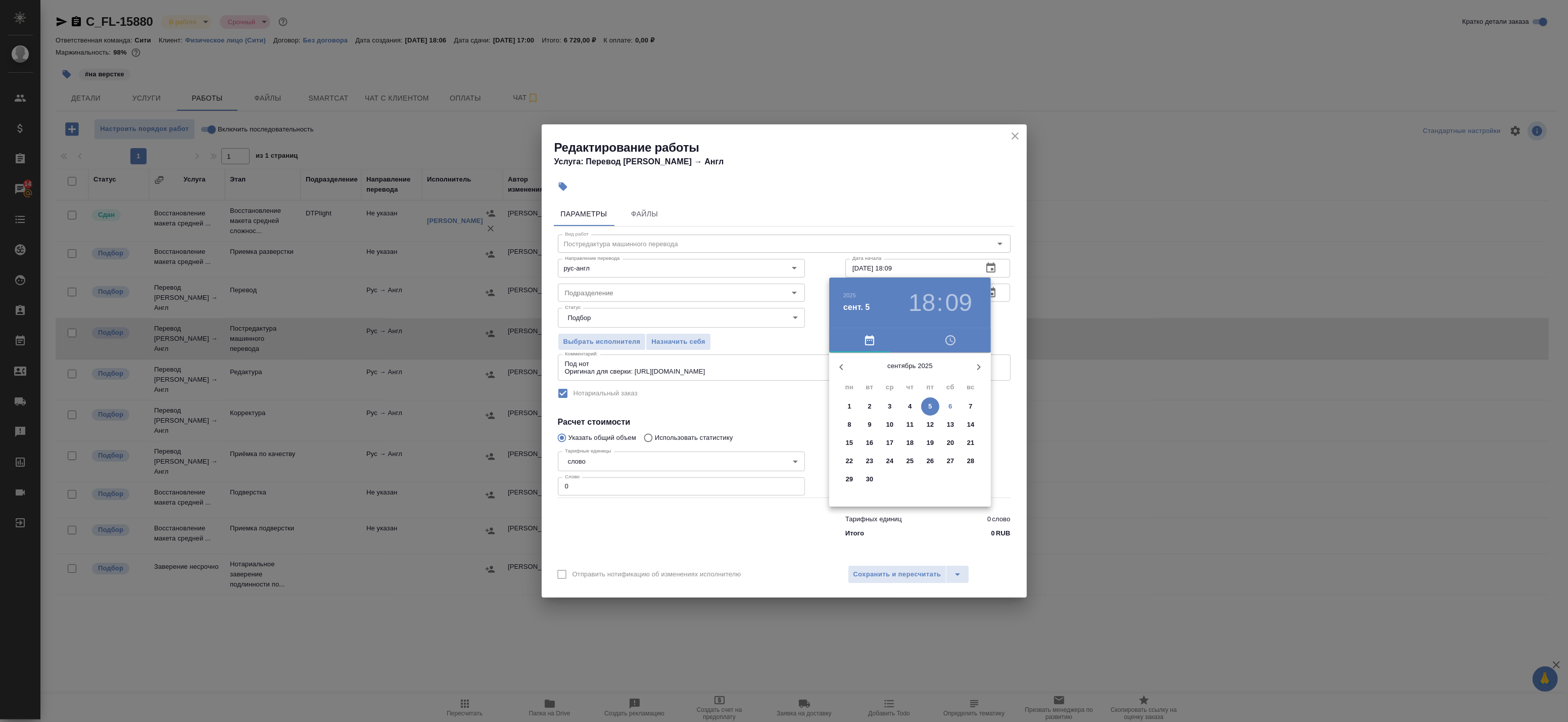
click at [948, 406] on span "6" at bounding box center [950, 406] width 18 height 10
click at [931, 398] on div at bounding box center [910, 432] width 132 height 132
click at [908, 486] on div at bounding box center [910, 432] width 132 height 132
type input "06.09.2025 13:30"
click at [998, 330] on div at bounding box center [784, 361] width 1568 height 722
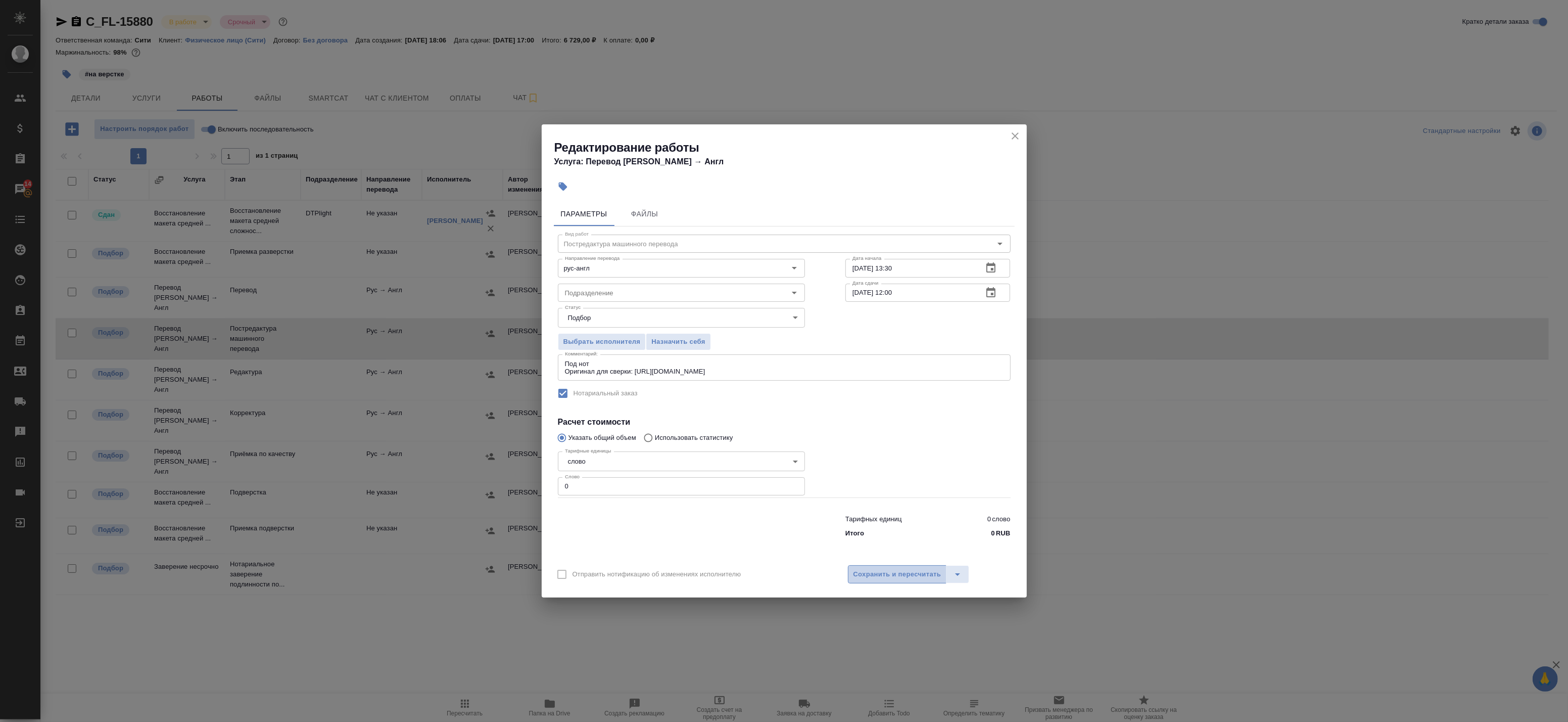
click at [873, 571] on span "Сохранить и пересчитать" at bounding box center [897, 574] width 88 height 11
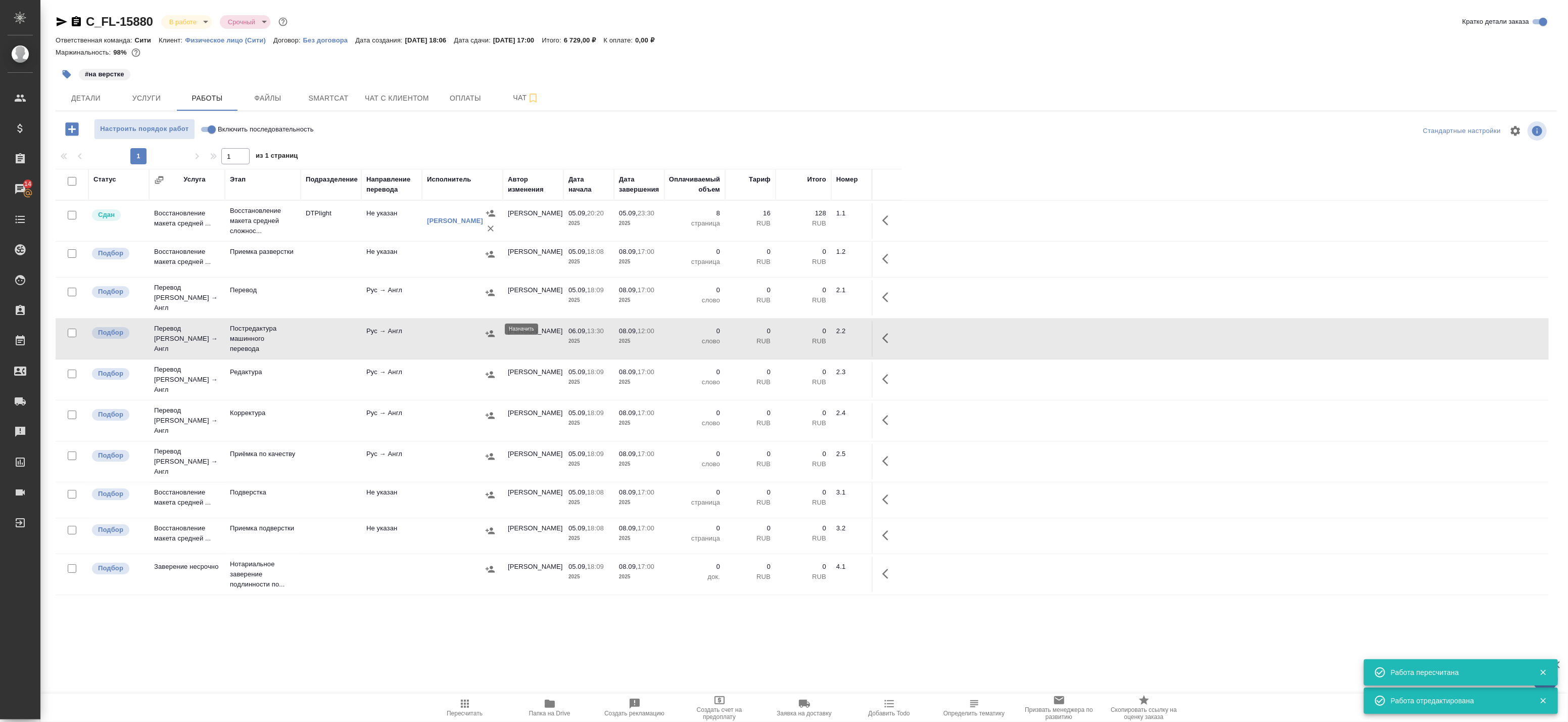
click at [485, 330] on icon "button" at bounding box center [490, 334] width 10 height 10
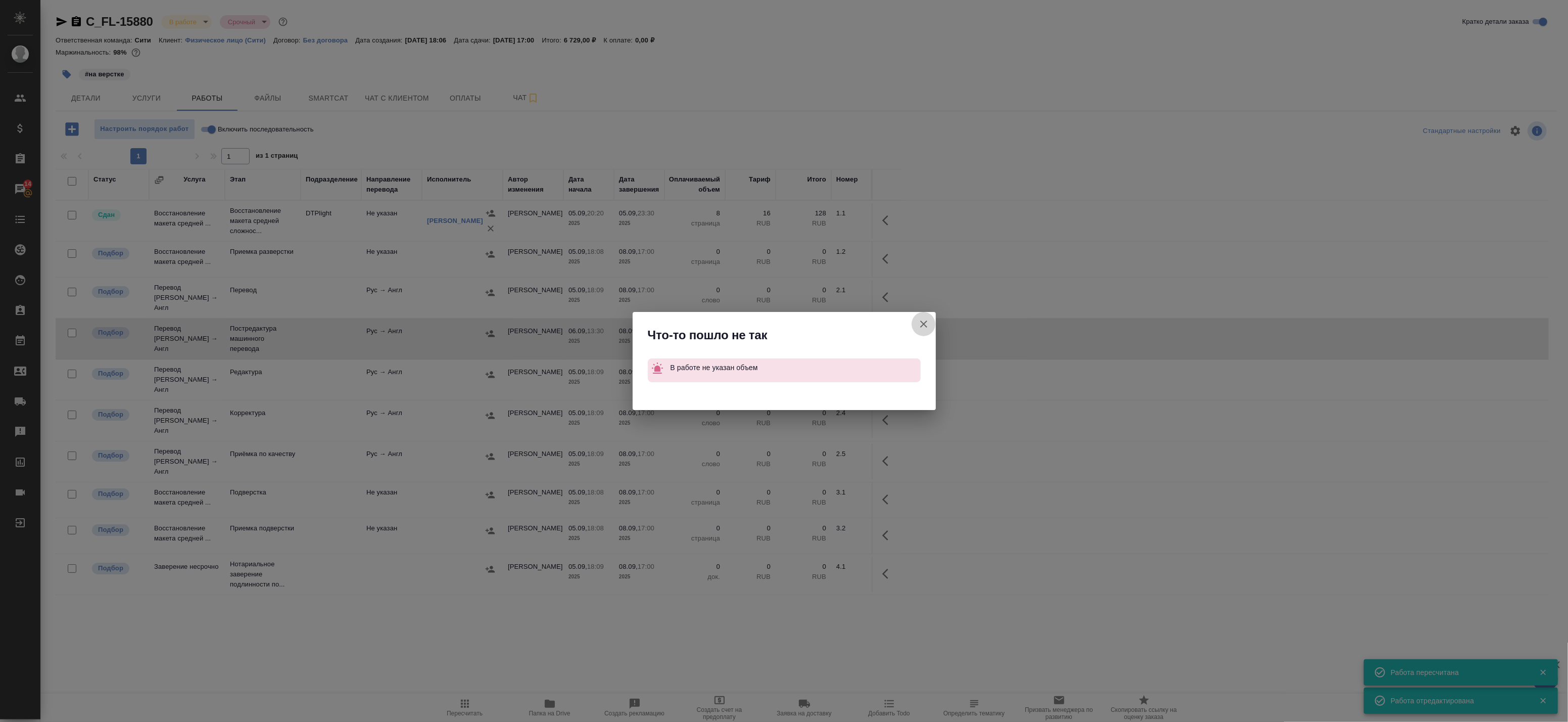
click at [925, 325] on icon "button" at bounding box center [923, 324] width 7 height 7
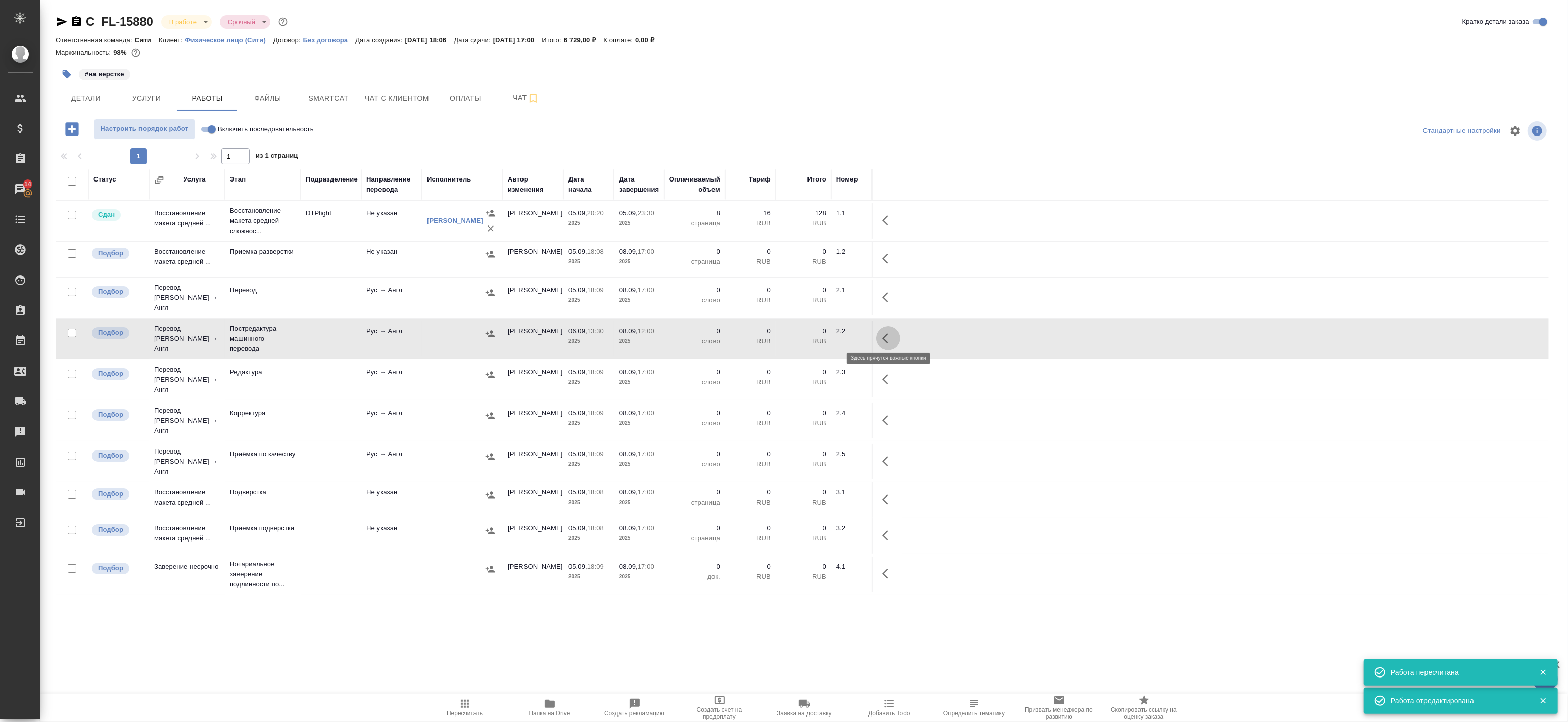
click at [885, 333] on icon "button" at bounding box center [885, 338] width 6 height 10
click at [817, 337] on icon "button" at bounding box center [813, 337] width 12 height 12
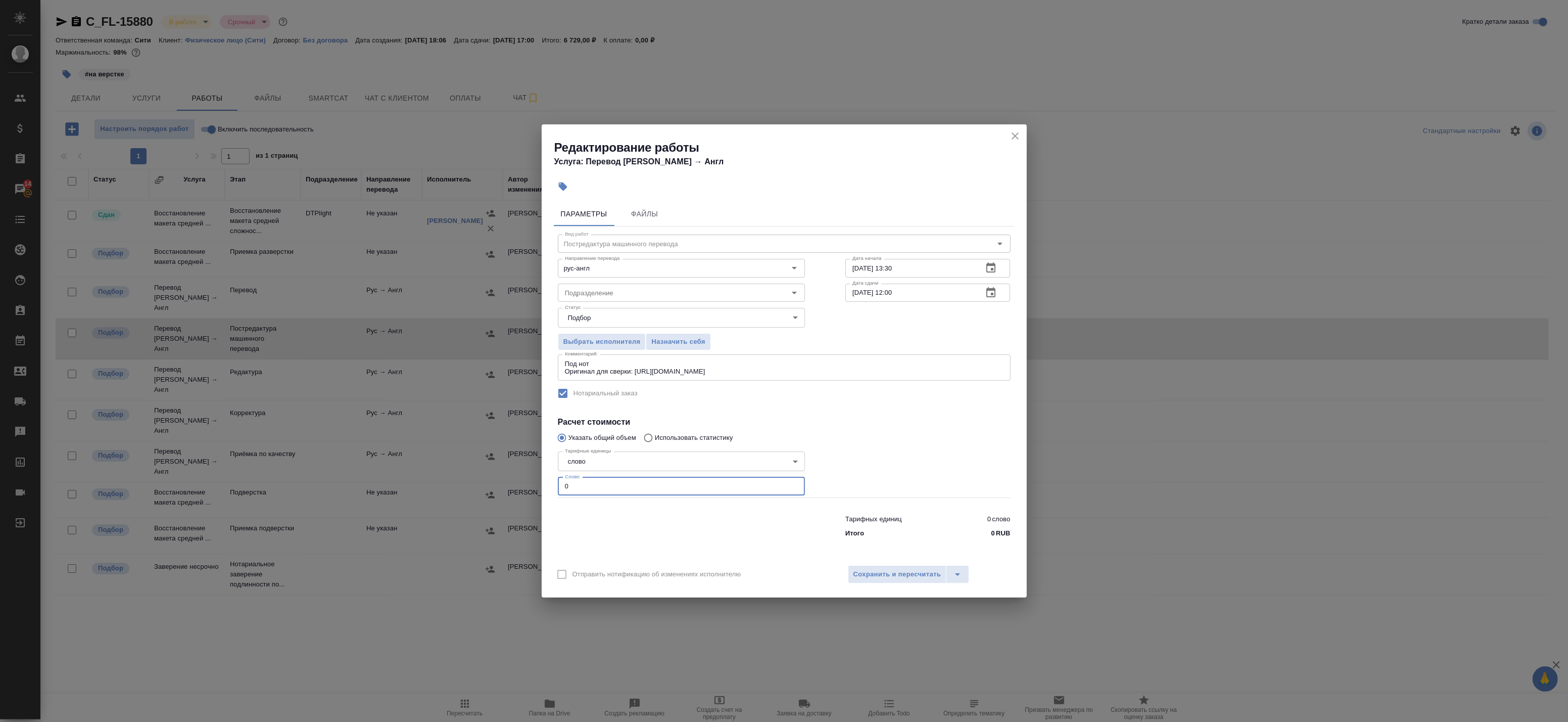
drag, startPoint x: 578, startPoint y: 482, endPoint x: 476, endPoint y: 481, distance: 102.0
click at [480, 482] on div "Редактирование работы Услуга: Перевод Стандарт Рус → Англ Параметры Файлы Вид р…" at bounding box center [784, 361] width 1568 height 722
drag, startPoint x: 629, startPoint y: 488, endPoint x: 470, endPoint y: 483, distance: 159.1
click at [472, 483] on div "Редактирование работы Услуга: Перевод Стандарт Рус → Англ Параметры Файлы Вид р…" at bounding box center [784, 361] width 1568 height 722
click at [617, 488] on input "number" at bounding box center [682, 485] width 247 height 18
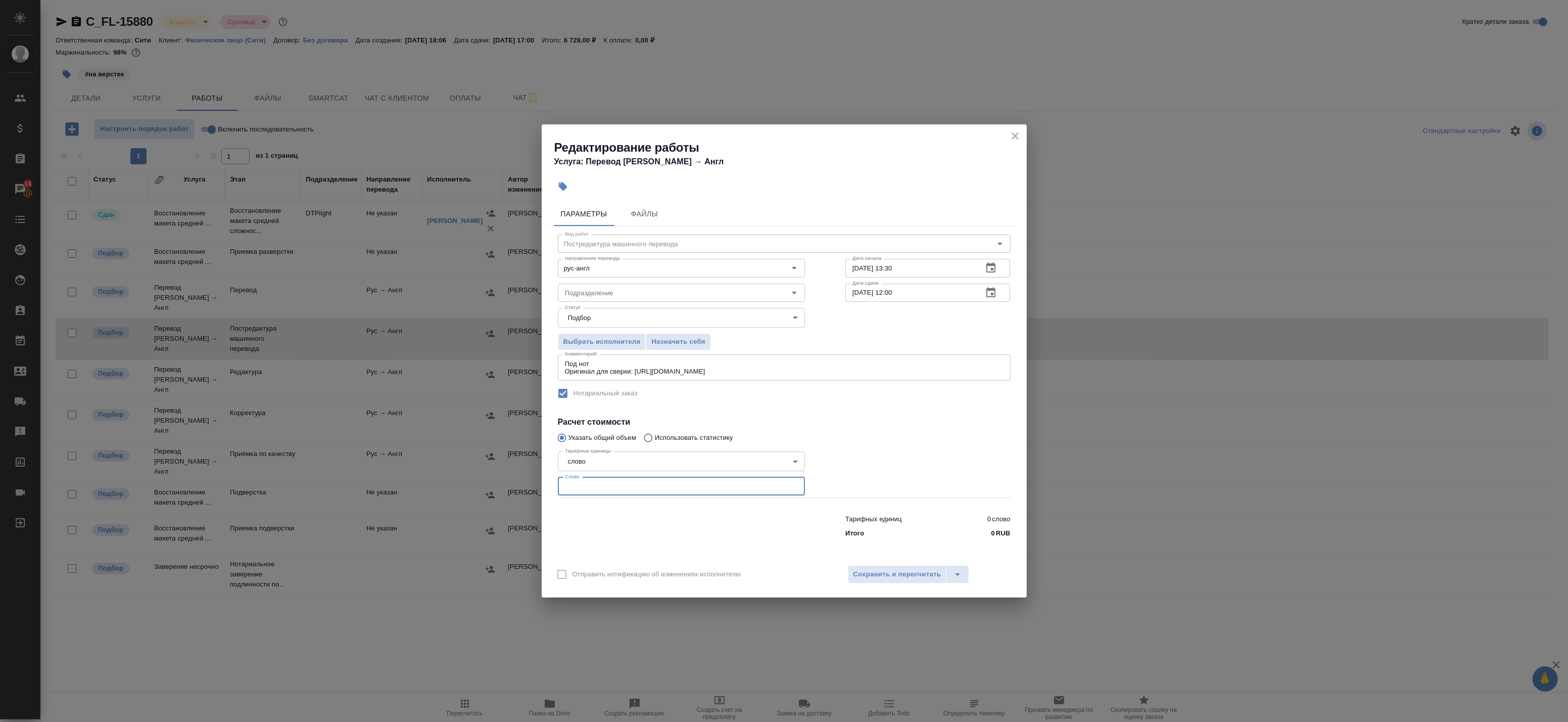
paste input "3"
drag, startPoint x: 649, startPoint y: 485, endPoint x: 432, endPoint y: 477, distance: 217.1
click at [432, 477] on div "Редактирование работы Услуга: Перевод Стандарт Рус → Англ Параметры Файлы Вид р…" at bounding box center [784, 361] width 1568 height 722
type input "387"
click at [891, 575] on span "Сохранить и пересчитать" at bounding box center [897, 574] width 88 height 11
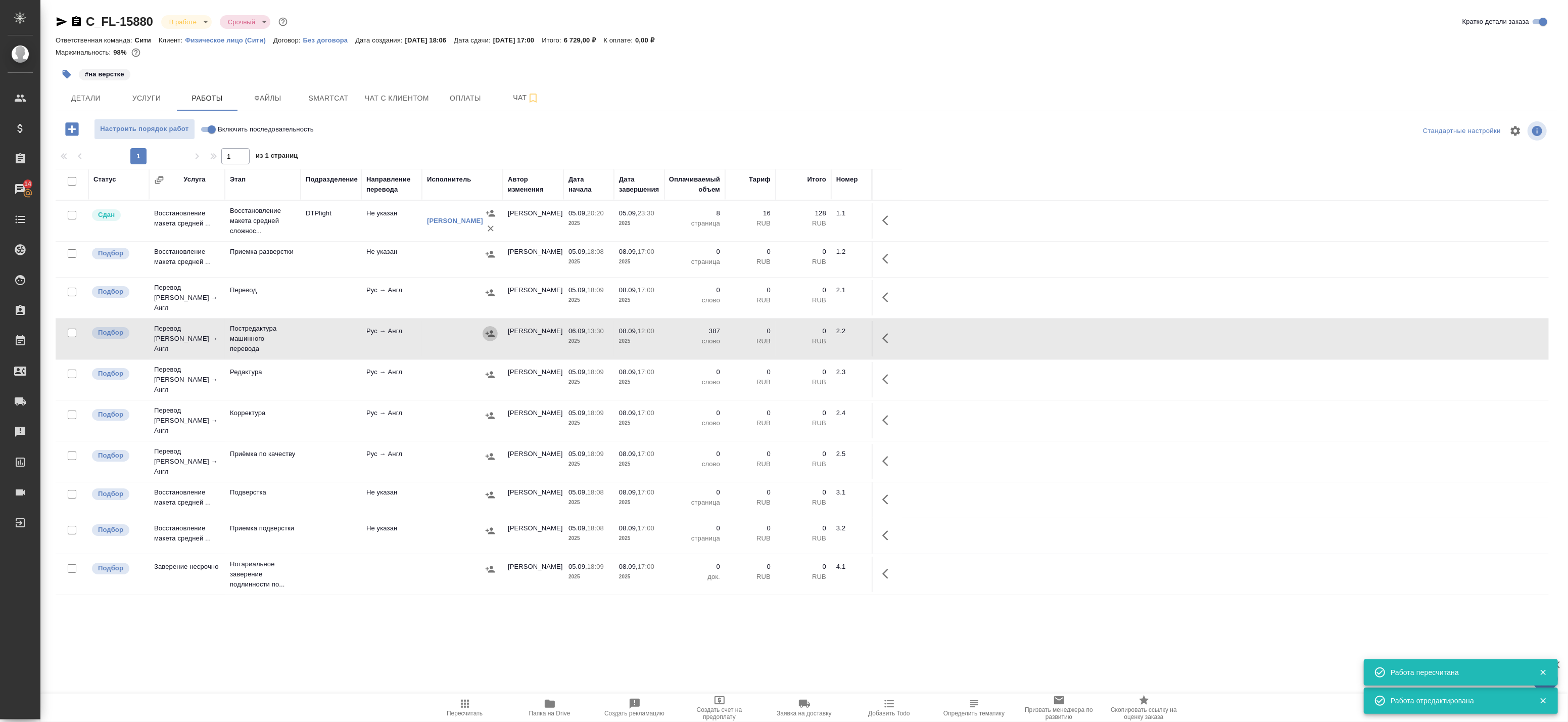
click at [492, 330] on icon "button" at bounding box center [490, 334] width 10 height 10
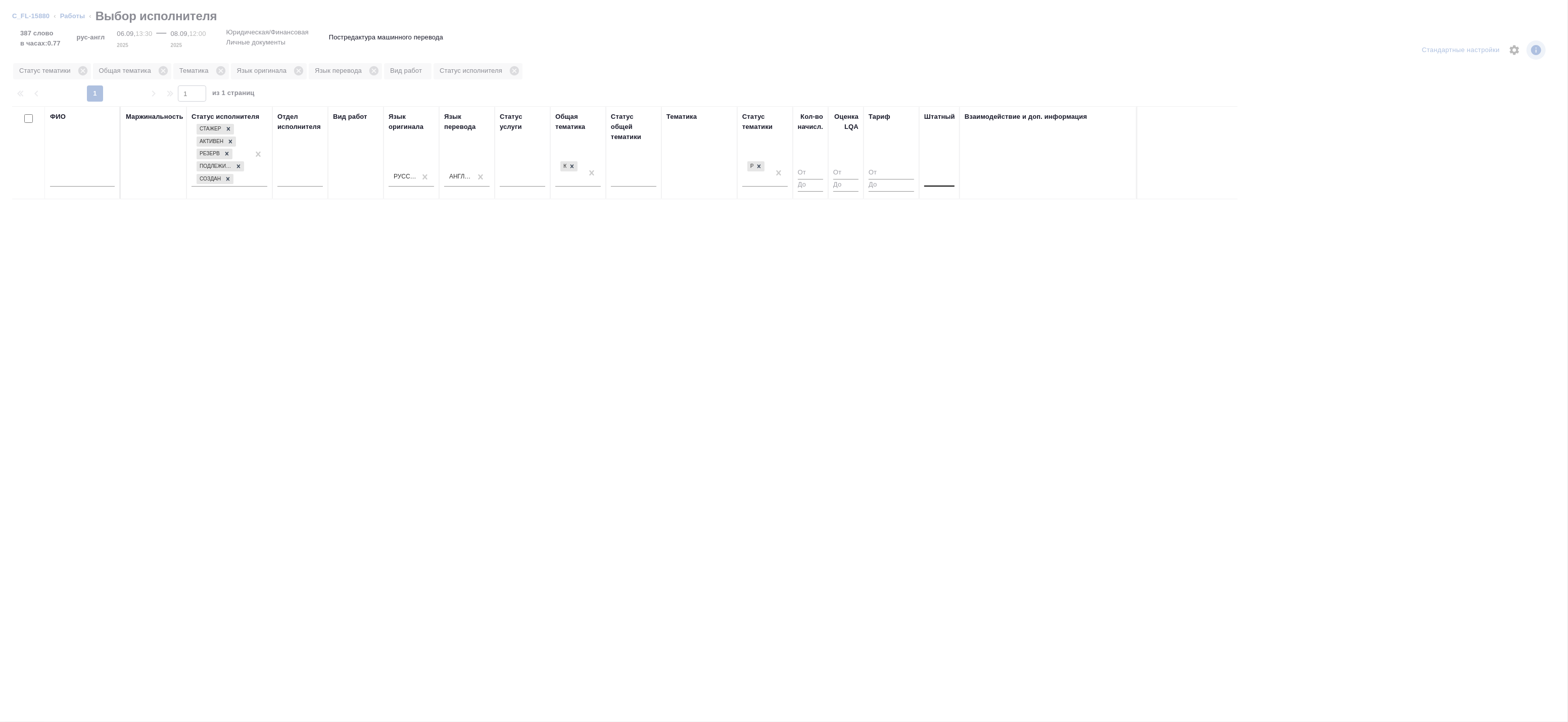
click at [942, 183] on div at bounding box center [939, 177] width 30 height 15
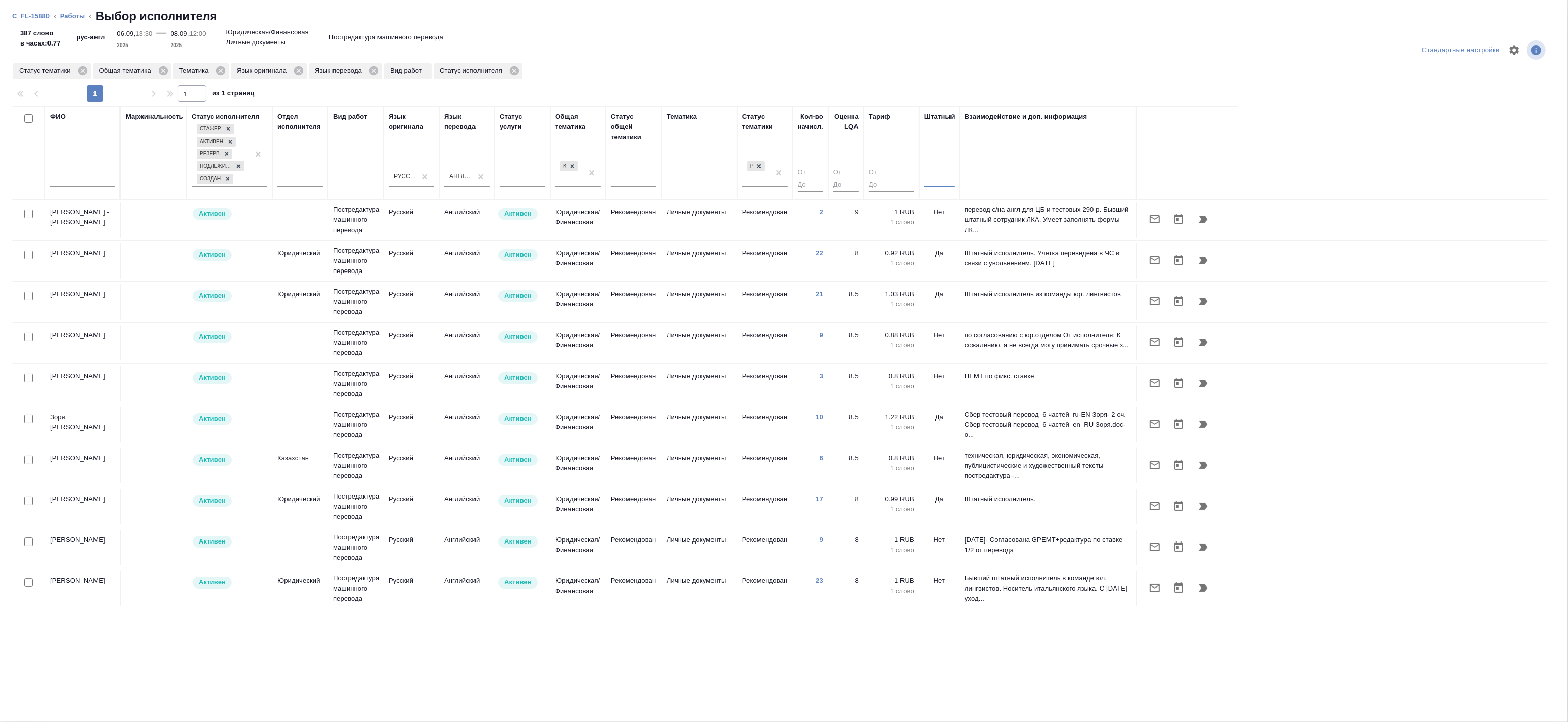
click at [938, 179] on div at bounding box center [939, 177] width 30 height 15
click at [948, 209] on div "Нет" at bounding box center [1000, 208] width 152 height 18
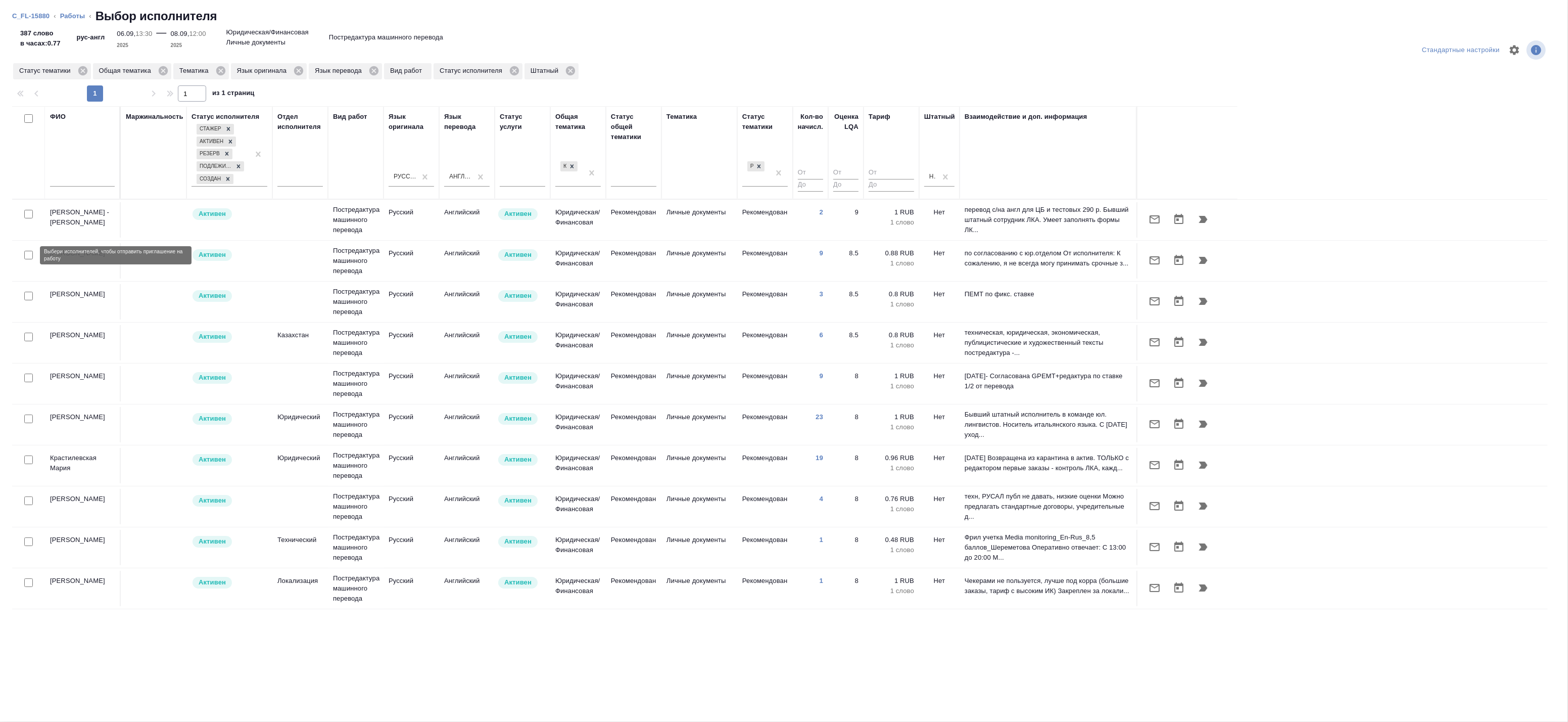
click at [26, 253] on input "checkbox" at bounding box center [29, 255] width 9 height 9
checkbox input "true"
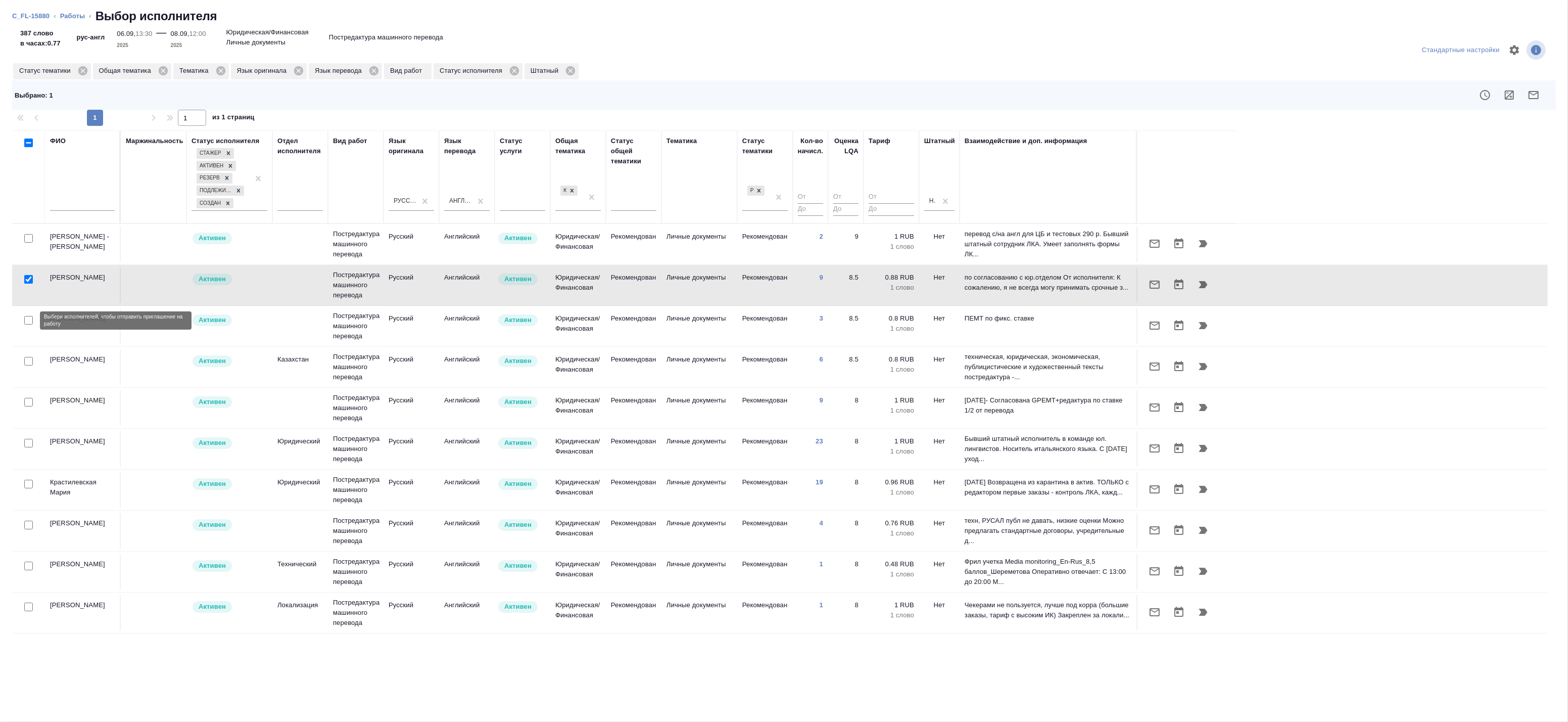
click at [26, 321] on input "checkbox" at bounding box center [29, 320] width 9 height 9
checkbox input "true"
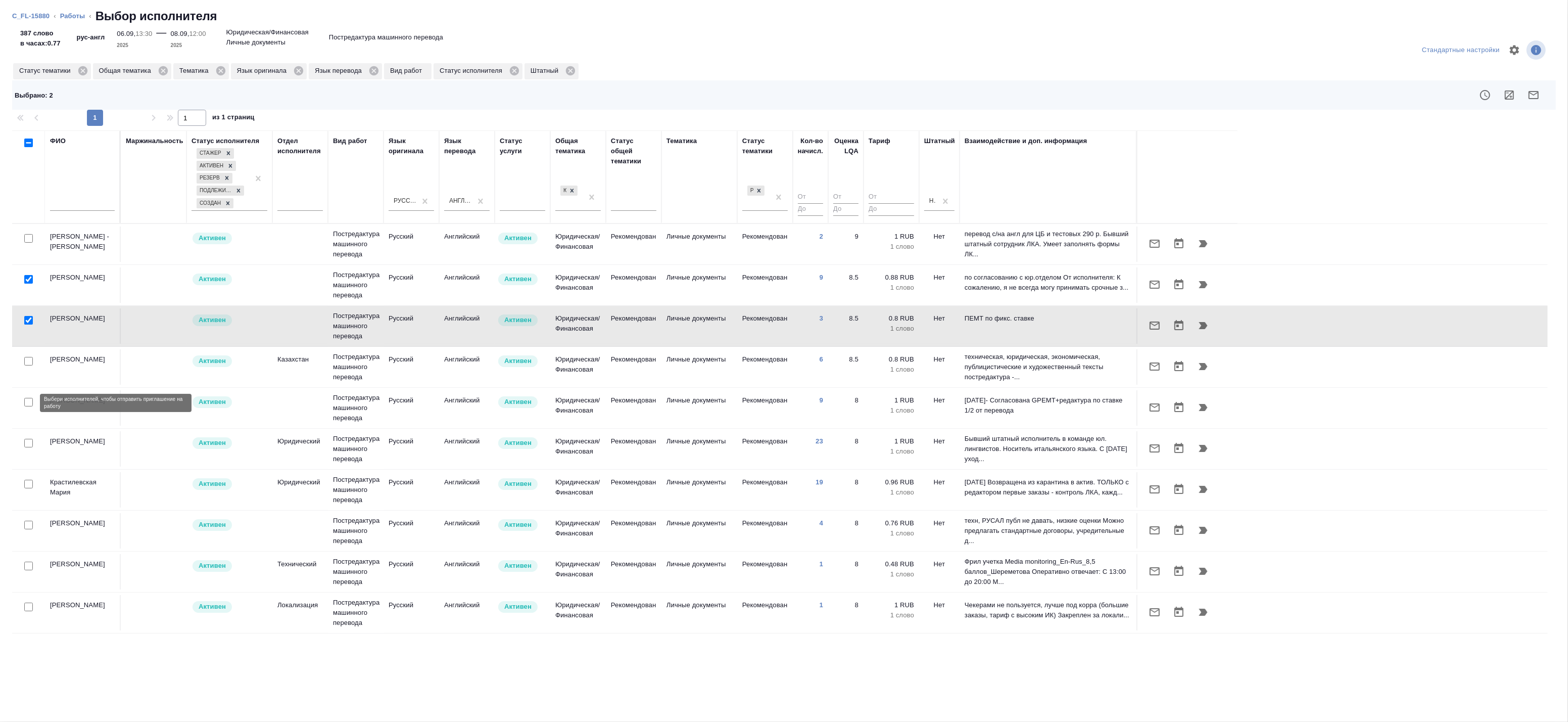
click at [29, 400] on input "checkbox" at bounding box center [29, 402] width 9 height 9
checkbox input "true"
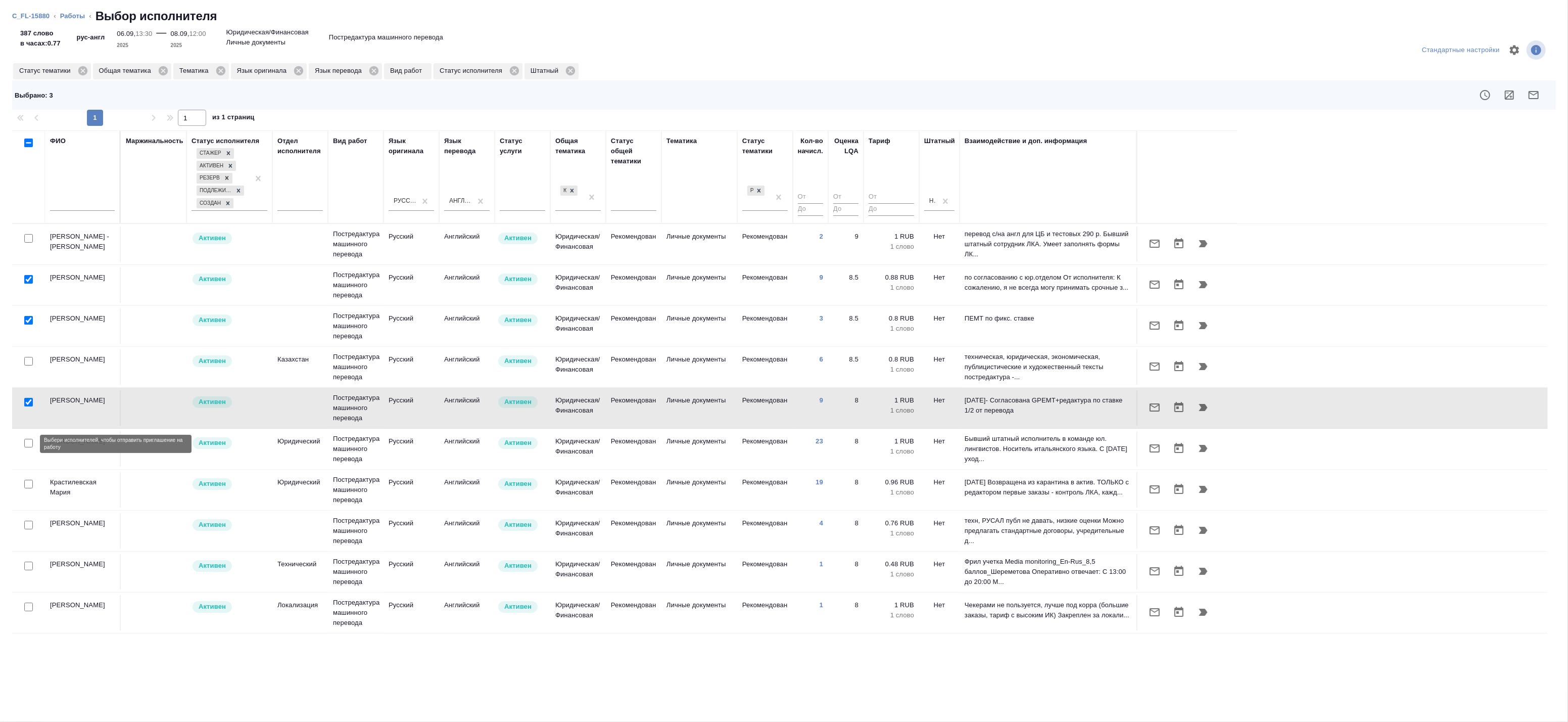
click at [29, 444] on input "checkbox" at bounding box center [29, 443] width 9 height 9
checkbox input "true"
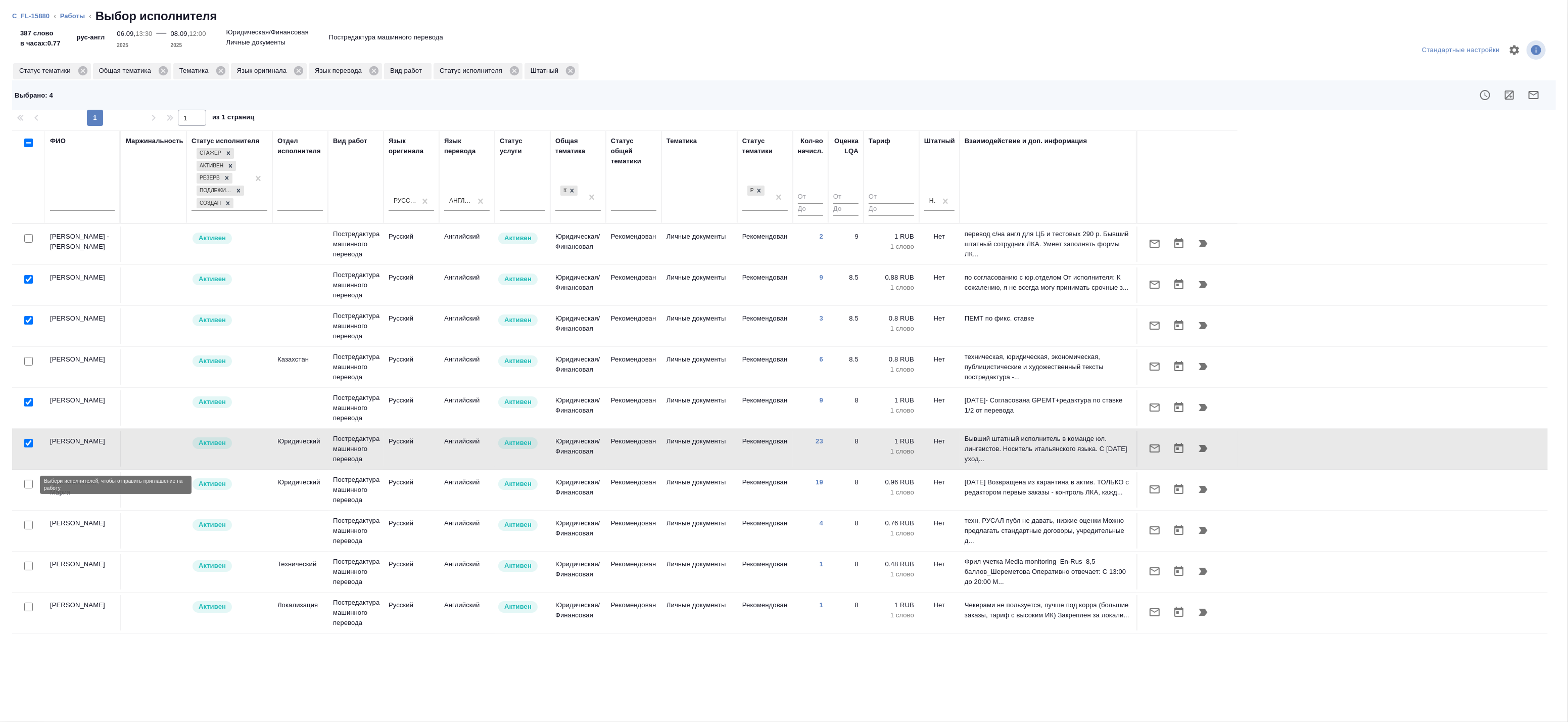
click at [26, 488] on input "checkbox" at bounding box center [29, 484] width 9 height 9
checkbox input "true"
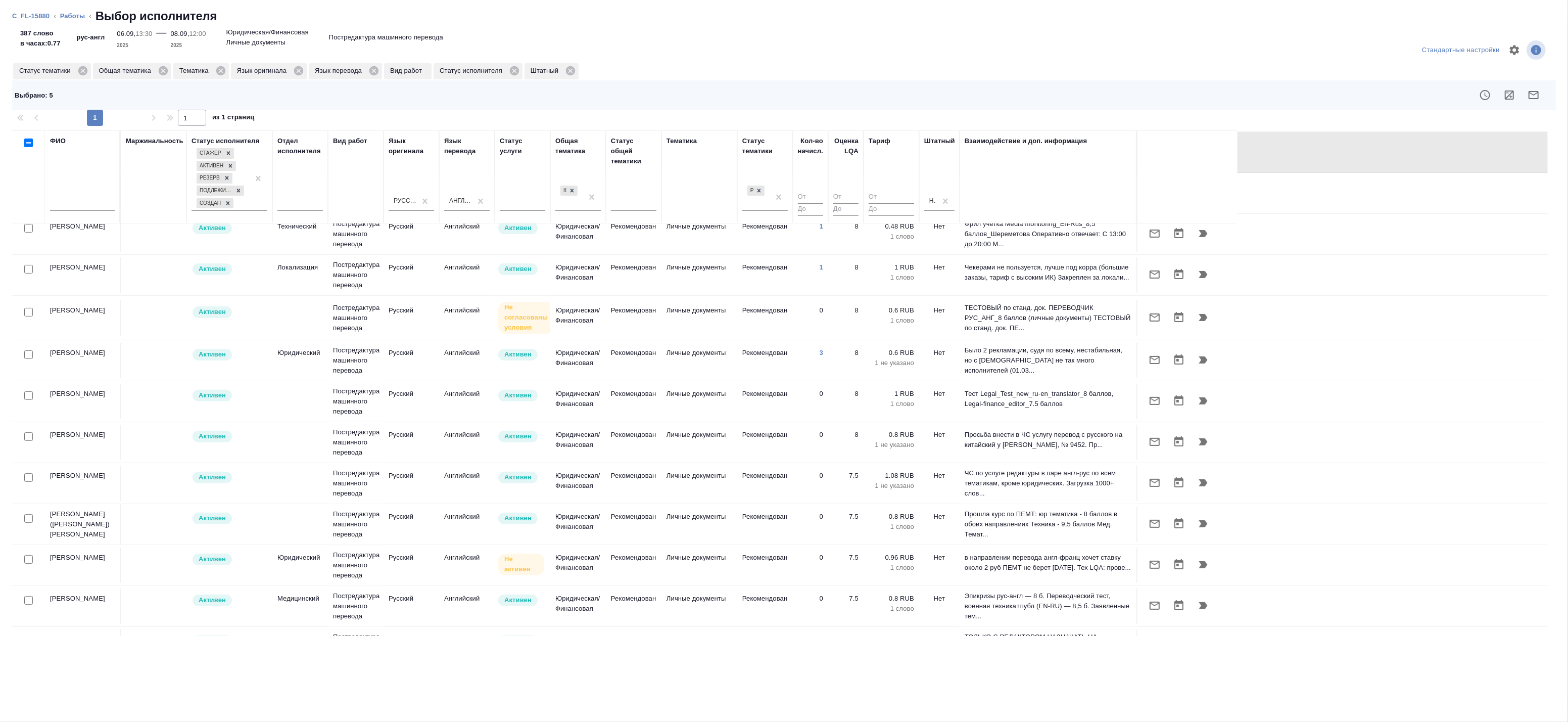
scroll to position [370, 0]
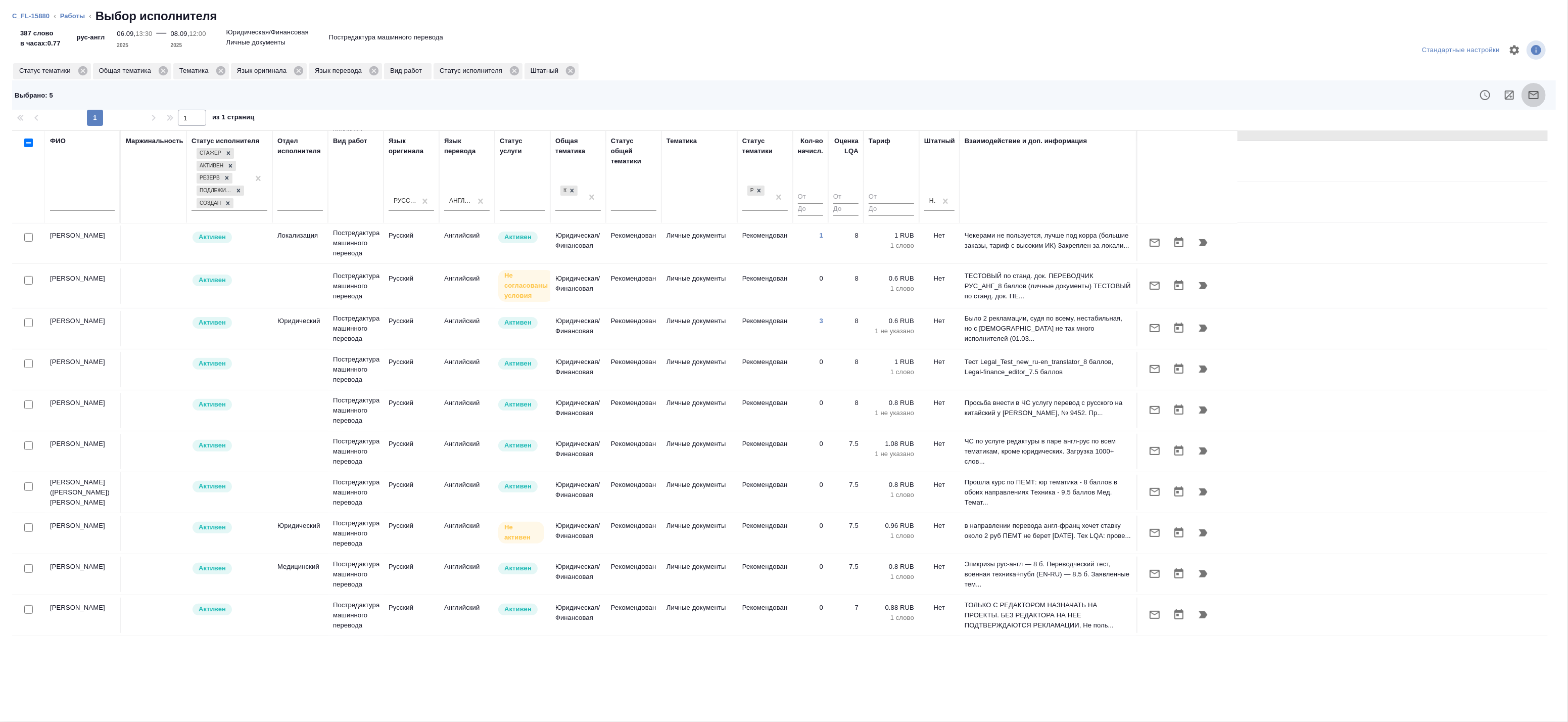
click at [1529, 92] on icon "button" at bounding box center [1533, 94] width 12 height 12
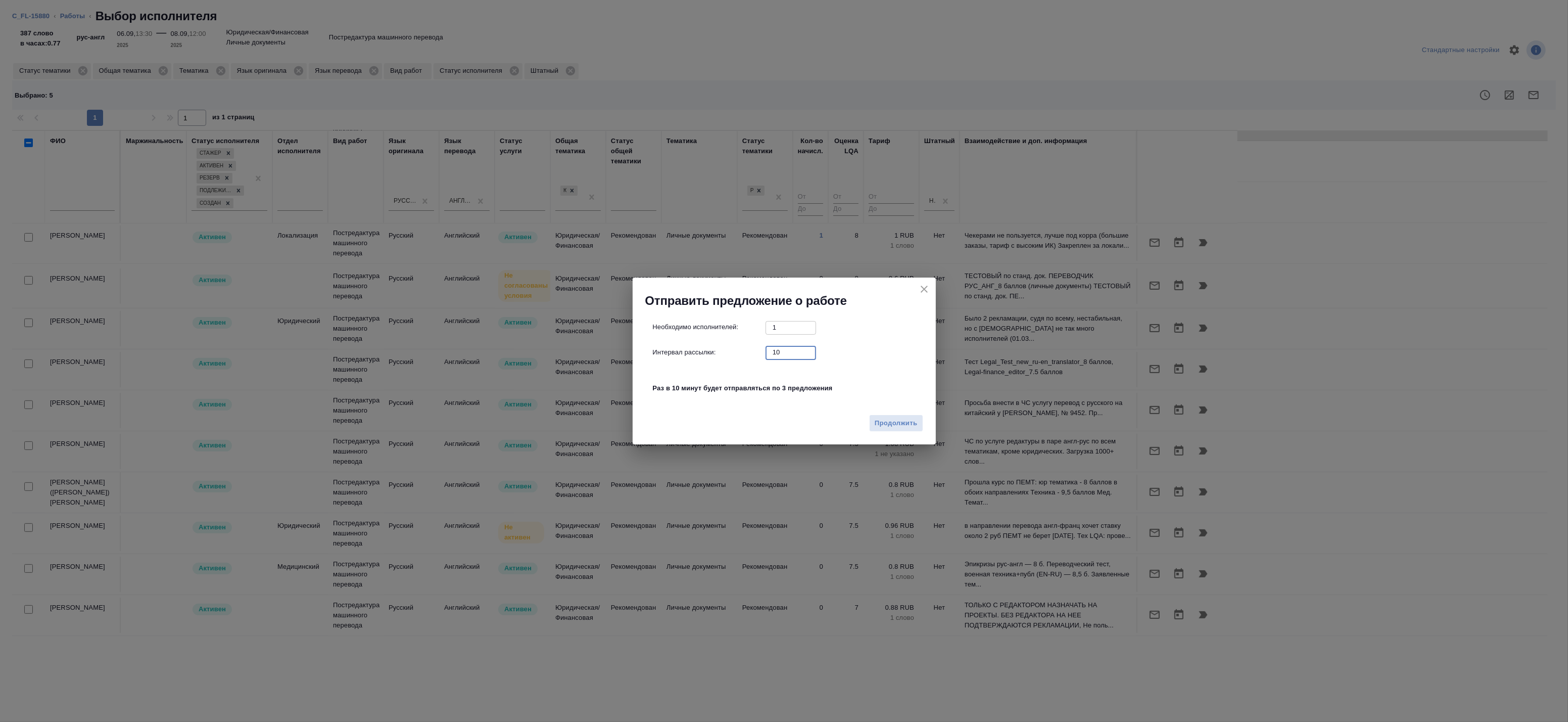
drag, startPoint x: 793, startPoint y: 356, endPoint x: 705, endPoint y: 347, distance: 88.5
click at [713, 347] on div "Интервал рассылки: 10 ​" at bounding box center [788, 352] width 271 height 13
type input "0"
click at [898, 427] on span "Продолжить" at bounding box center [895, 423] width 42 height 11
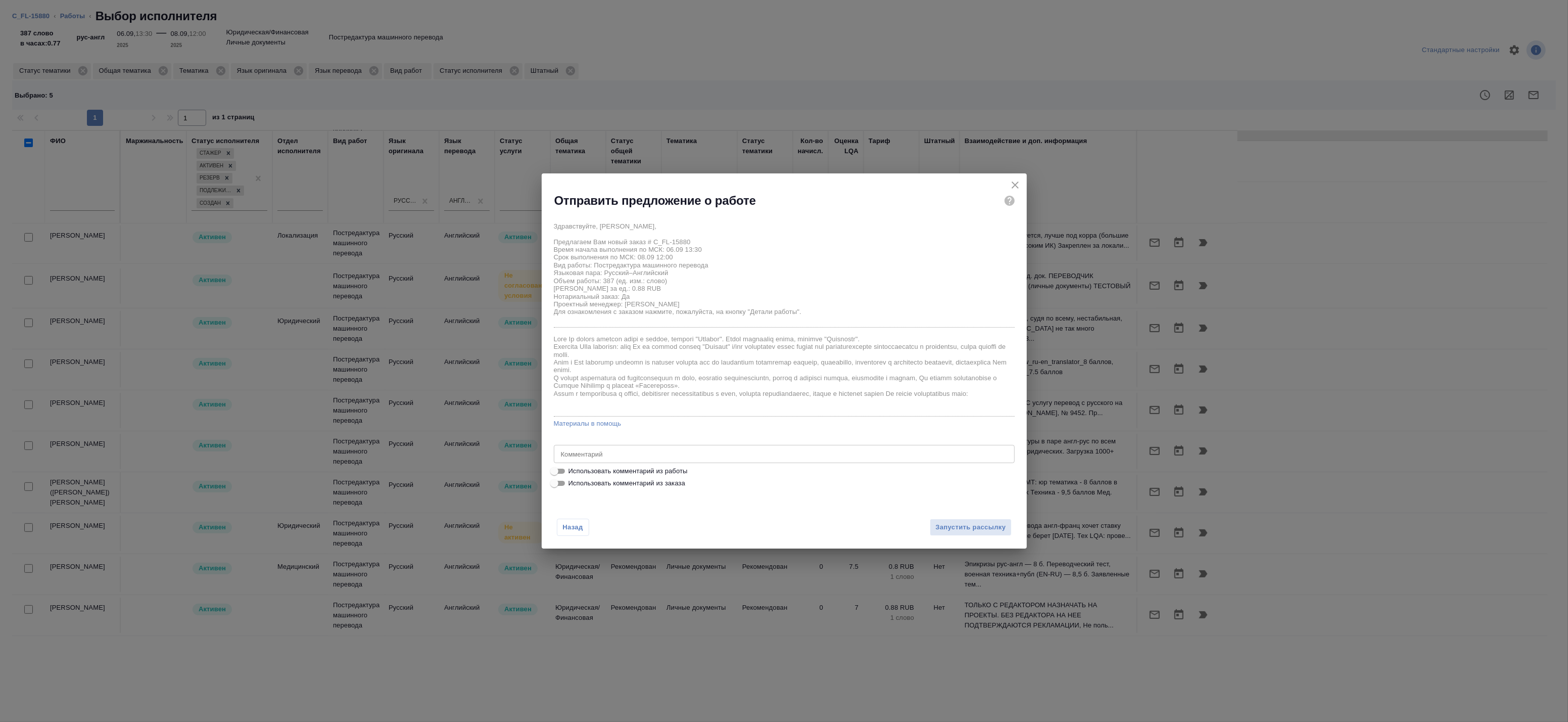
click at [599, 472] on span "Использовать комментарий из работы" at bounding box center [627, 471] width 119 height 10
click at [572, 472] on input "Использовать комментарий из работы" at bounding box center [554, 470] width 36 height 12
checkbox input "true"
type textarea "Под нот Оригинал для сверки: https://drive.awatera.com/s/7YmFHTz6arLkwCN"
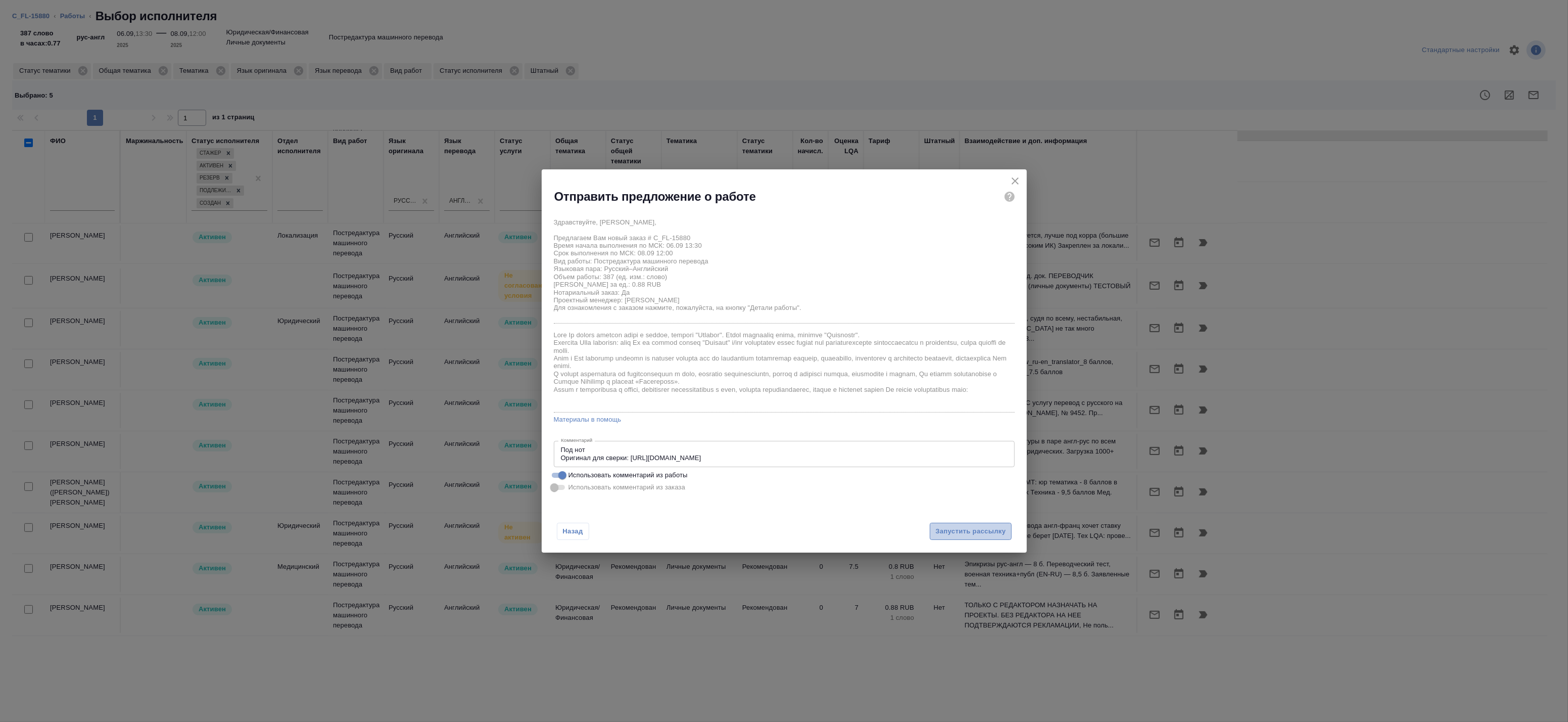
click at [996, 538] on button "Запустить рассылку" at bounding box center [971, 531] width 81 height 18
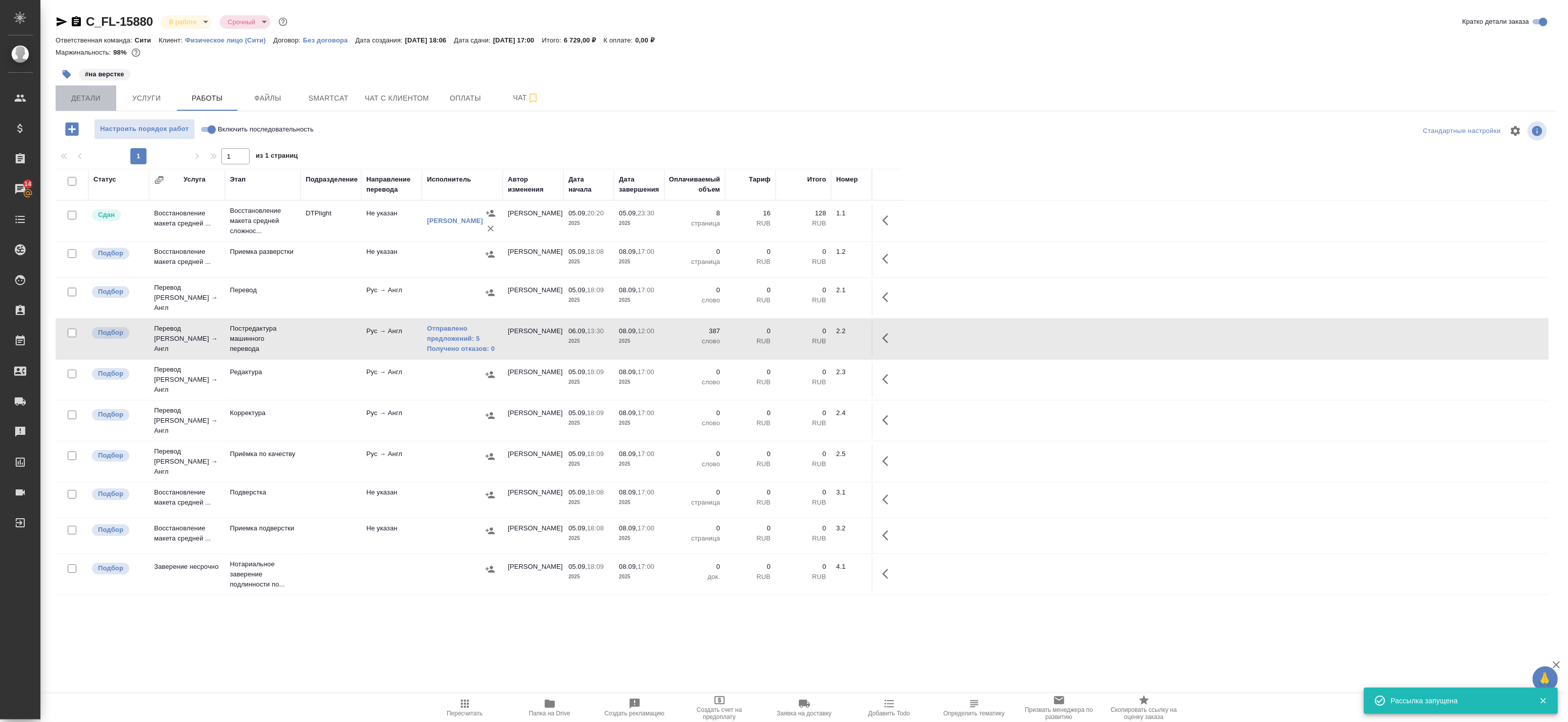
click at [84, 99] on span "Детали" at bounding box center [86, 99] width 49 height 13
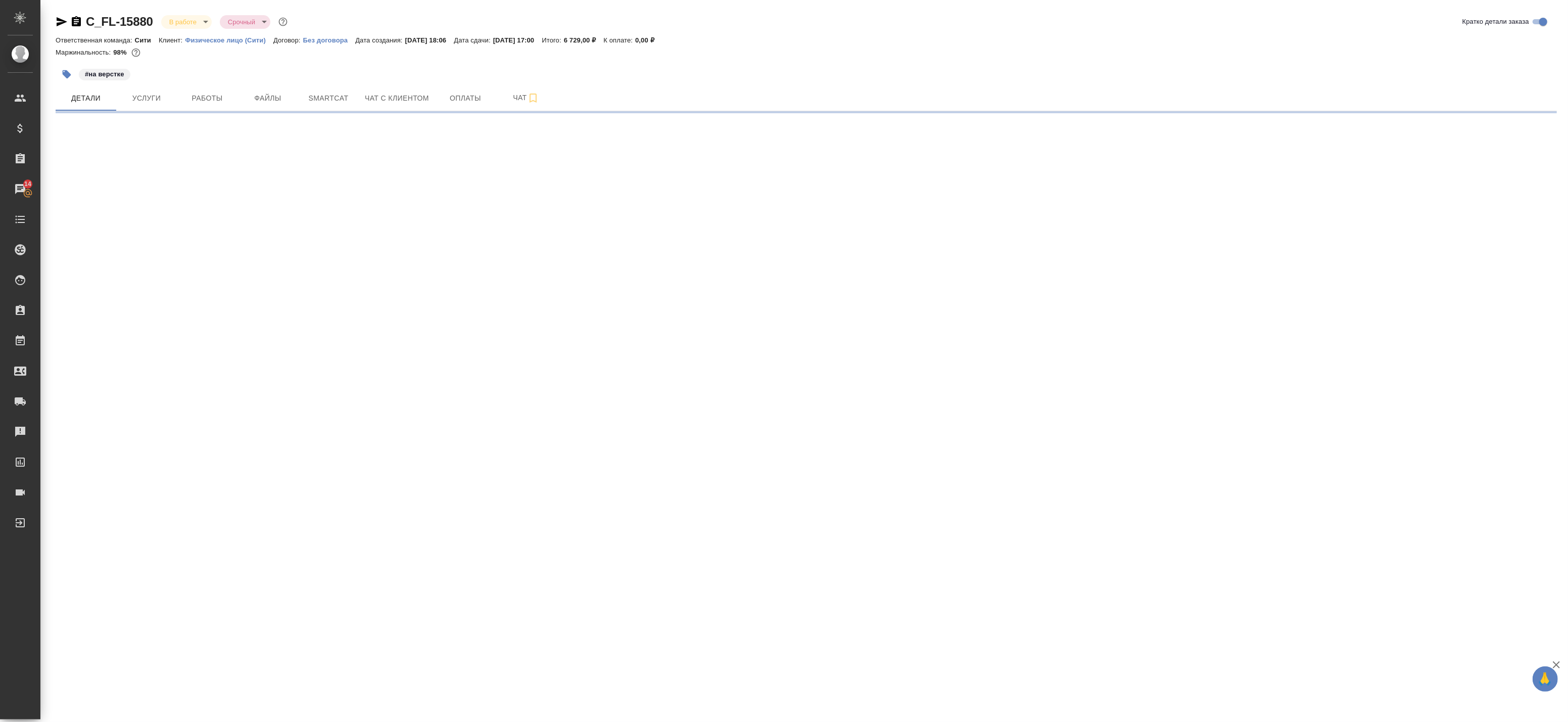
select select "RU"
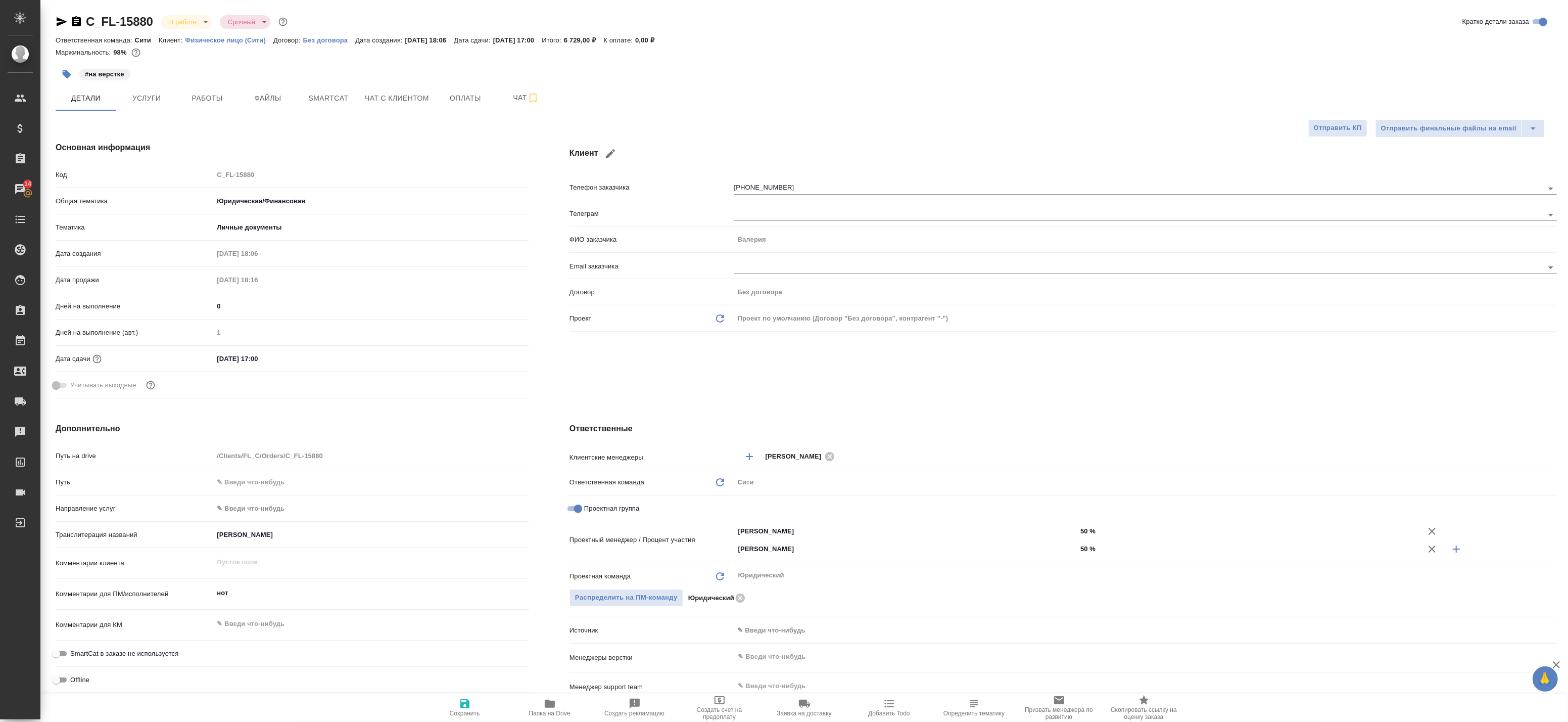
type textarea "x"
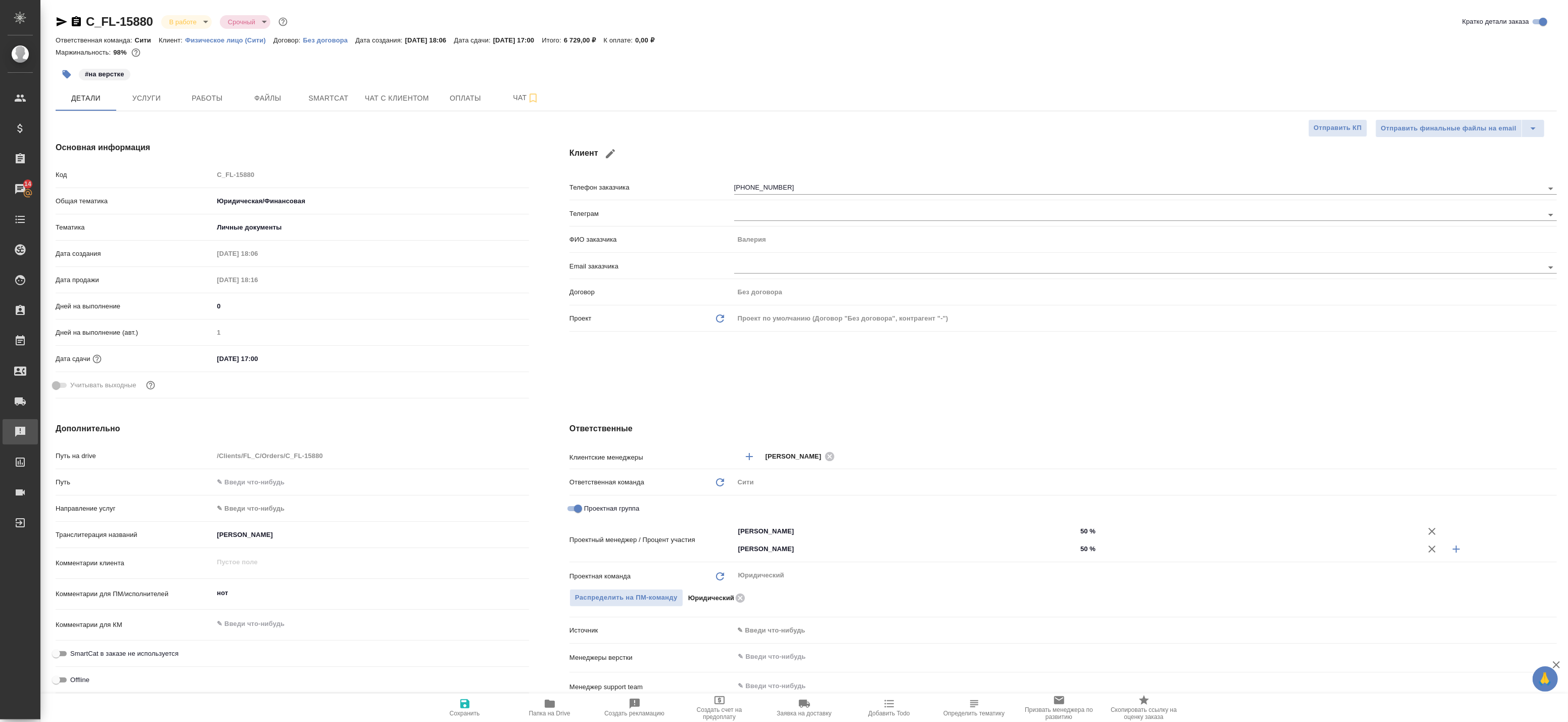
type textarea "x"
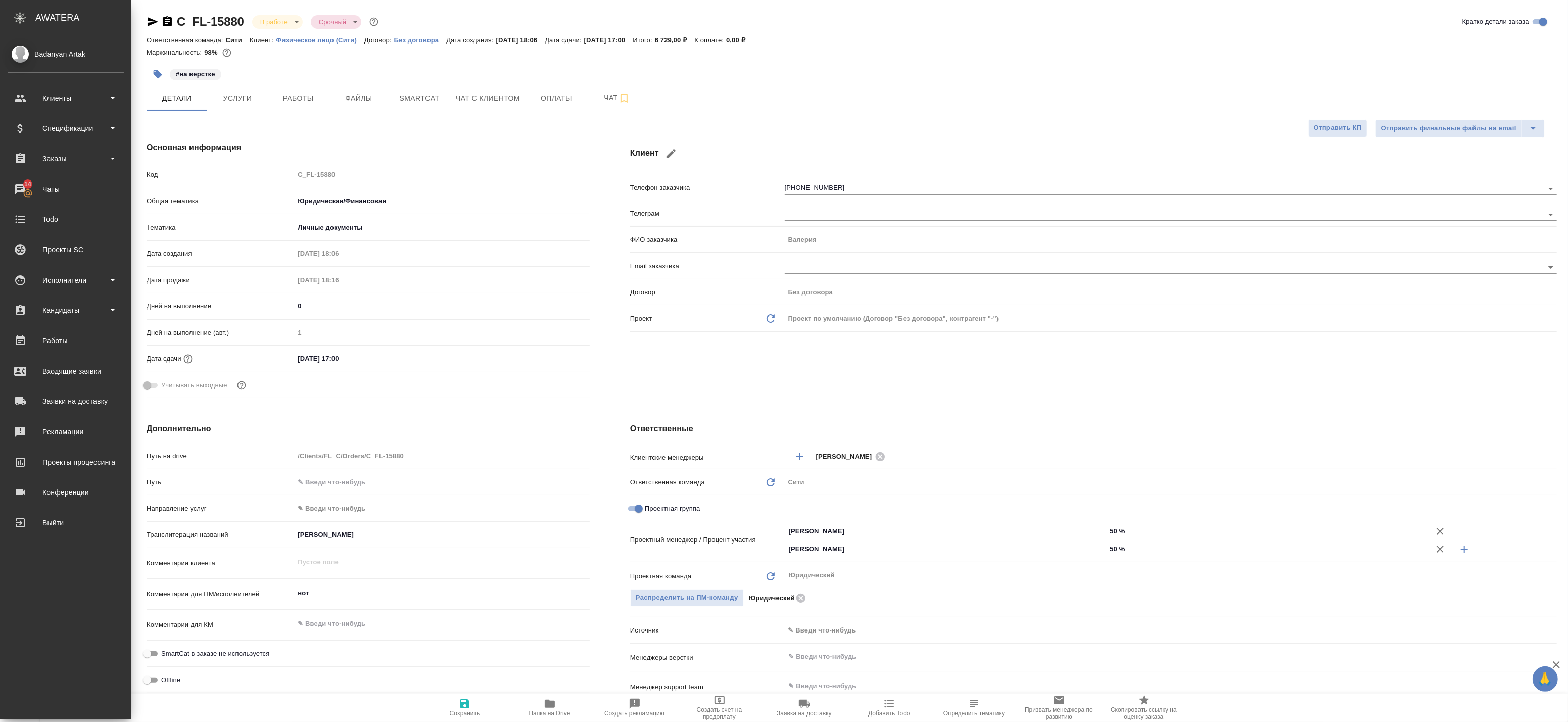
type textarea "x"
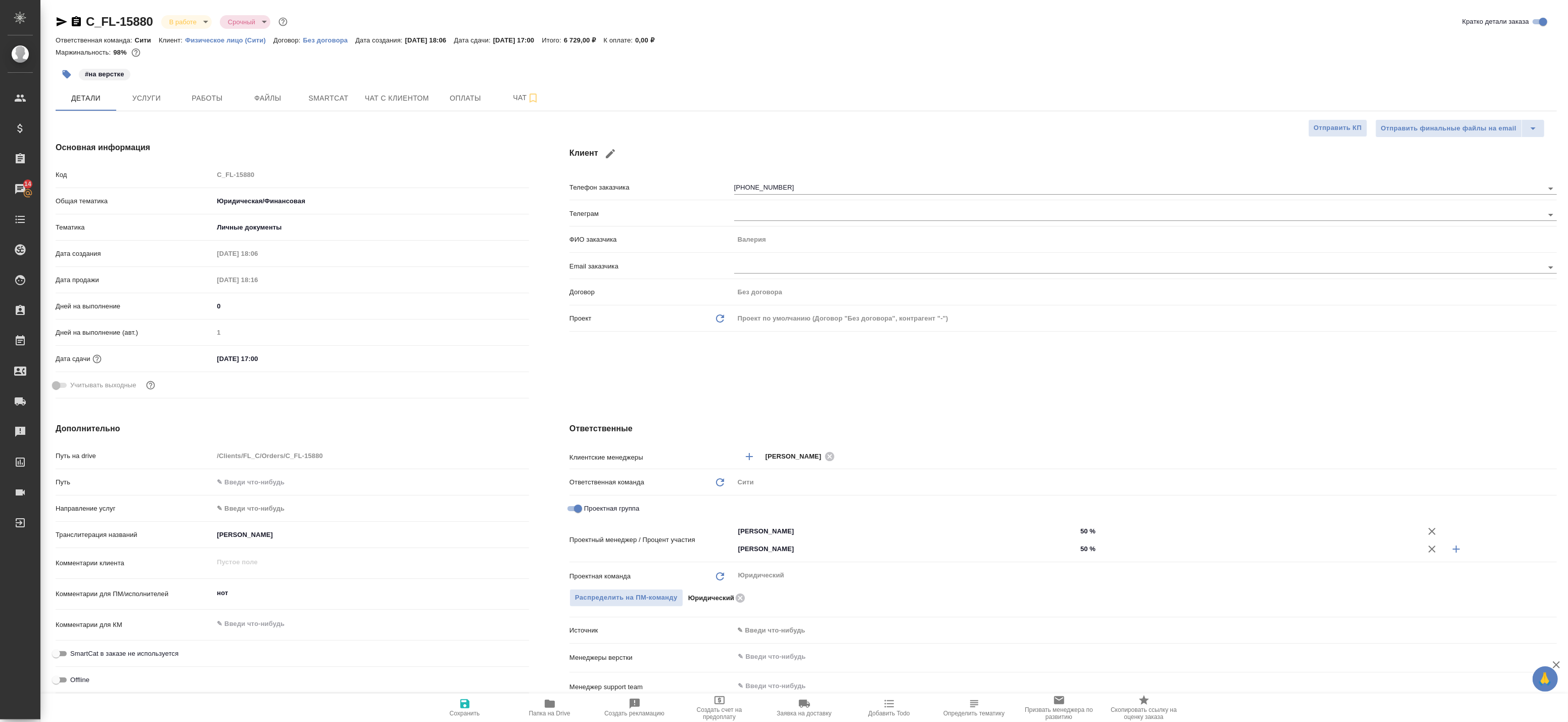
type textarea "x"
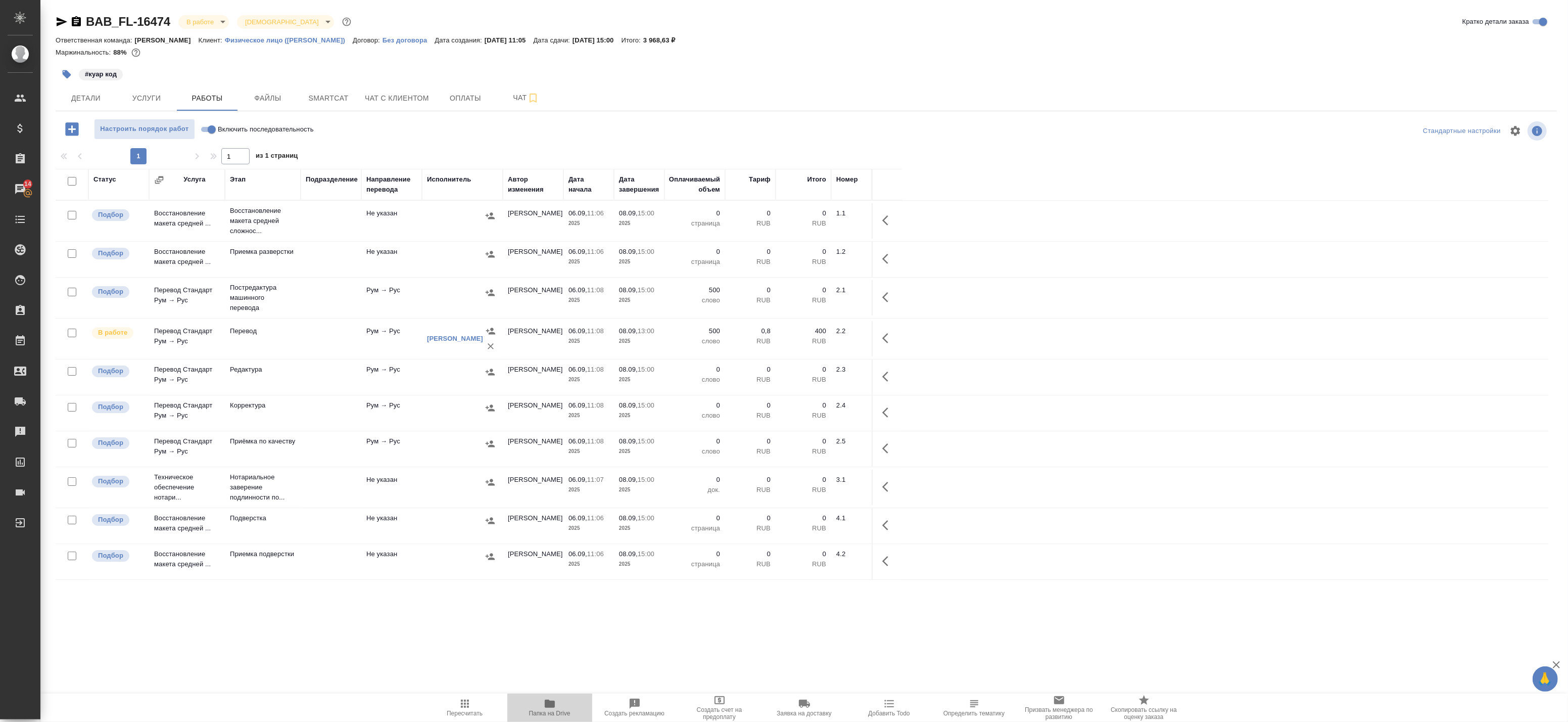
click at [557, 706] on span "Папка на Drive" at bounding box center [550, 707] width 73 height 19
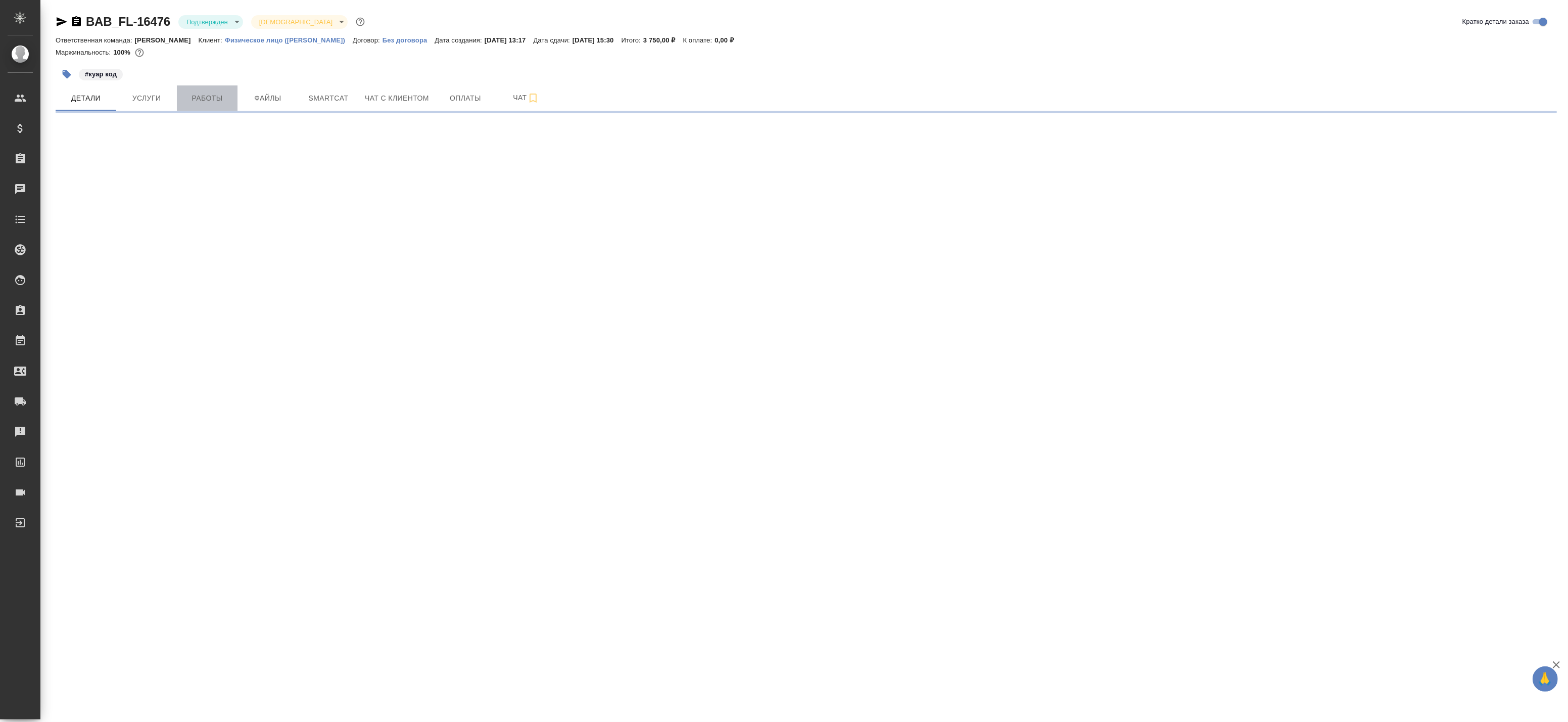
click at [199, 100] on span "Работы" at bounding box center [207, 99] width 49 height 13
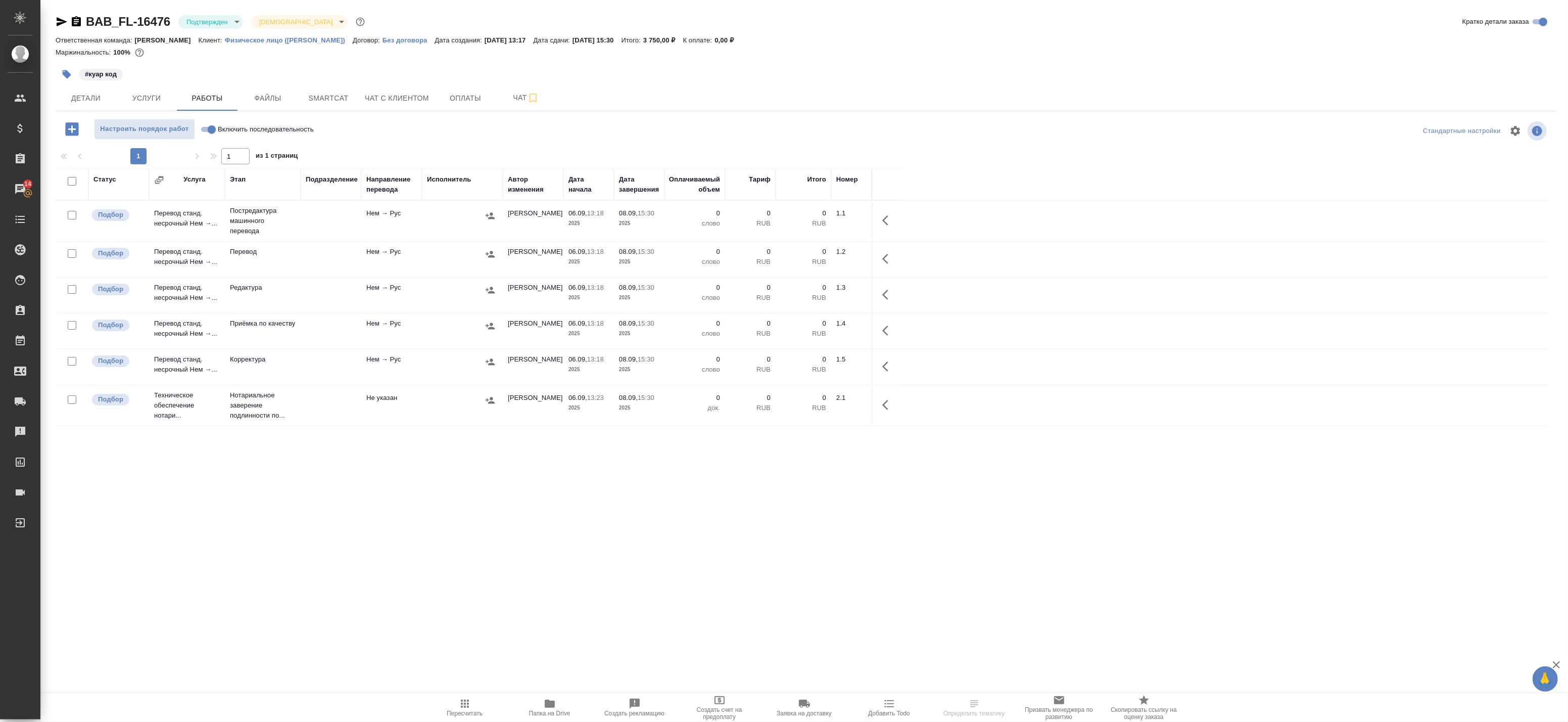
click at [547, 714] on span "Папка на Drive" at bounding box center [550, 713] width 41 height 7
click at [232, 24] on body "🙏 .cls-1 fill:#fff; AWATERA Badanyan Artak Клиенты Спецификации Заказы 14 Чаты …" at bounding box center [784, 361] width 1568 height 722
click at [220, 104] on li "В работе" at bounding box center [224, 107] width 92 height 17
click at [357, 256] on td at bounding box center [331, 259] width 61 height 35
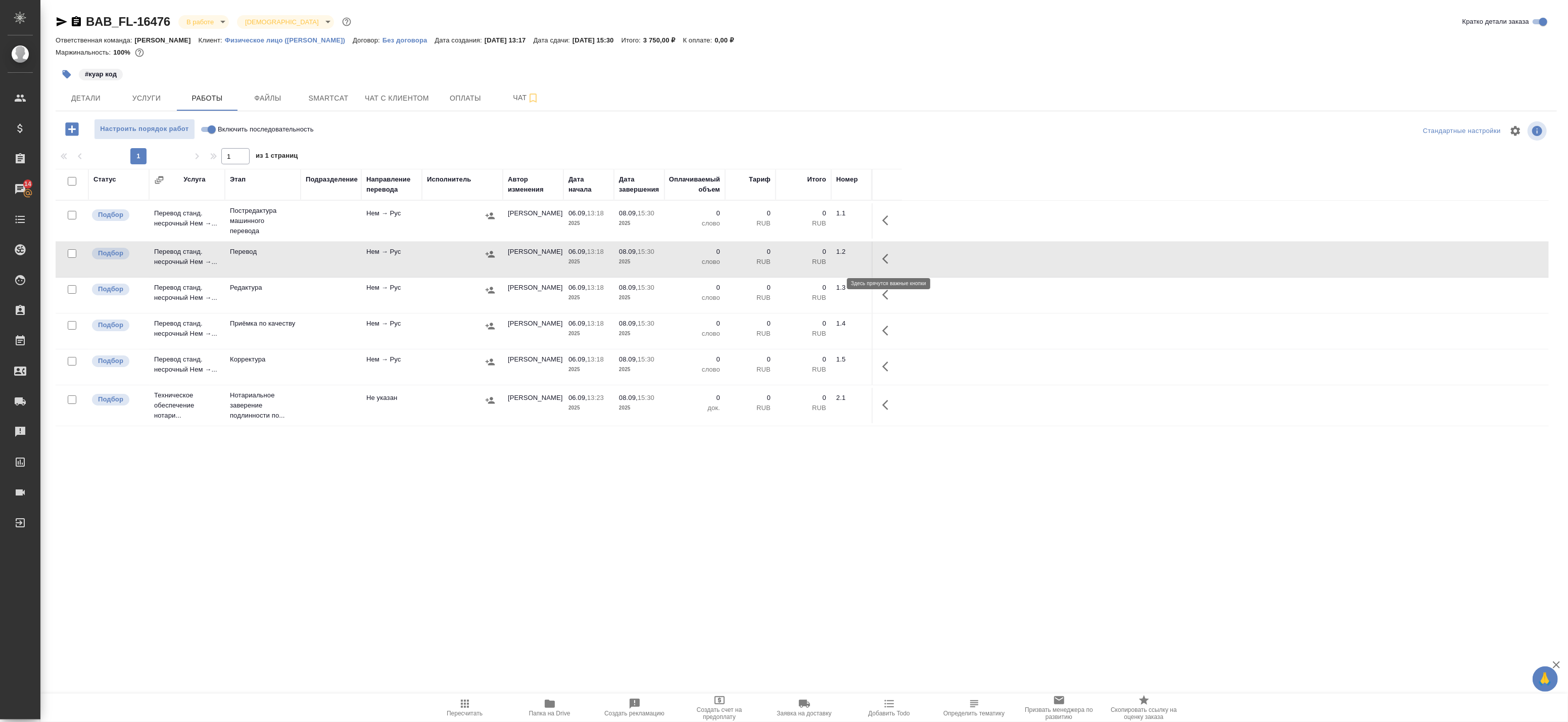
click at [884, 258] on icon "button" at bounding box center [885, 259] width 6 height 10
click at [814, 259] on icon "button" at bounding box center [814, 259] width 9 height 9
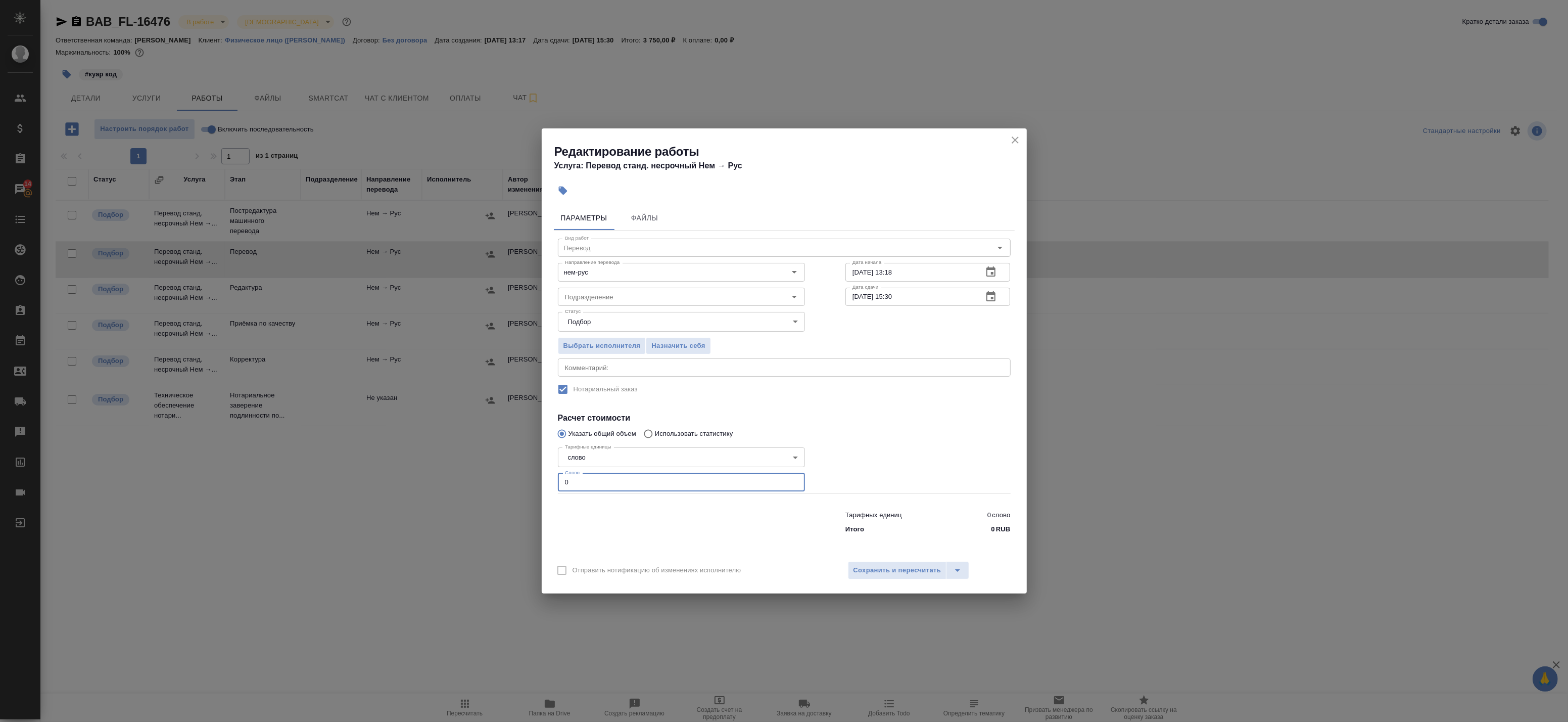
drag, startPoint x: 575, startPoint y: 483, endPoint x: 513, endPoint y: 477, distance: 62.3
click at [510, 473] on div "Редактирование работы Услуга: Перевод станд. несрочный Нем → Рус Параметры Файл…" at bounding box center [784, 361] width 1568 height 722
type input "500"
click at [627, 300] on input "Подразделение" at bounding box center [665, 297] width 207 height 12
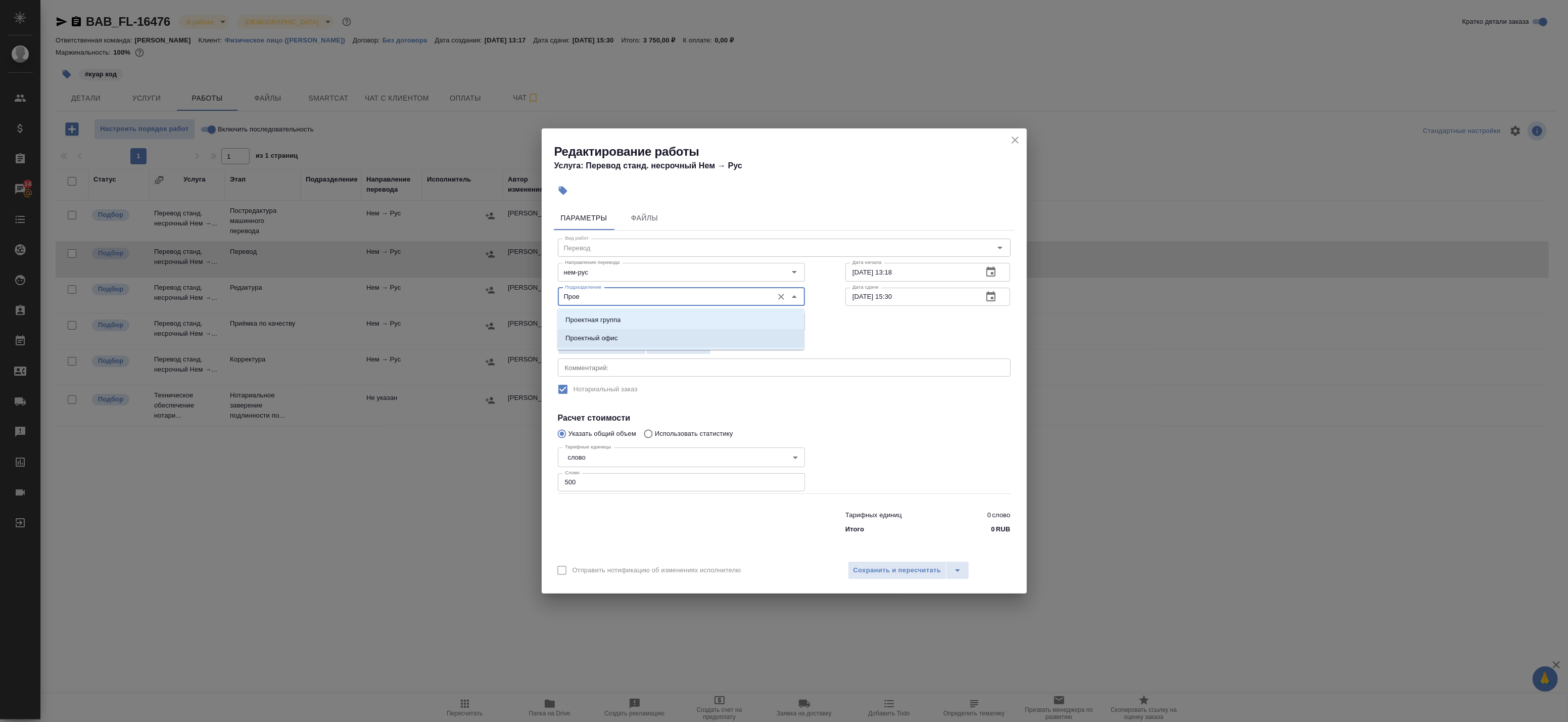
click at [640, 335] on li "Проектный офис" at bounding box center [681, 337] width 247 height 18
type input "Проектный офис"
click at [988, 295] on icon "button" at bounding box center [991, 297] width 12 height 12
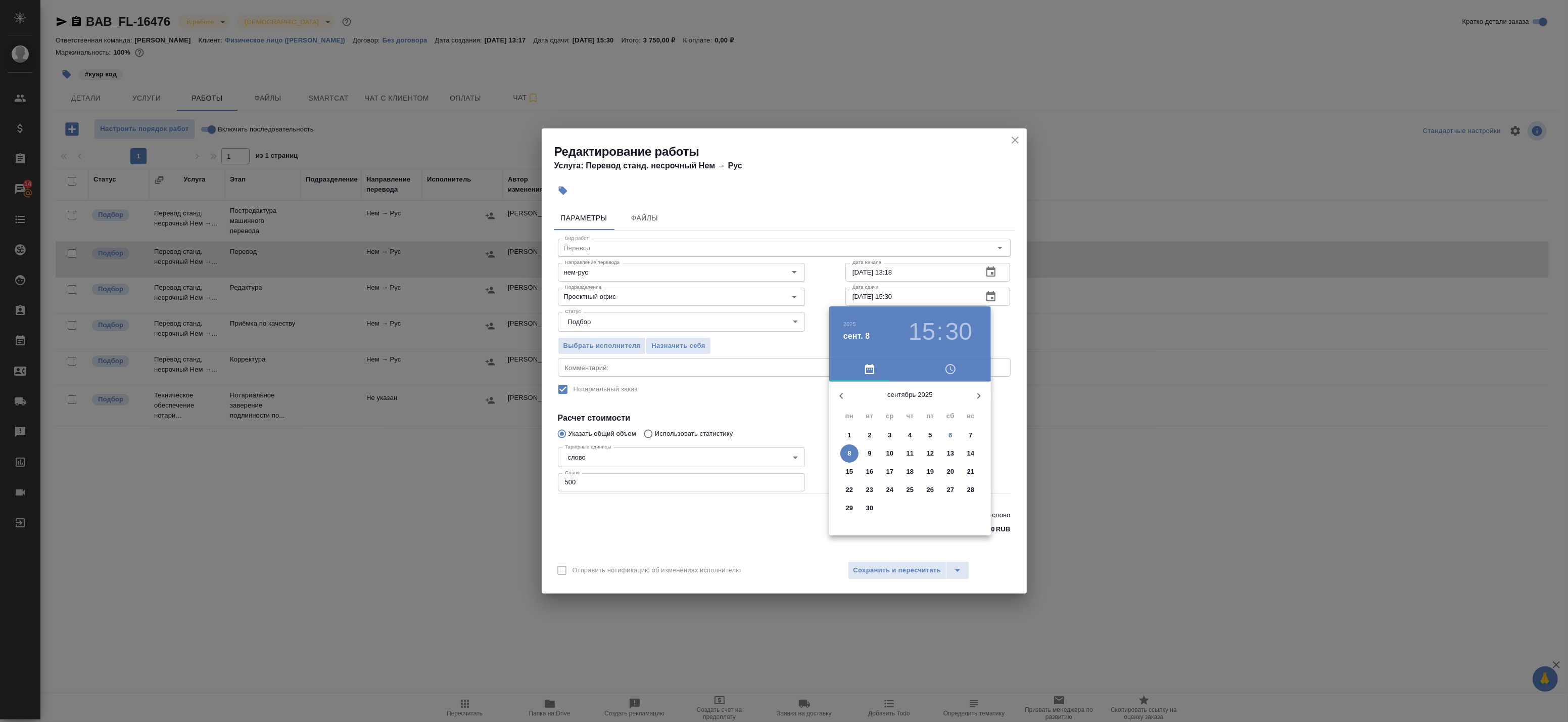
click at [927, 335] on h3 "15" at bounding box center [921, 332] width 26 height 29
click at [910, 401] on div at bounding box center [910, 460] width 132 height 132
click at [913, 406] on div at bounding box center [910, 460] width 132 height 132
click at [910, 403] on div at bounding box center [910, 460] width 132 height 132
type input "08.09.2025 12:00"
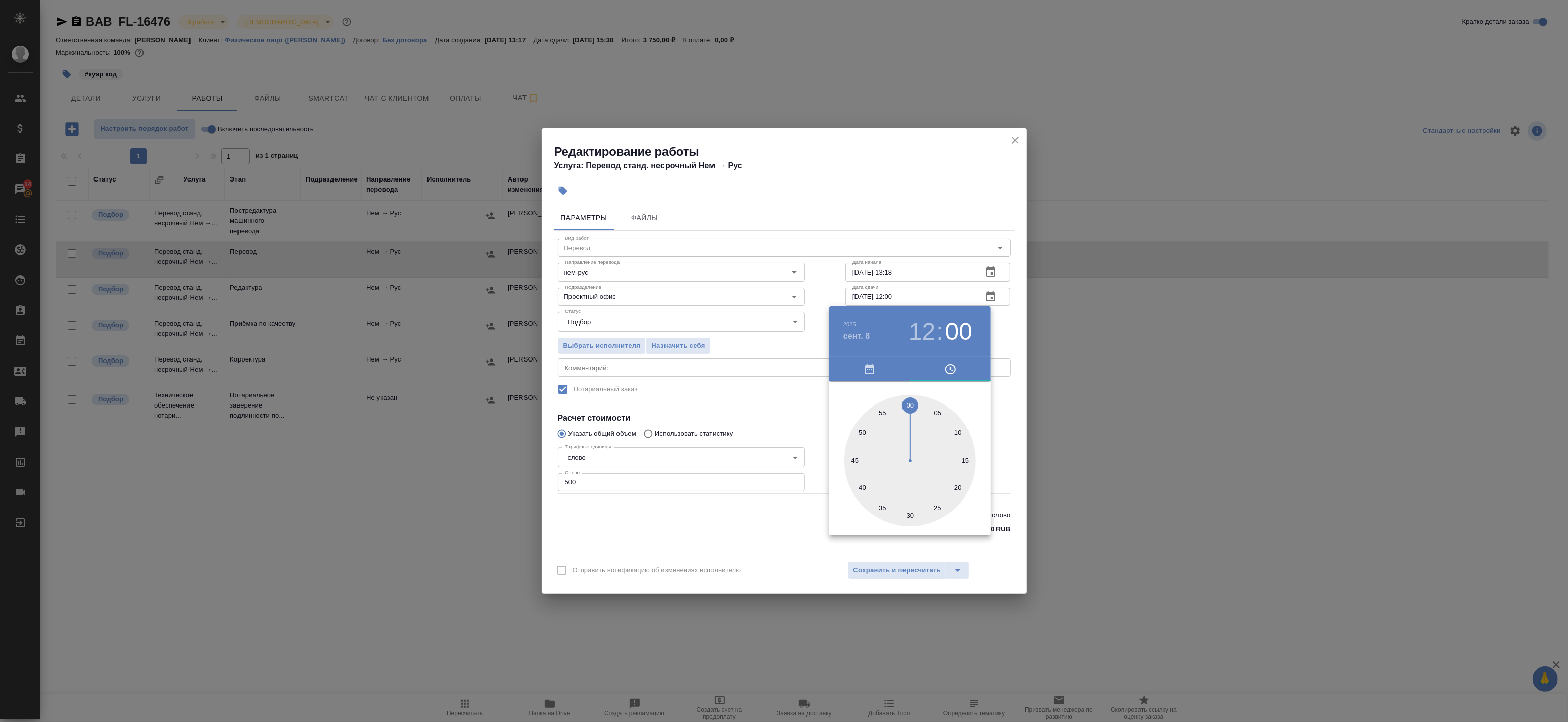
click at [1003, 342] on div at bounding box center [784, 361] width 1568 height 722
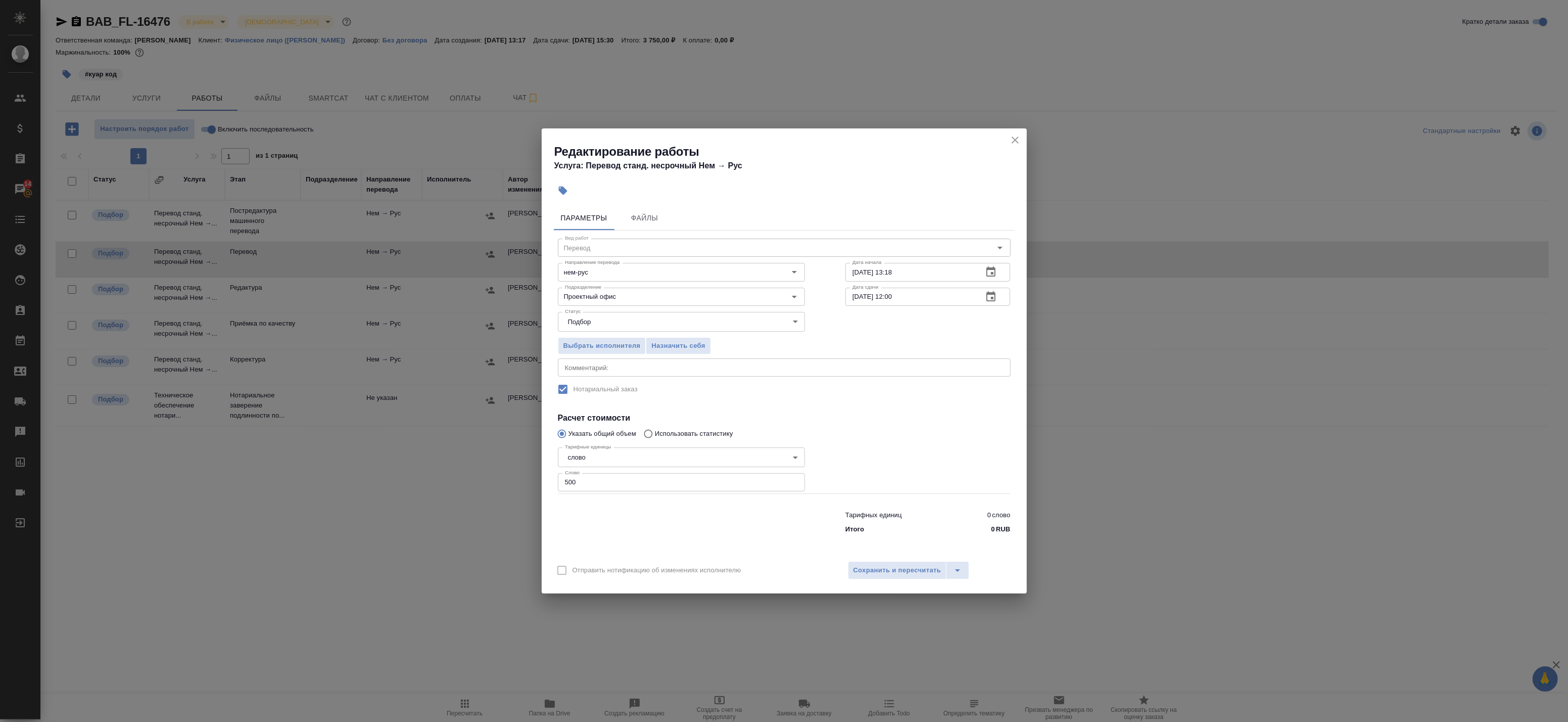
click at [663, 376] on div "x Комментарий:" at bounding box center [784, 367] width 452 height 18
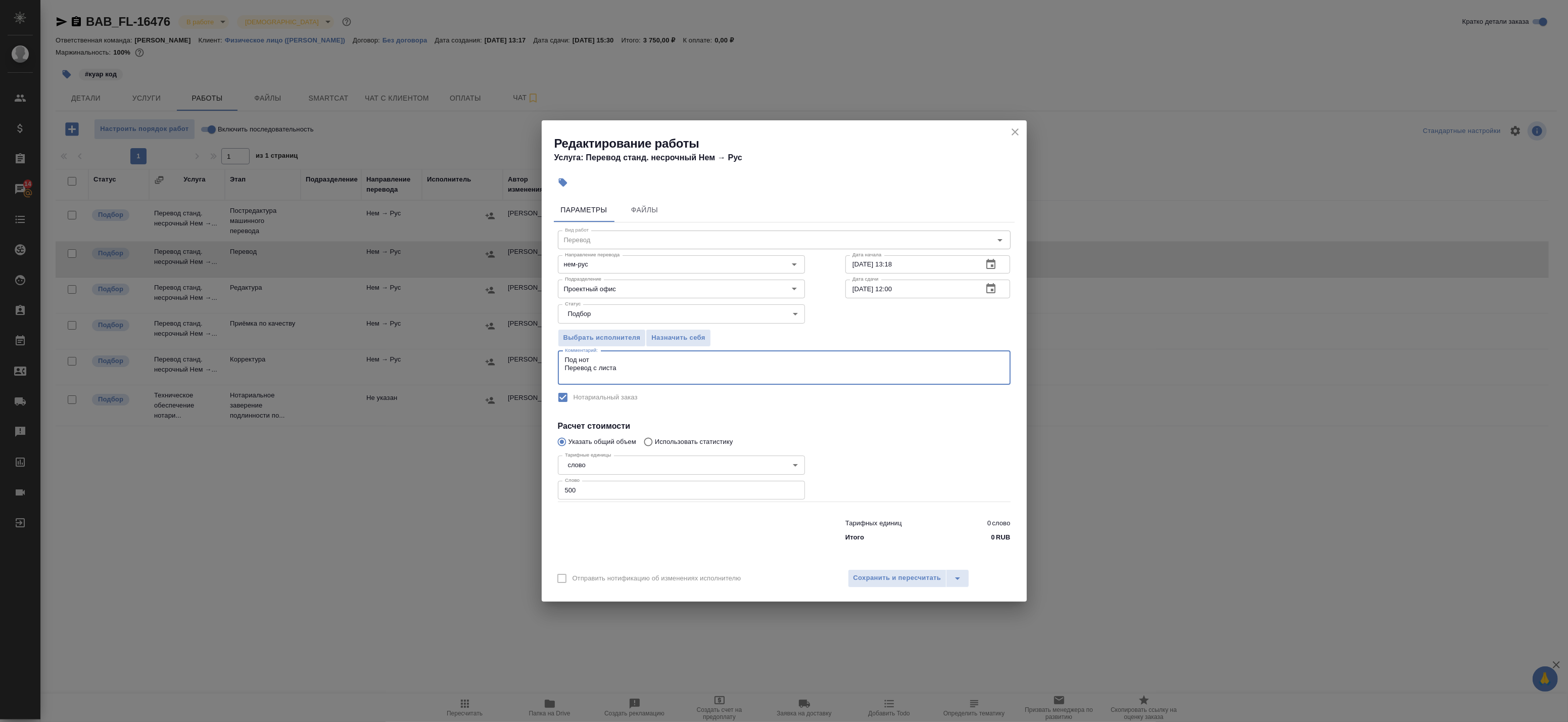
click at [635, 367] on textarea "Под нот Перевод с листа" at bounding box center [784, 367] width 439 height 24
click at [730, 365] on textarea "Под нот Перевод с листа Свидетельства о смерти" at bounding box center [784, 367] width 439 height 24
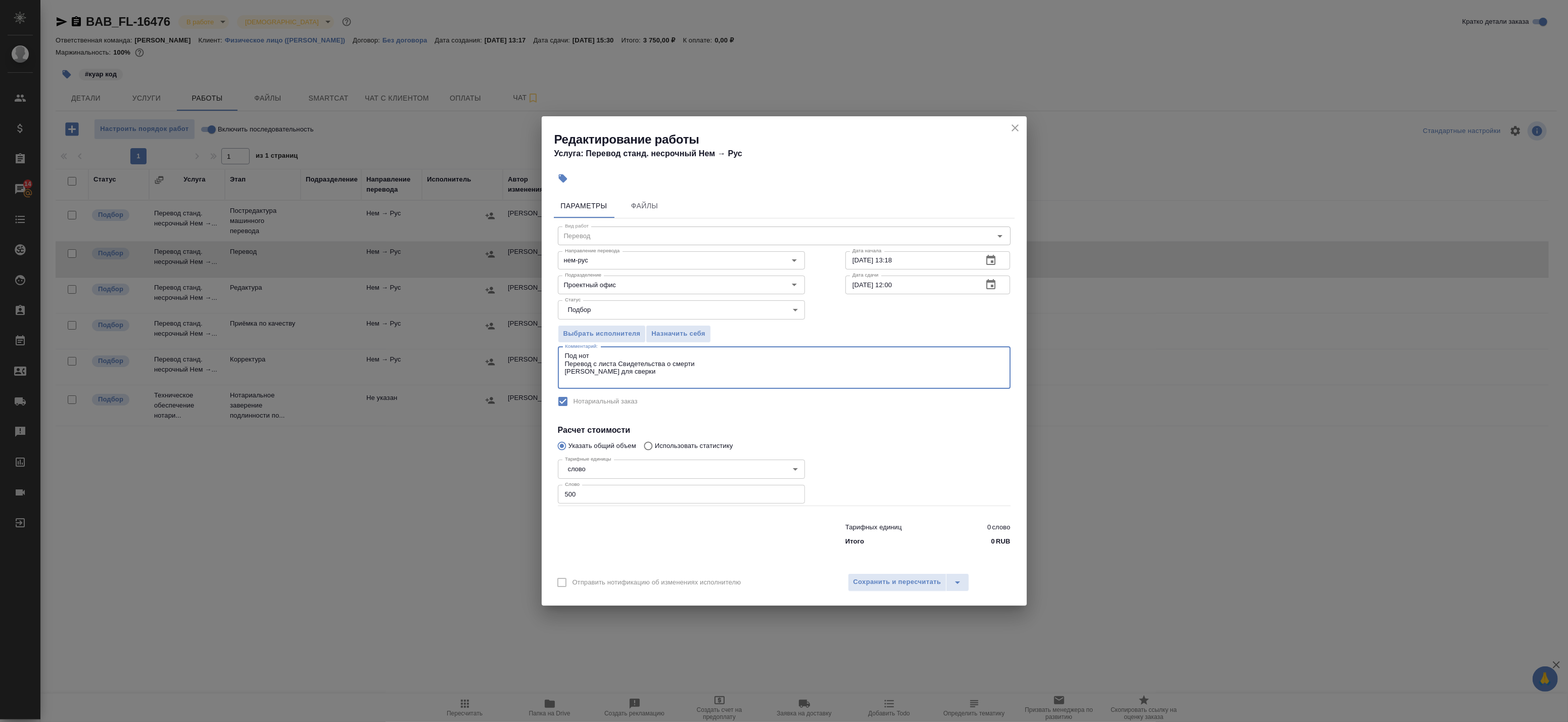
paste textarea "https://drive.awatera.com/s/cM4gpZZyDM5Ek3M"
click at [630, 372] on textarea "Под нот Перевод с листа Свидетельства о смерти Оригинал для сверкиhttps://drive…" at bounding box center [784, 367] width 439 height 31
click at [617, 382] on textarea "Под нот Перевод с листа Свидетельства о смерти Оригинал для сверки: https://dri…" at bounding box center [784, 367] width 439 height 31
type textarea "Под нот Перевод с листа Свидетельства о смерти Оригинал для сверки: https://dri…"
click at [885, 582] on span "Сохранить и пересчитать" at bounding box center [897, 582] width 88 height 11
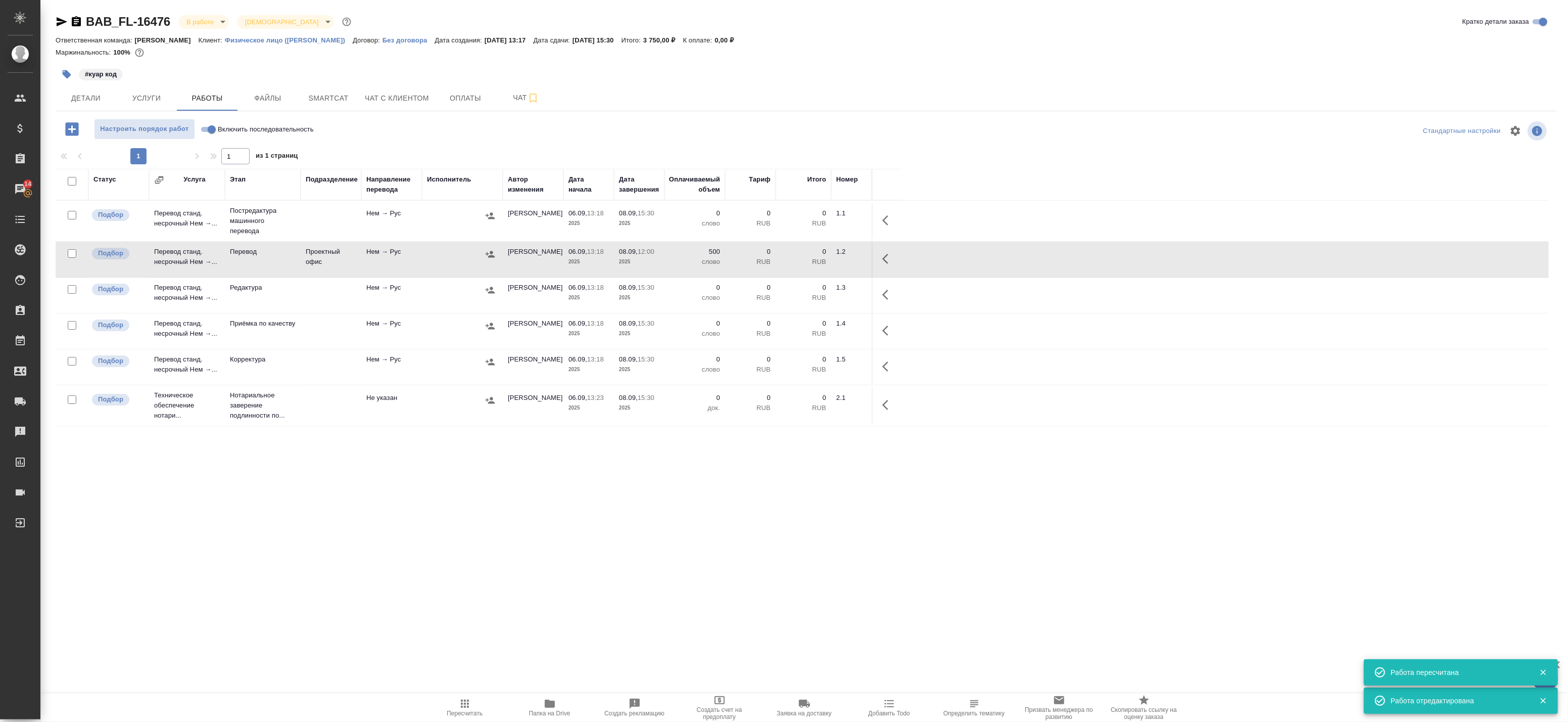
click at [880, 265] on button "button" at bounding box center [888, 259] width 24 height 24
click at [817, 259] on icon "button" at bounding box center [813, 258] width 12 height 12
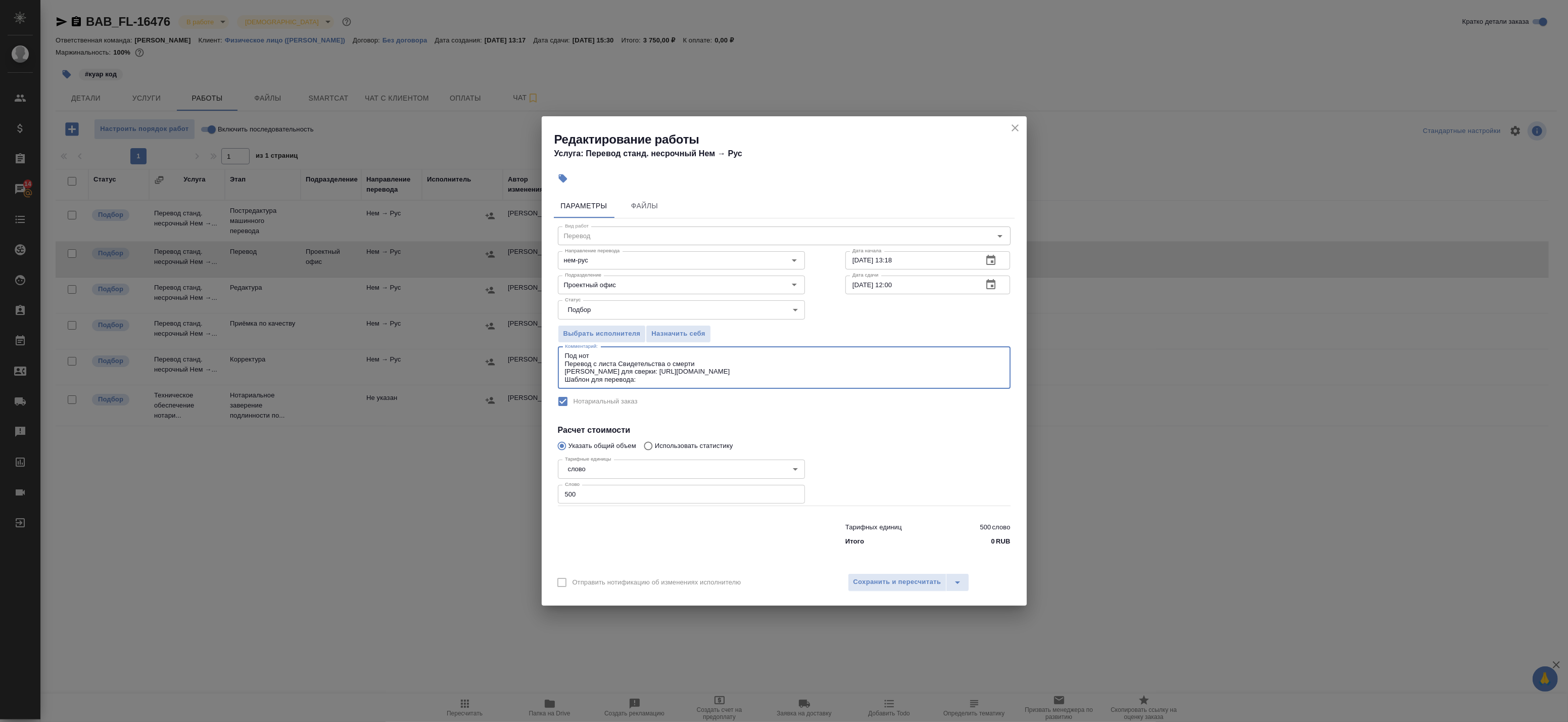
click at [683, 382] on textarea "Под нот Перевод с листа Свидетельства о смерти Оригинал для сверки: https://dri…" at bounding box center [784, 367] width 439 height 31
paste textarea "https://drive.awatera.com/s/qHkMqLX7CNHcsLL"
type textarea "Под нот Перевод с листа Свидетельства о смерти Оригинал для сверки: https://dri…"
click at [896, 579] on span "Сохранить и пересчитать" at bounding box center [897, 582] width 88 height 11
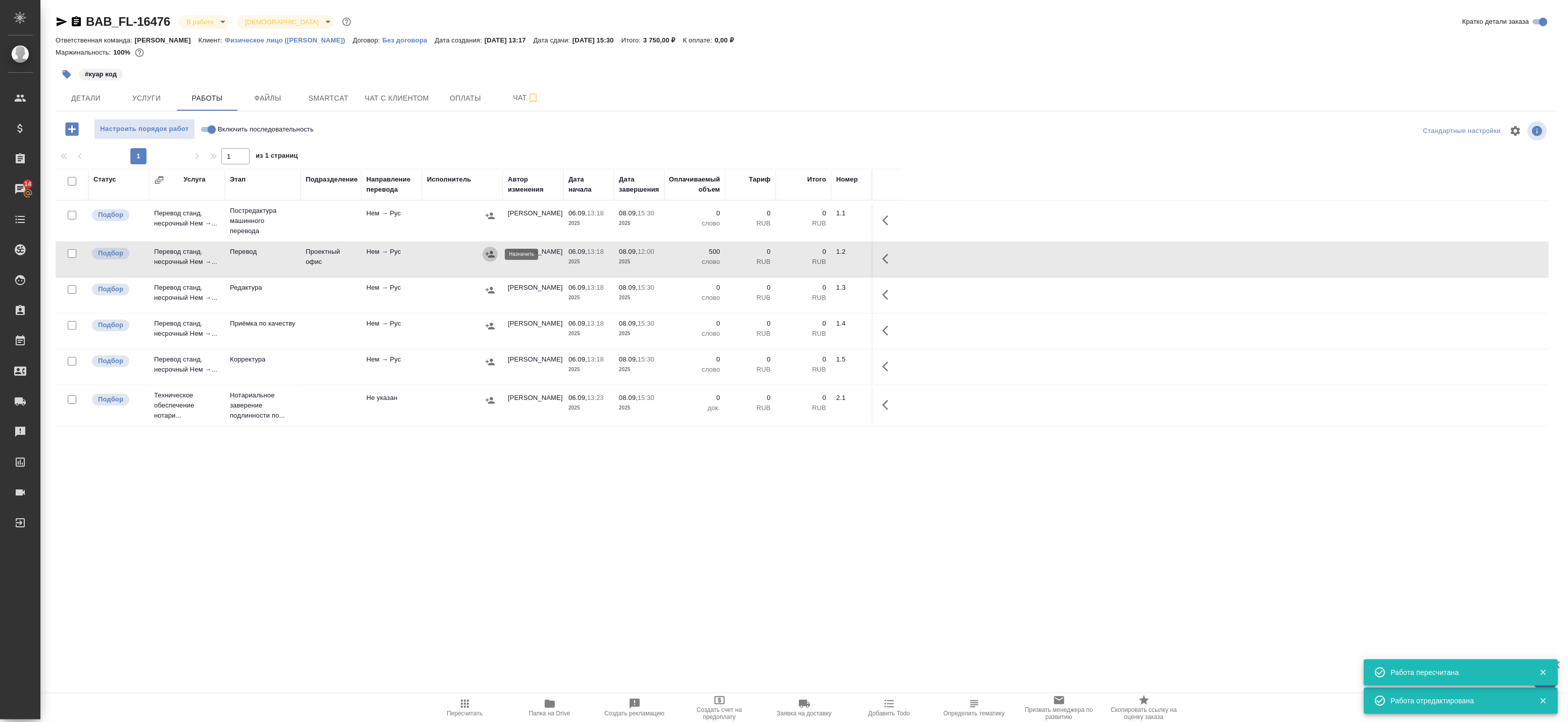
click at [489, 256] on icon "button" at bounding box center [490, 254] width 9 height 6
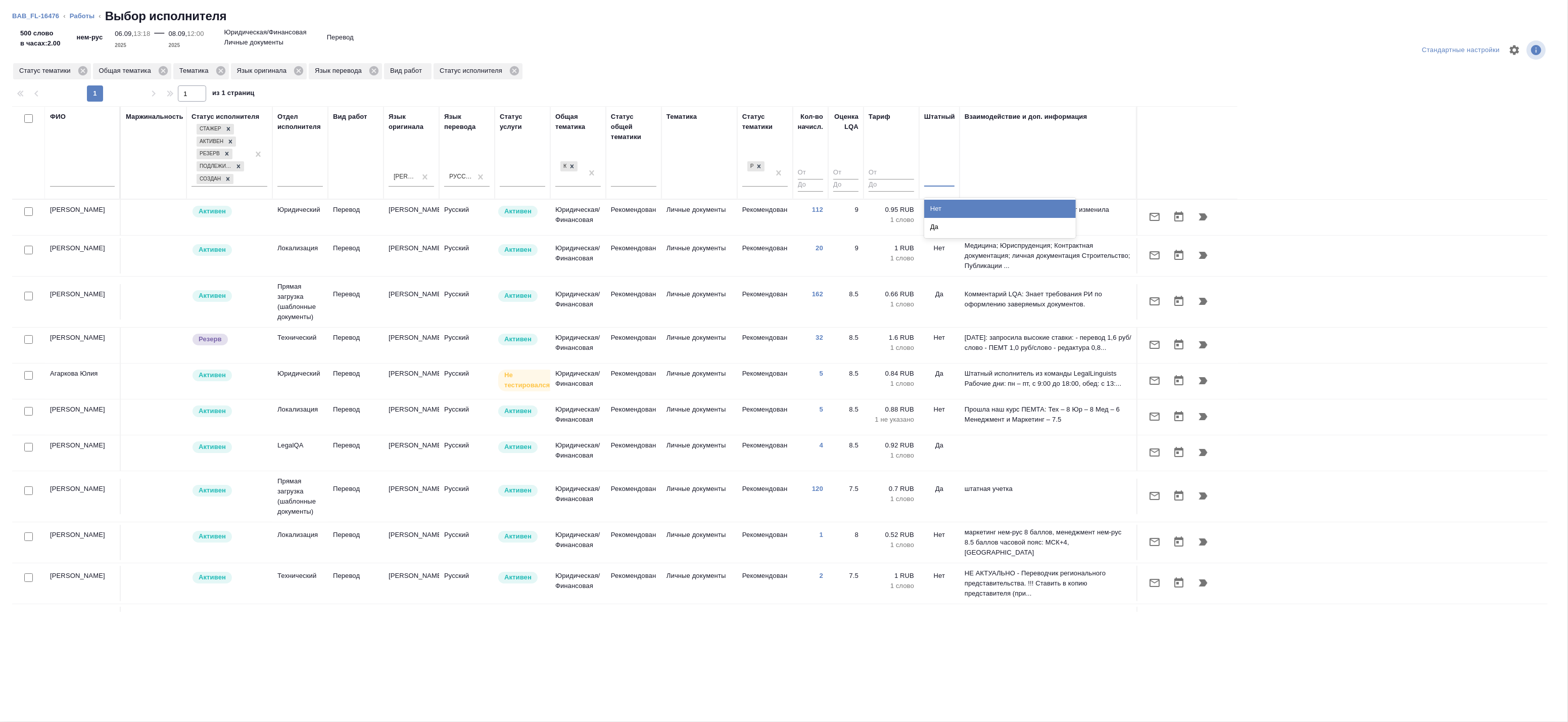
click at [943, 184] on div at bounding box center [939, 177] width 30 height 19
click at [936, 206] on div "Нет" at bounding box center [1000, 208] width 152 height 18
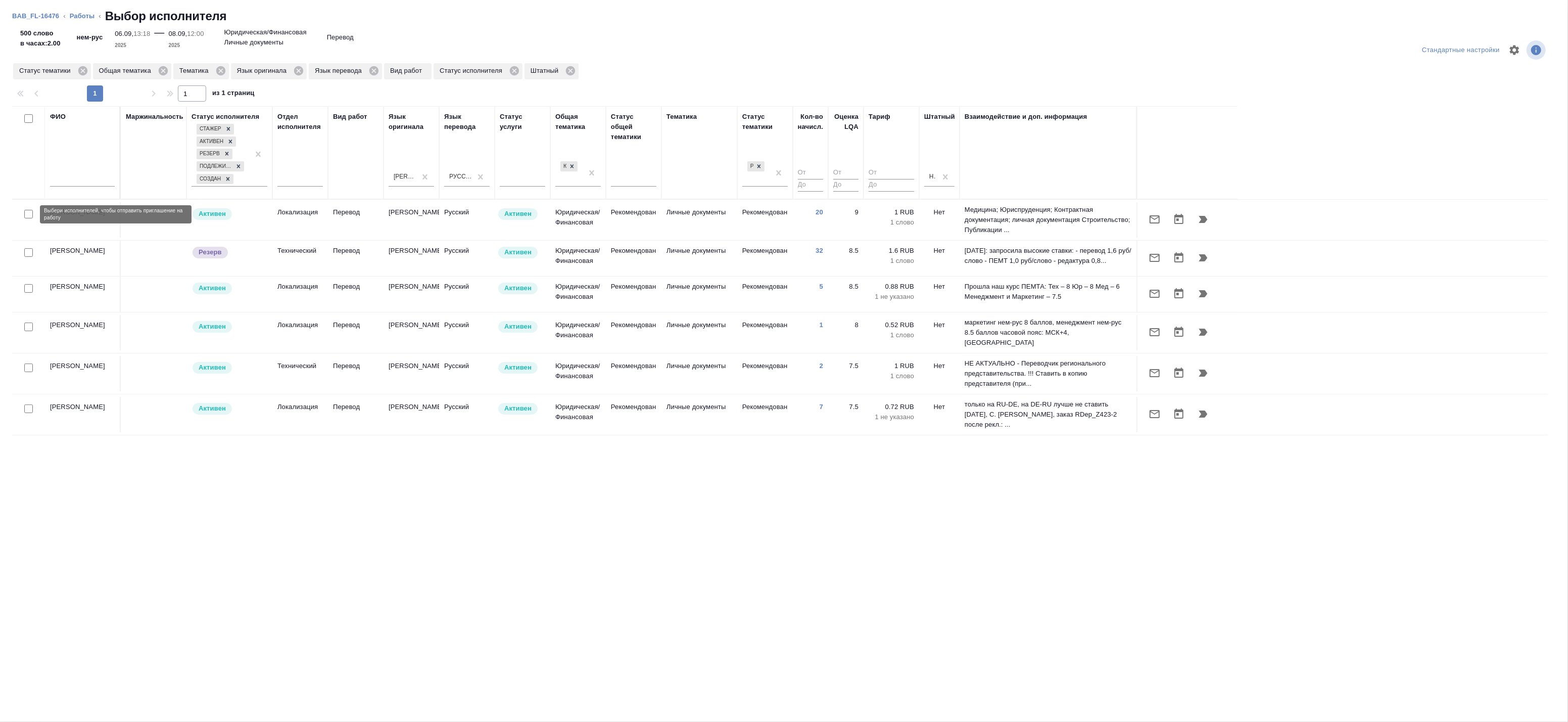
click at [25, 214] on input "checkbox" at bounding box center [29, 214] width 9 height 9
checkbox input "true"
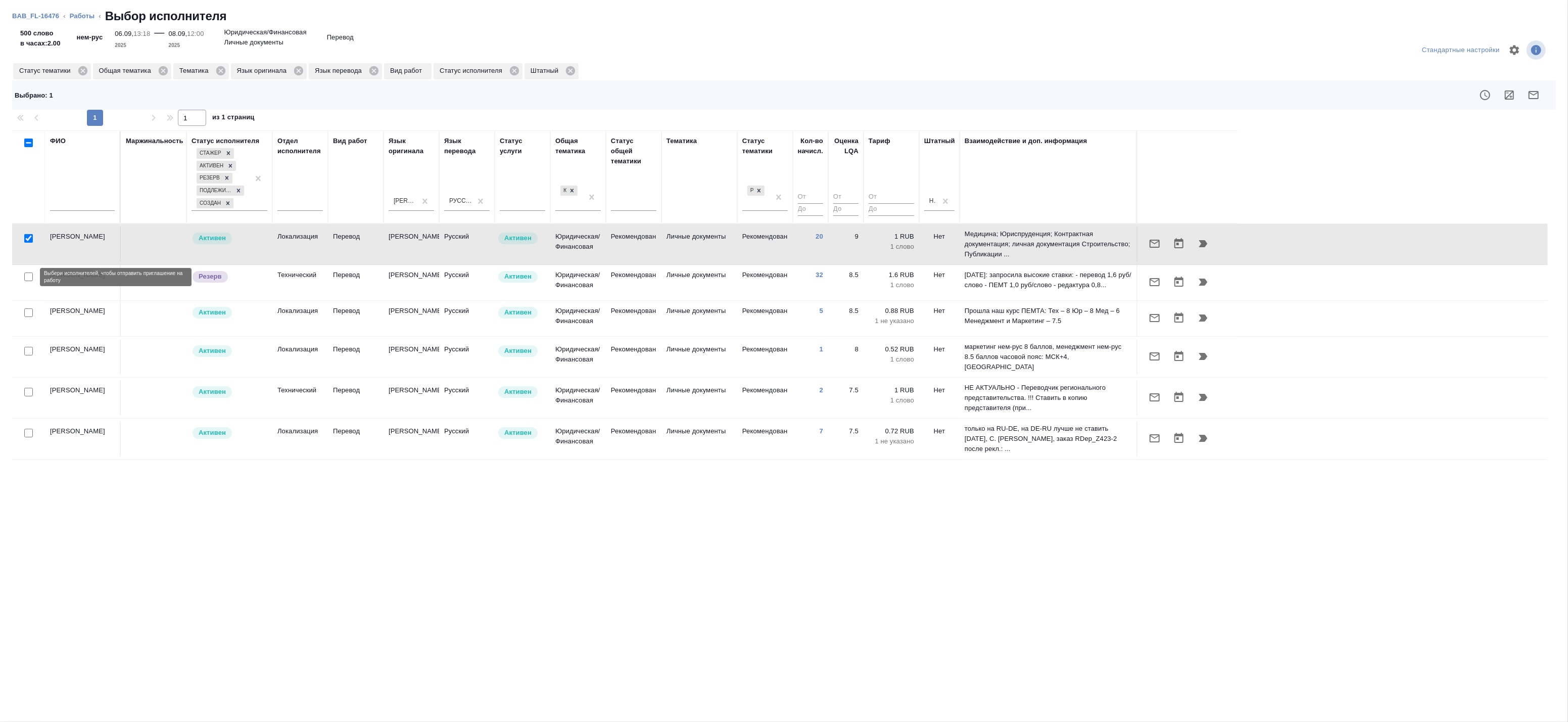
click at [26, 277] on input "checkbox" at bounding box center [29, 277] width 9 height 9
checkbox input "true"
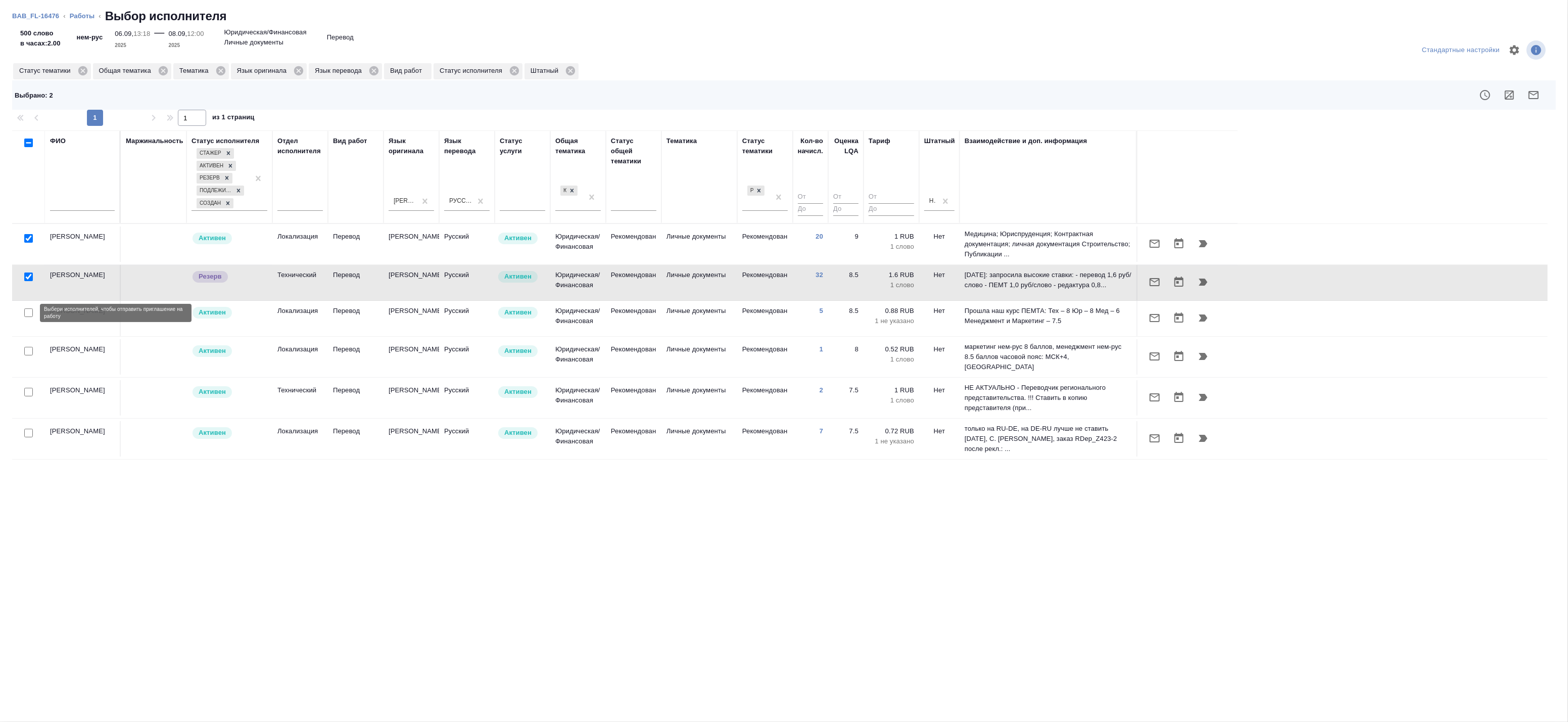
click at [26, 312] on input "checkbox" at bounding box center [29, 312] width 9 height 9
checkbox input "true"
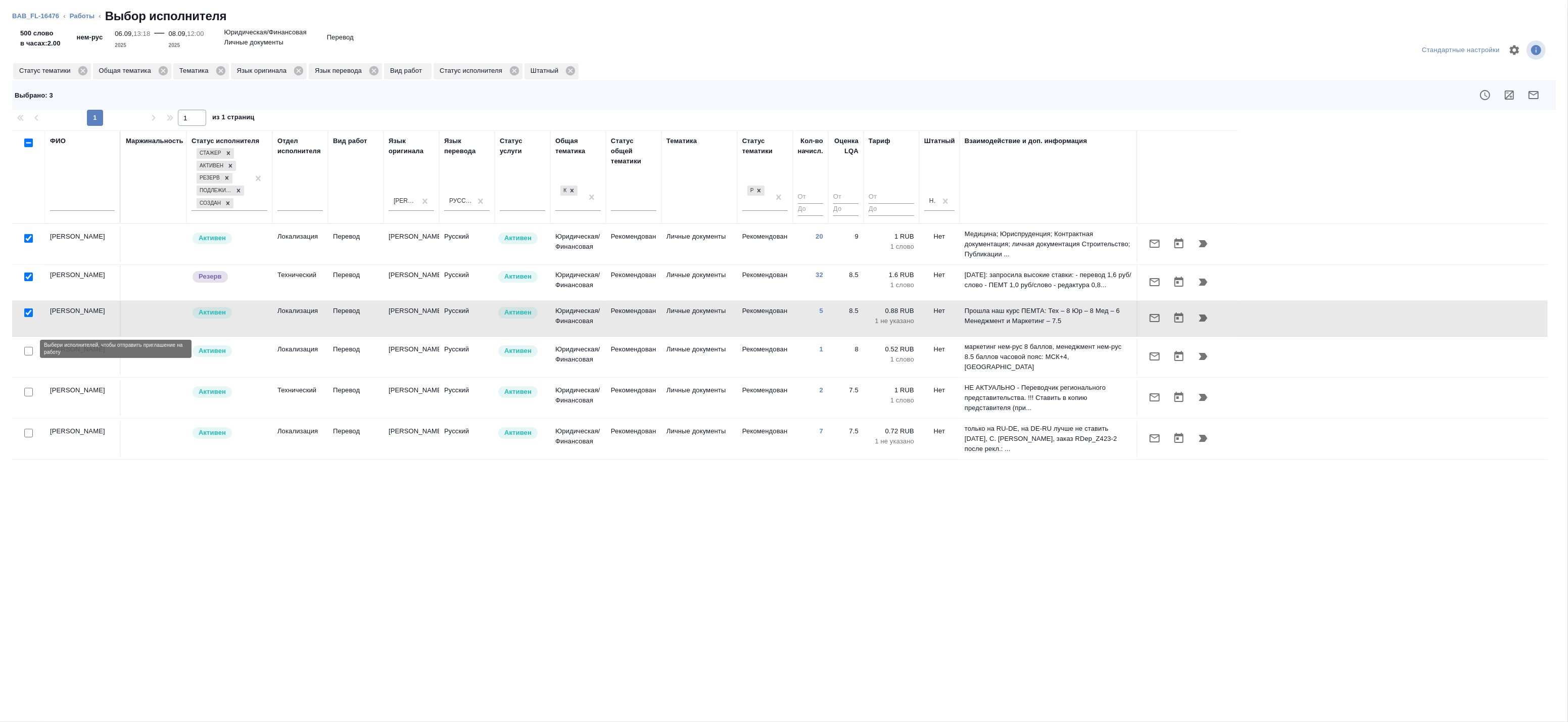
click at [29, 349] on input "checkbox" at bounding box center [29, 351] width 9 height 9
checkbox input "true"
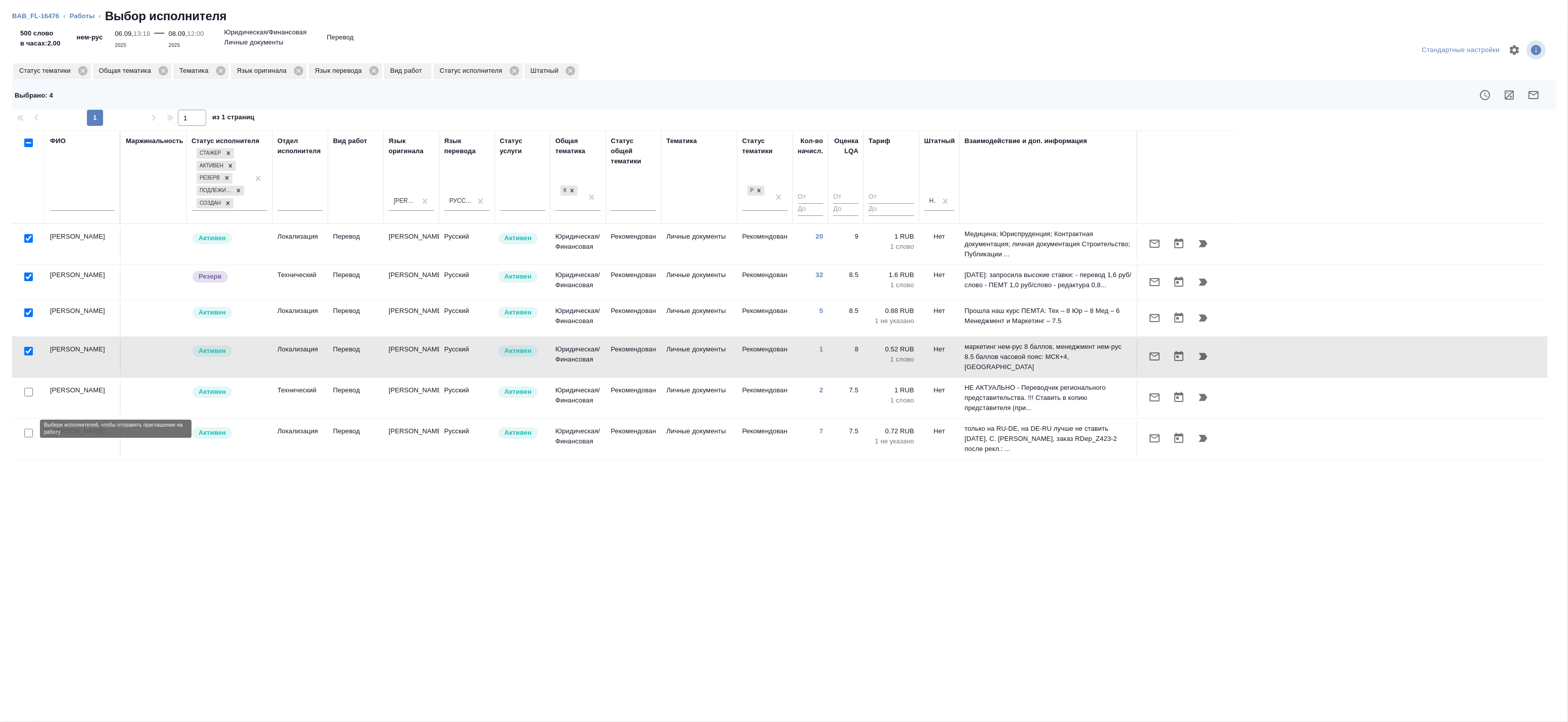
drag, startPoint x: 27, startPoint y: 431, endPoint x: 26, endPoint y: 412, distance: 19.0
click at [26, 431] on input "checkbox" at bounding box center [29, 433] width 9 height 9
checkbox input "true"
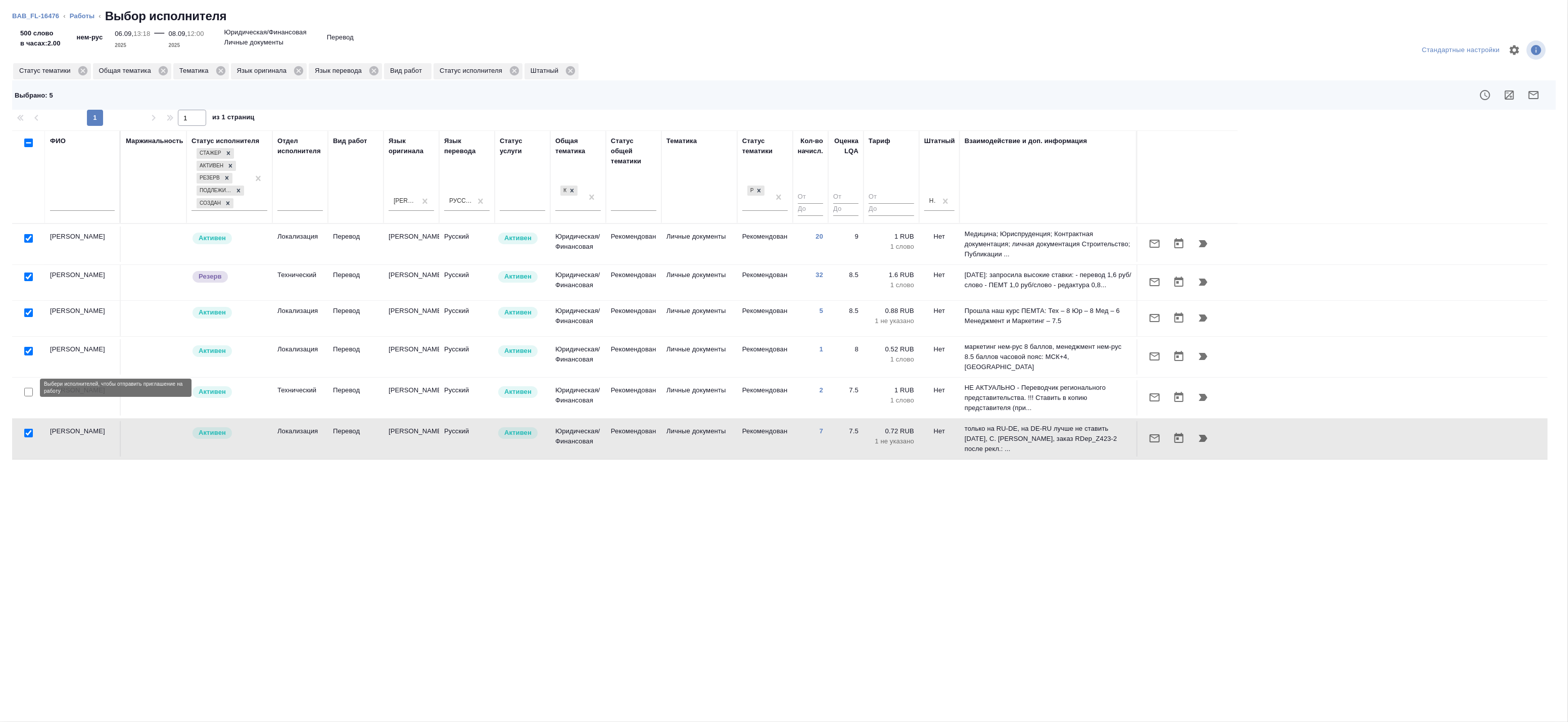
click at [31, 389] on input "checkbox" at bounding box center [29, 392] width 9 height 9
checkbox input "true"
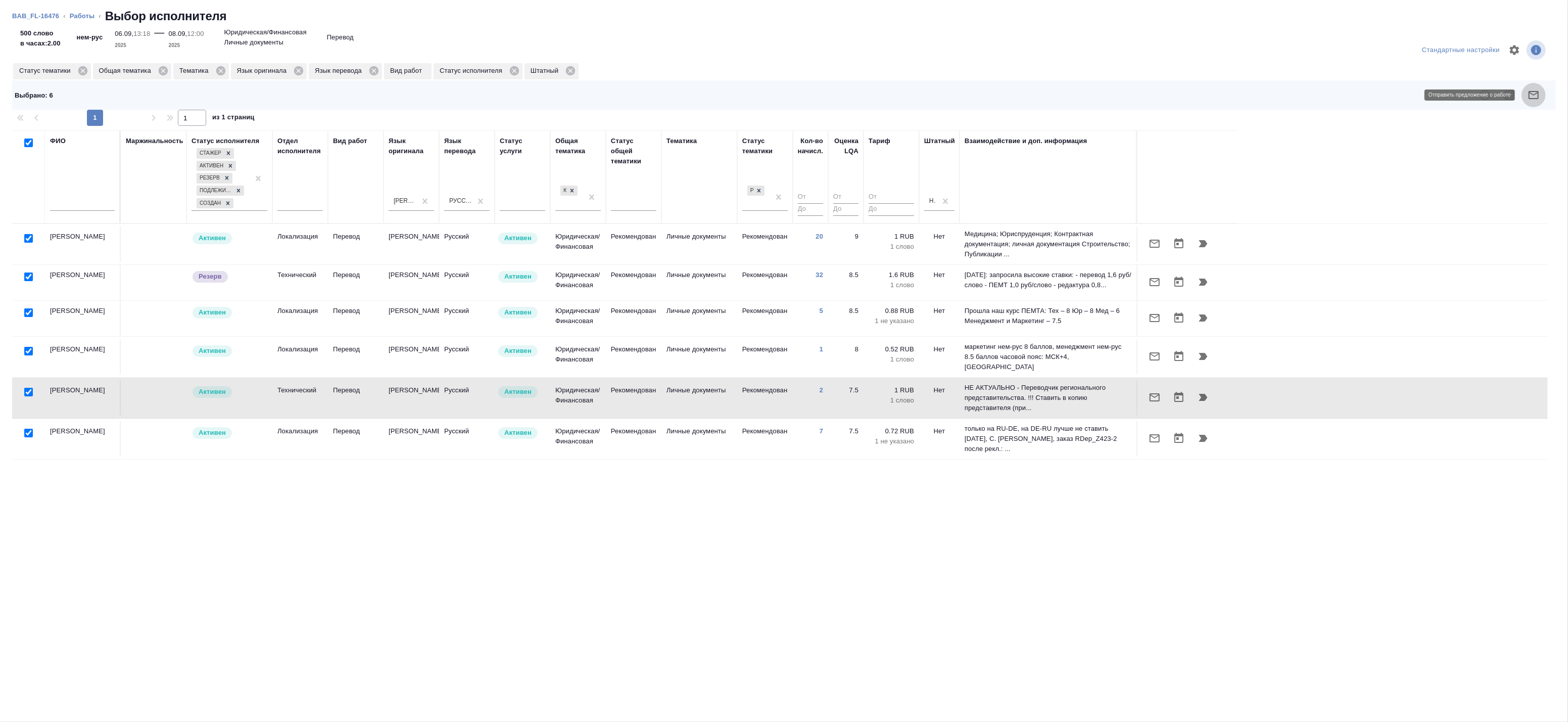
click at [1533, 95] on icon "button" at bounding box center [1533, 94] width 12 height 12
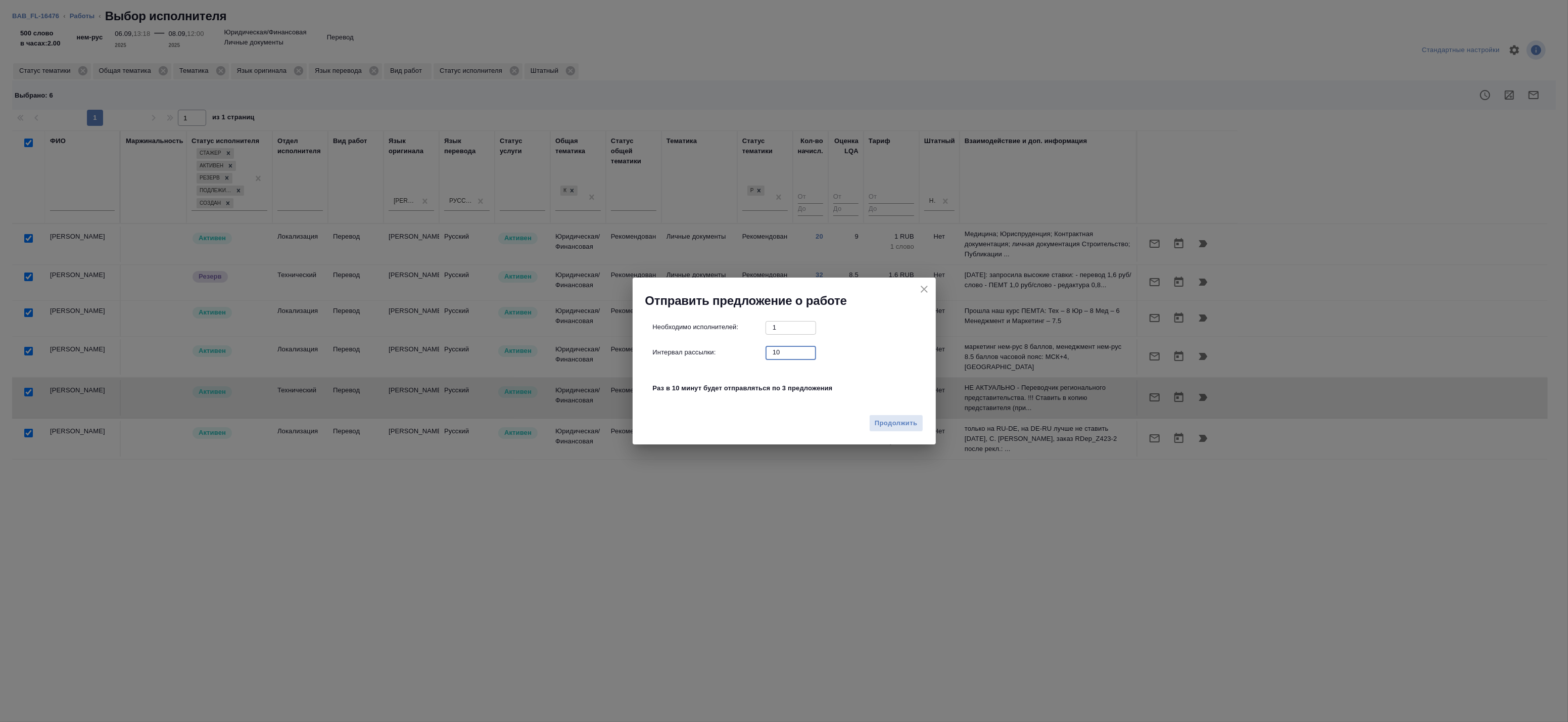
drag, startPoint x: 735, startPoint y: 350, endPoint x: 708, endPoint y: 347, distance: 27.2
click at [710, 347] on div "Интервал рассылки: 10 ​" at bounding box center [788, 352] width 271 height 13
type input "0"
click at [905, 427] on span "Продолжить" at bounding box center [895, 423] width 42 height 11
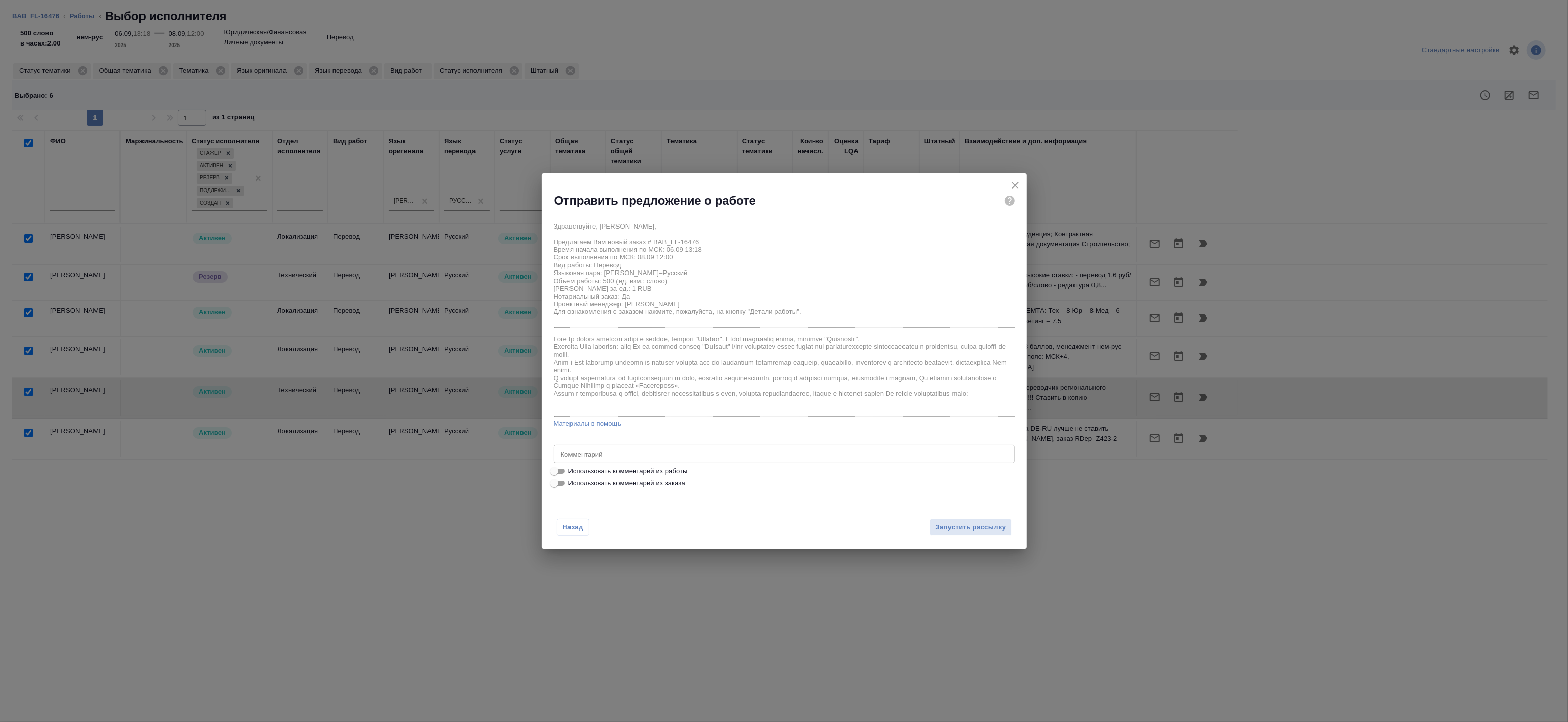
drag, startPoint x: 628, startPoint y: 468, endPoint x: 649, endPoint y: 474, distance: 21.8
click at [628, 468] on span "Использовать комментарий из работы" at bounding box center [627, 471] width 119 height 10
click at [572, 468] on input "Использовать комментарий из работы" at bounding box center [554, 470] width 36 height 12
checkbox input "true"
type textarea "Под нот Перевод с листа Свидетельства о смерти Оригинал для сверки: https://dri…"
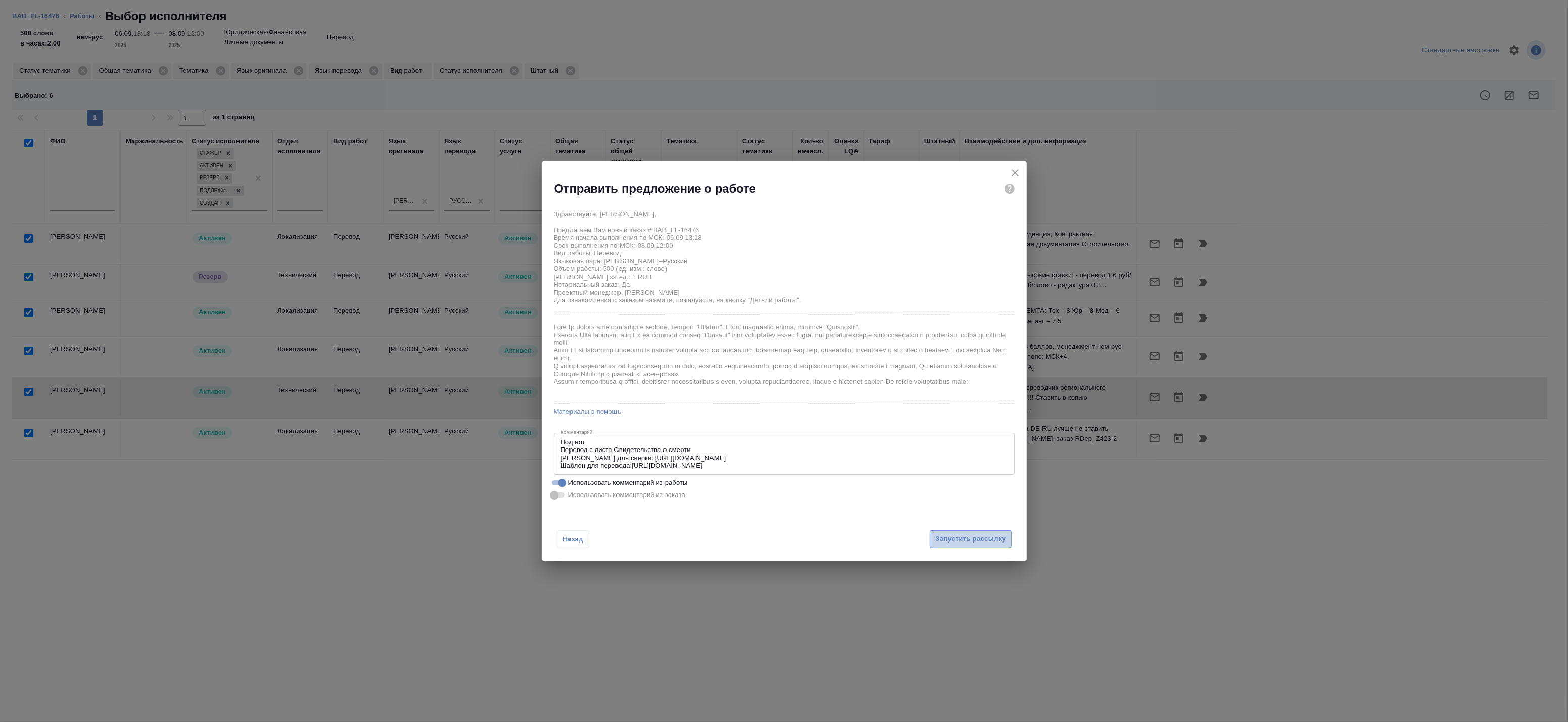
click at [966, 533] on span "Запустить рассылку" at bounding box center [971, 539] width 70 height 11
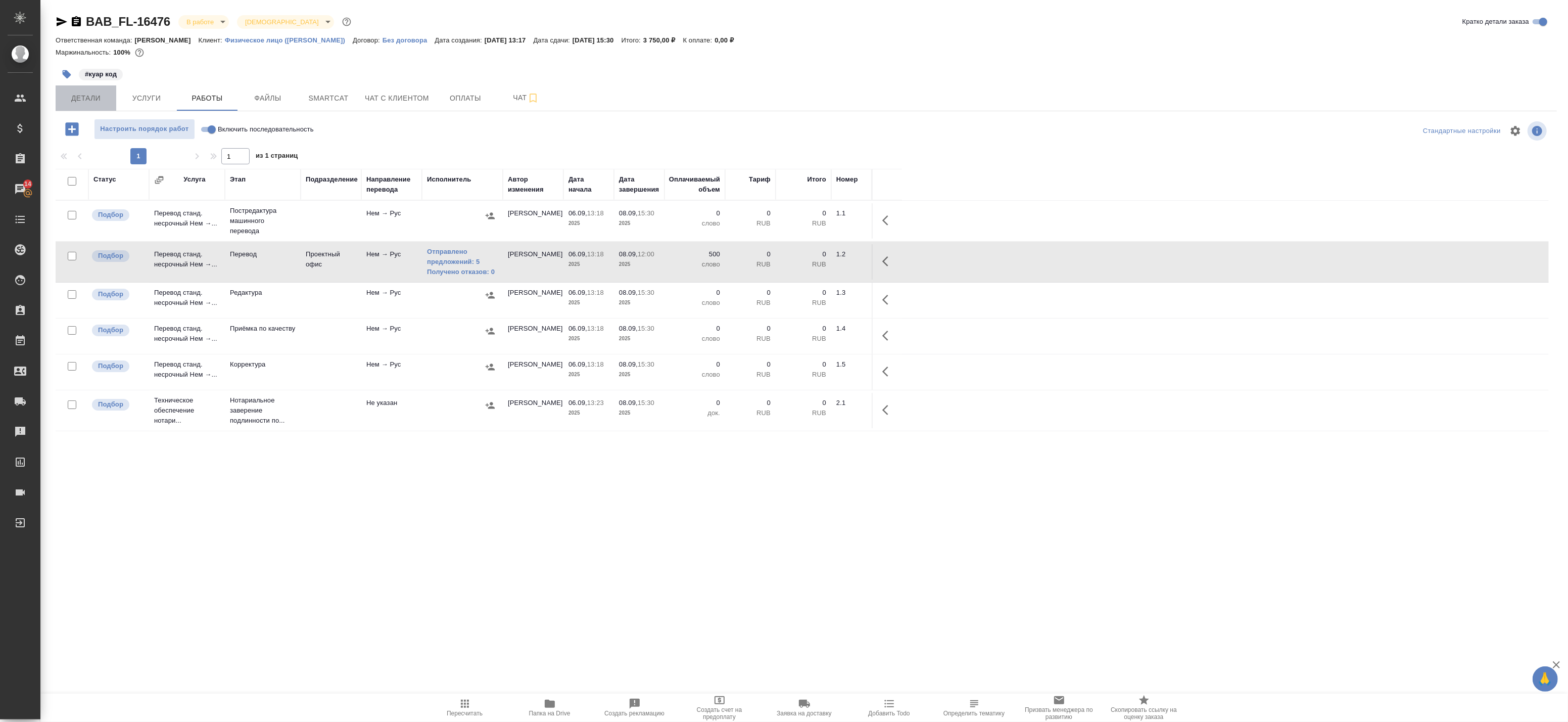
click at [66, 108] on button "Детали" at bounding box center [86, 97] width 61 height 25
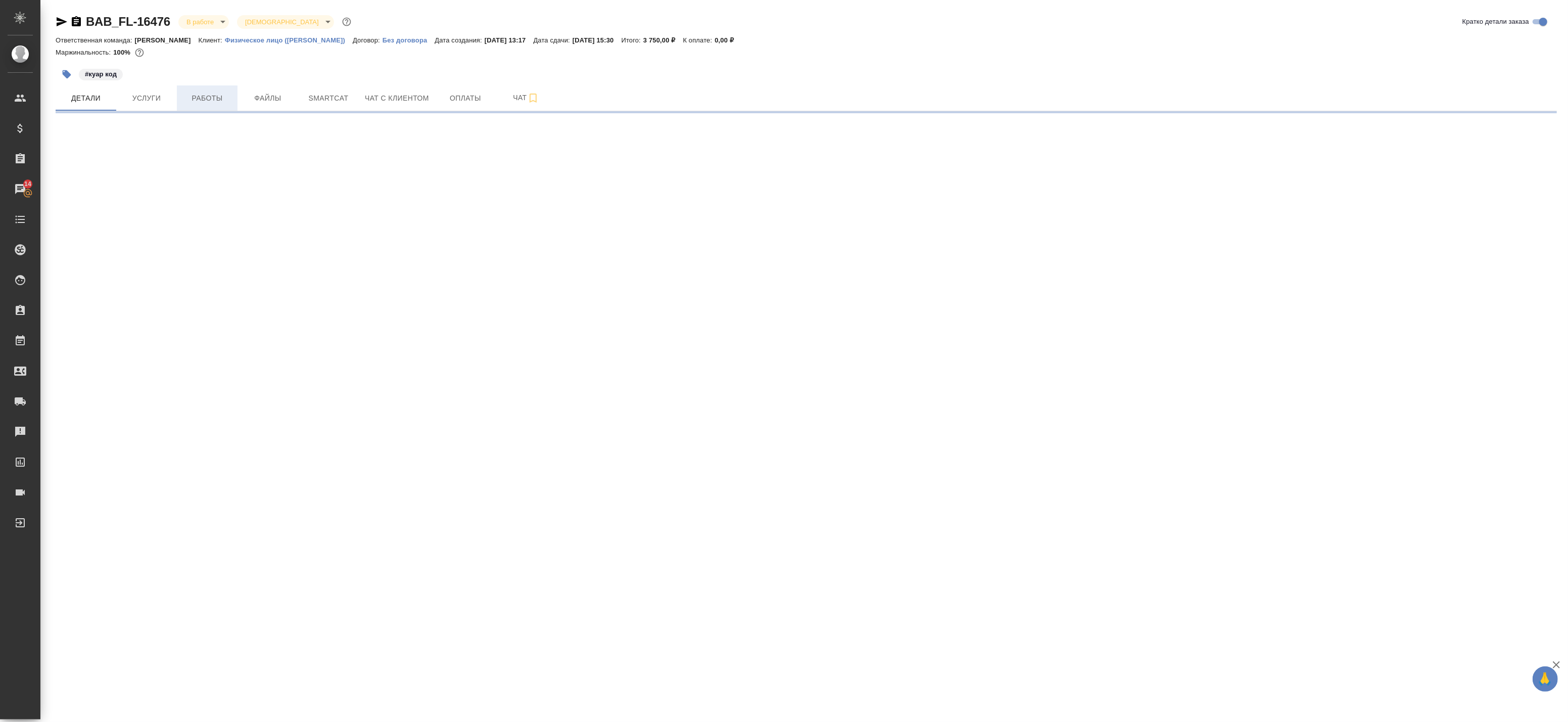
click at [196, 96] on span "Работы" at bounding box center [207, 99] width 49 height 13
